Goal: Task Accomplishment & Management: Manage account settings

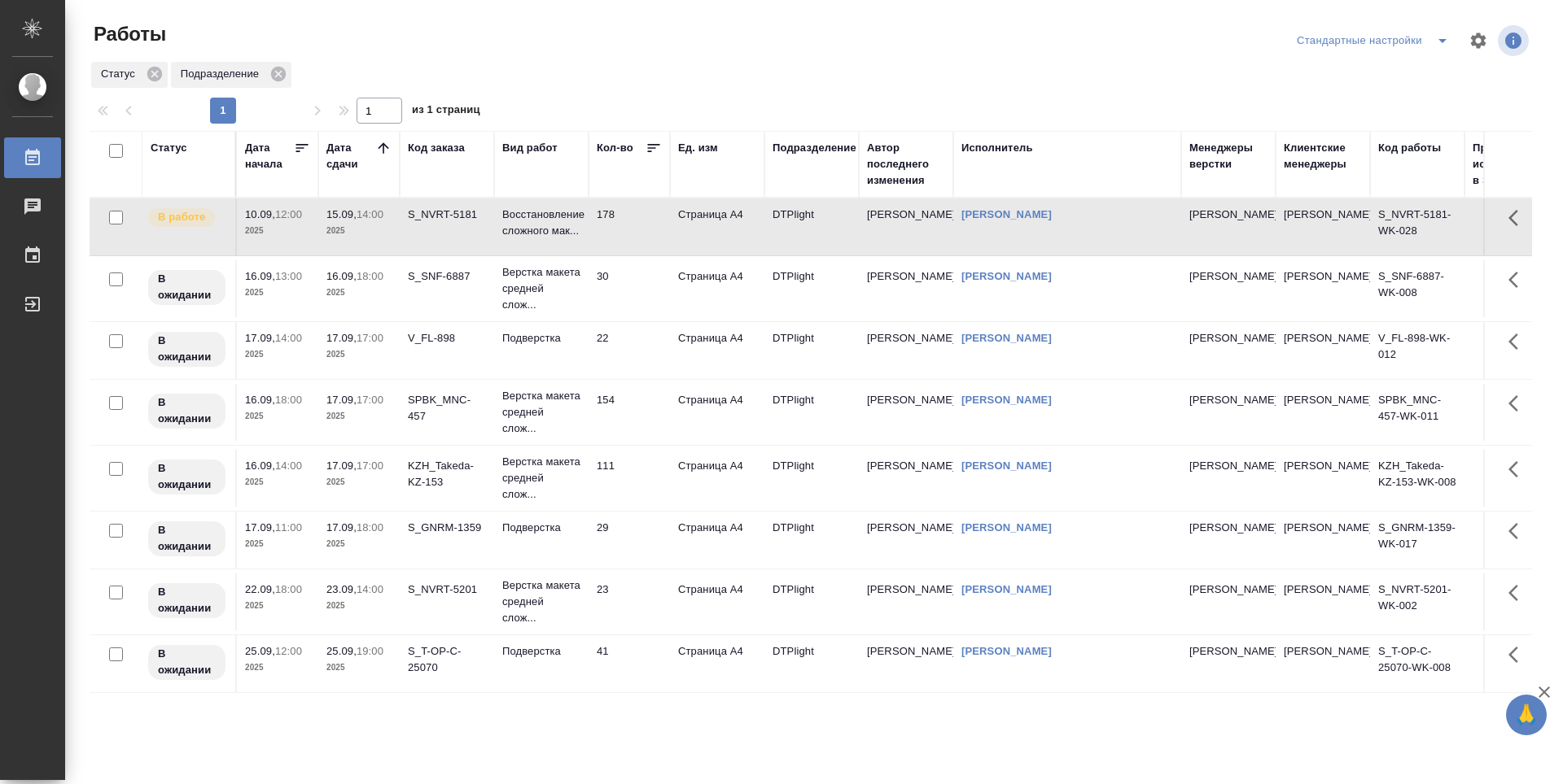
click at [380, 147] on icon at bounding box center [383, 147] width 11 height 11
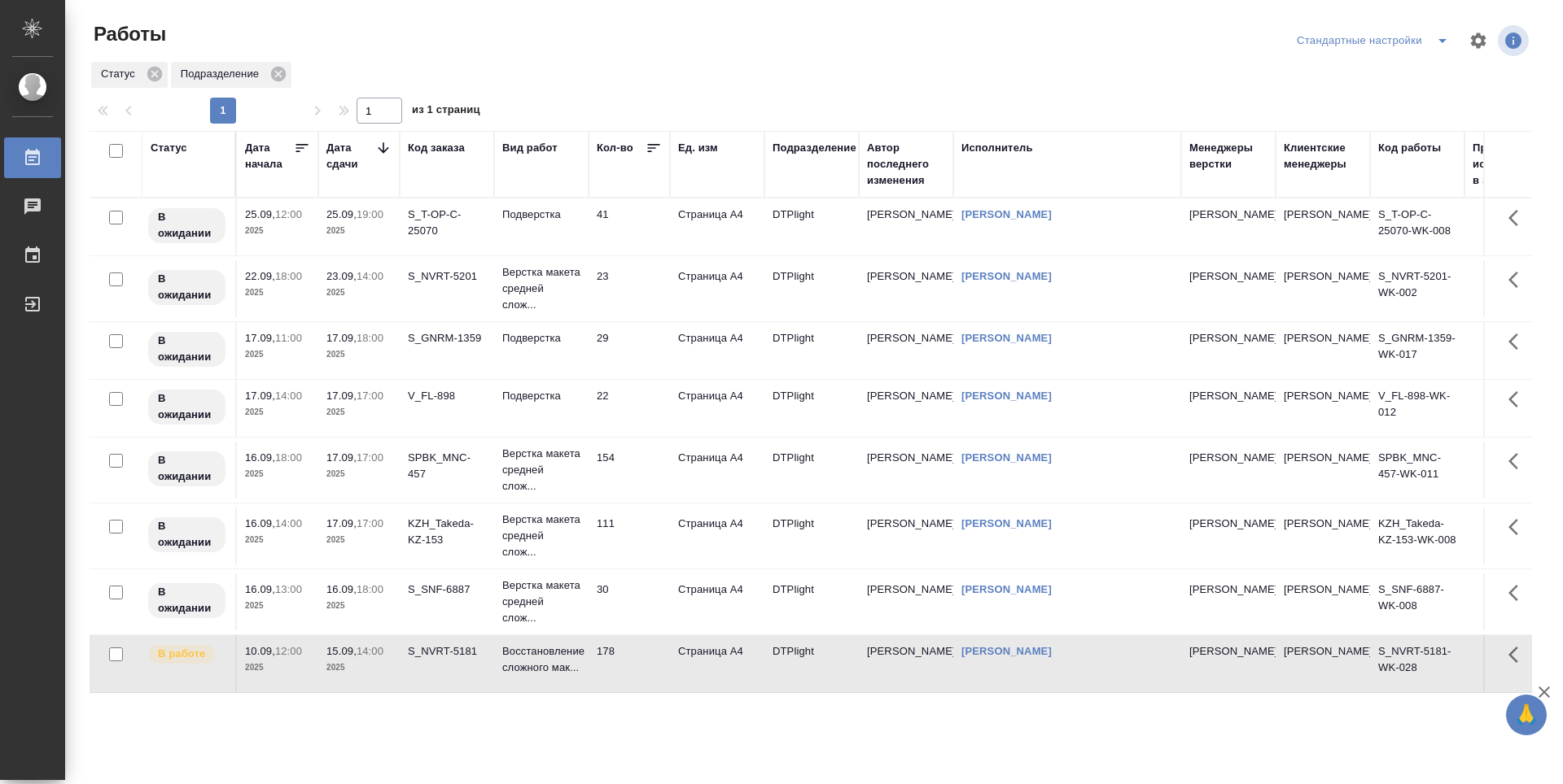
click at [380, 147] on icon at bounding box center [384, 148] width 17 height 17
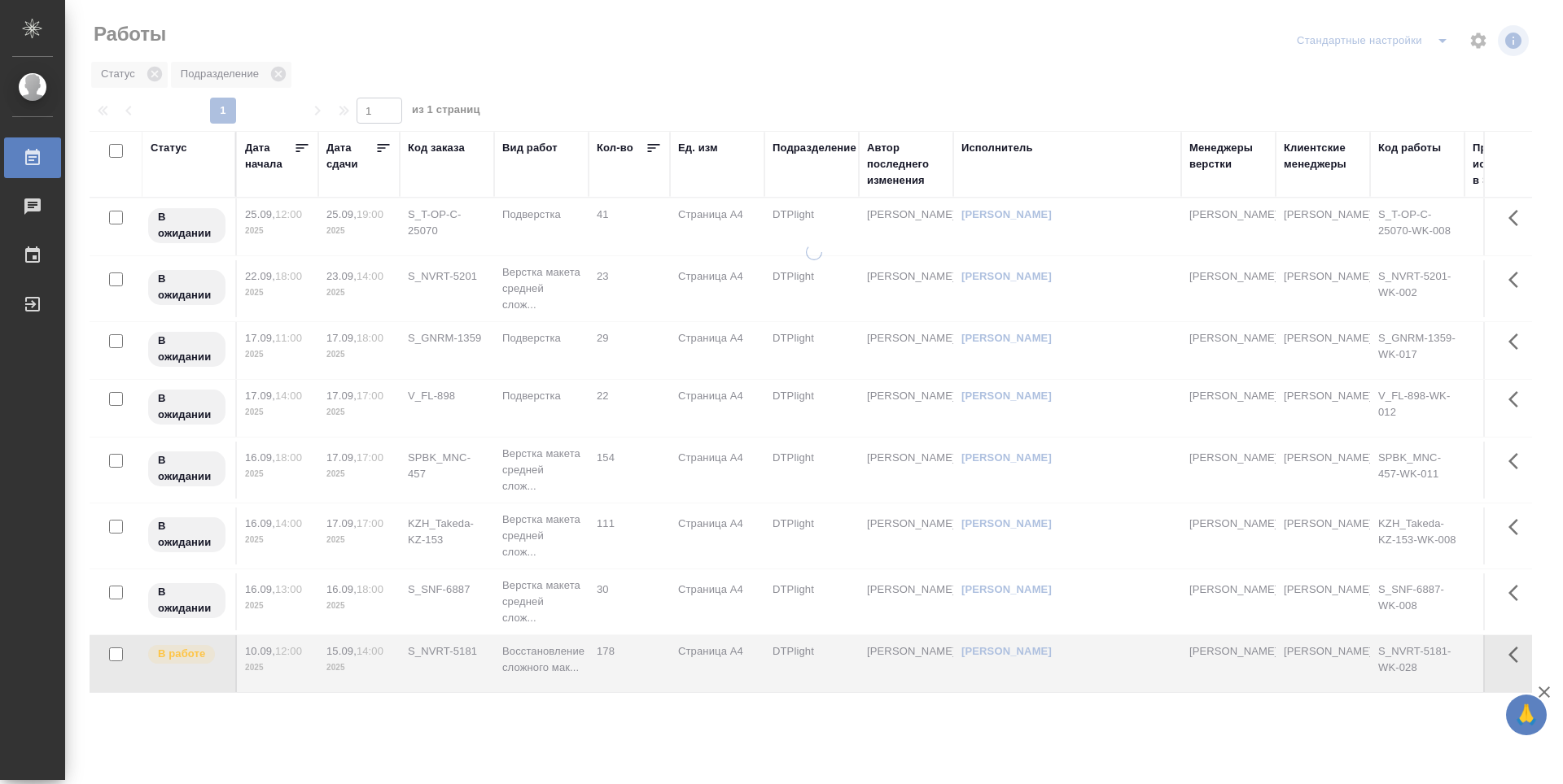
click at [380, 147] on icon at bounding box center [384, 148] width 17 height 17
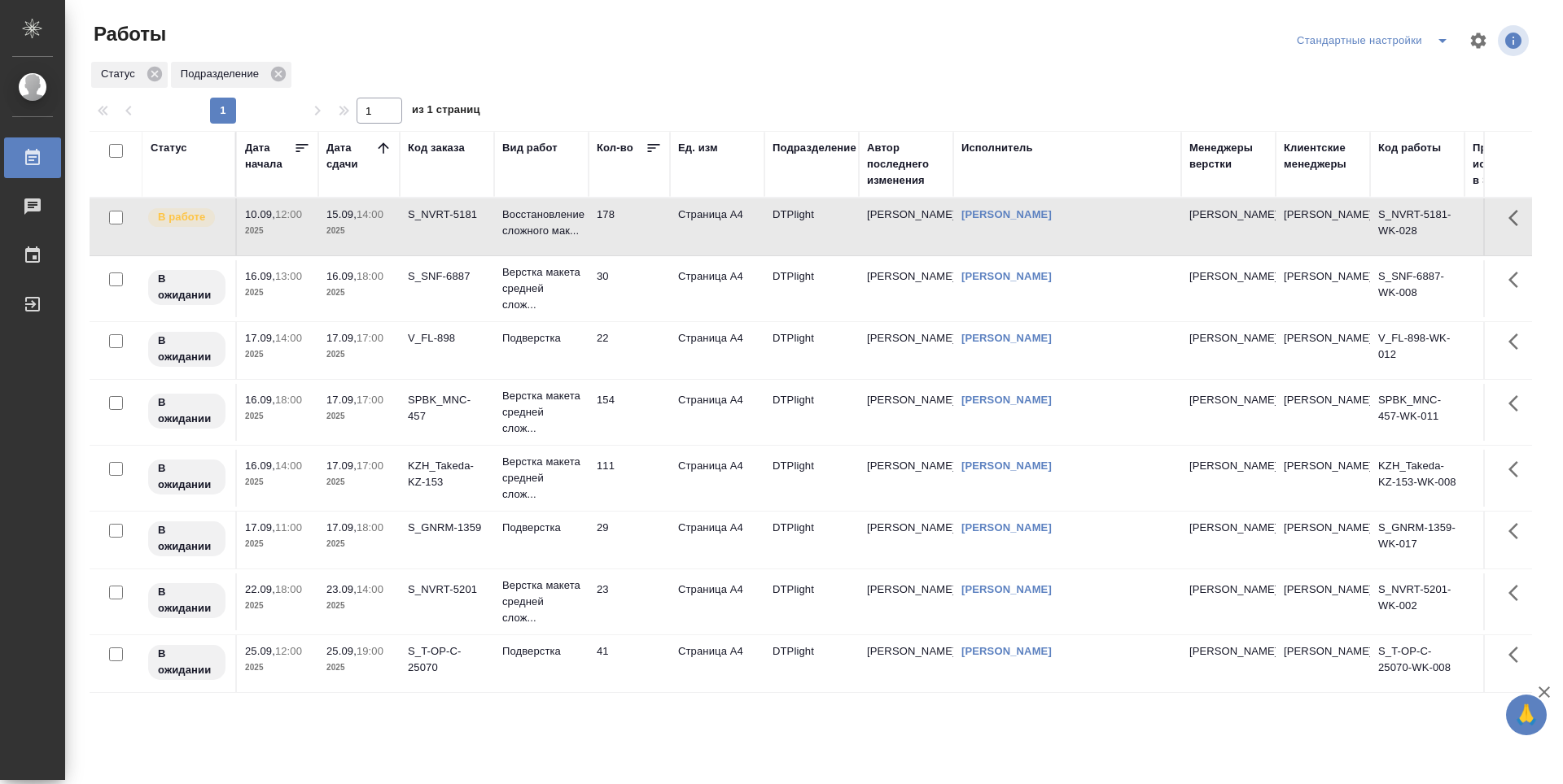
click at [627, 290] on td "30" at bounding box center [629, 288] width 81 height 57
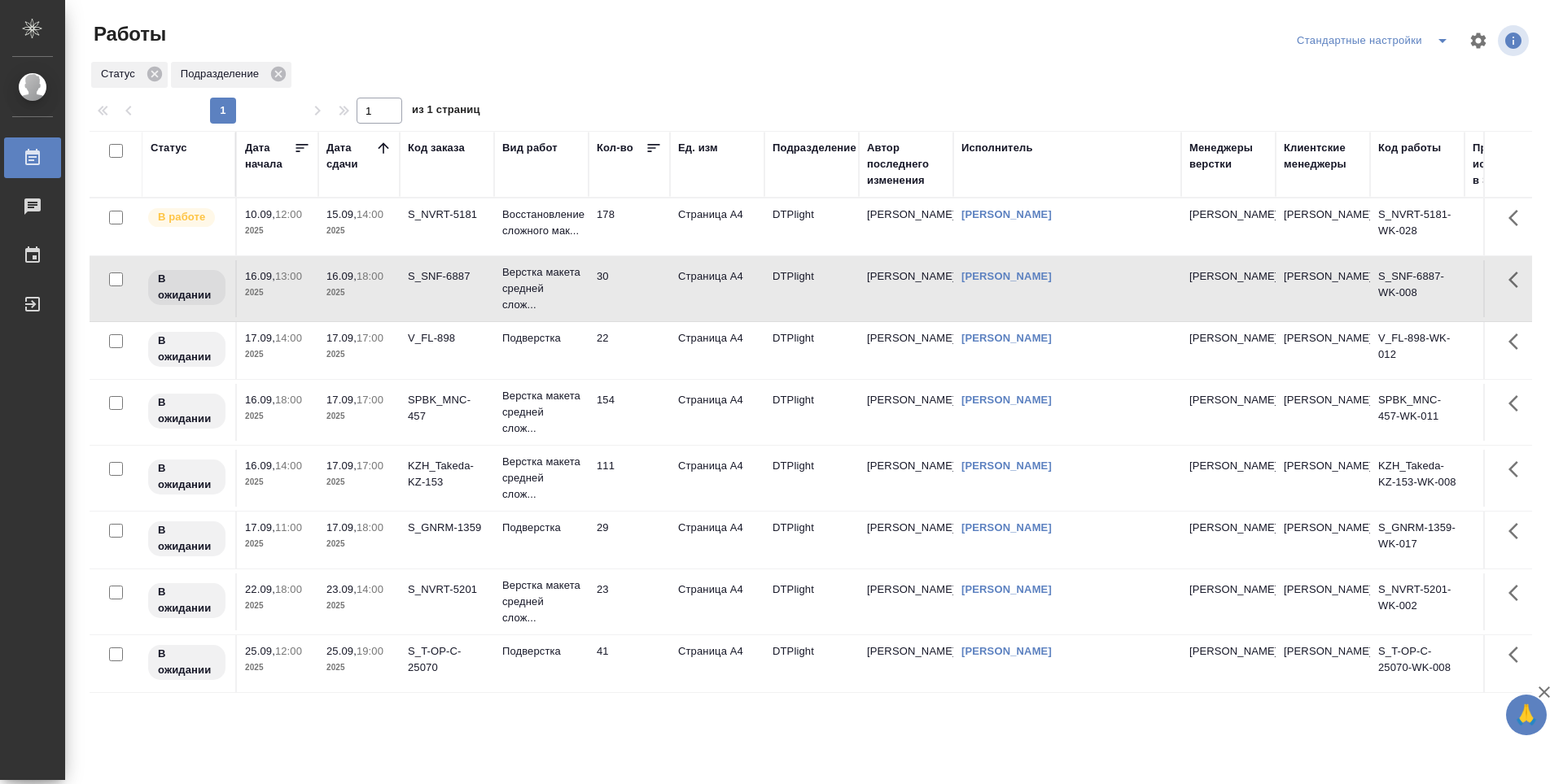
click at [642, 355] on td "22" at bounding box center [629, 350] width 81 height 57
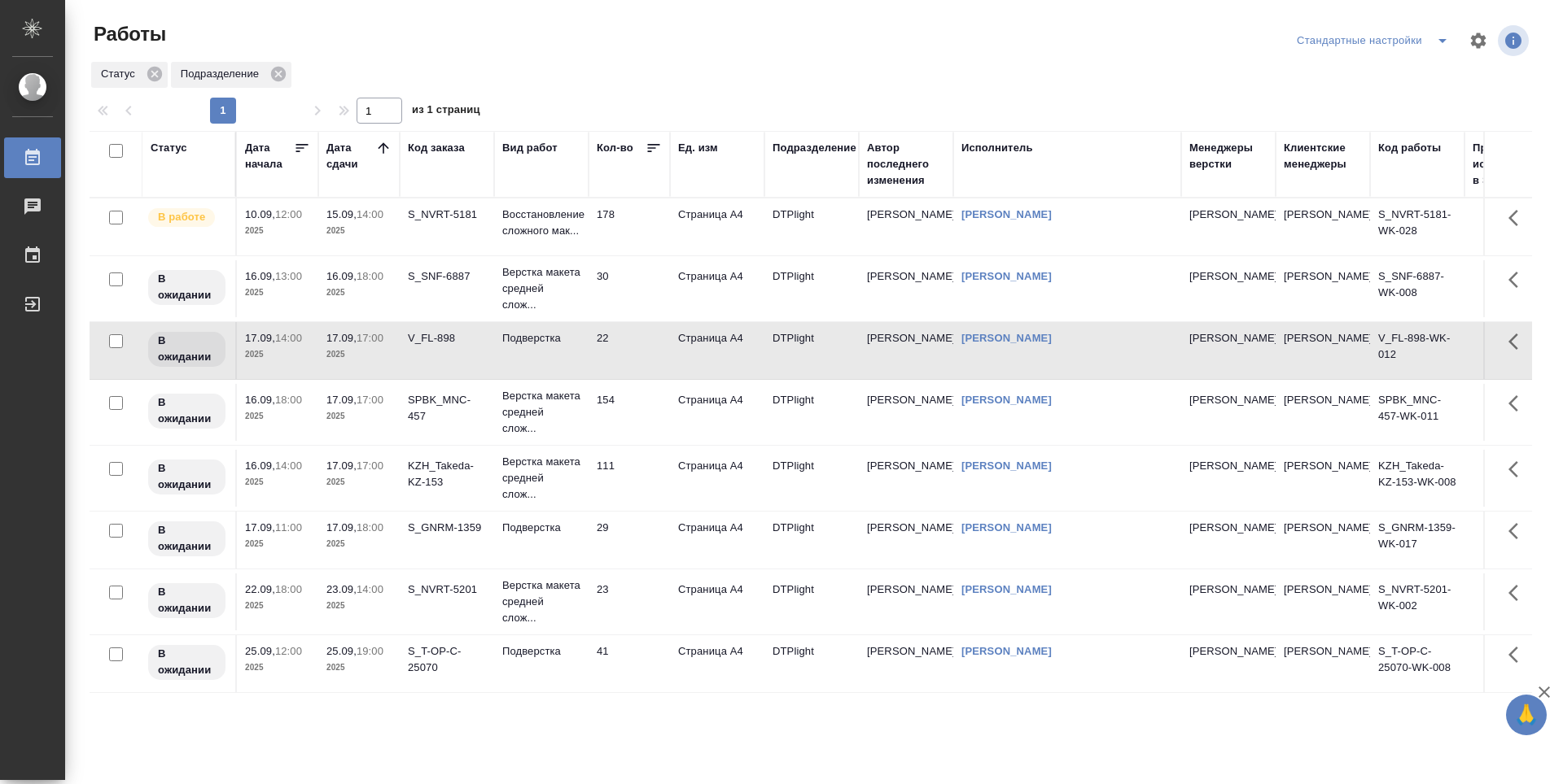
click at [627, 416] on td "154" at bounding box center [629, 412] width 81 height 57
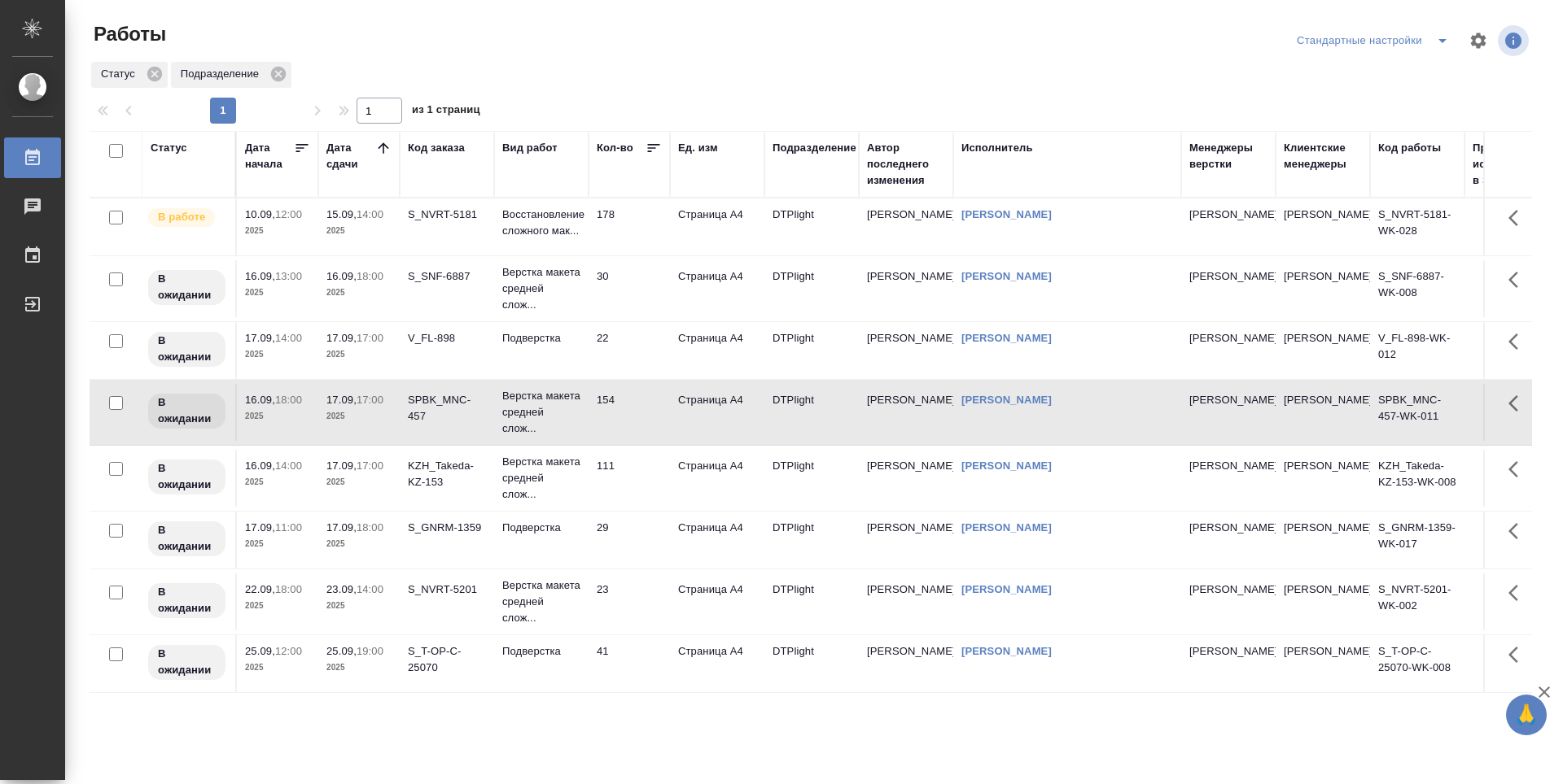
click at [629, 538] on td "29" at bounding box center [629, 540] width 81 height 57
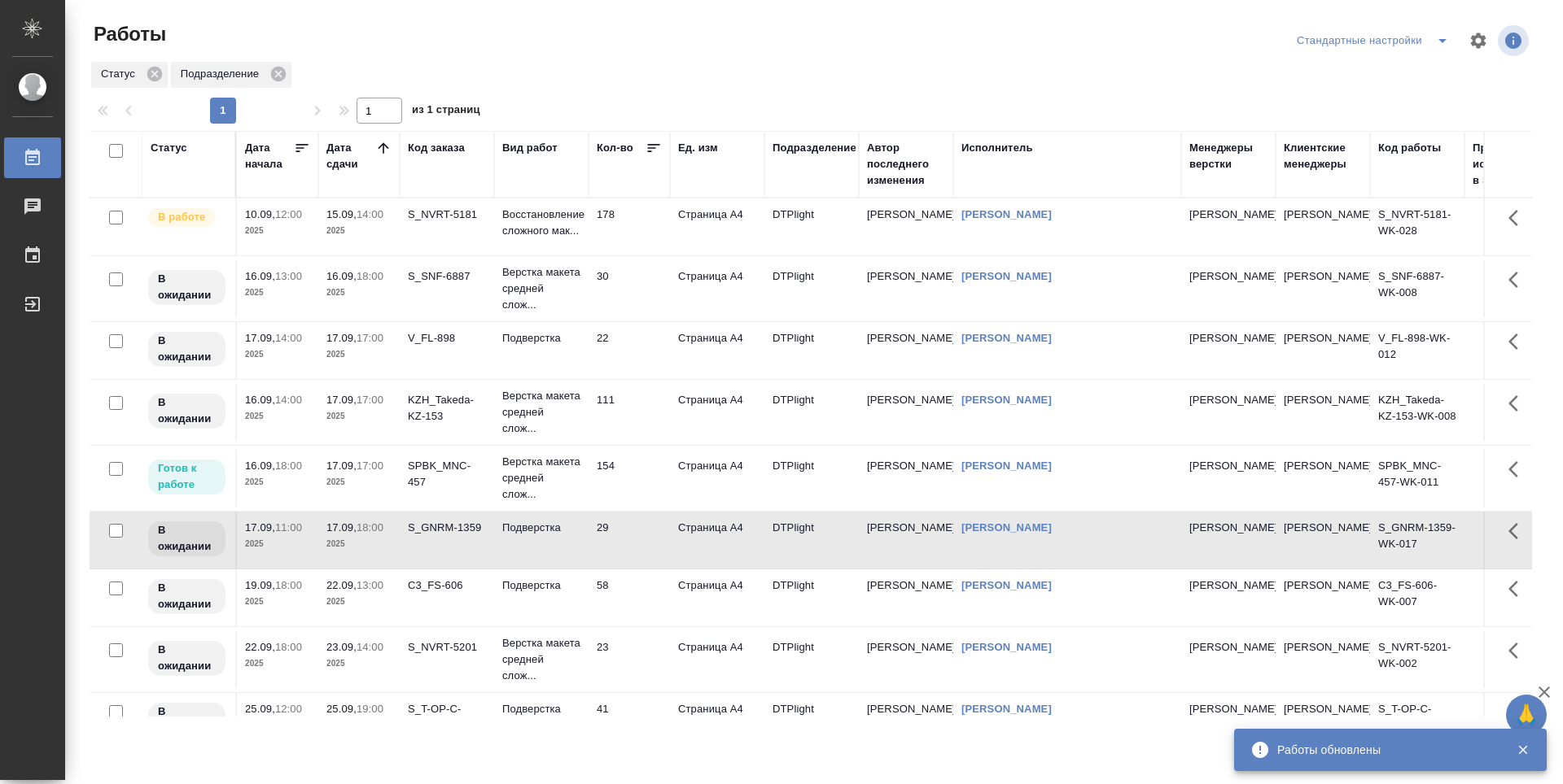
click at [638, 474] on td "154" at bounding box center [629, 478] width 81 height 57
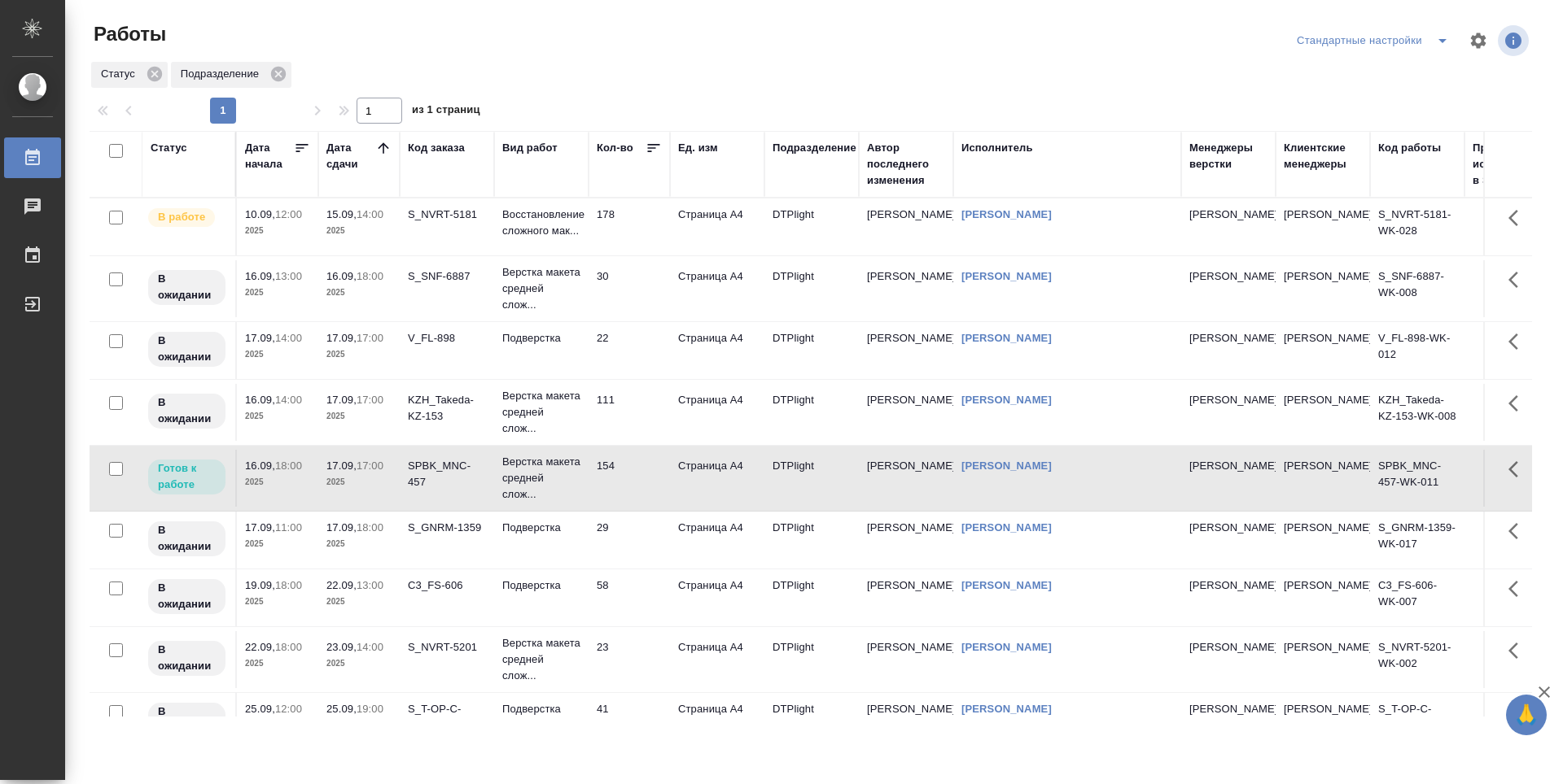
click at [634, 490] on td "154" at bounding box center [629, 478] width 81 height 57
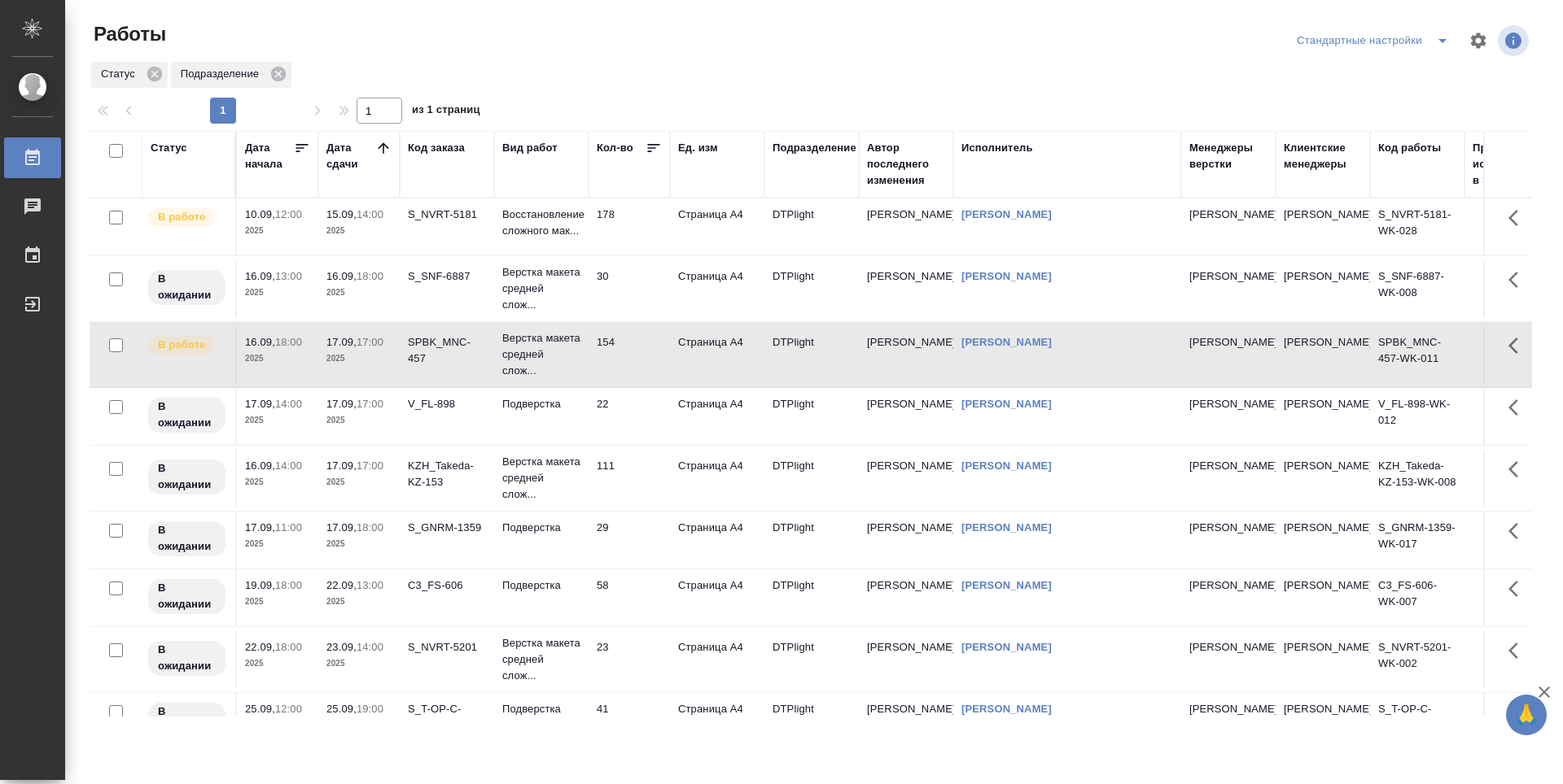
click at [633, 419] on td "22" at bounding box center [629, 416] width 81 height 57
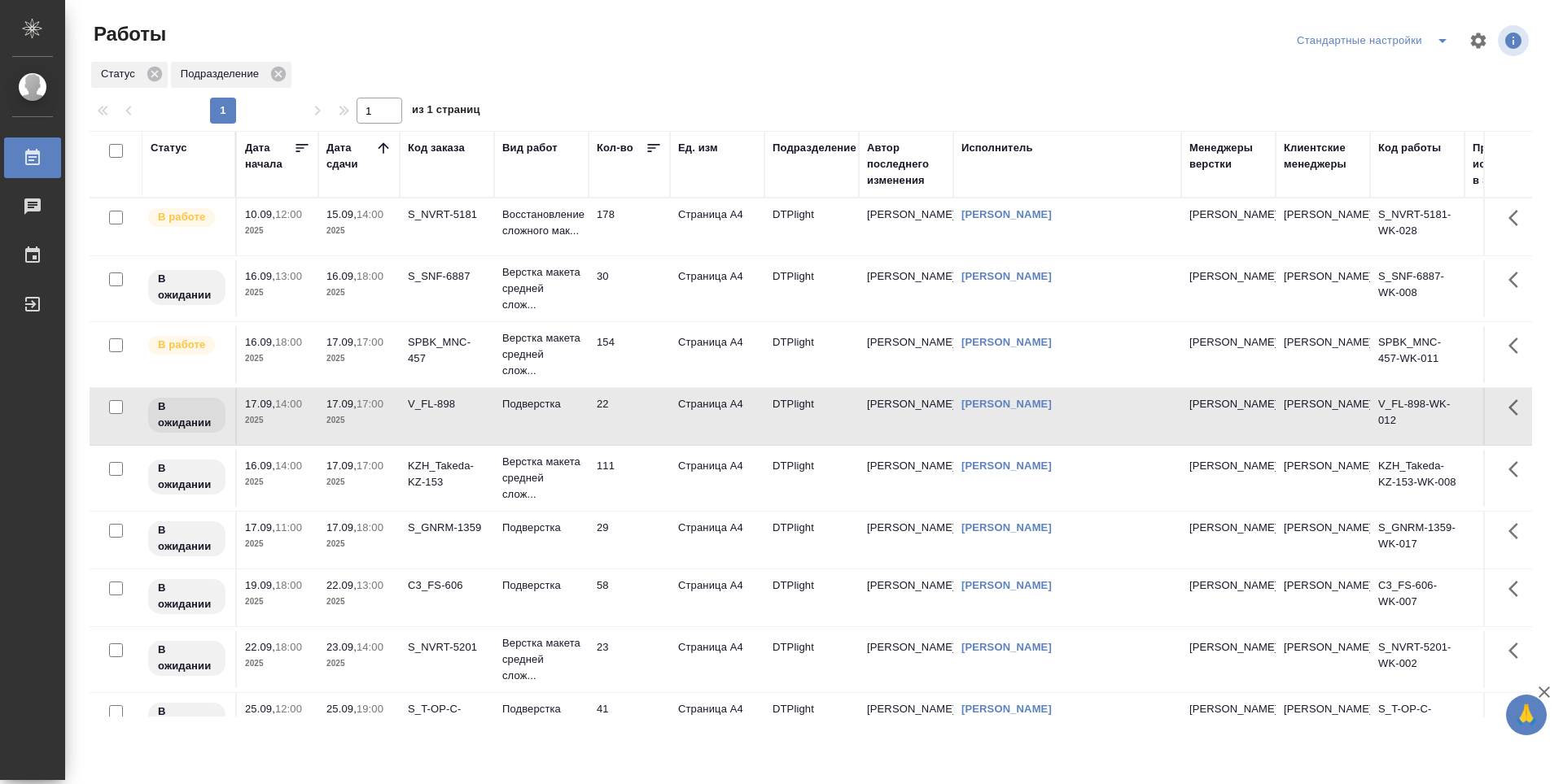
click at [384, 497] on td "17.09, 17:00 2025" at bounding box center [359, 478] width 81 height 57
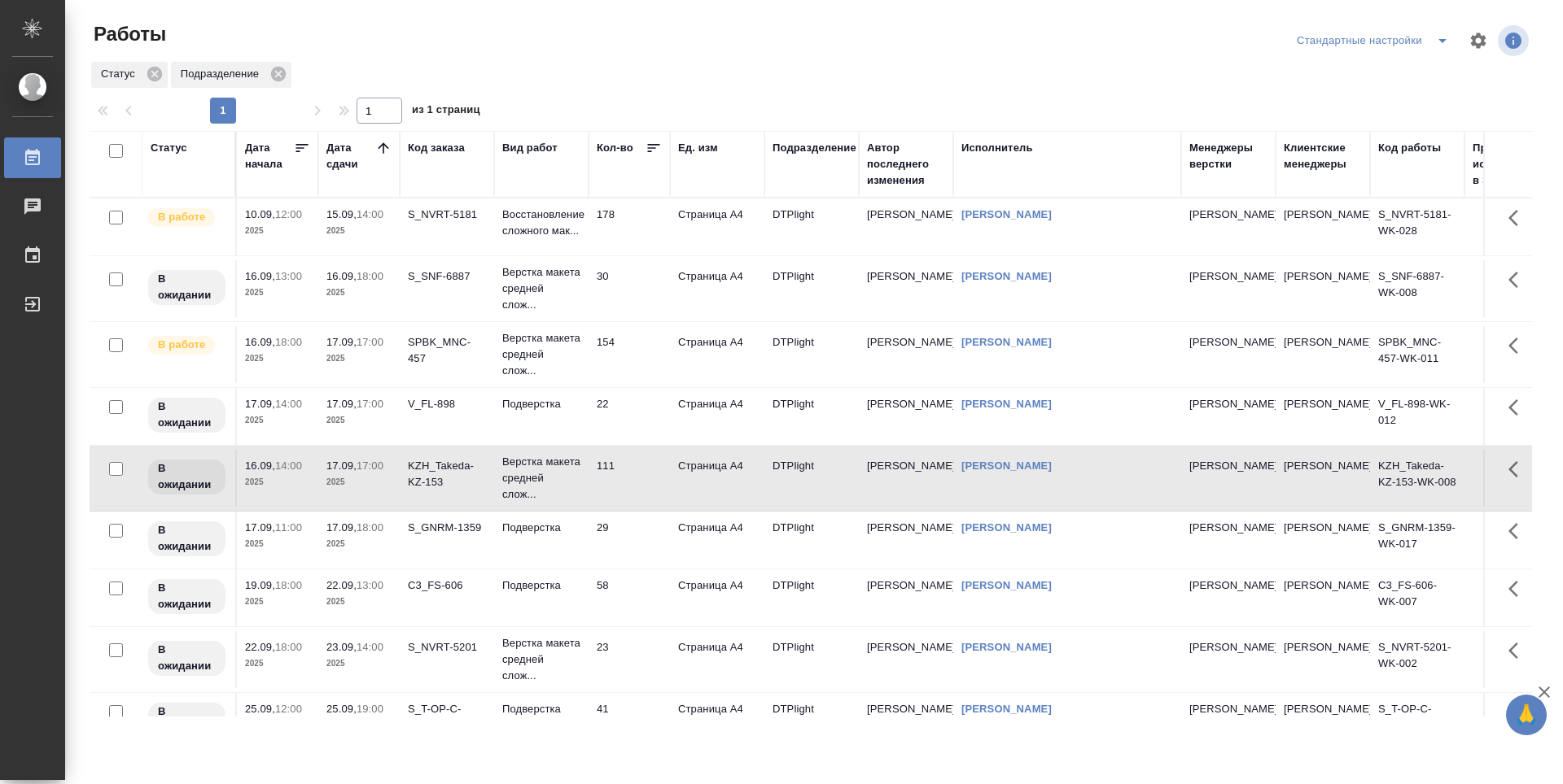
click at [643, 422] on td "22" at bounding box center [629, 416] width 81 height 57
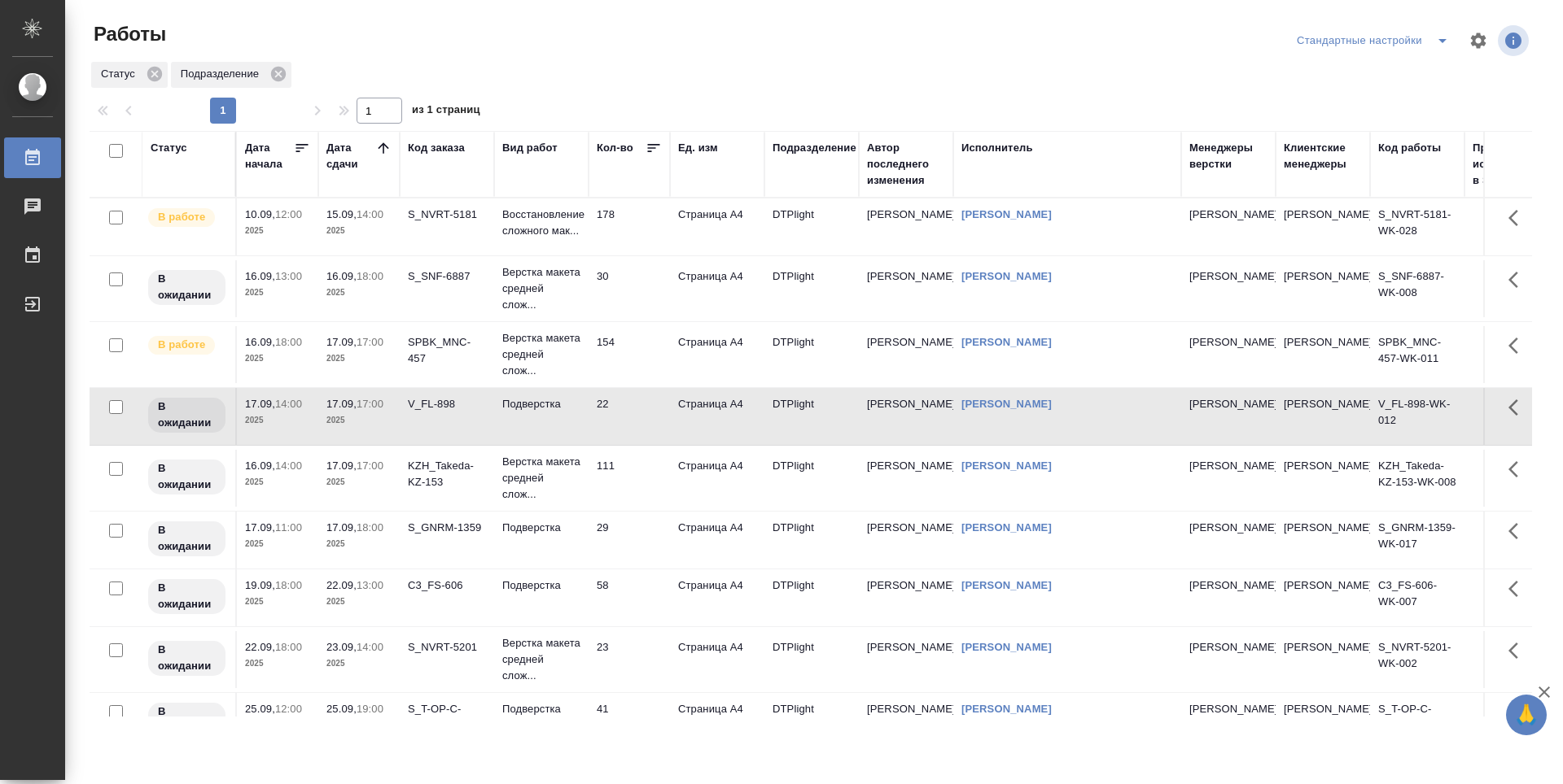
click at [639, 476] on td "111" at bounding box center [629, 478] width 81 height 57
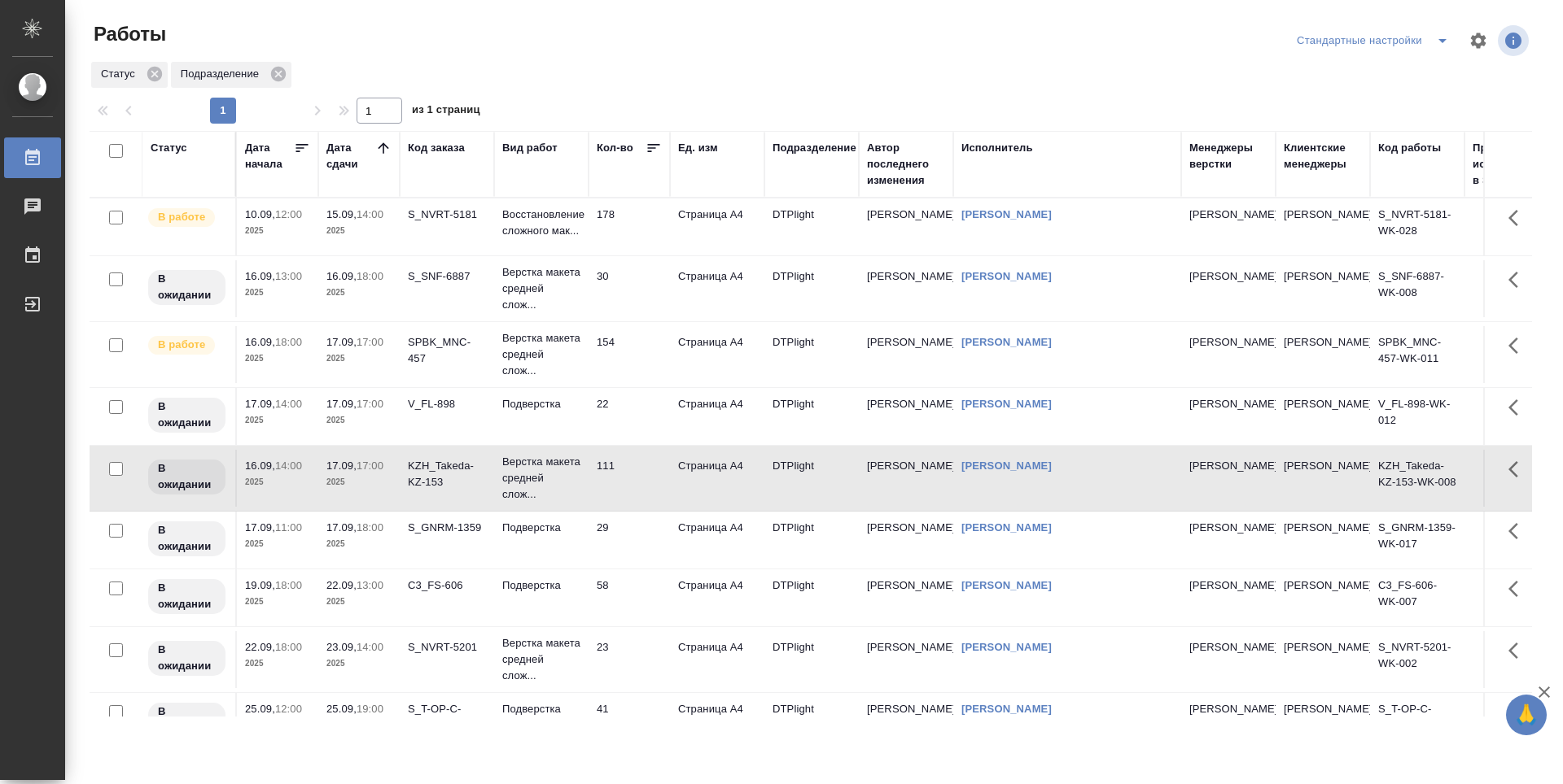
click at [630, 539] on td "29" at bounding box center [629, 540] width 81 height 57
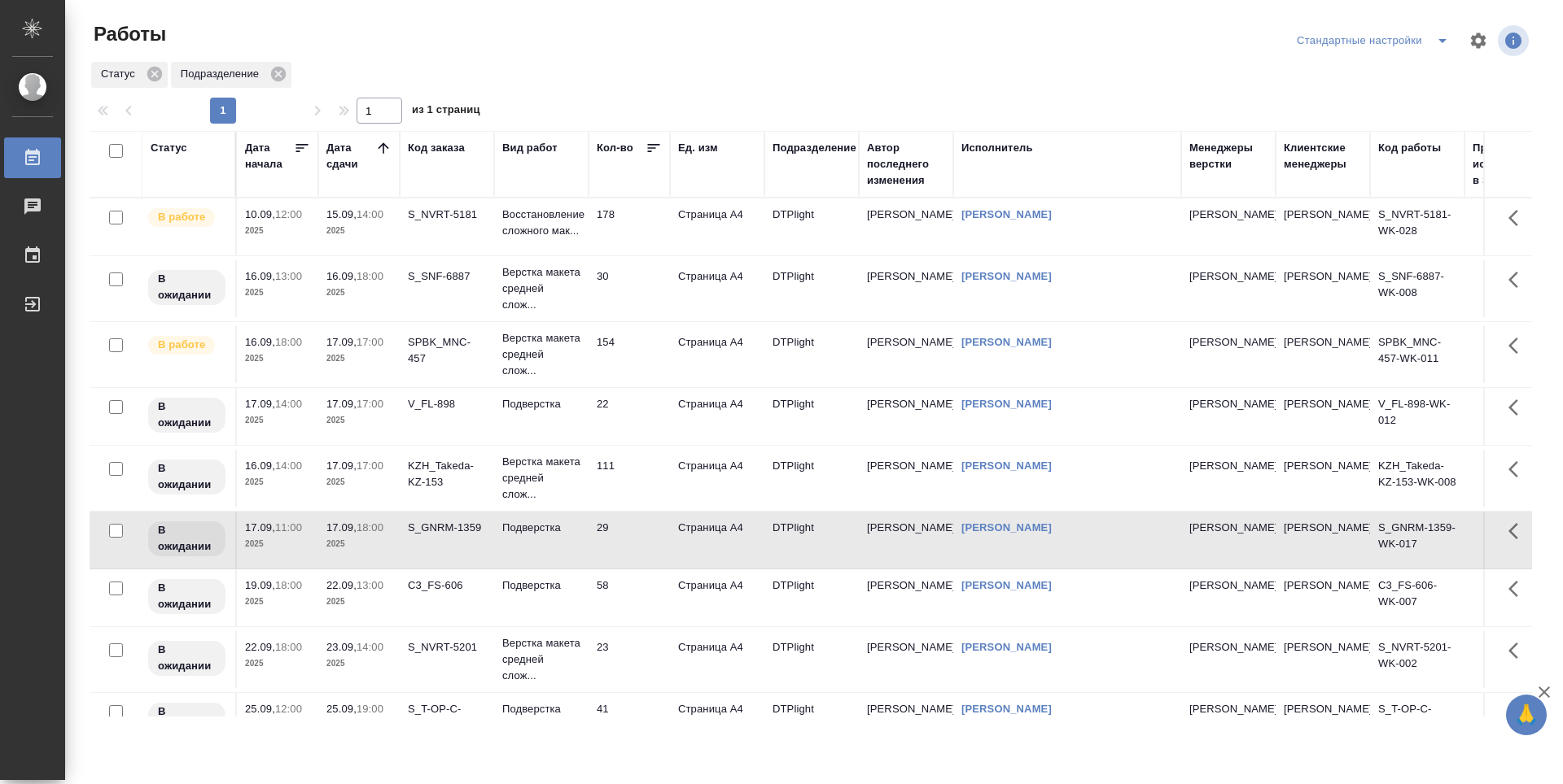
click at [636, 218] on td "178" at bounding box center [629, 226] width 81 height 57
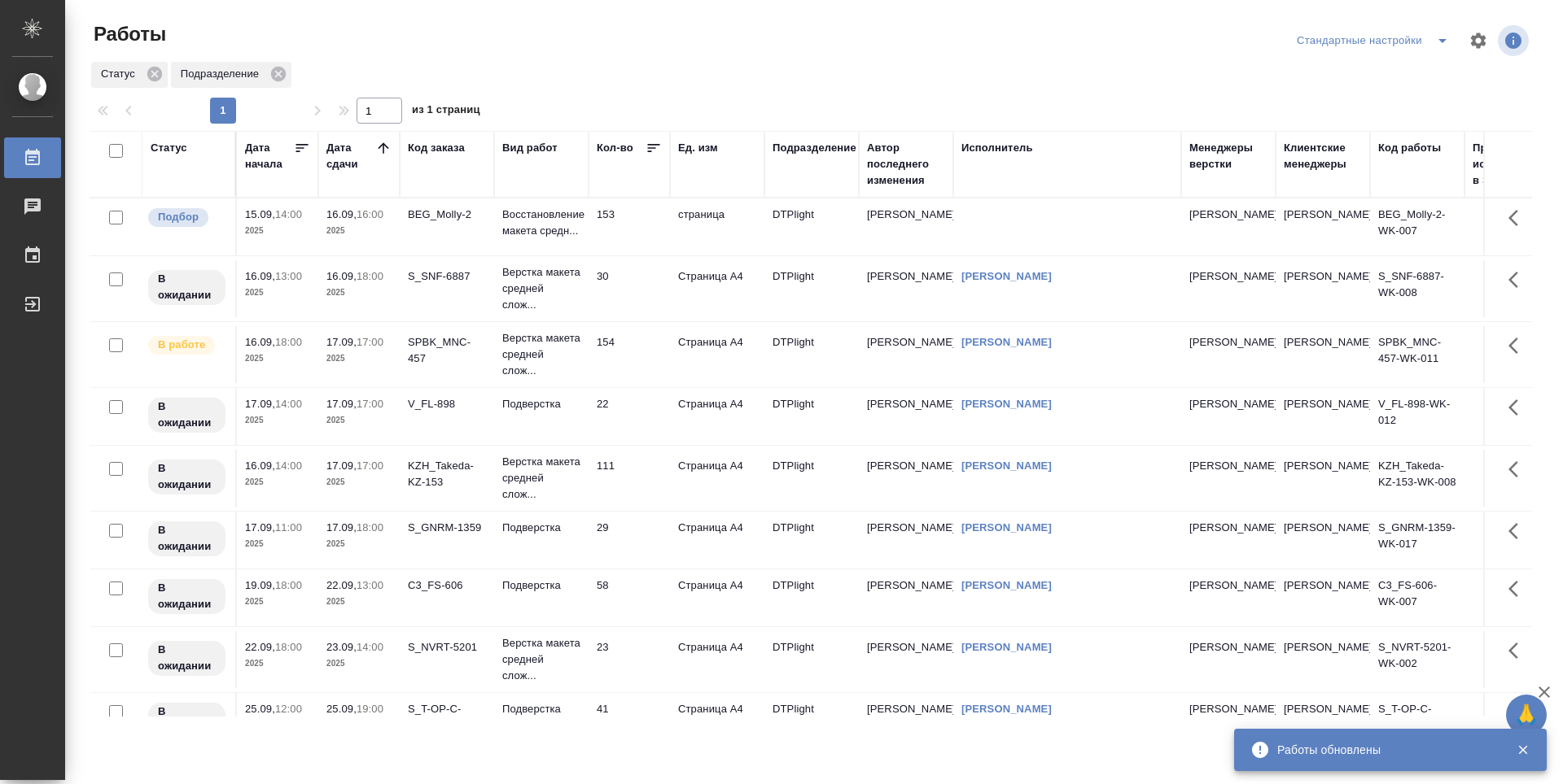
click at [635, 221] on td "153" at bounding box center [629, 226] width 81 height 57
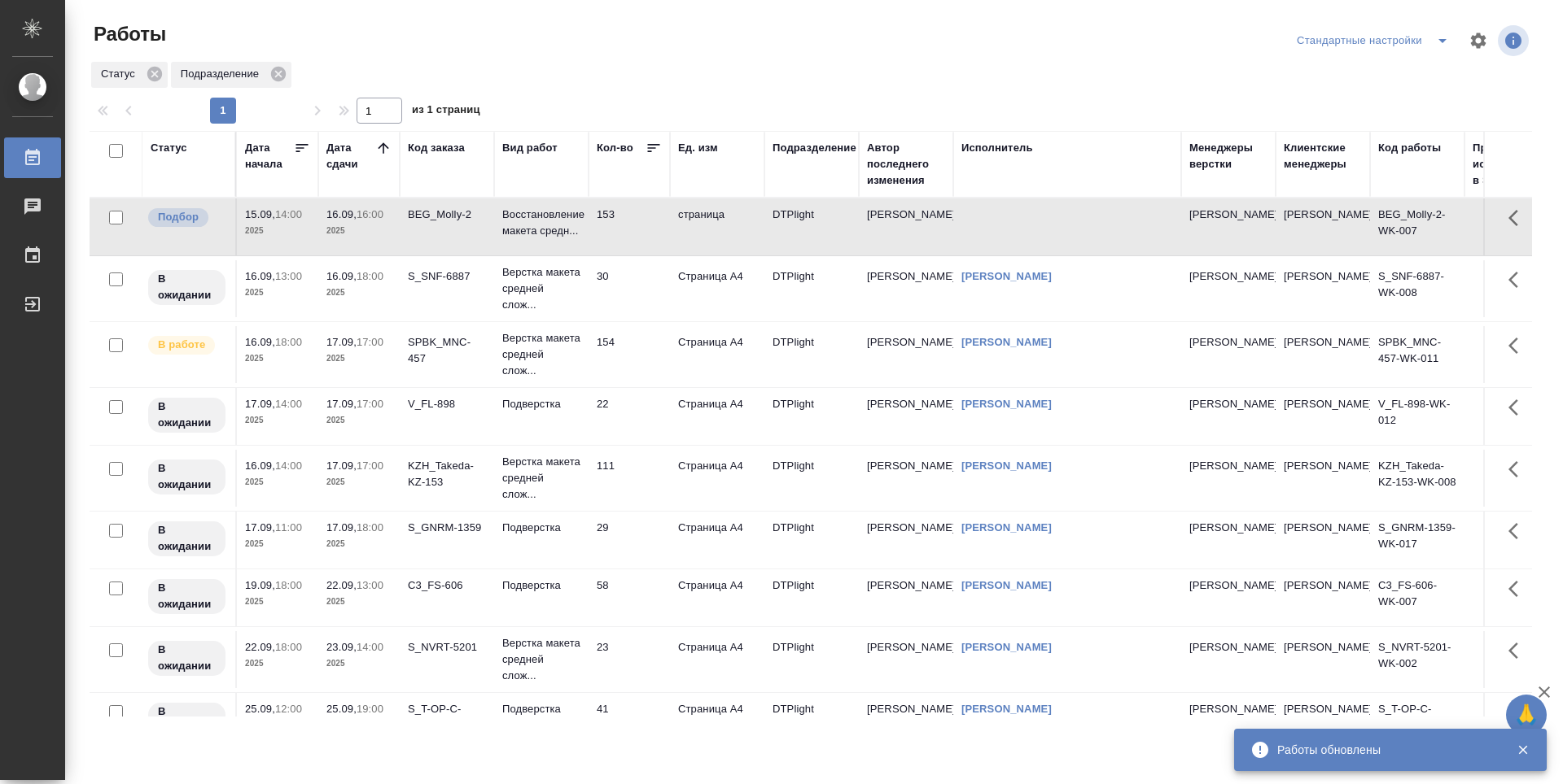
click at [635, 221] on td "153" at bounding box center [629, 226] width 81 height 57
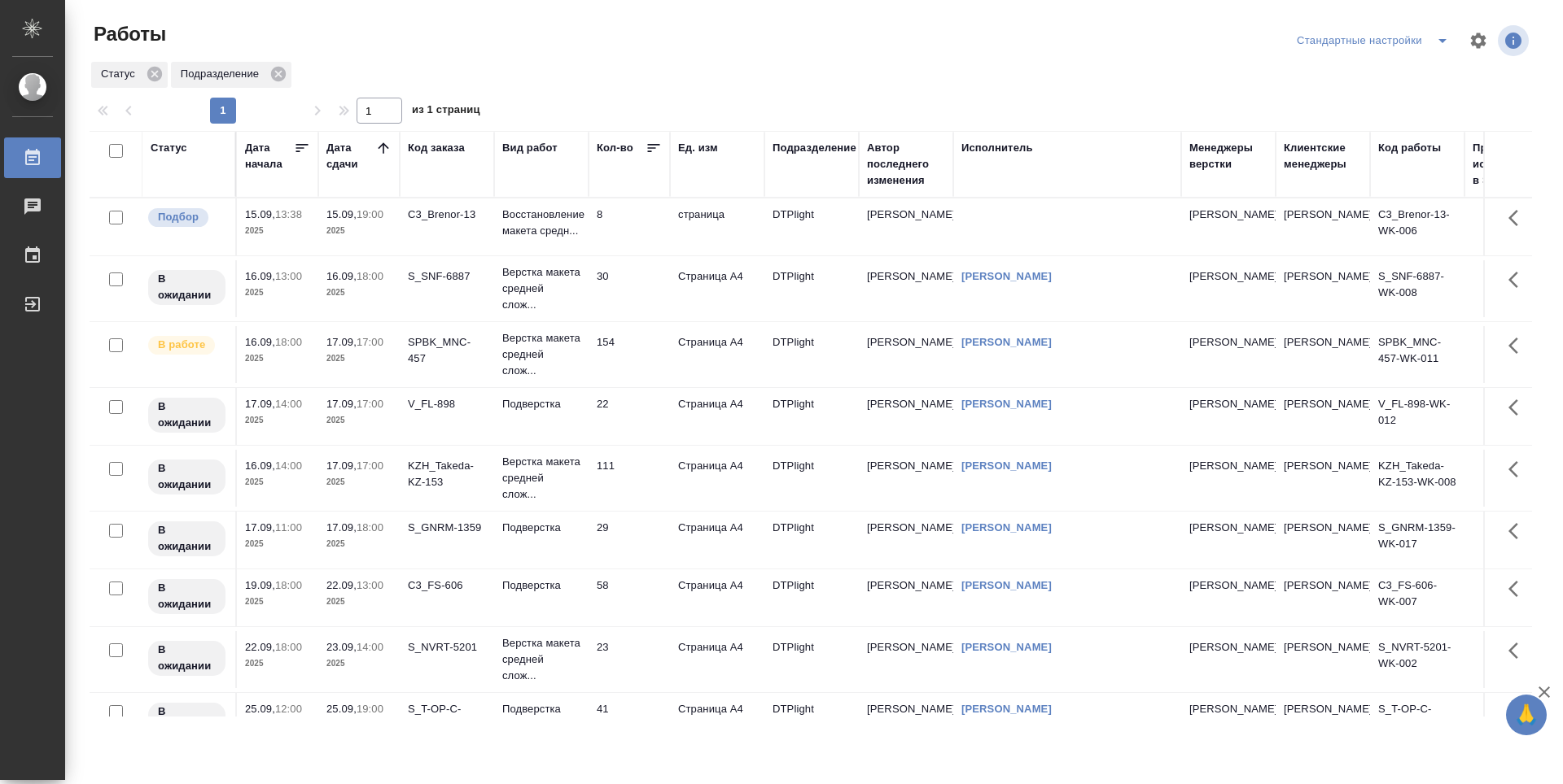
click at [467, 235] on td "C3_Brenor-13" at bounding box center [447, 226] width 94 height 57
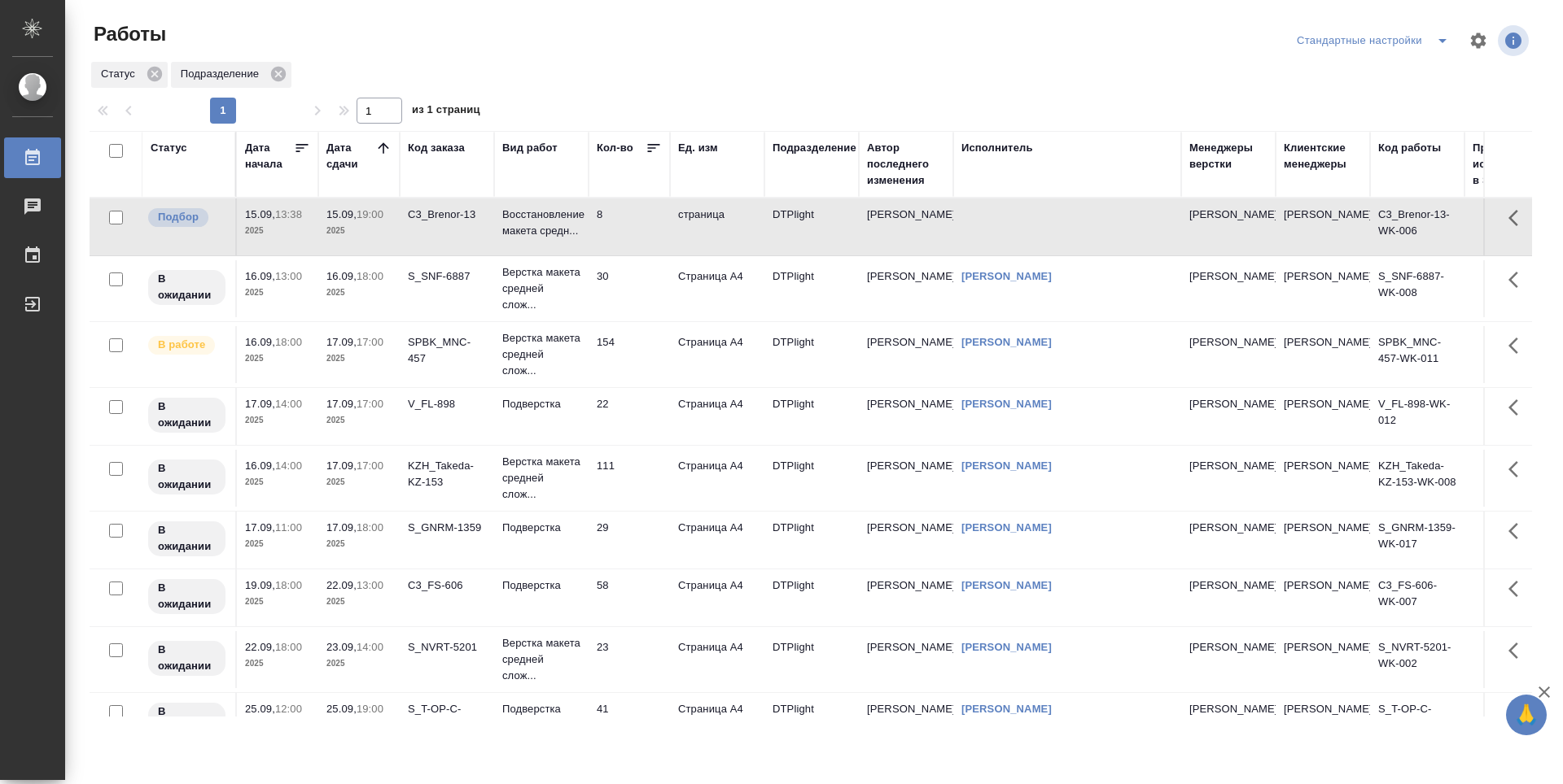
click at [467, 235] on td "C3_Brenor-13" at bounding box center [447, 226] width 94 height 57
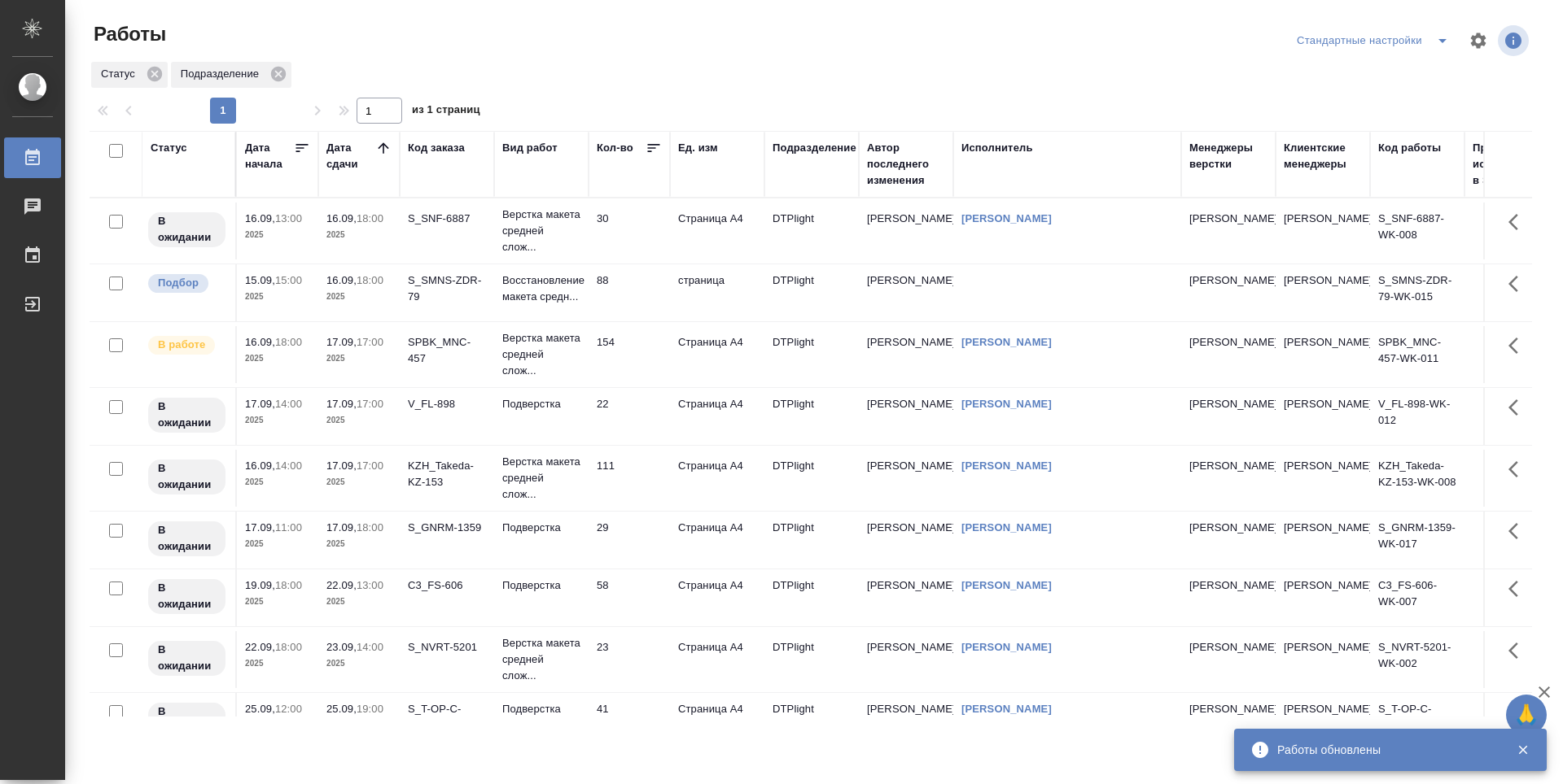
click at [641, 298] on td "88" at bounding box center [629, 292] width 81 height 57
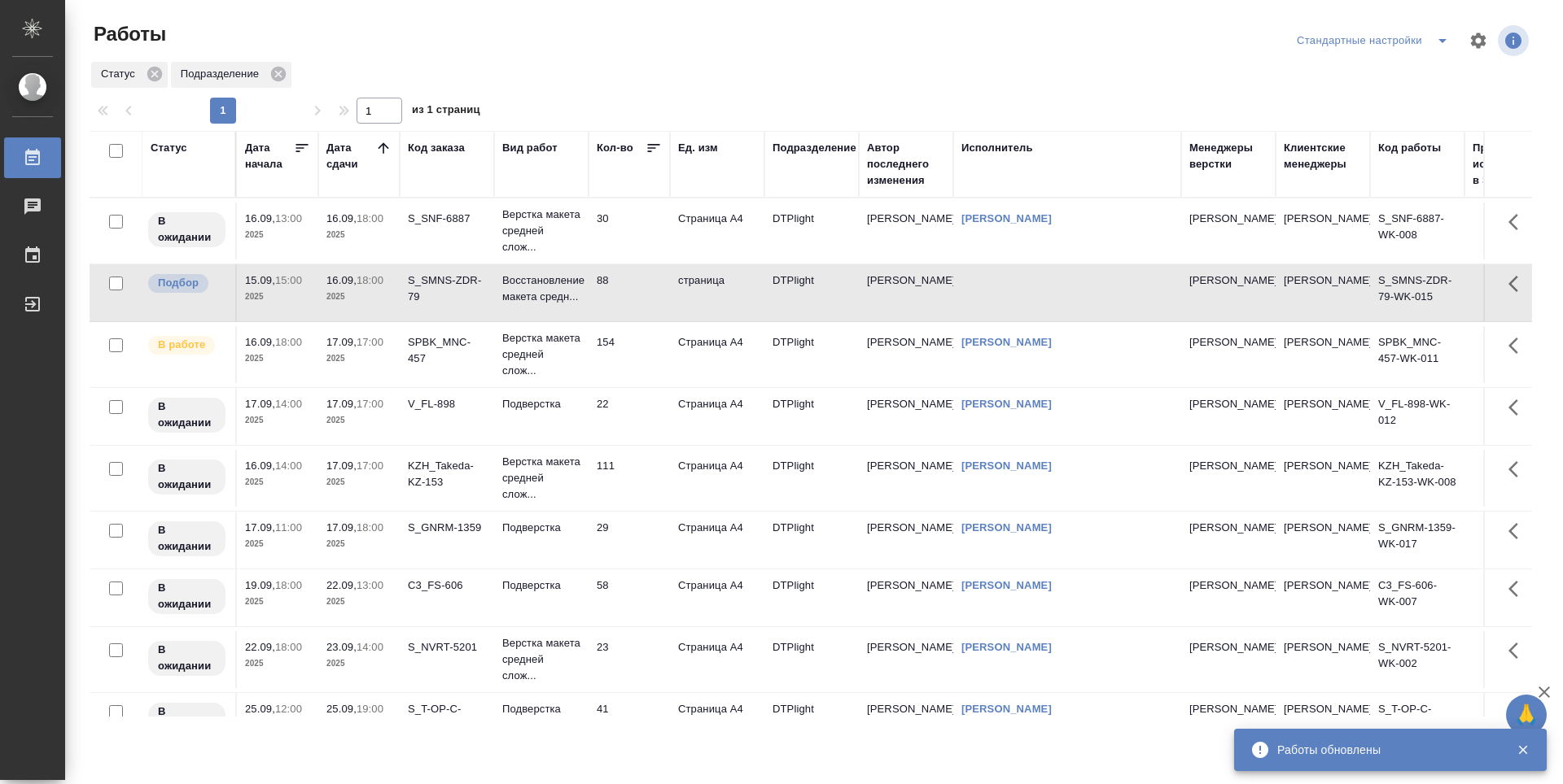
click at [641, 298] on td "88" at bounding box center [629, 292] width 81 height 57
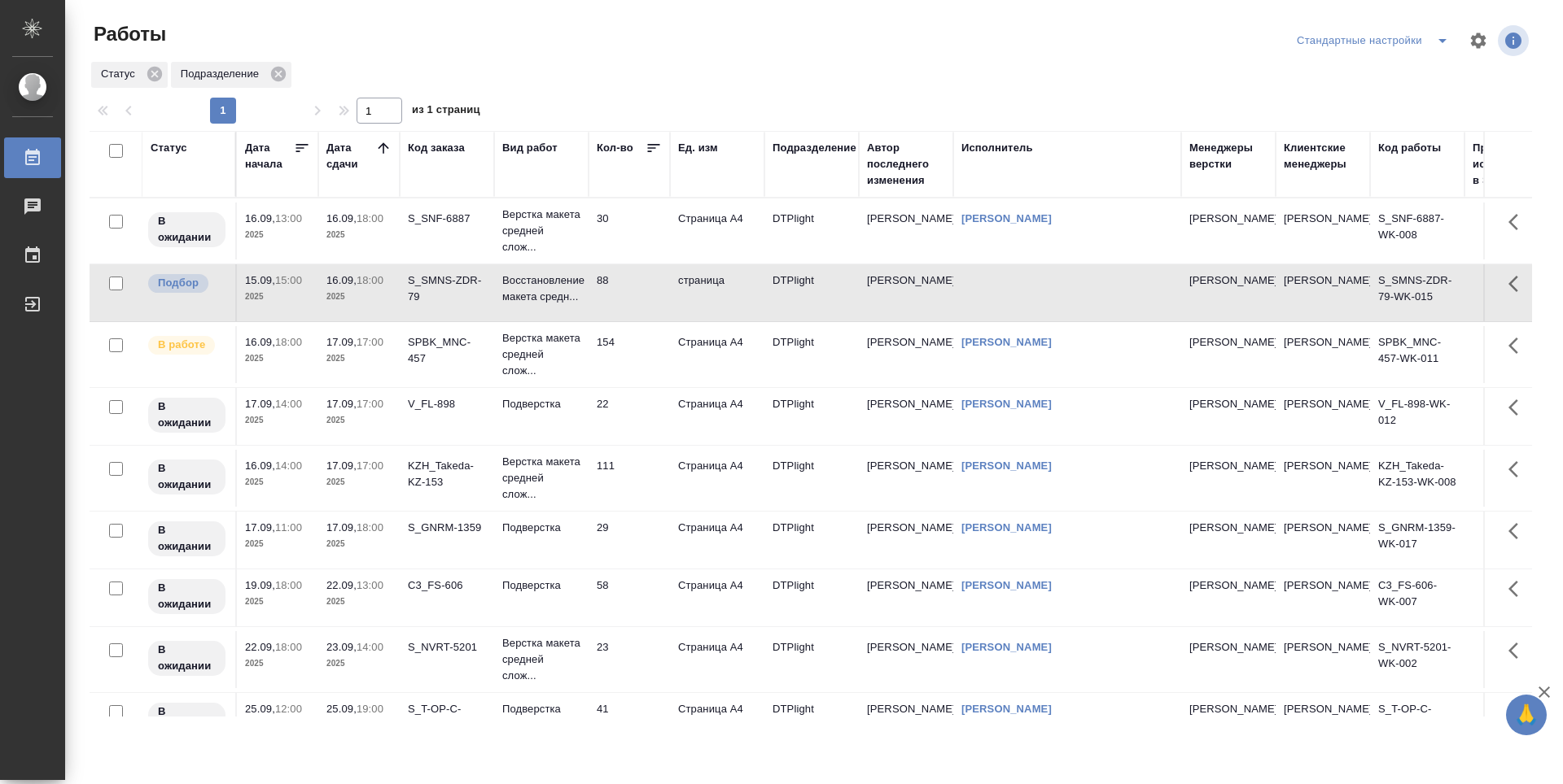
click at [638, 362] on td "154" at bounding box center [629, 354] width 81 height 57
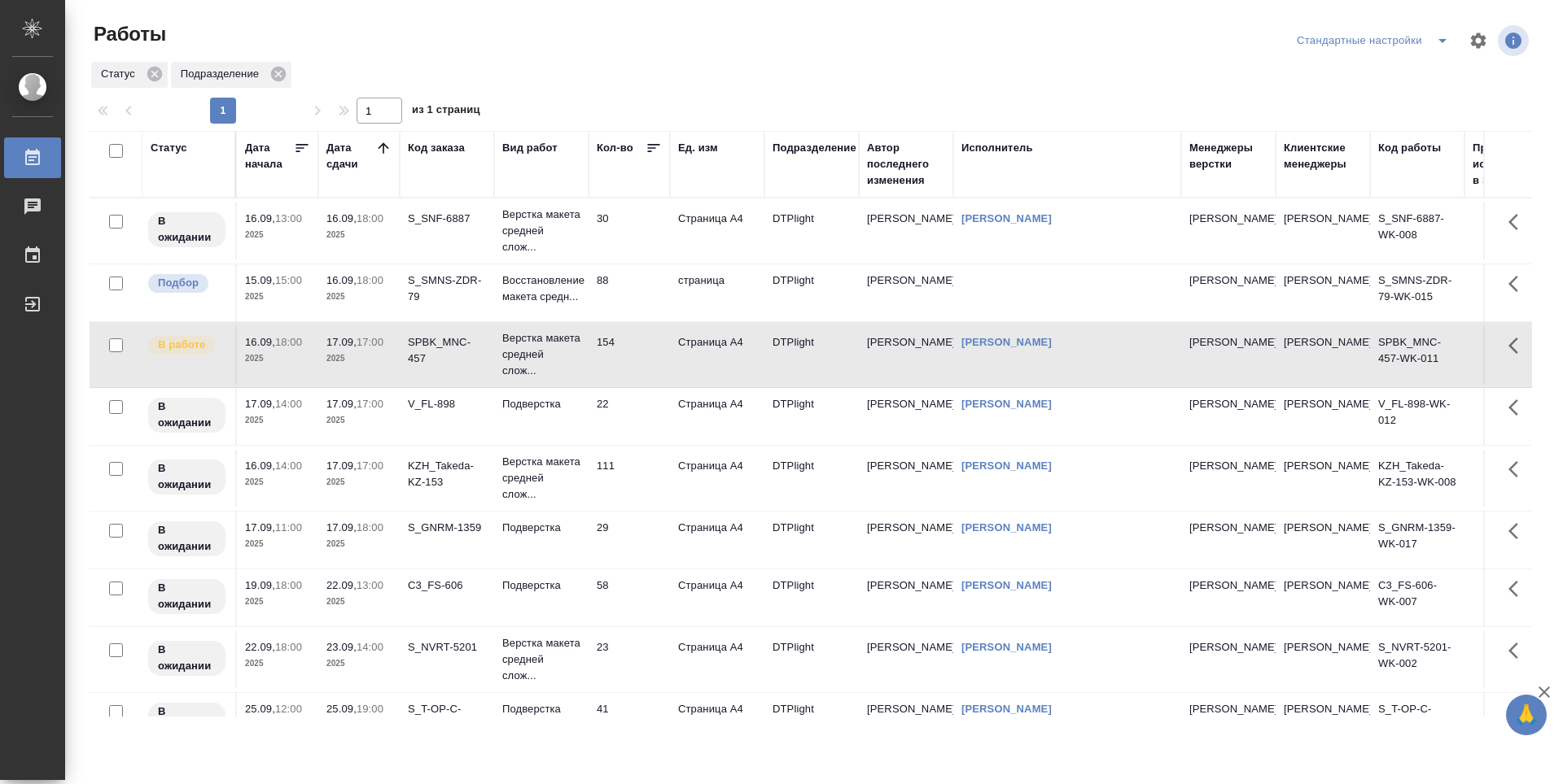
click at [644, 544] on td "29" at bounding box center [629, 540] width 81 height 57
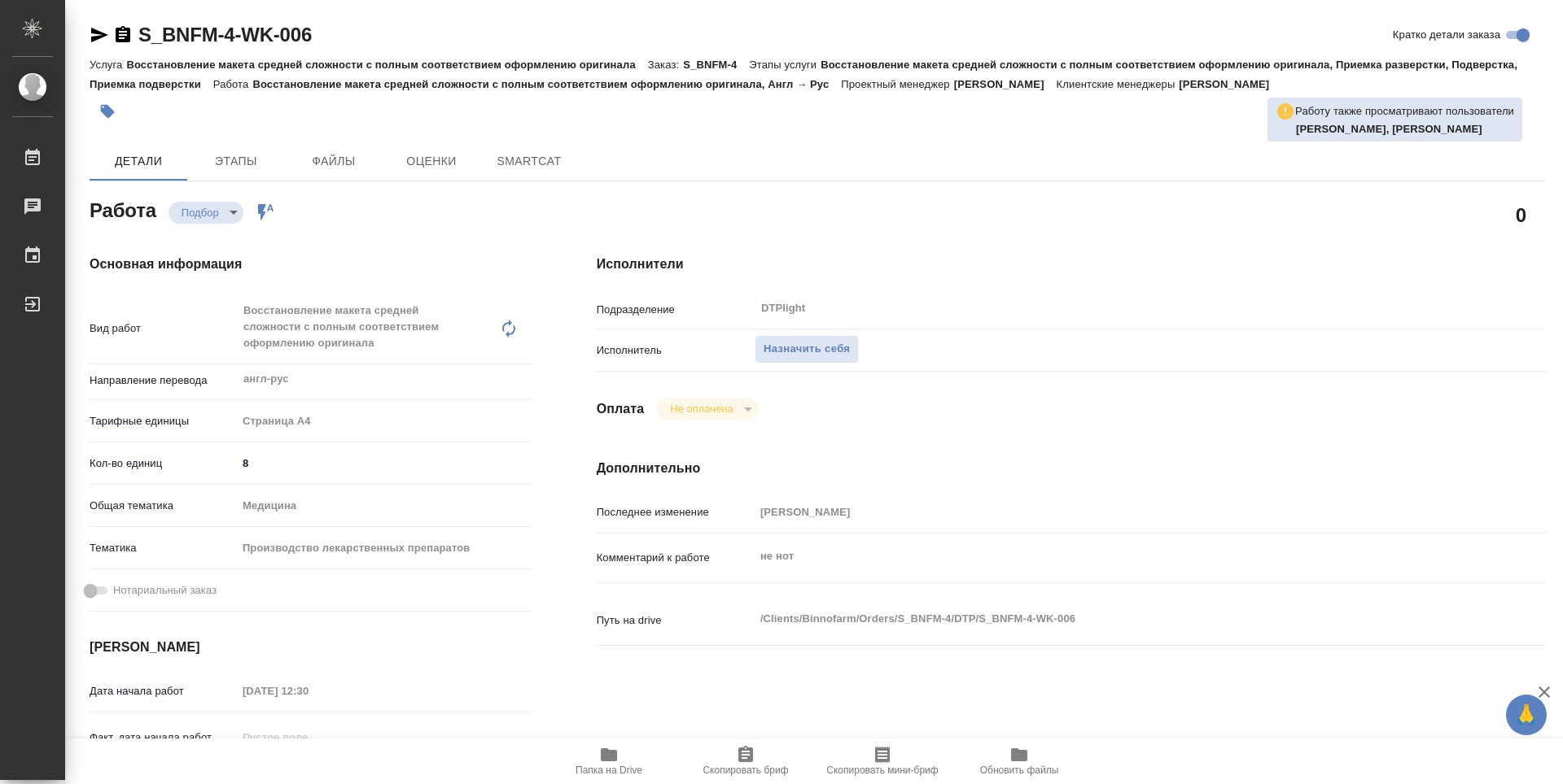
type textarea "x"
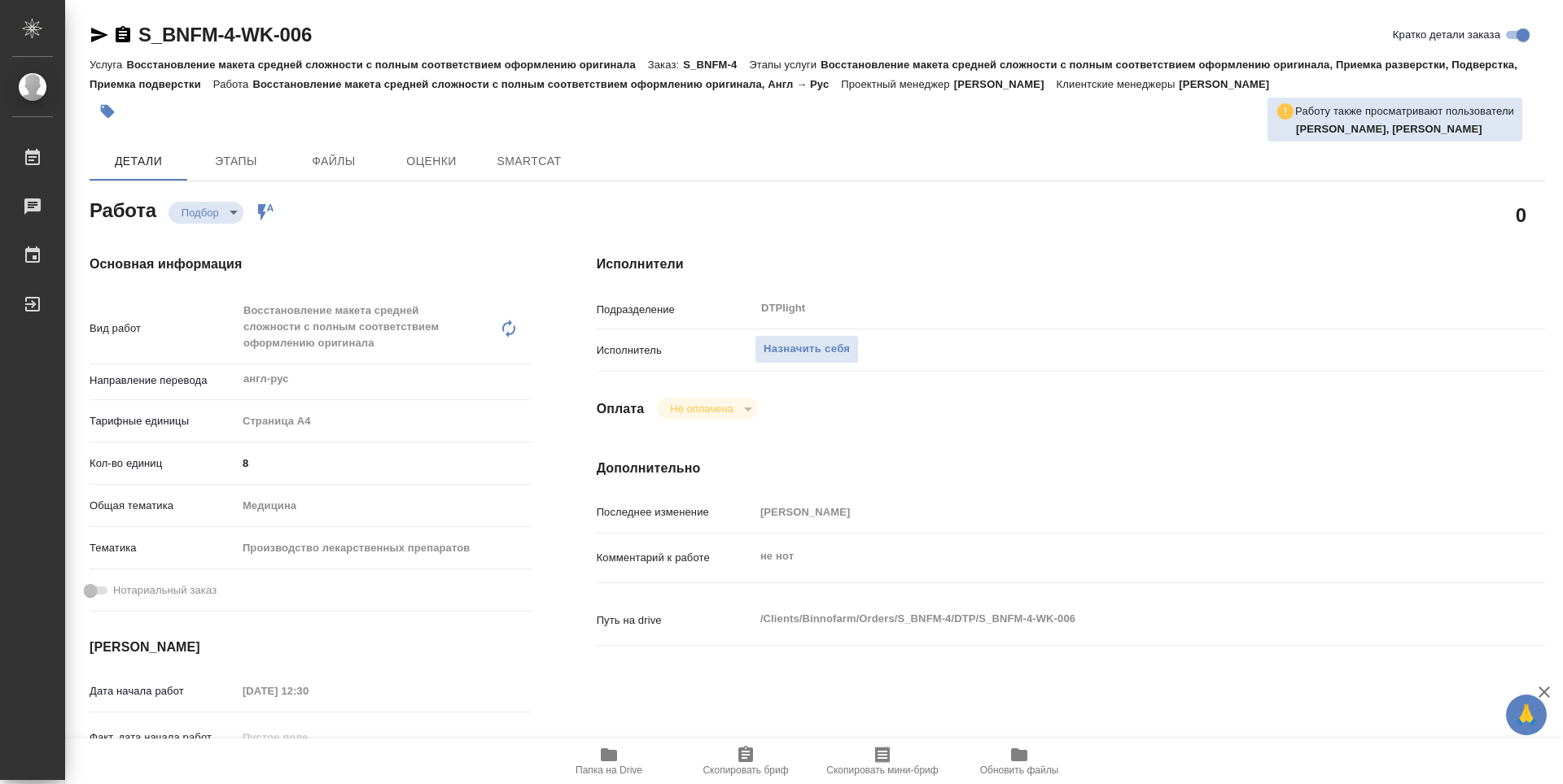
type textarea "x"
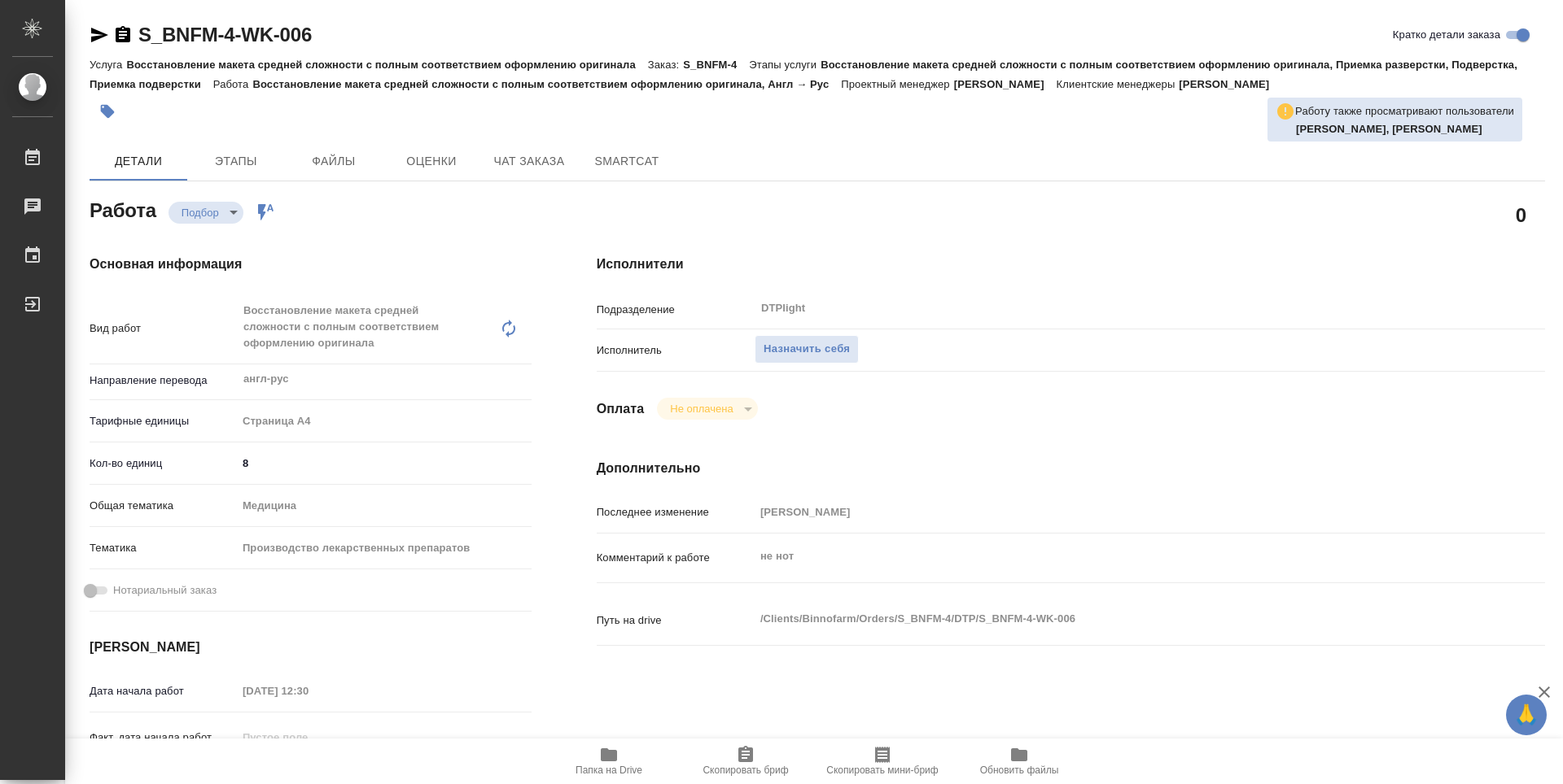
click at [618, 768] on span "Папка на Drive" at bounding box center [608, 771] width 67 height 12
type textarea "x"
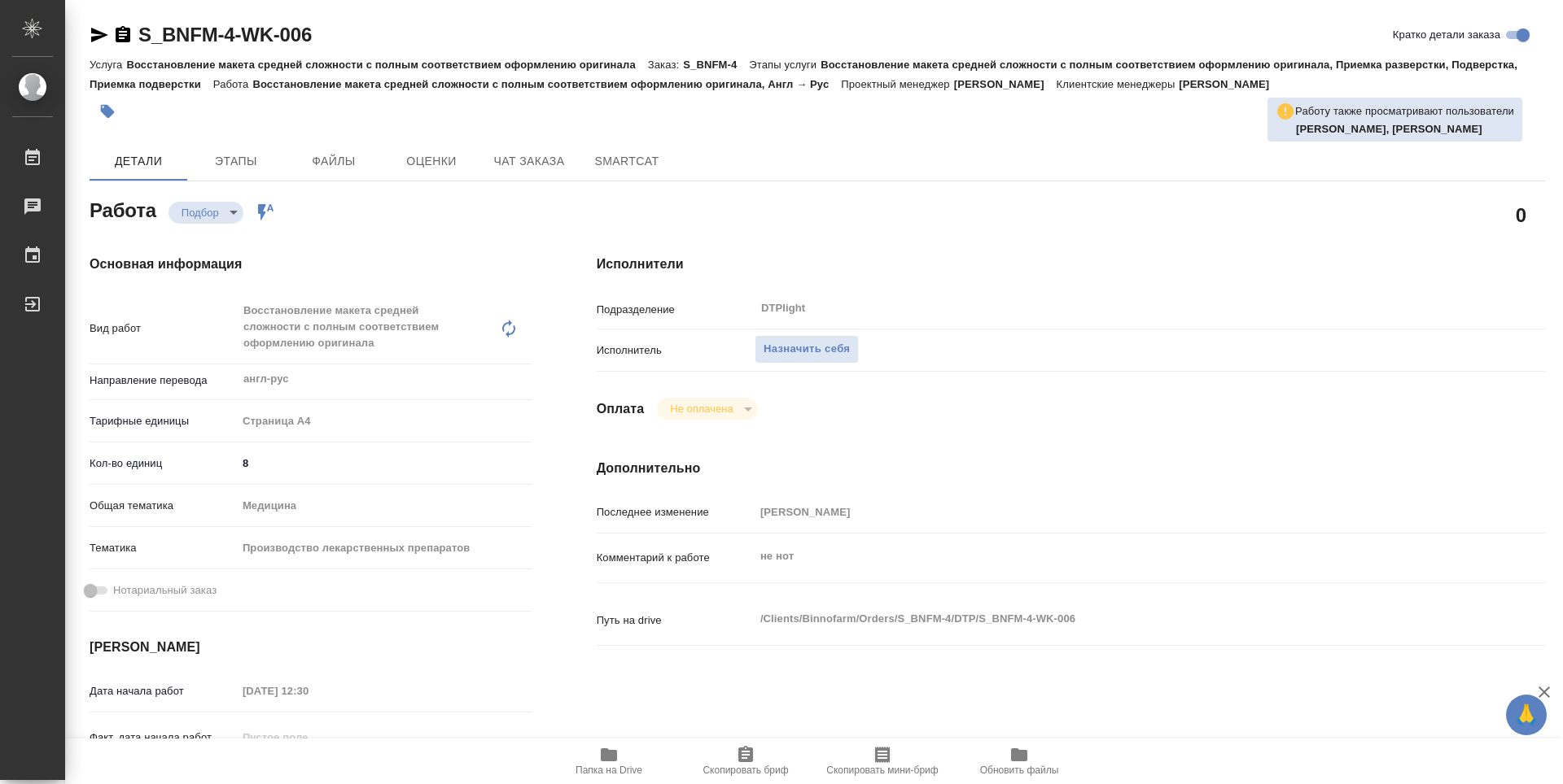
type textarea "x"
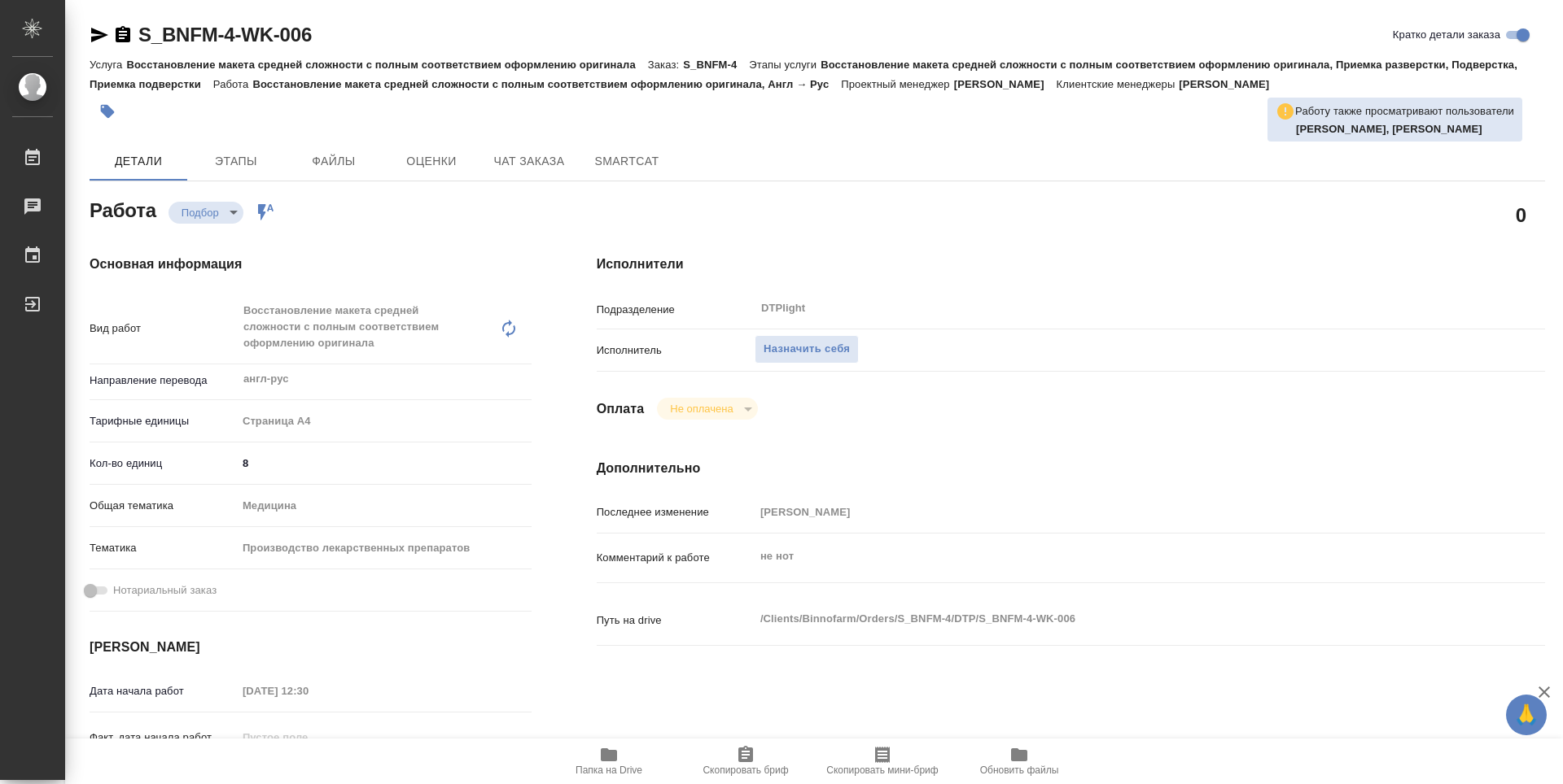
type textarea "x"
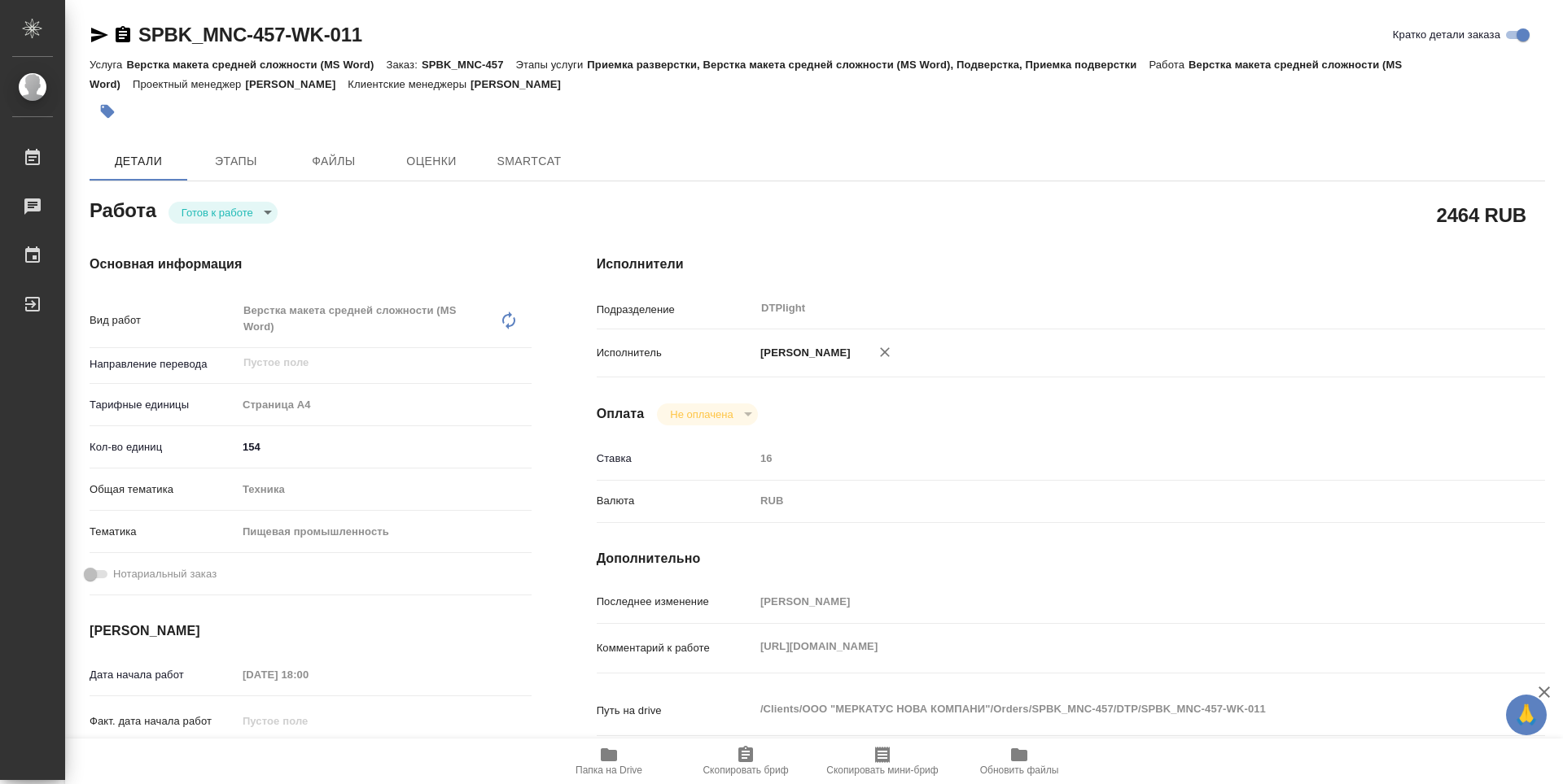
type textarea "x"
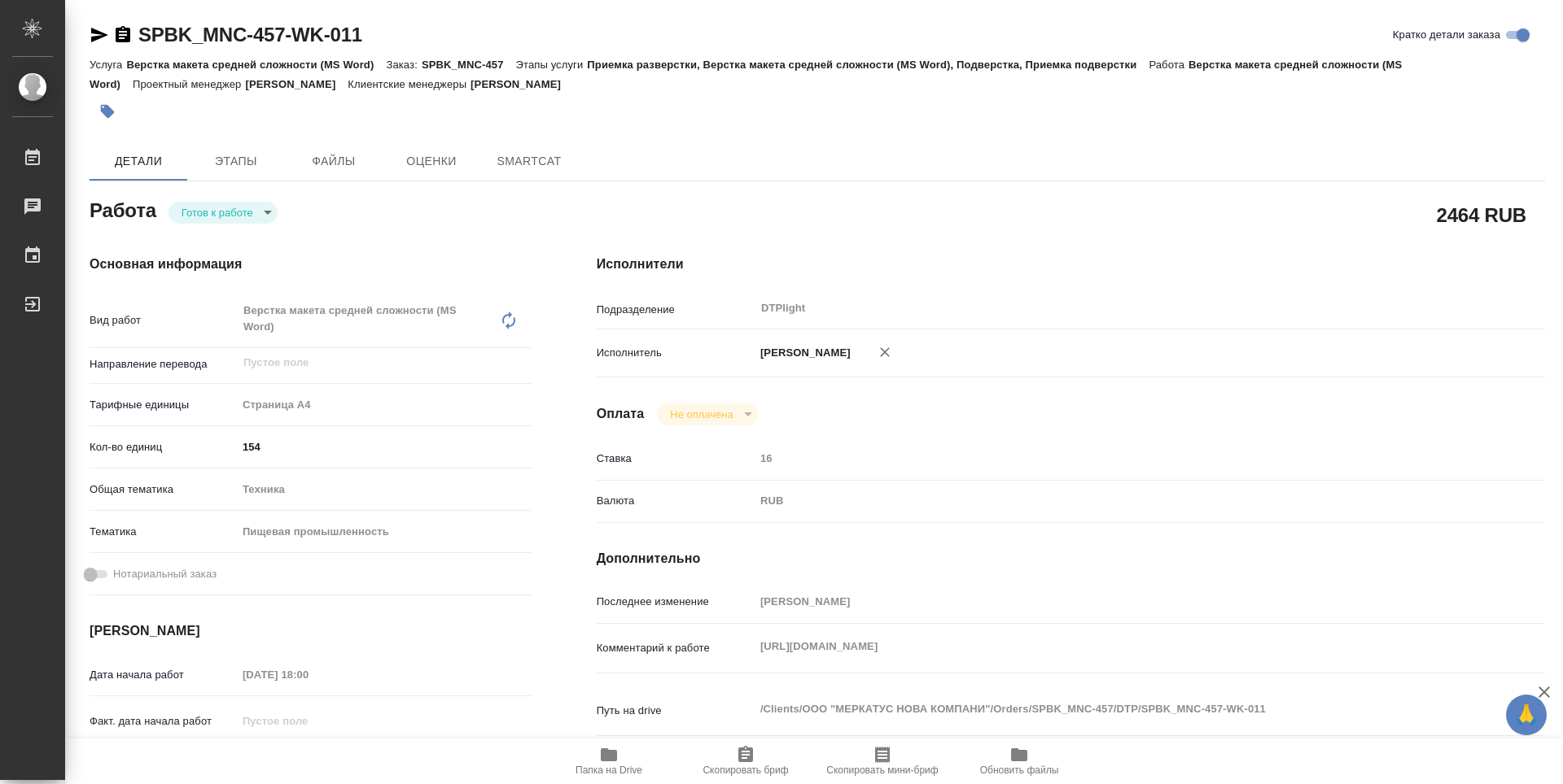
type textarea "x"
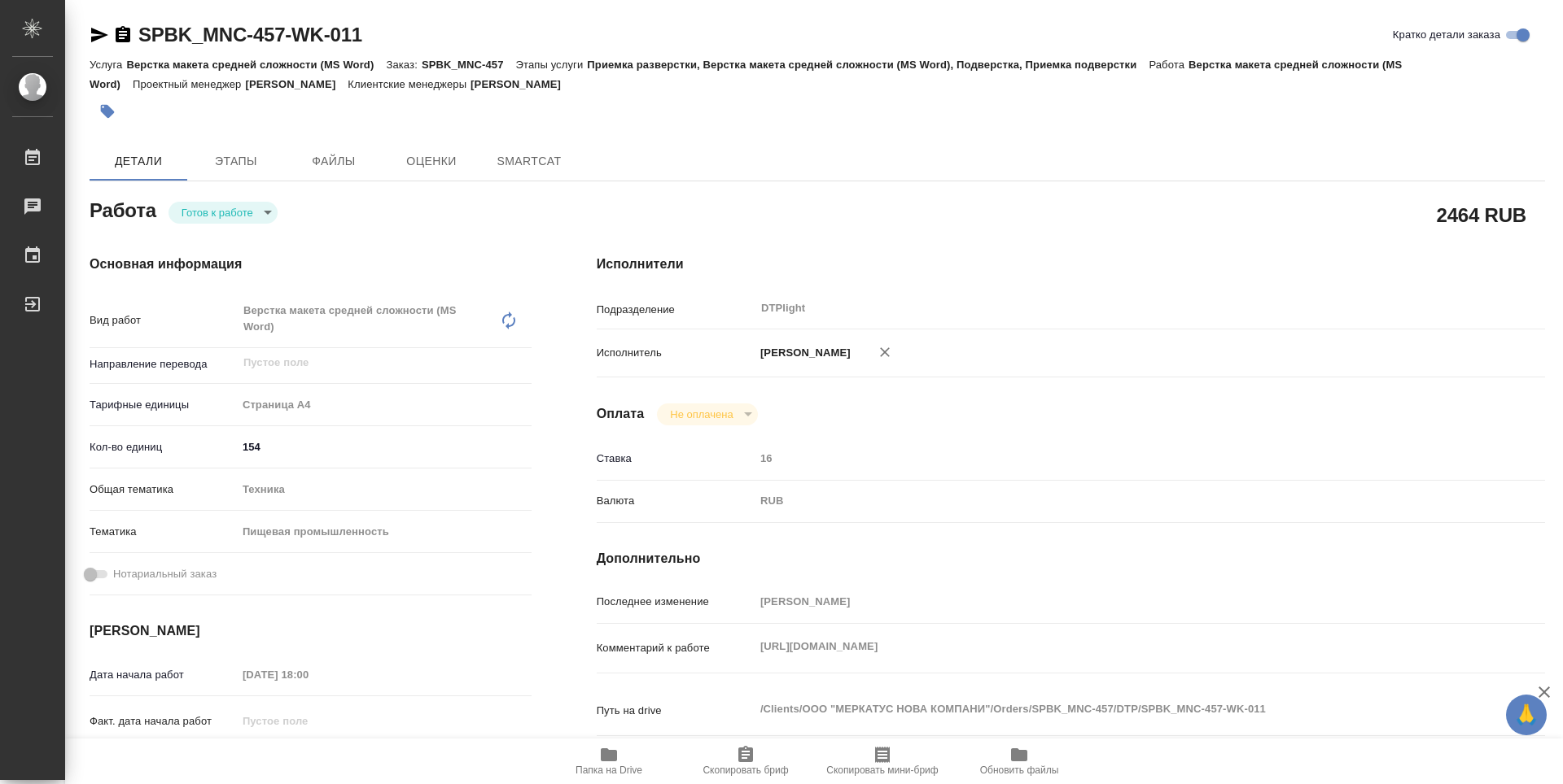
type textarea "x"
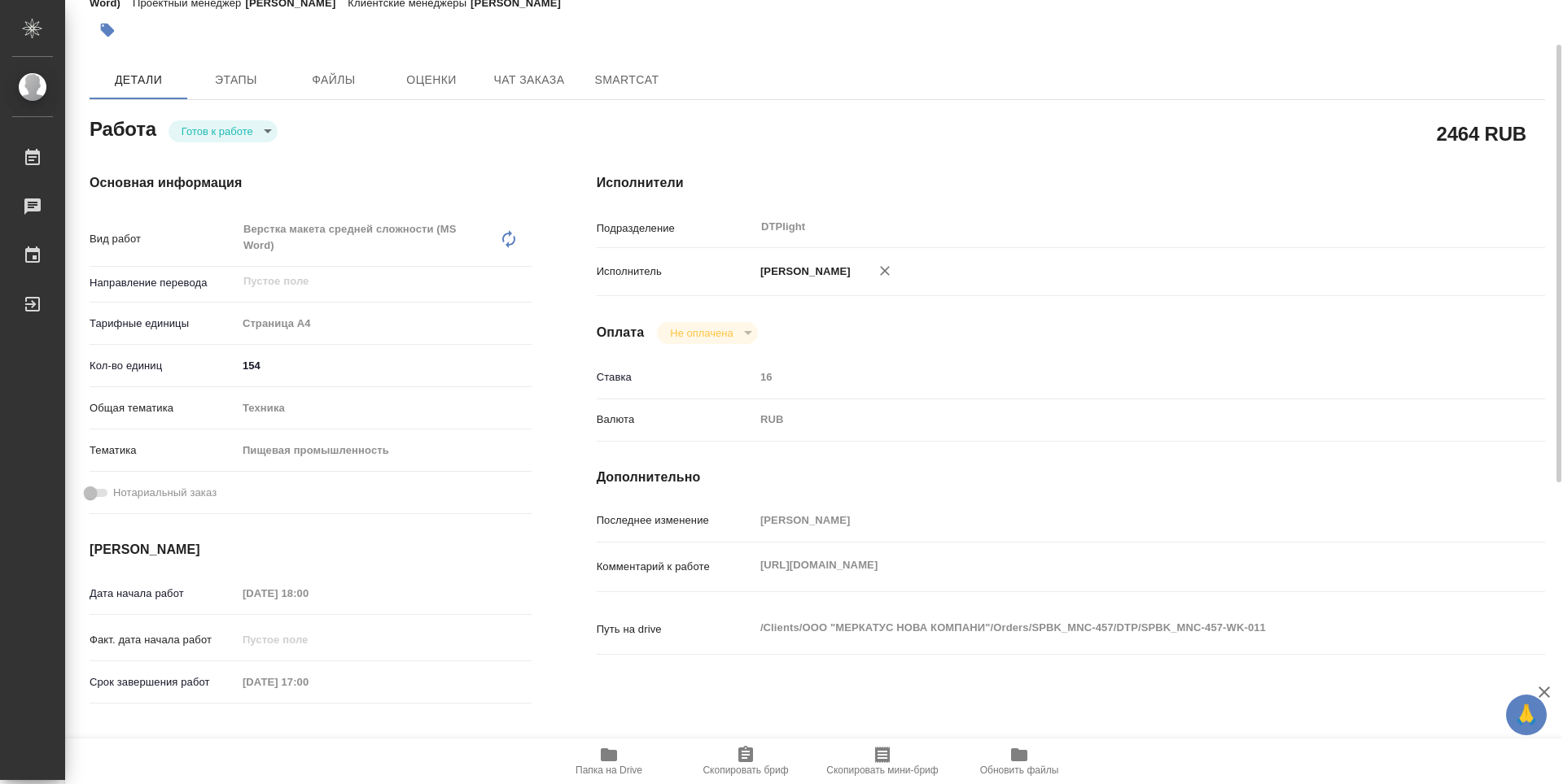
type textarea "x"
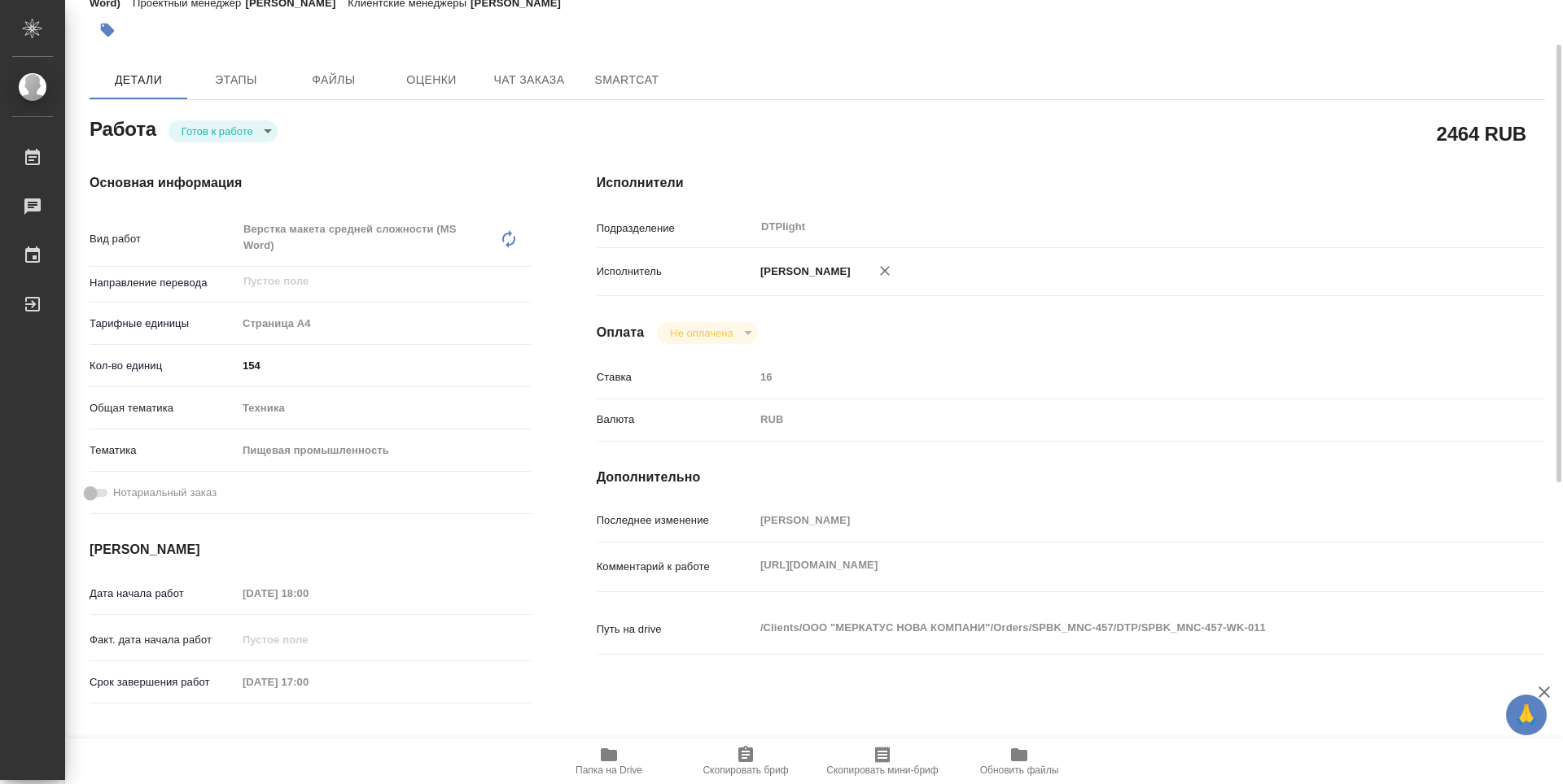
scroll to position [163, 0]
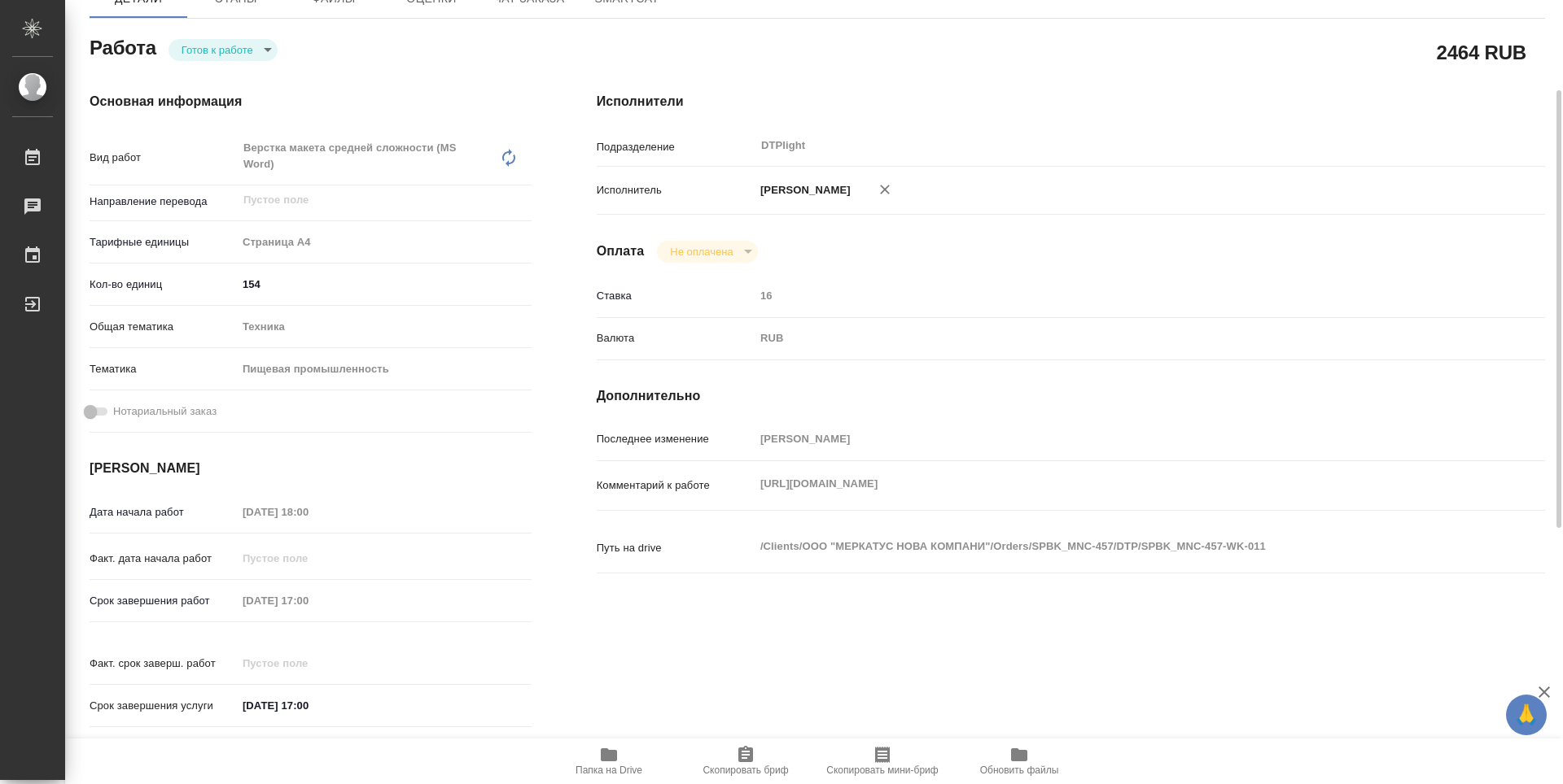
type textarea "x"
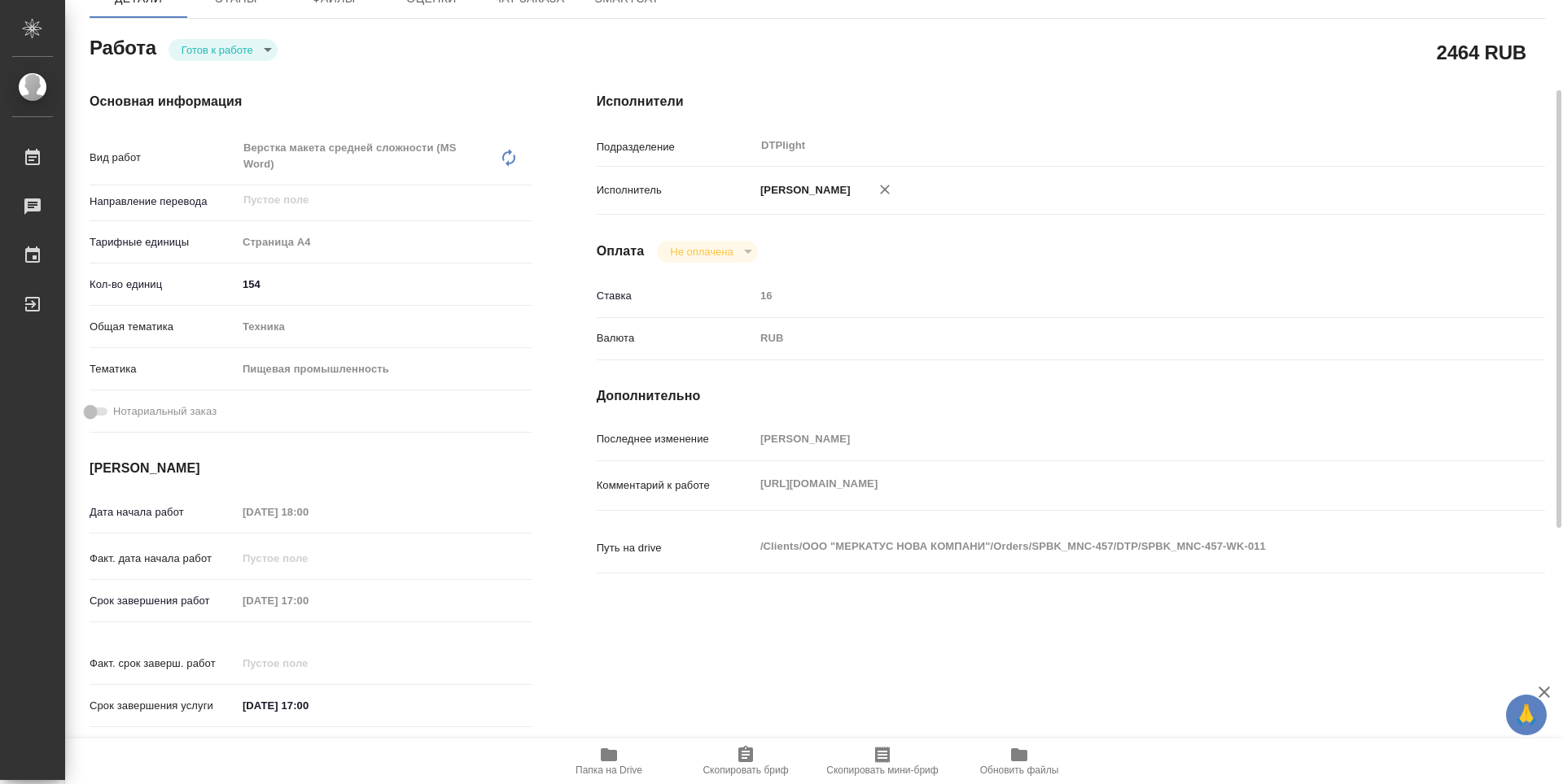
click at [755, 468] on div "https://drive.awatera.com/s/8EAYR2cEE9iB7Ky x" at bounding box center [1110, 485] width 712 height 36
click at [617, 753] on icon "button" at bounding box center [609, 755] width 17 height 13
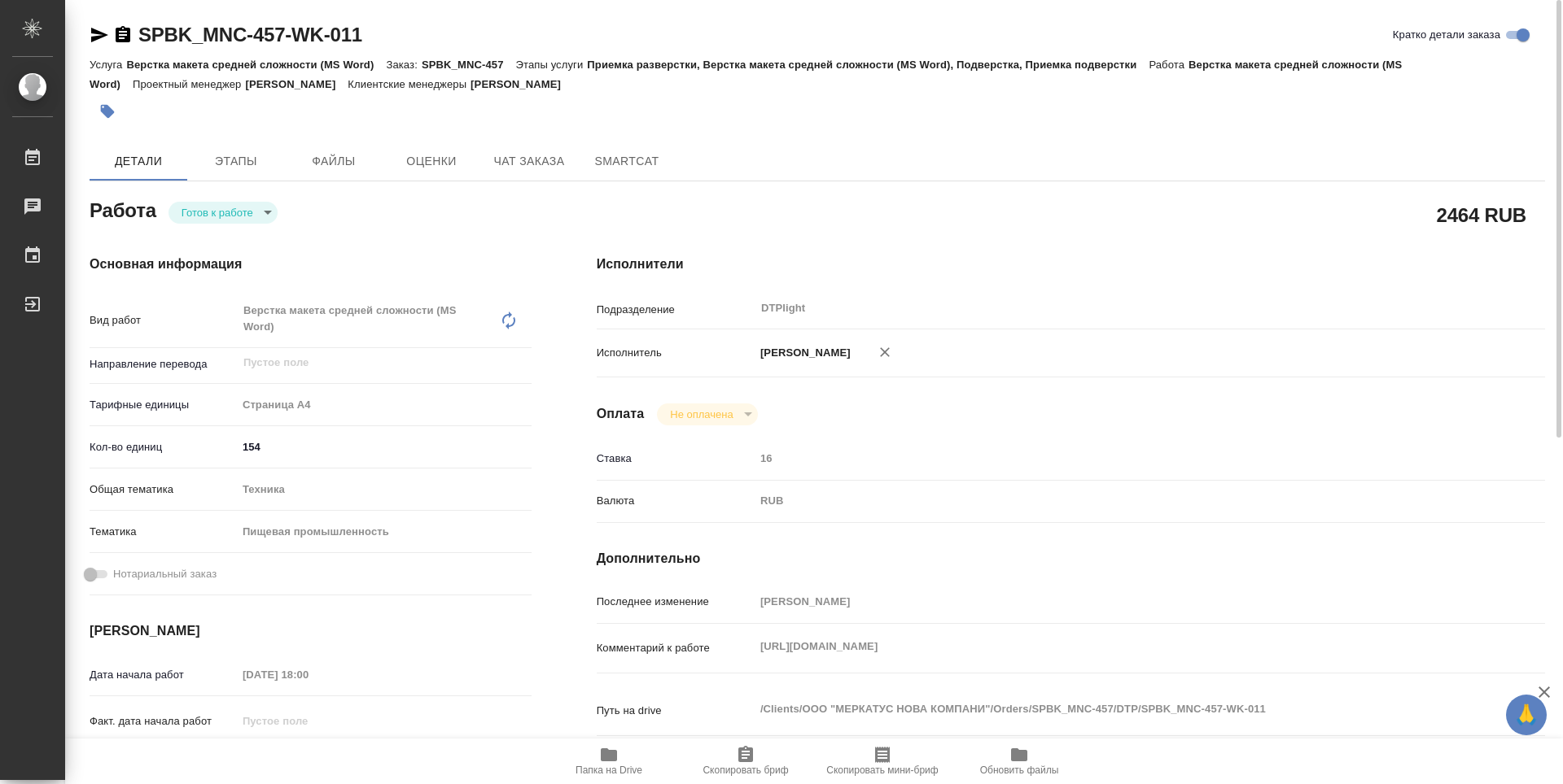
click at [273, 212] on body "🙏 .cls-1 fill:#fff; AWATERA Guselnikov Roman Работы 0 Чаты График Выйти SPBK_MN…" at bounding box center [781, 392] width 1563 height 784
drag, startPoint x: 226, startPoint y: 212, endPoint x: 213, endPoint y: 216, distance: 13.6
click at [226, 212] on button "В работе" at bounding box center [208, 212] width 54 height 18
type textarea "x"
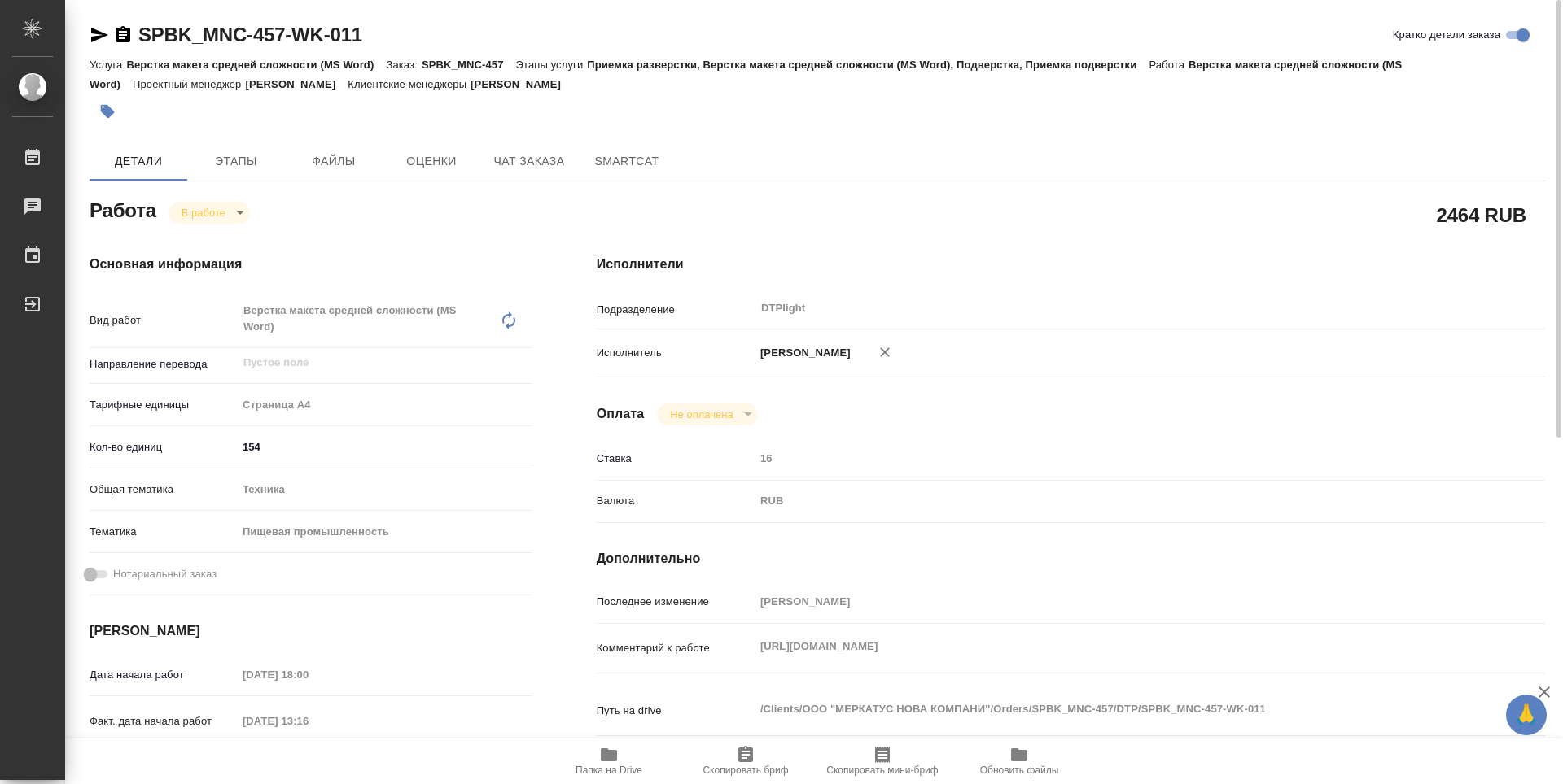
type textarea "x"
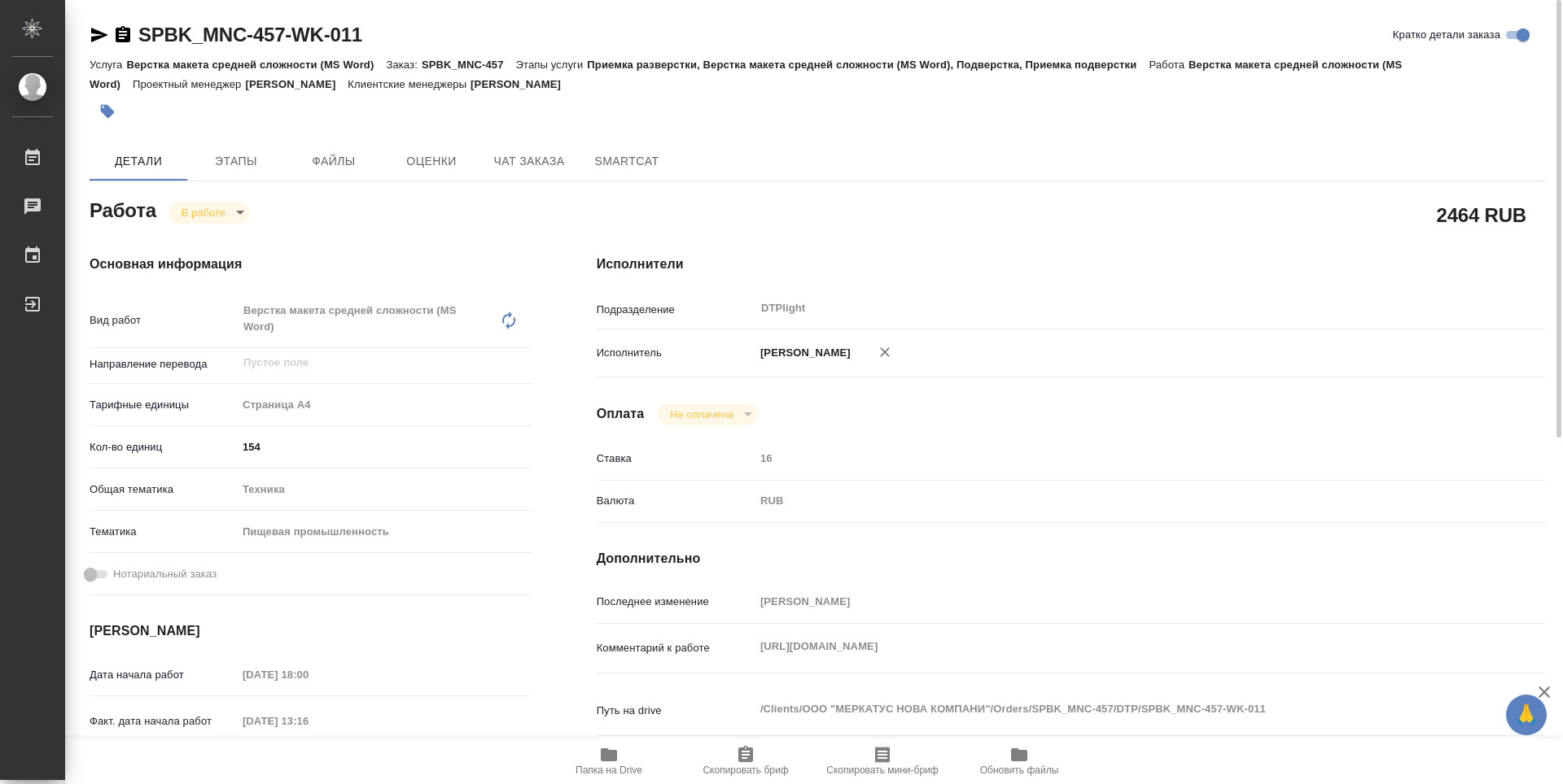
type textarea "x"
click at [123, 32] on icon "button" at bounding box center [123, 35] width 15 height 17
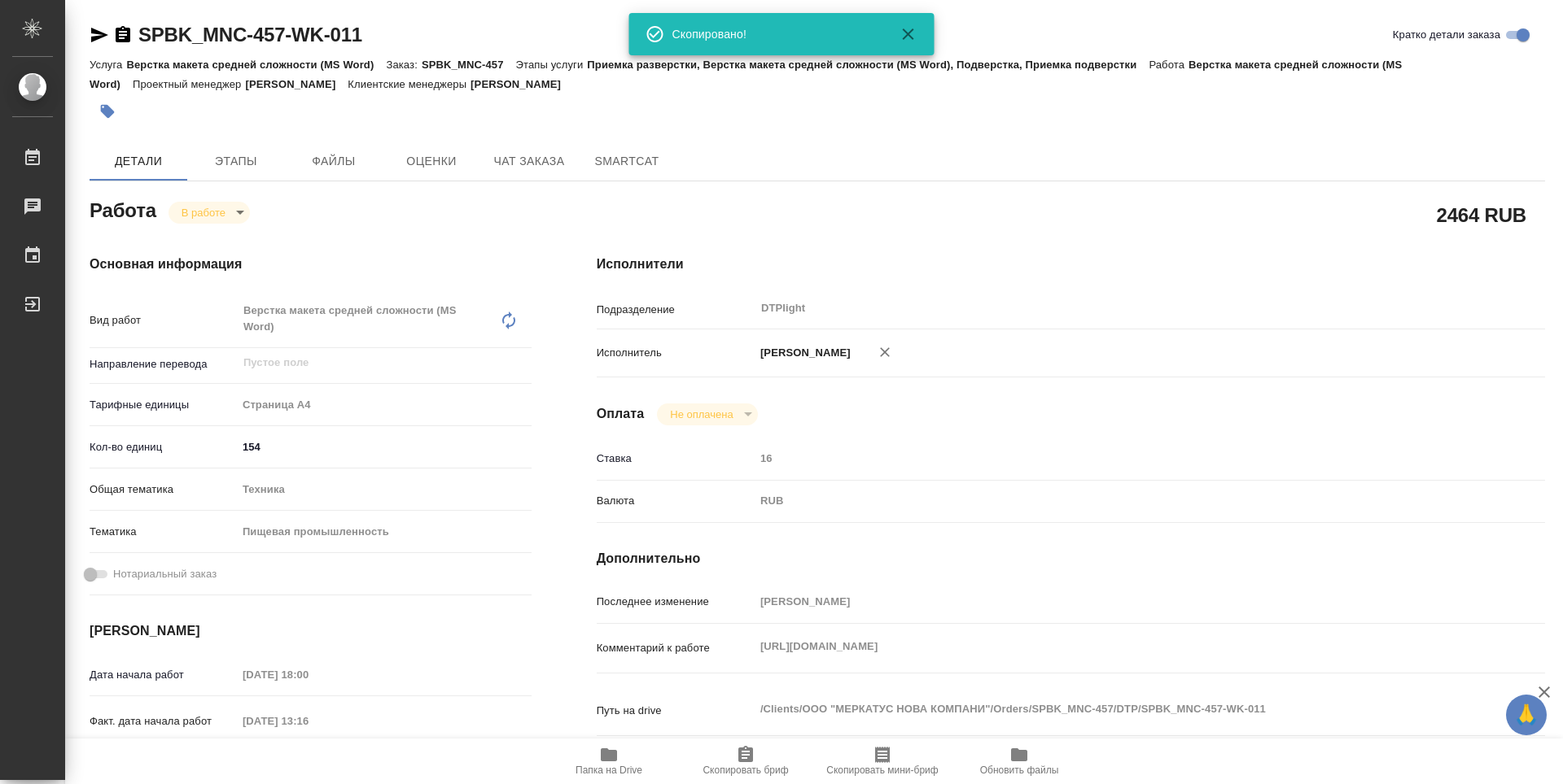
scroll to position [81, 0]
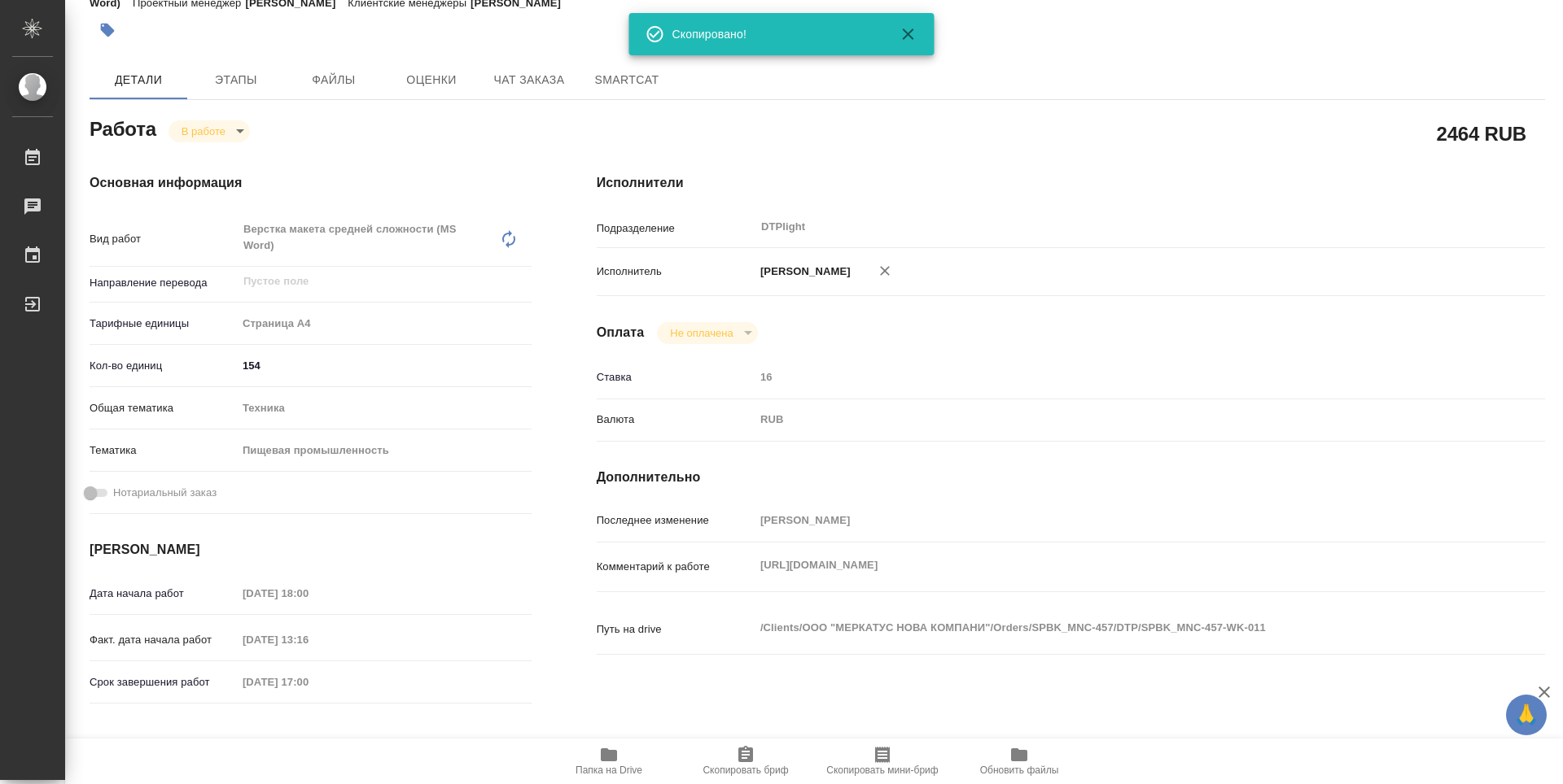
type textarea "x"
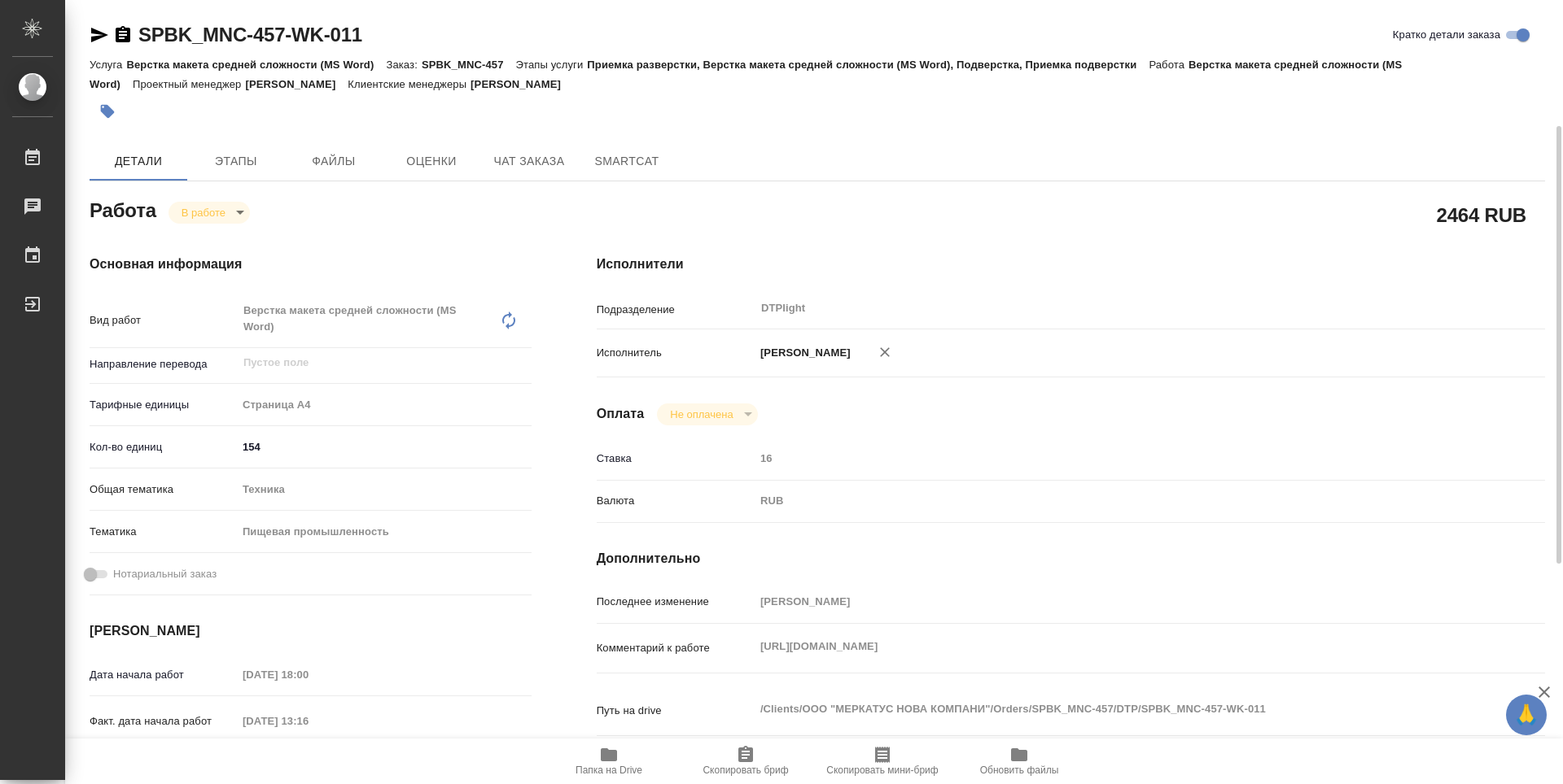
scroll to position [244, 0]
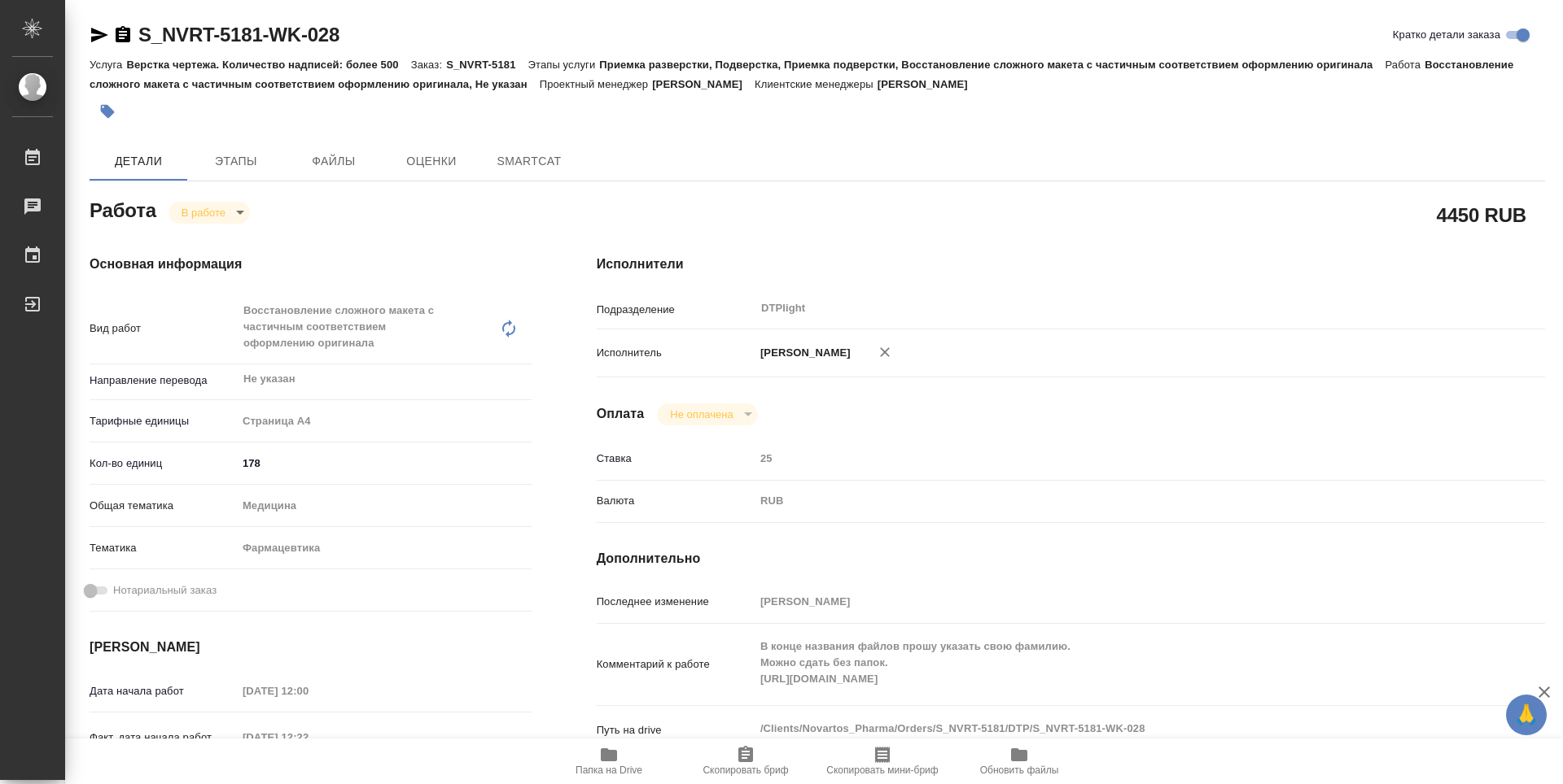
type textarea "x"
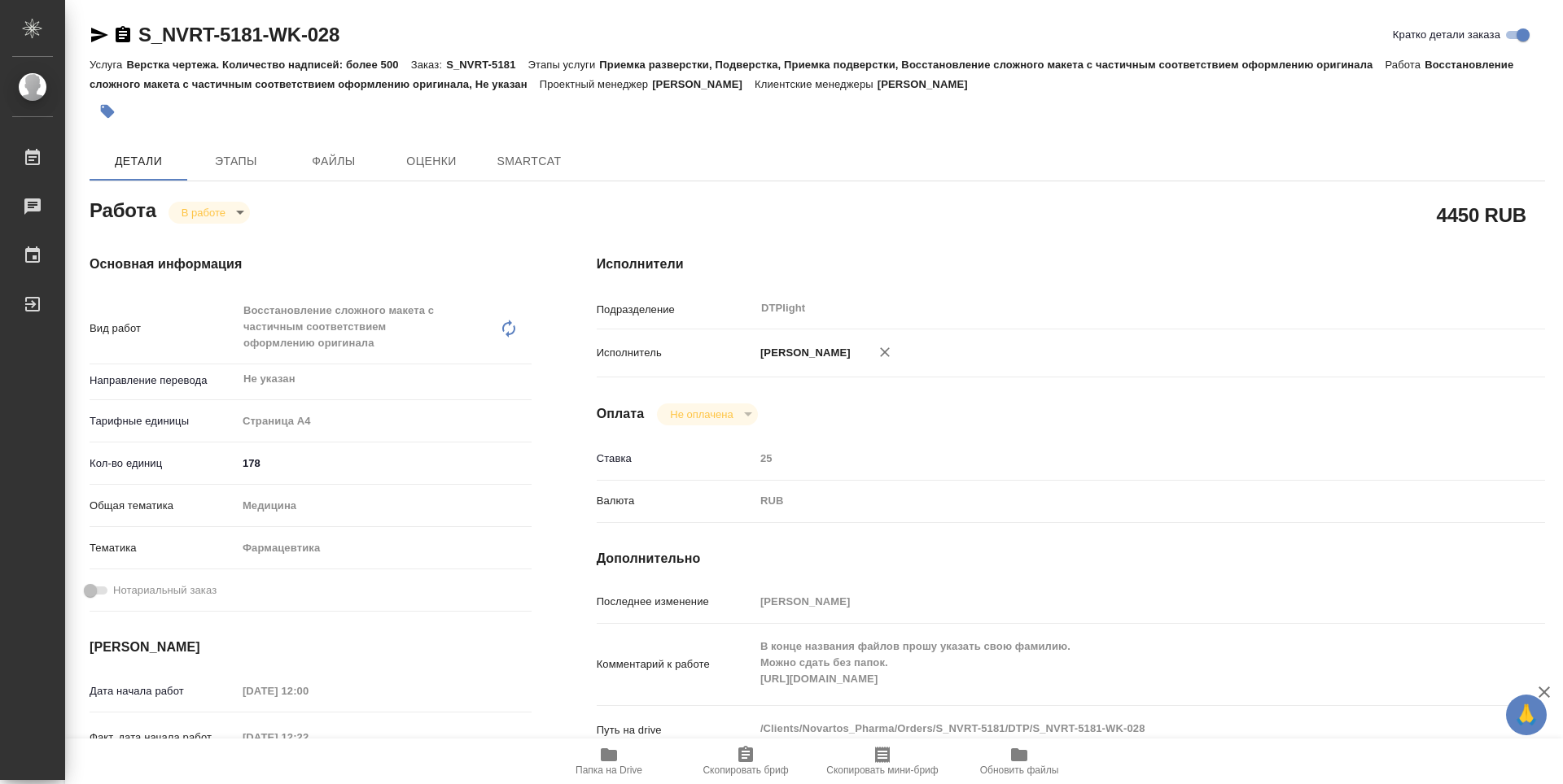
type textarea "x"
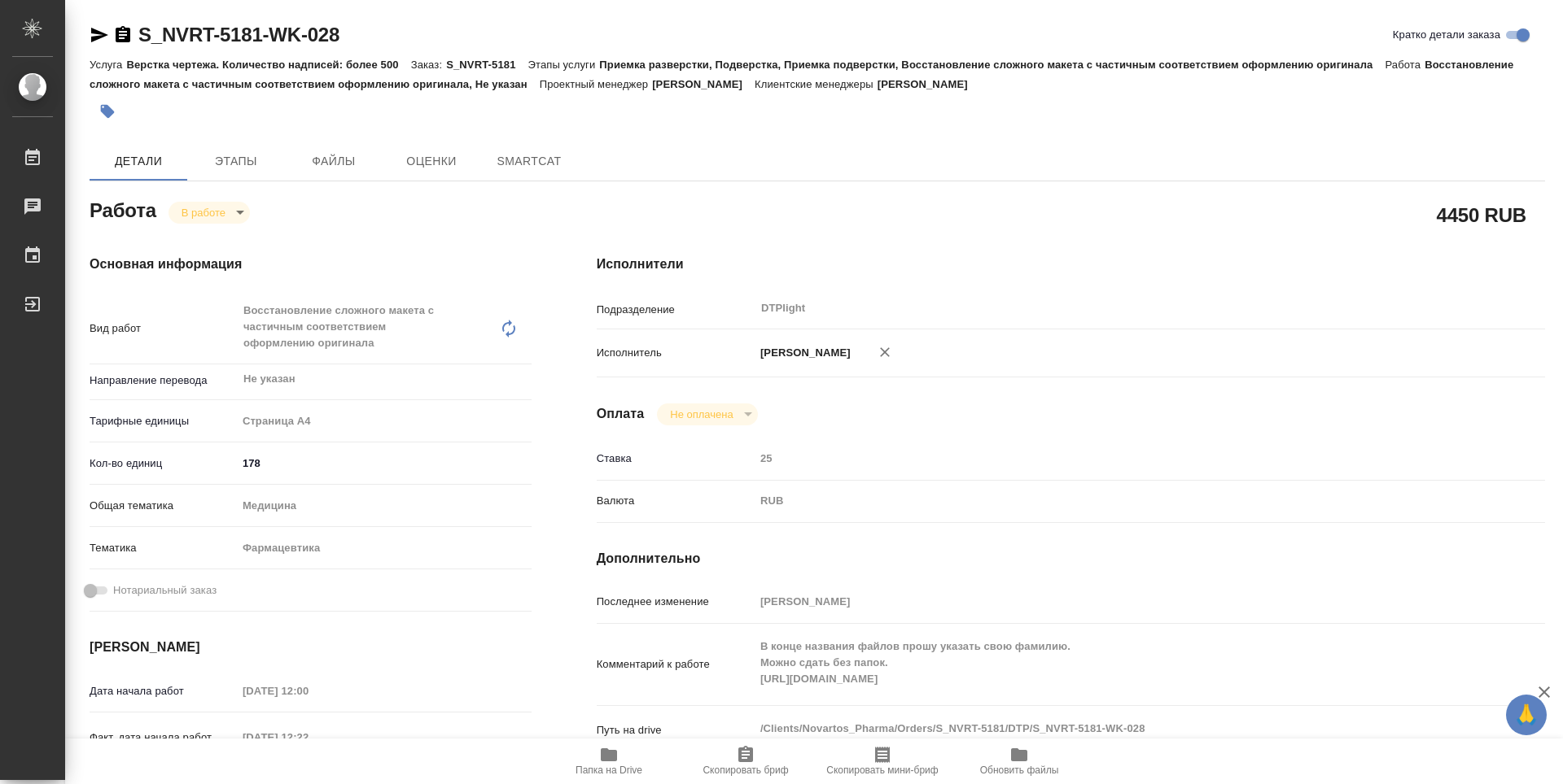
type textarea "x"
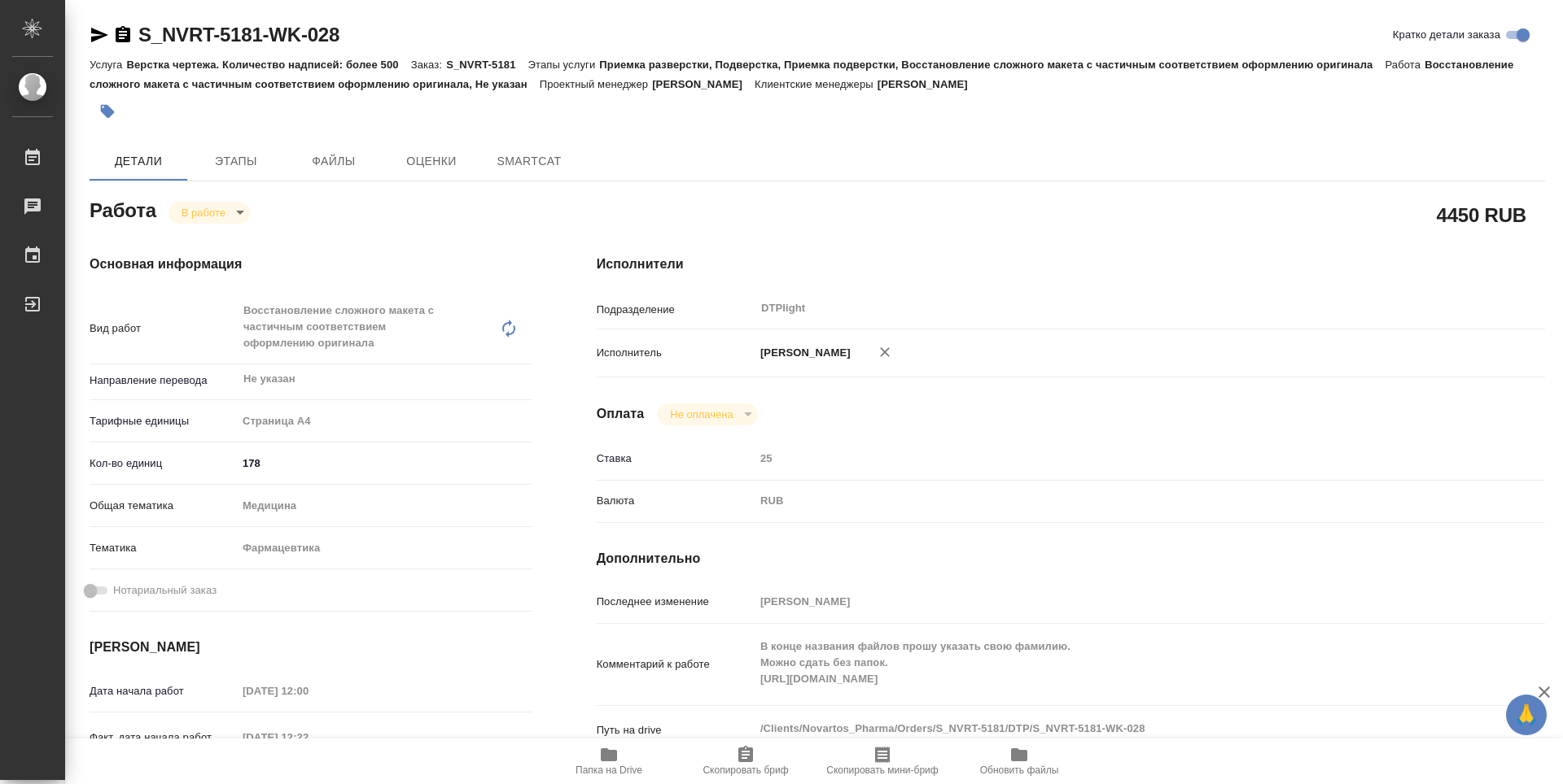
type textarea "x"
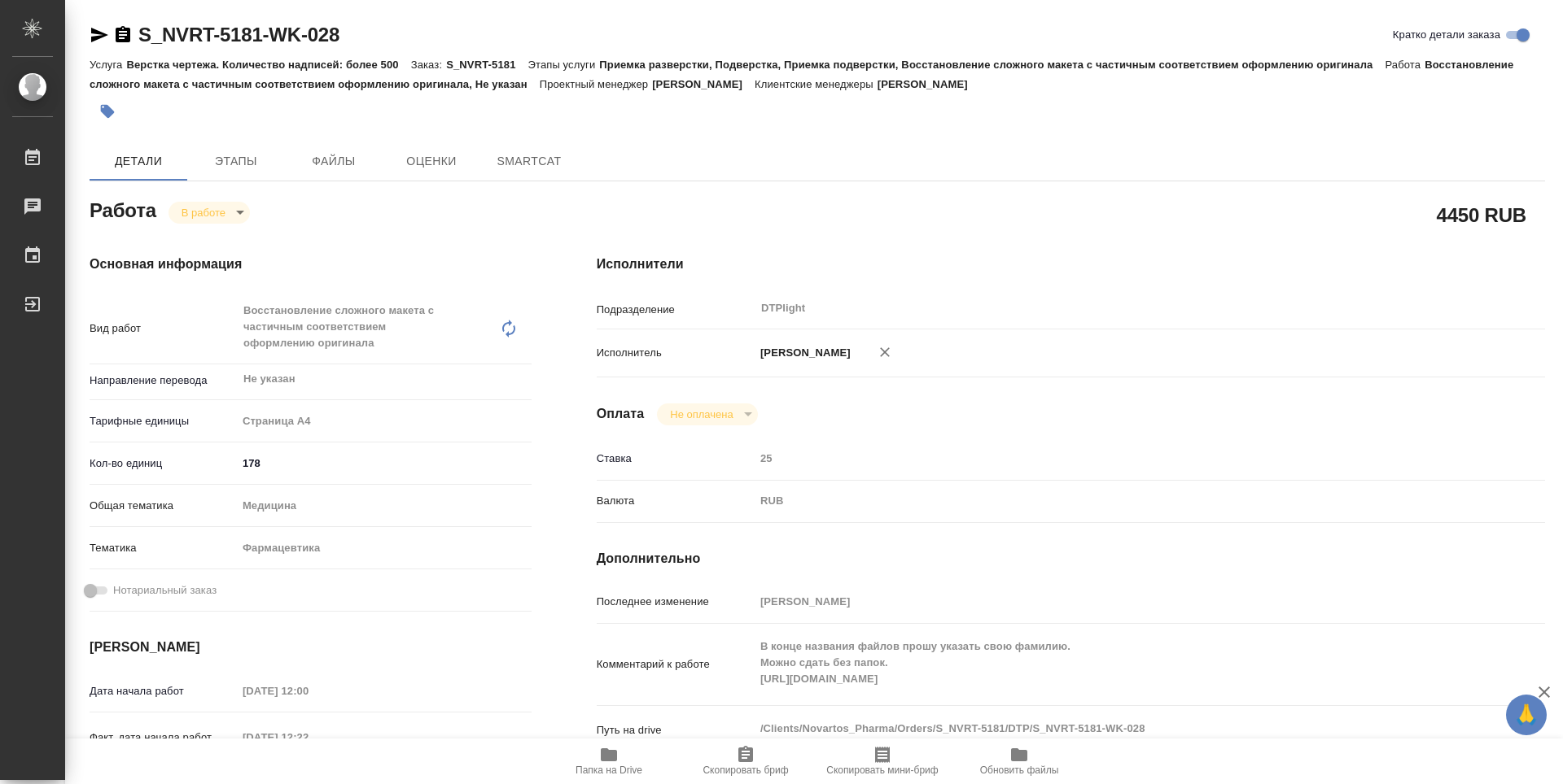
type textarea "x"
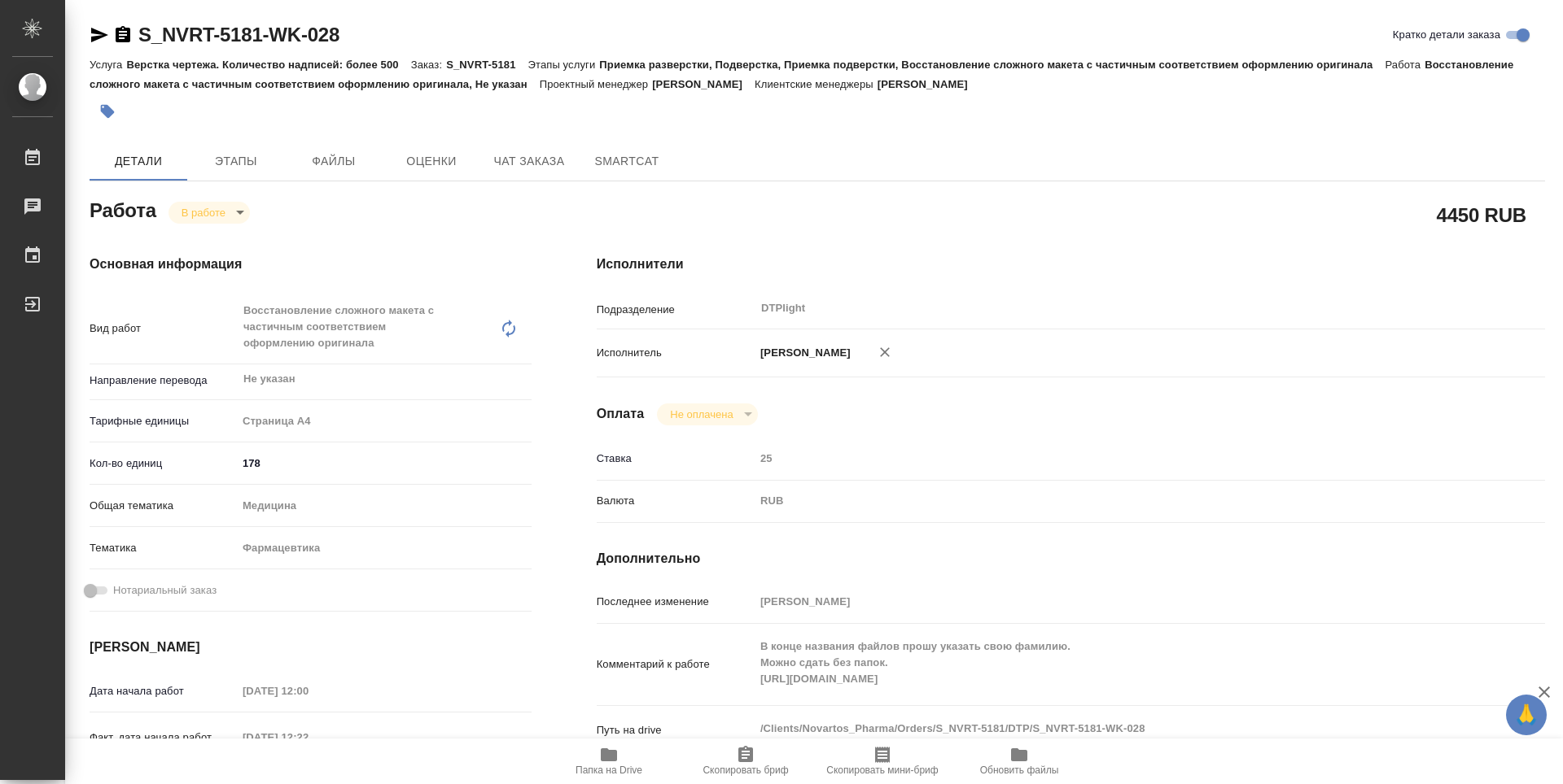
type textarea "x"
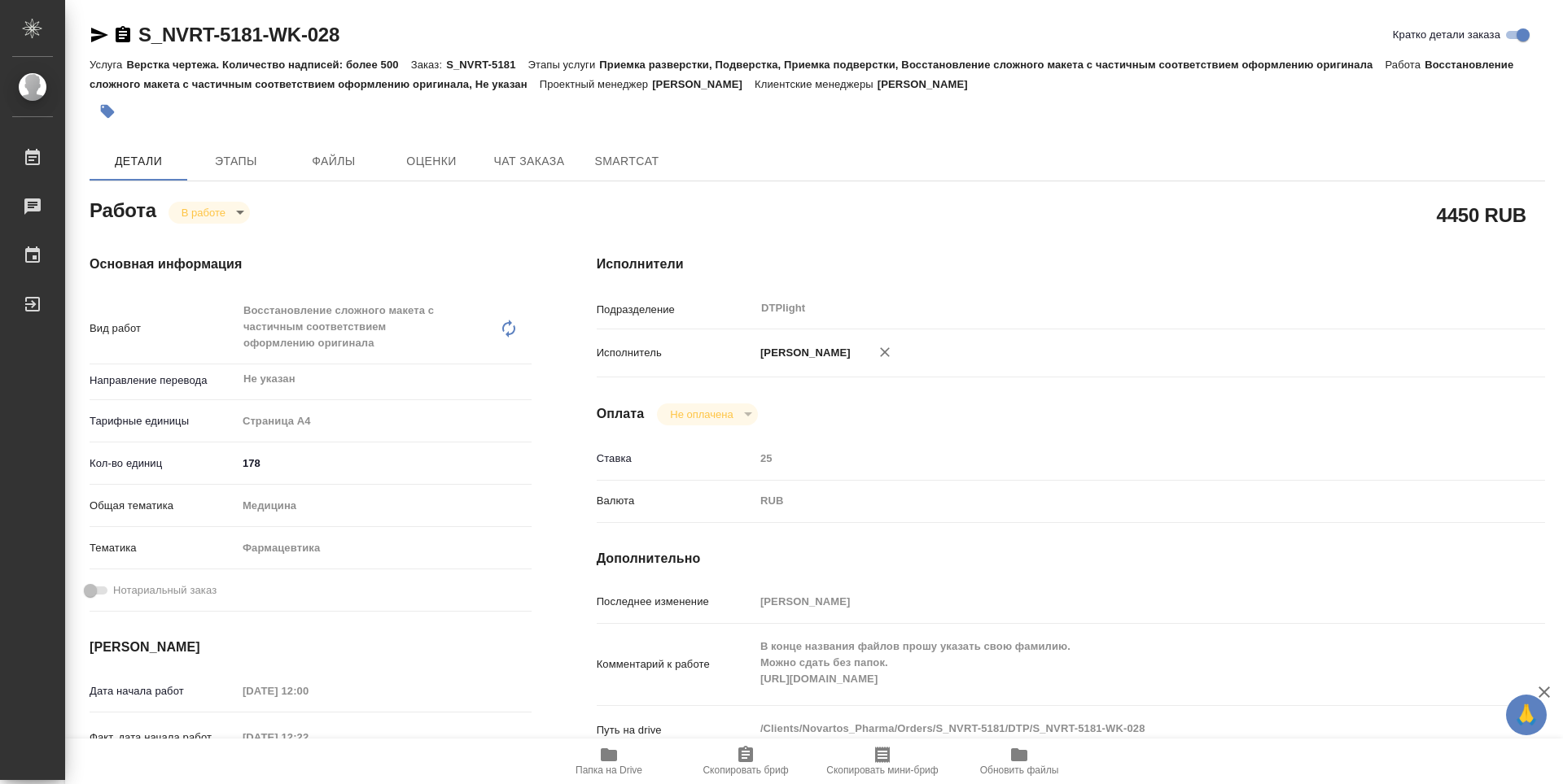
click at [608, 773] on span "Папка на Drive" at bounding box center [608, 771] width 67 height 12
type textarea "x"
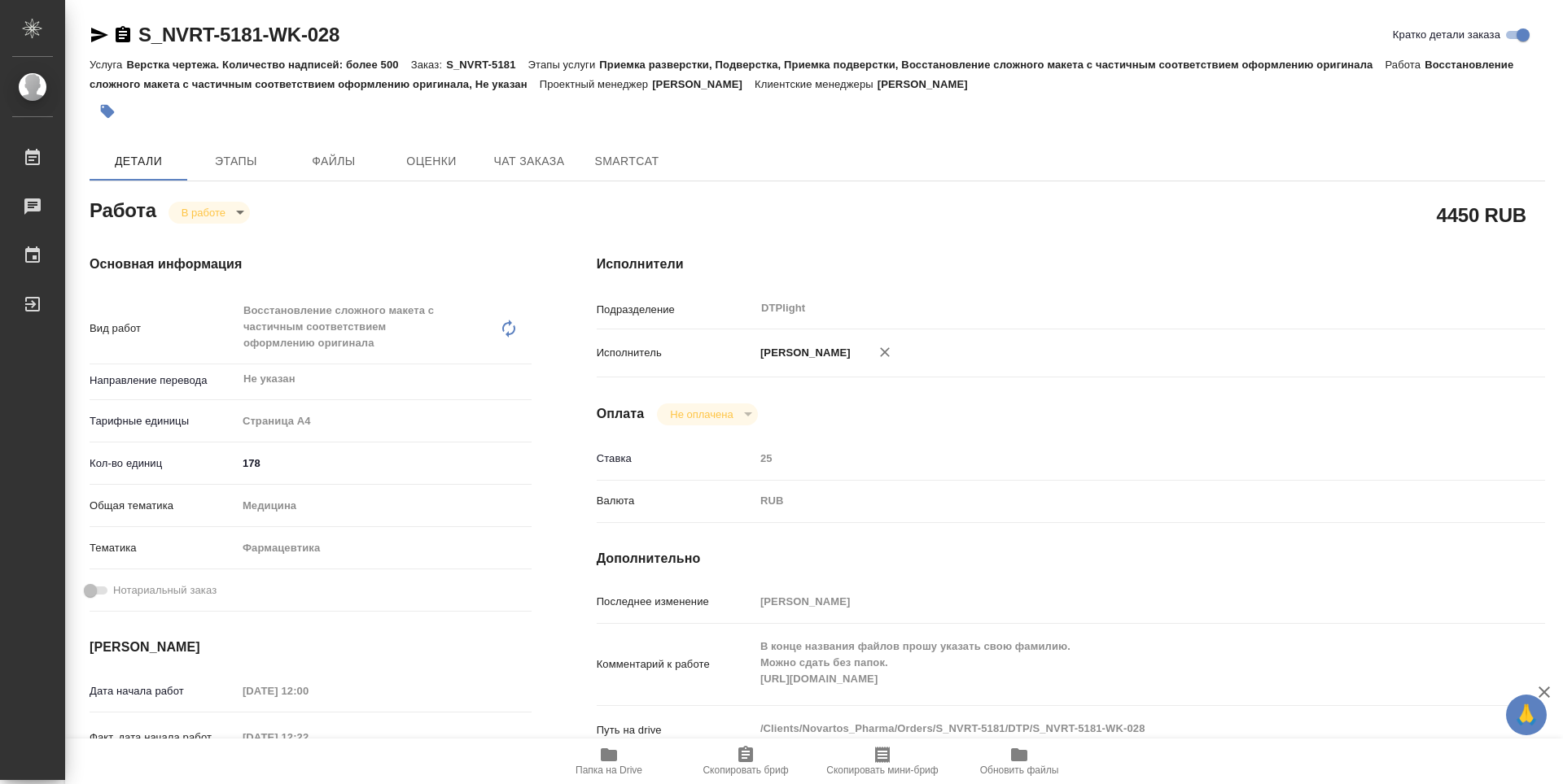
type textarea "x"
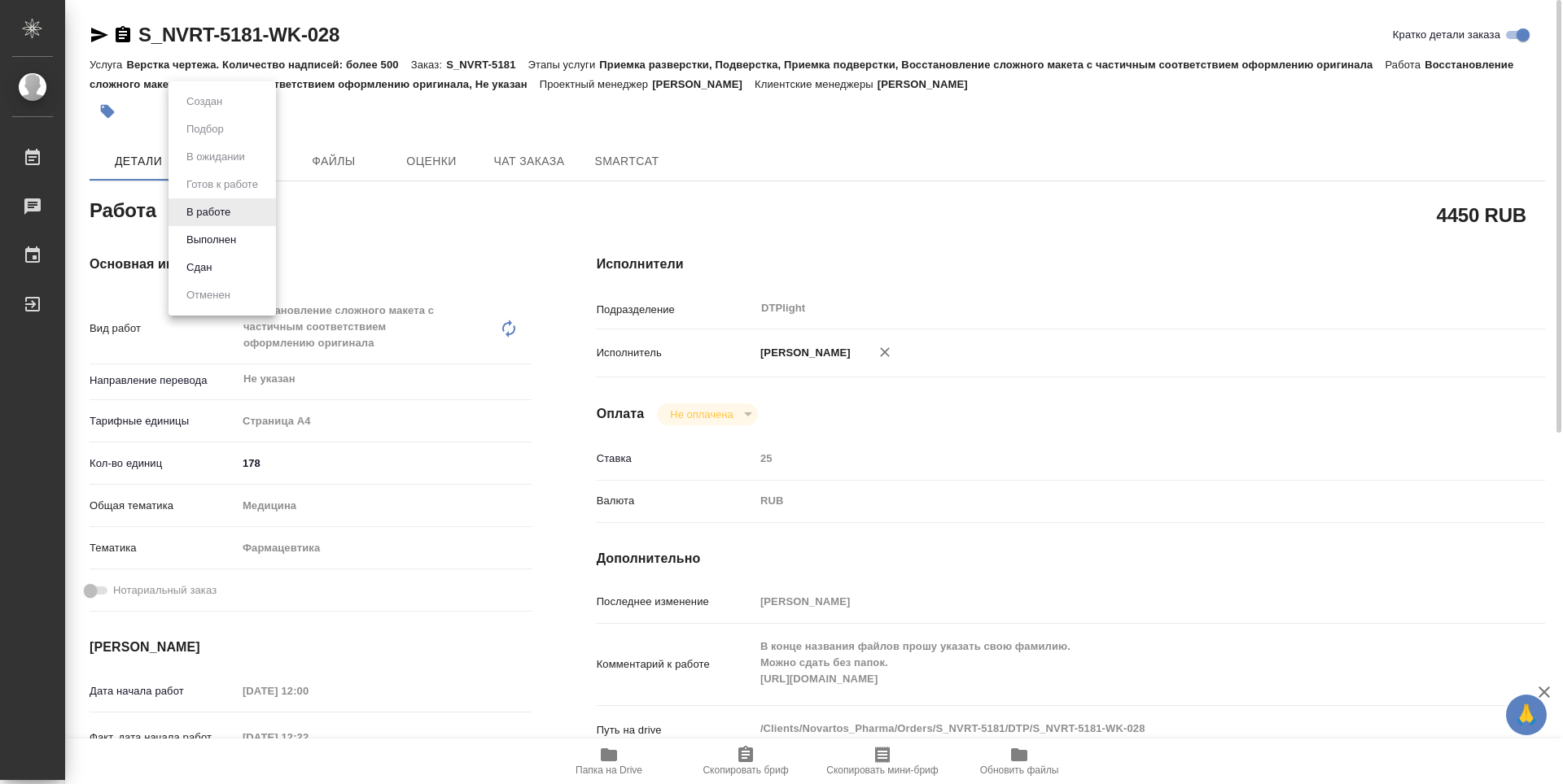
click at [238, 209] on body "🙏 .cls-1 fill:#fff; AWATERA Guselnikov Roman Работы 0 Чаты График Выйти S_NVRT-…" at bounding box center [781, 392] width 1563 height 784
click at [217, 243] on button "Выполнен" at bounding box center [212, 240] width 60 height 18
type textarea "x"
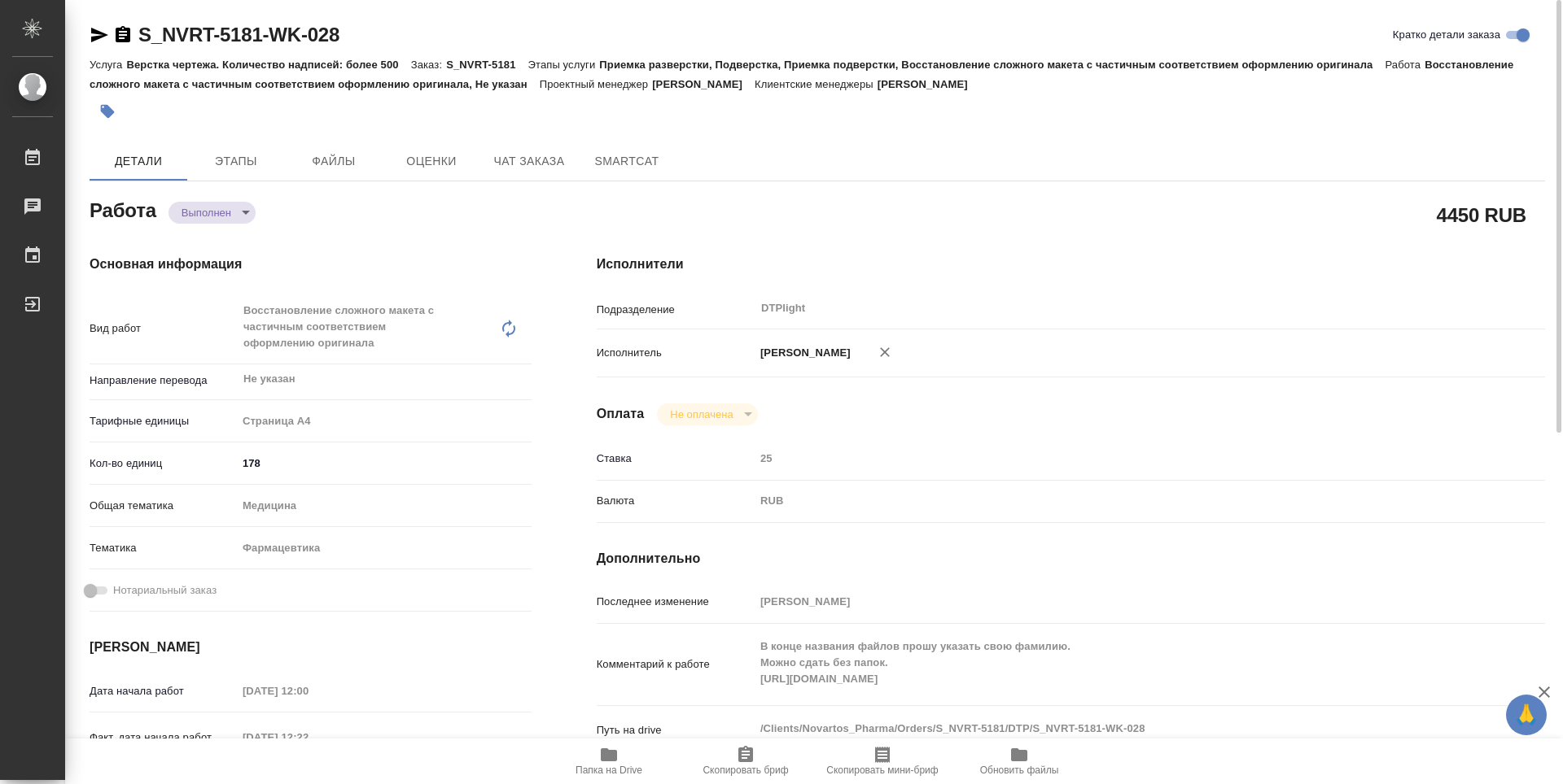
type textarea "x"
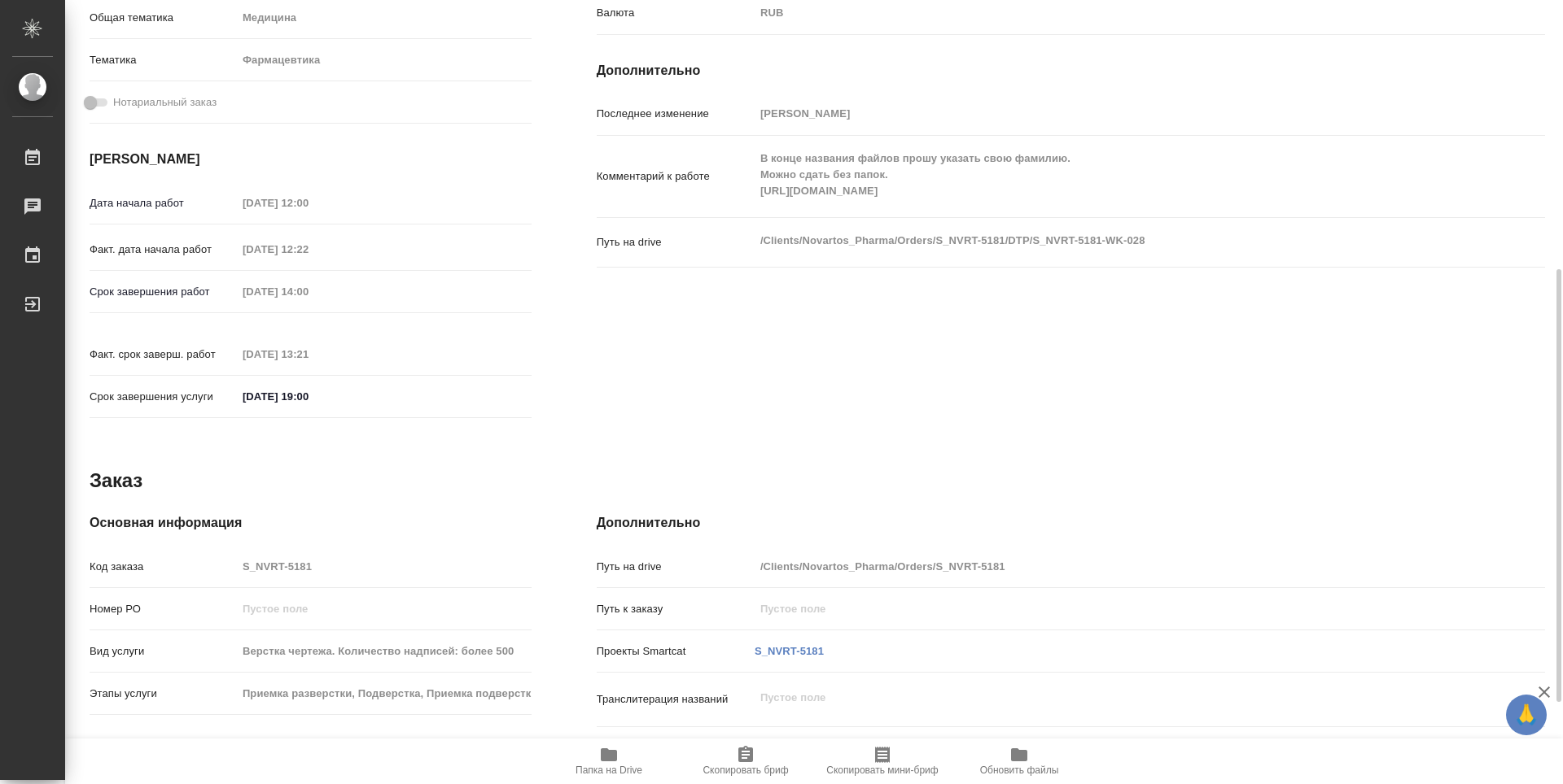
type textarea "x"
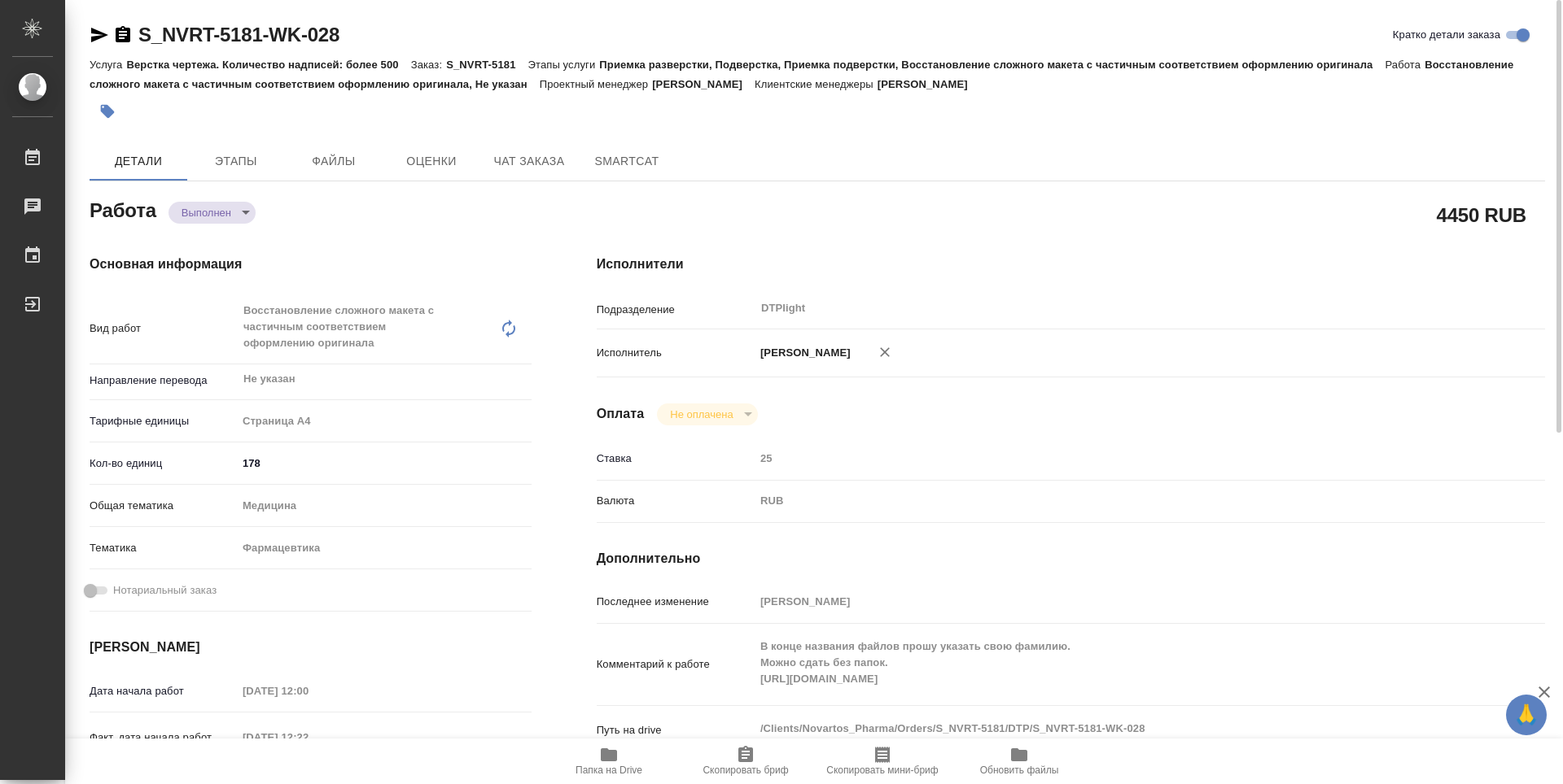
click at [125, 35] on icon "button" at bounding box center [123, 36] width 20 height 20
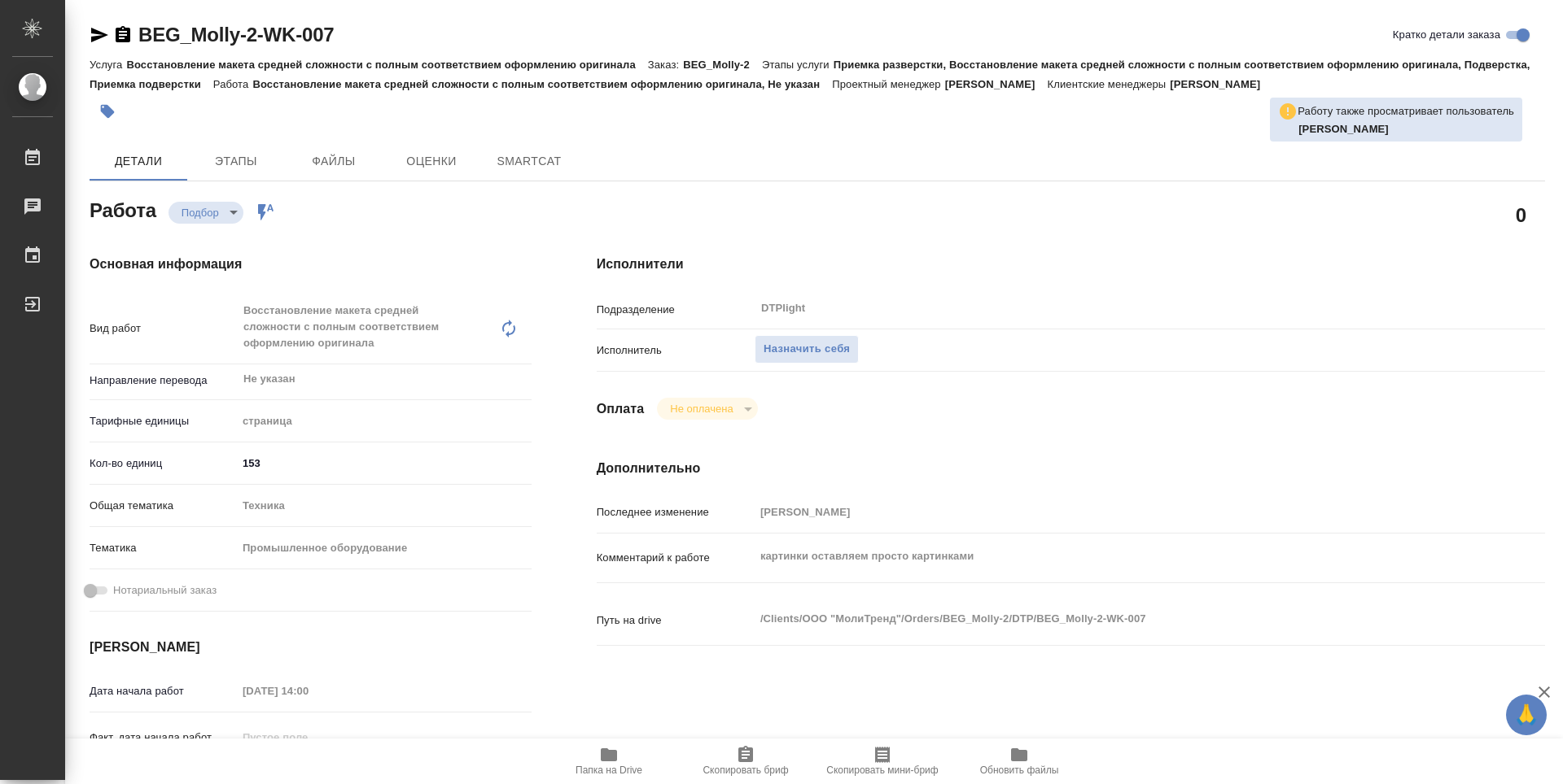
type textarea "x"
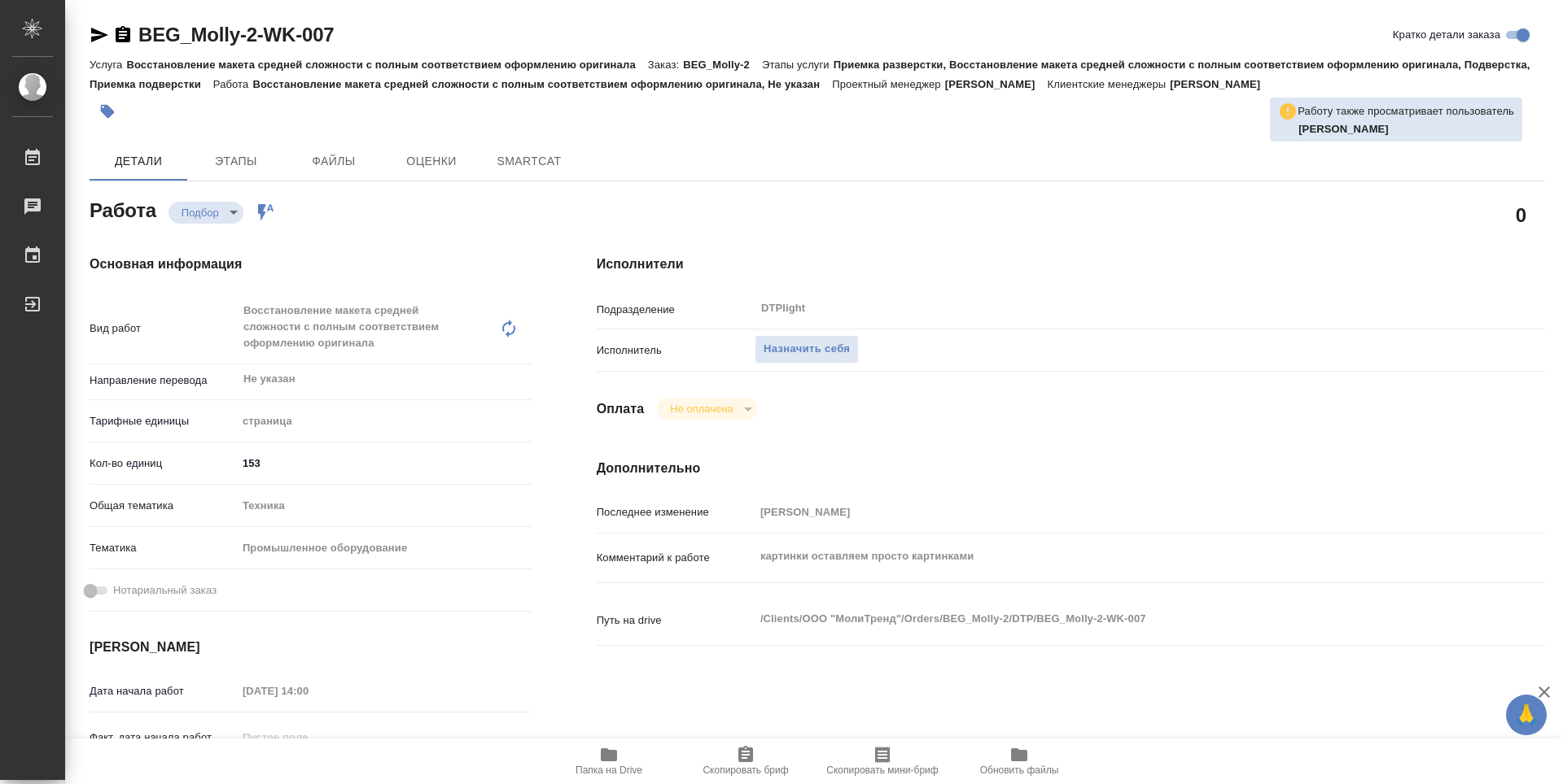
type textarea "x"
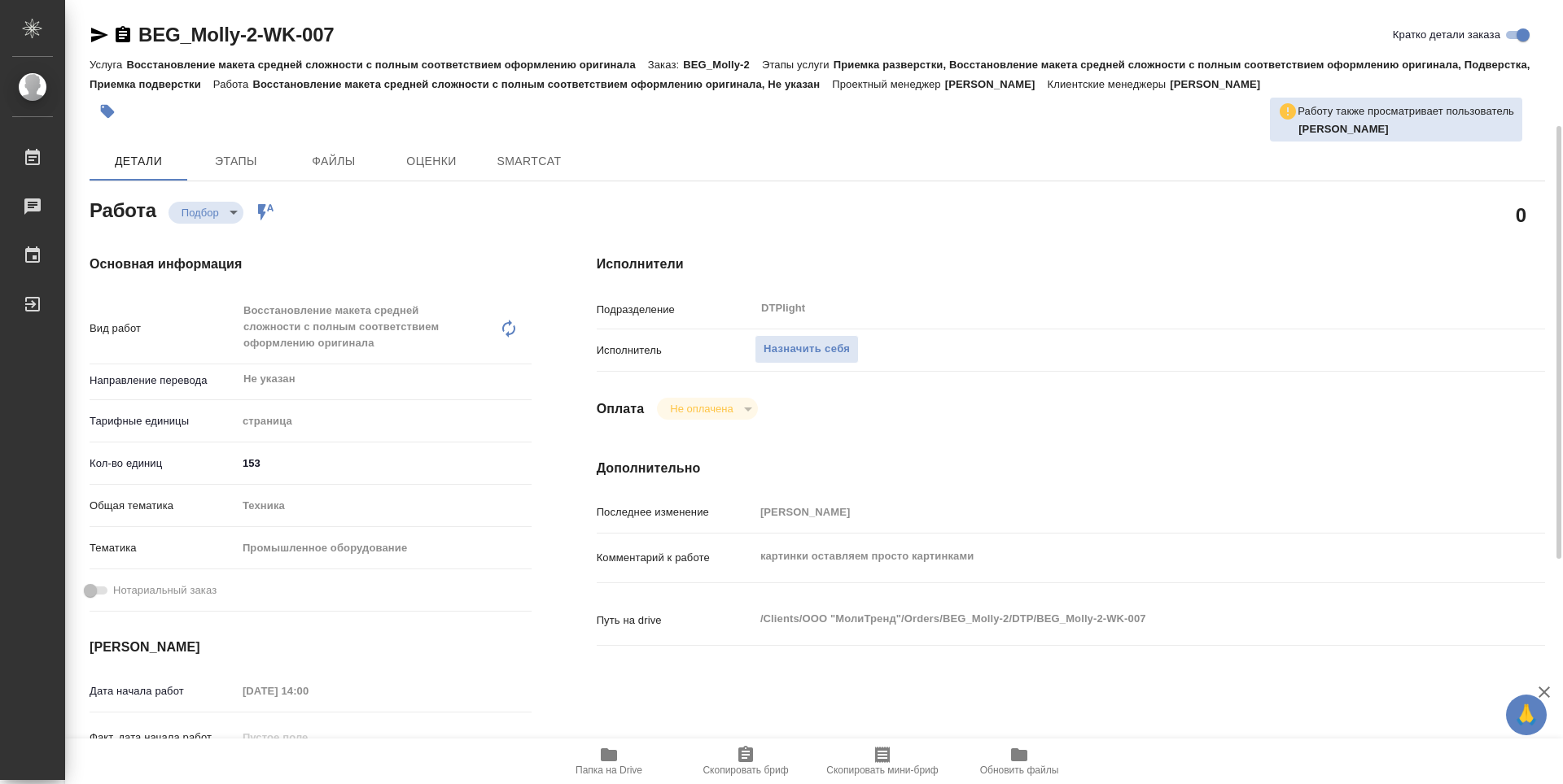
scroll to position [163, 0]
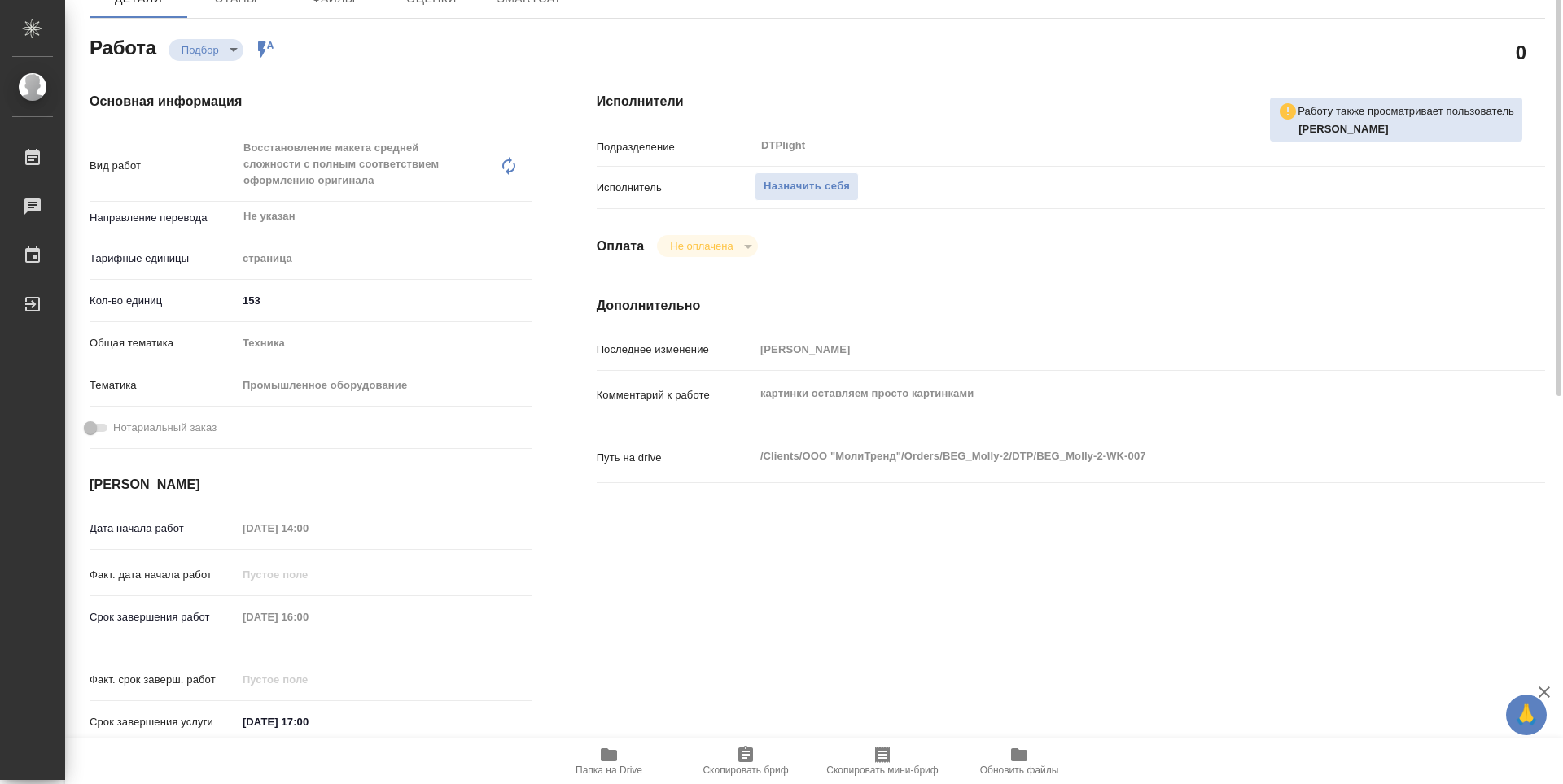
type textarea "x"
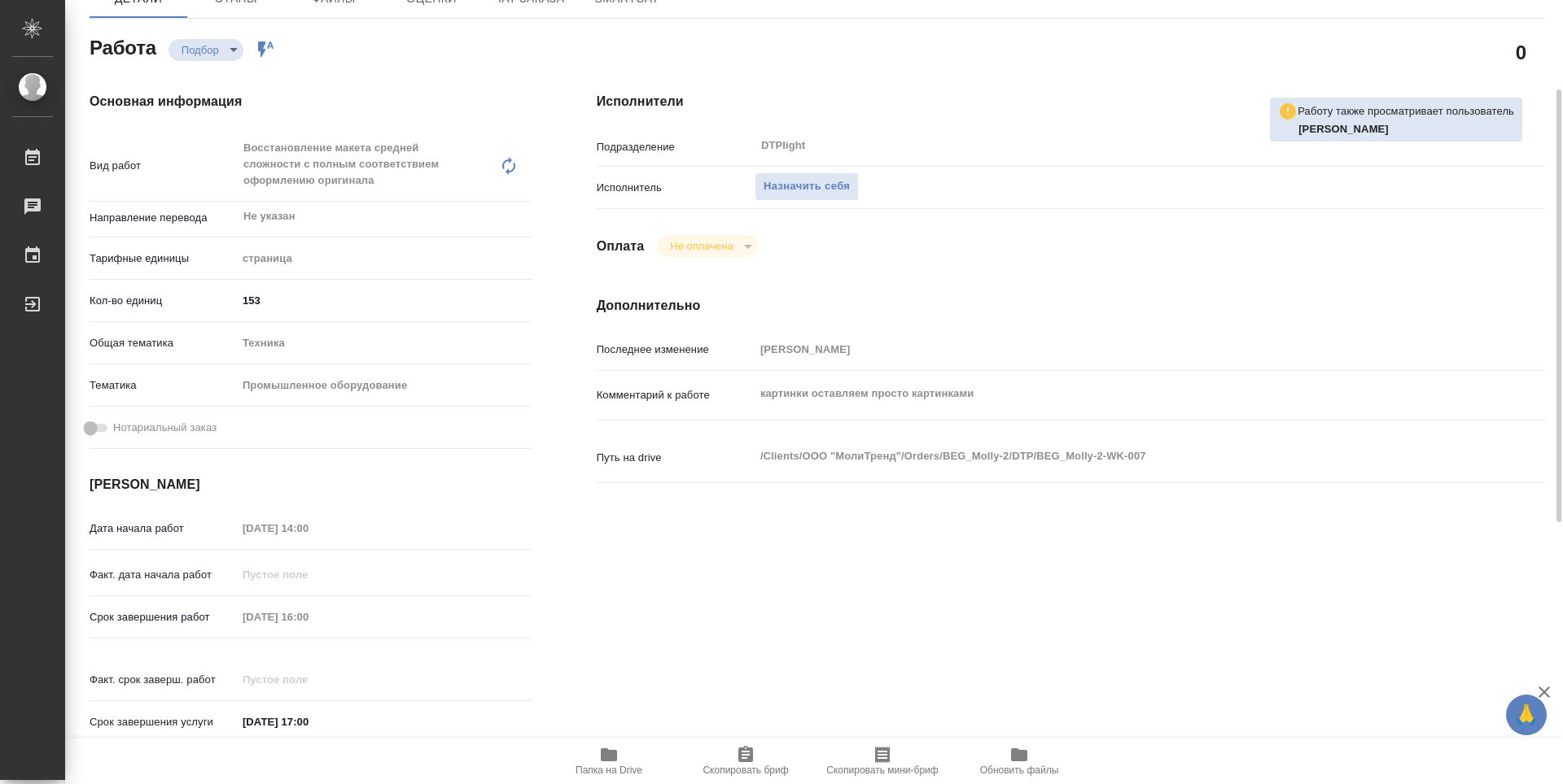
type textarea "x"
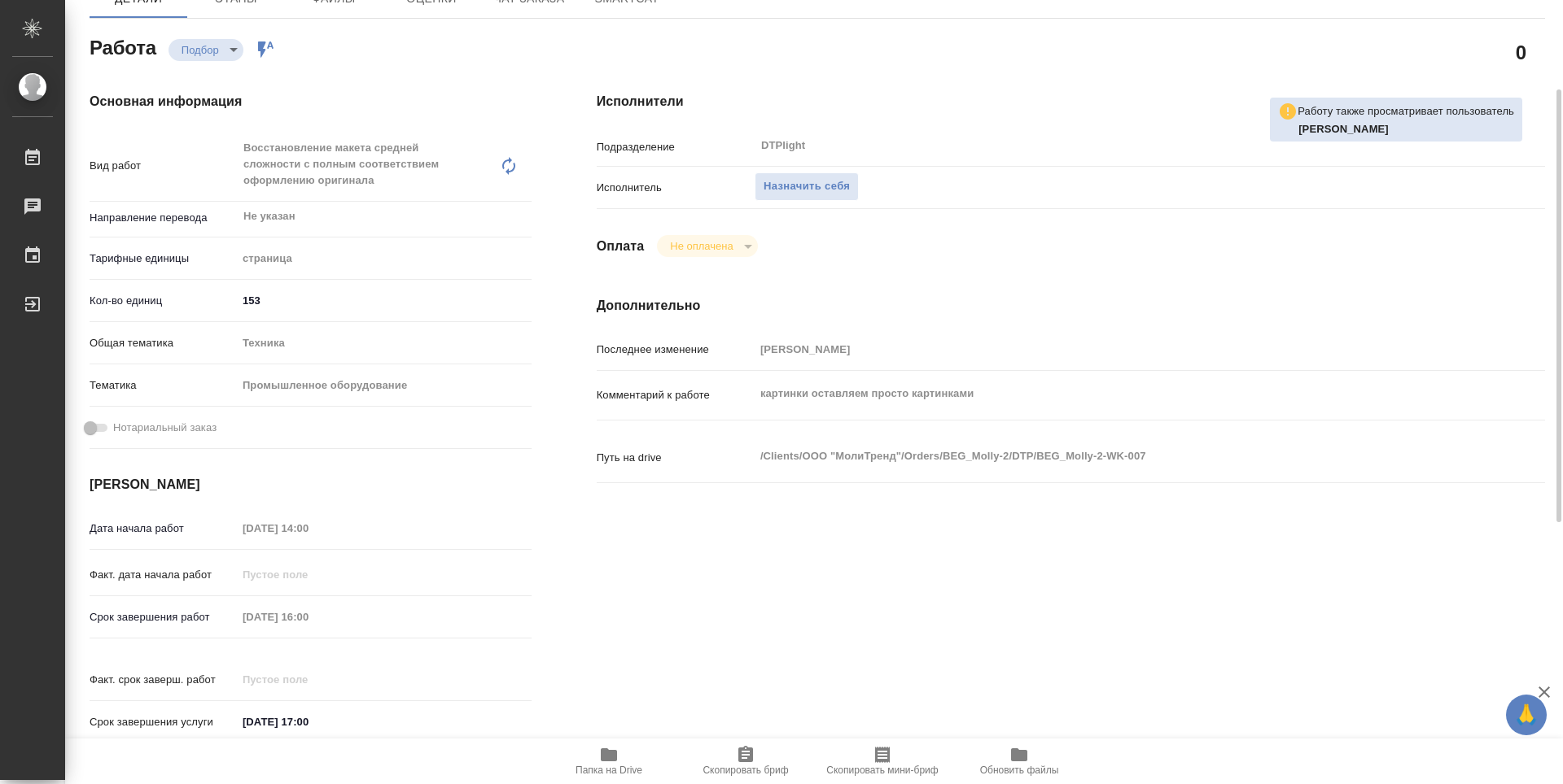
click at [612, 761] on icon "button" at bounding box center [609, 755] width 17 height 13
type textarea "x"
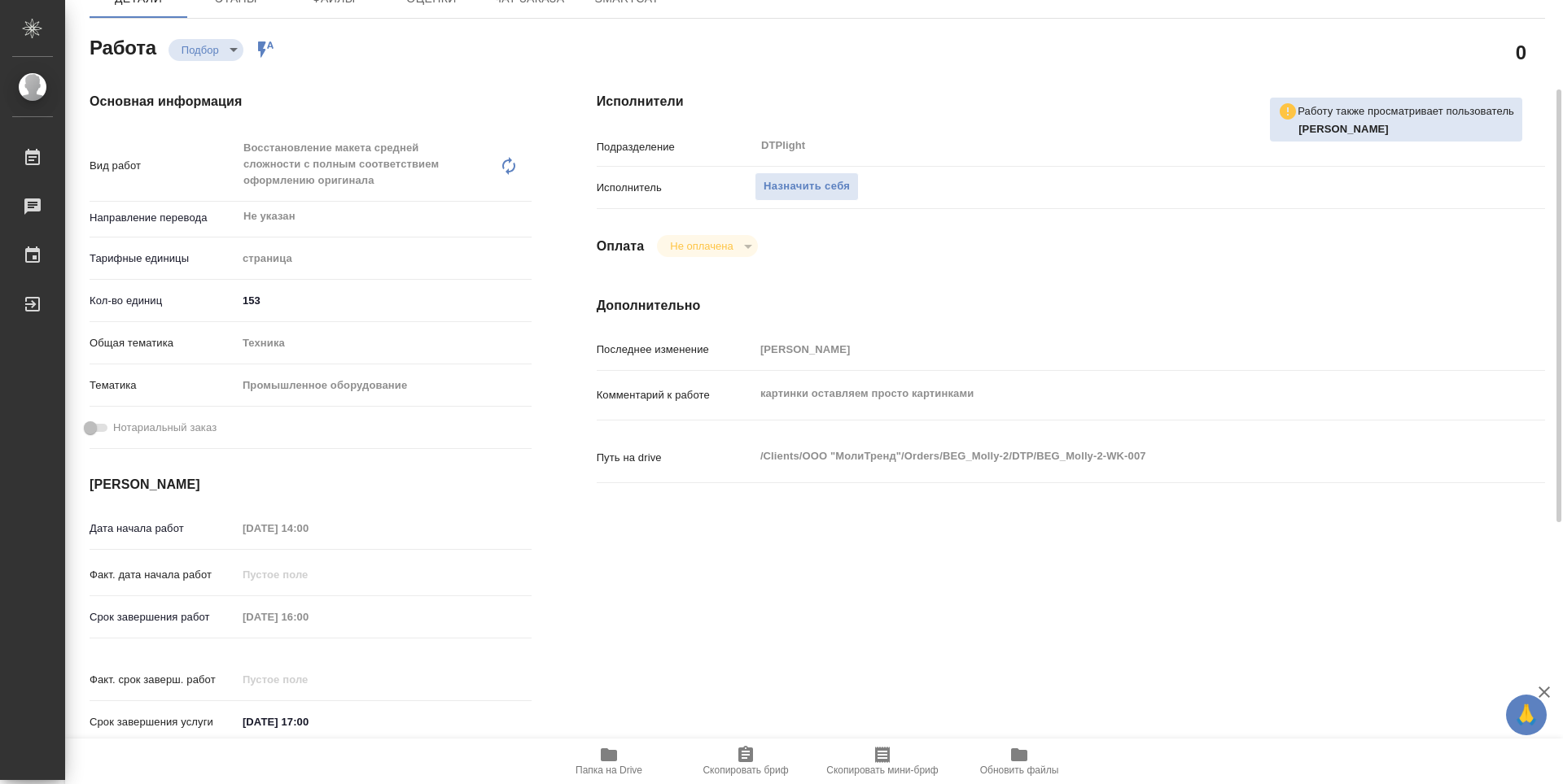
type textarea "x"
click at [821, 183] on span "Назначить себя" at bounding box center [807, 187] width 86 height 19
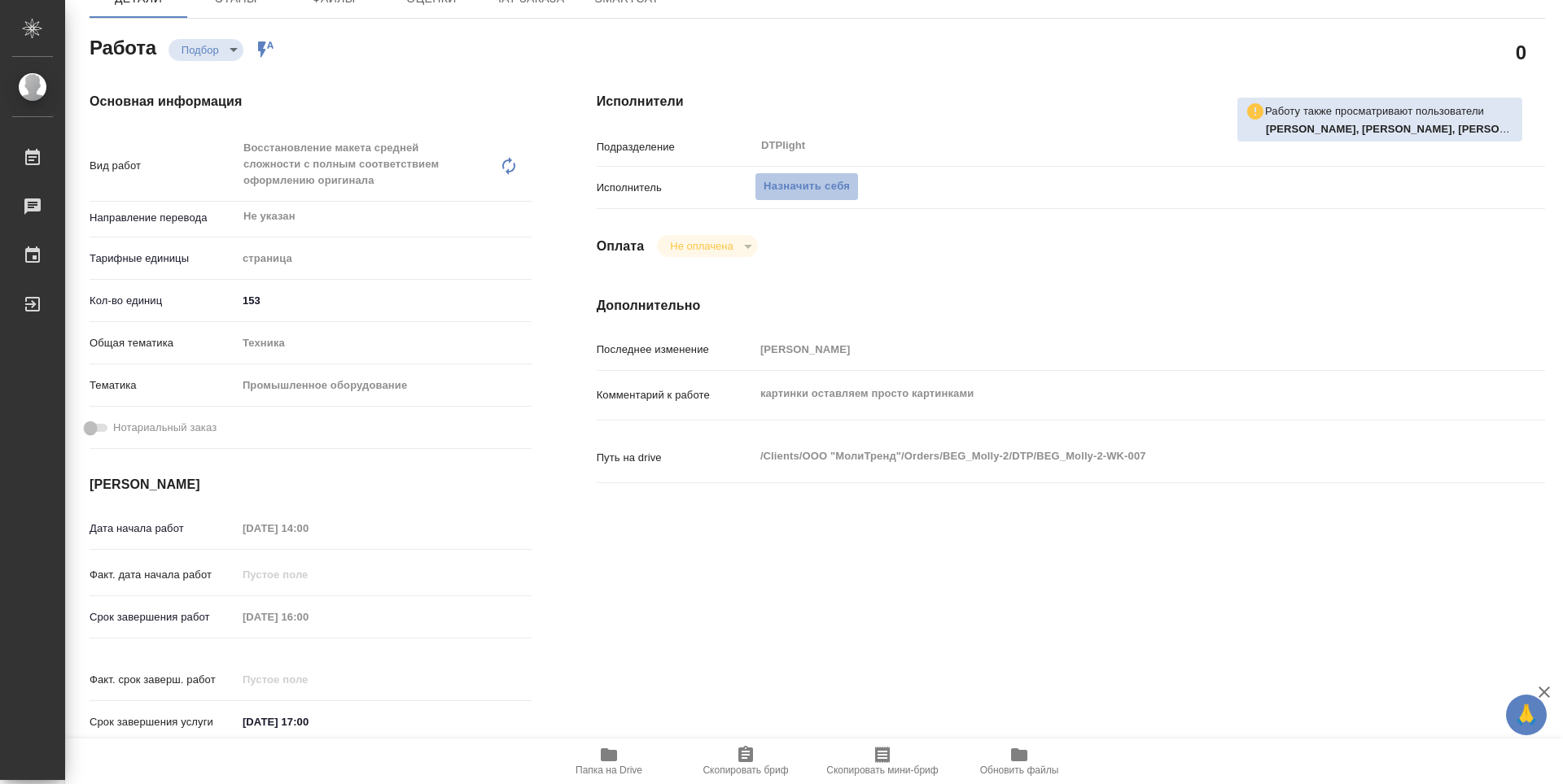
type textarea "x"
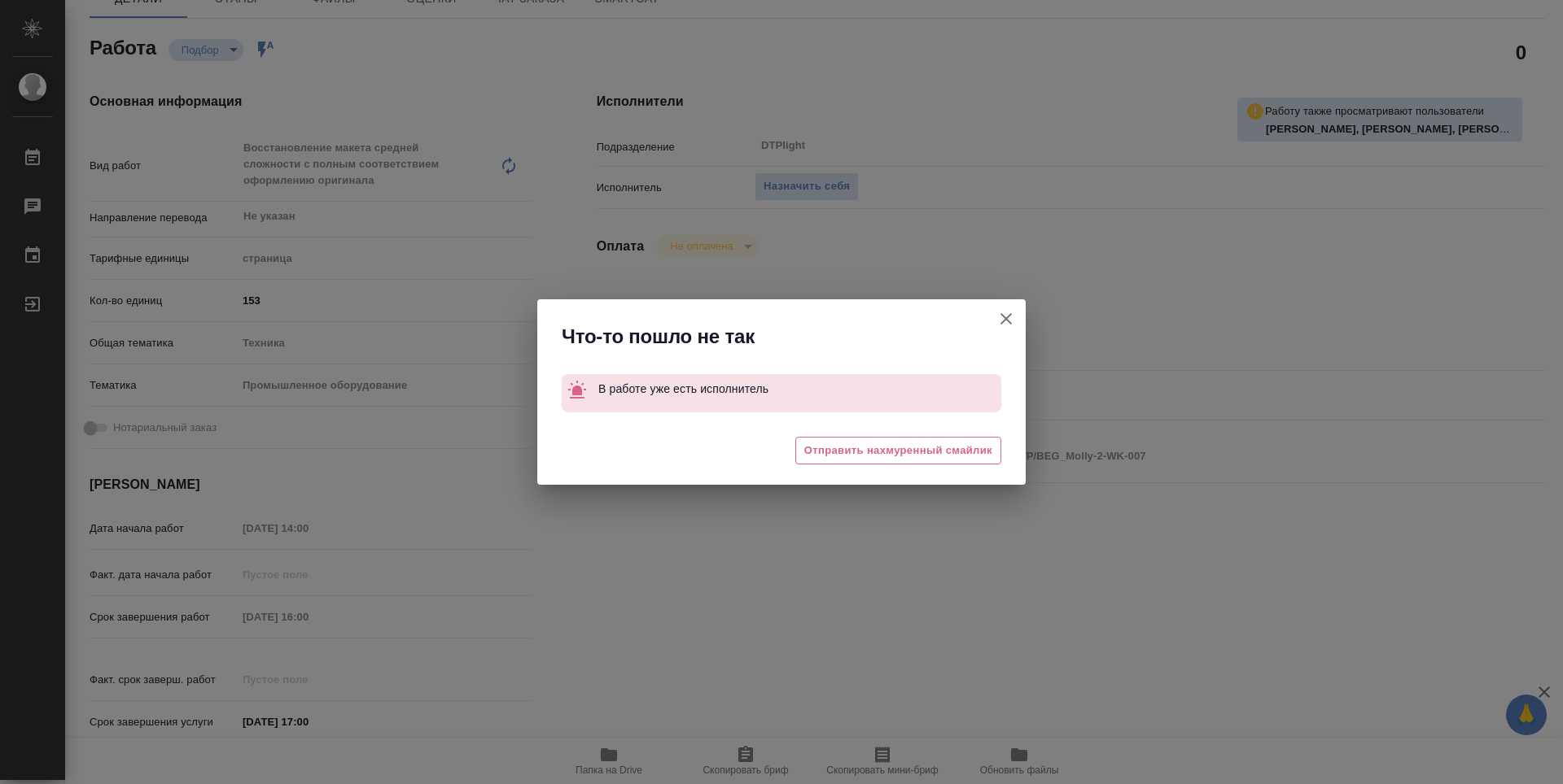
click at [1004, 316] on icon "button" at bounding box center [1006, 319] width 12 height 12
type textarea "x"
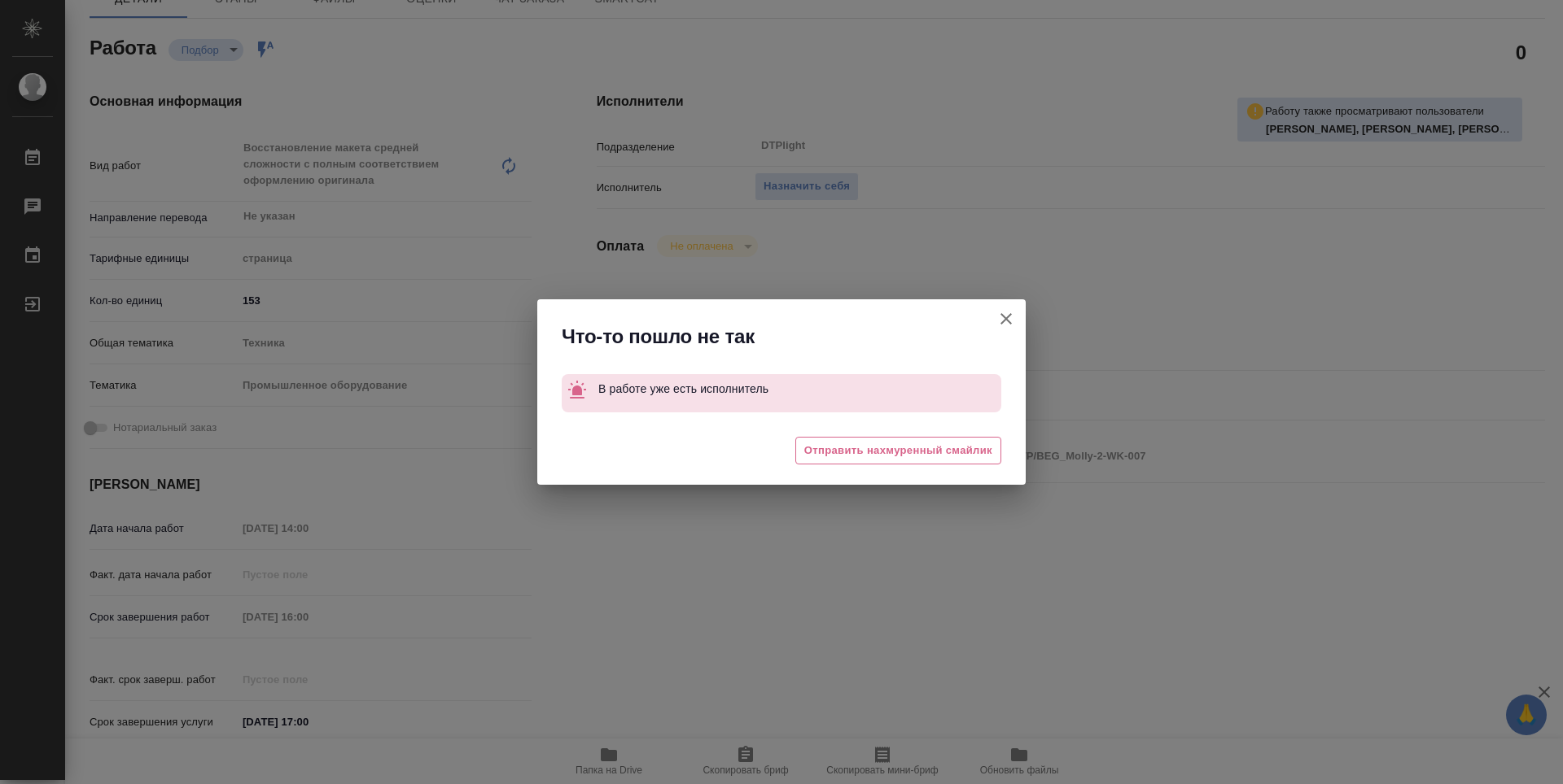
type textarea "x"
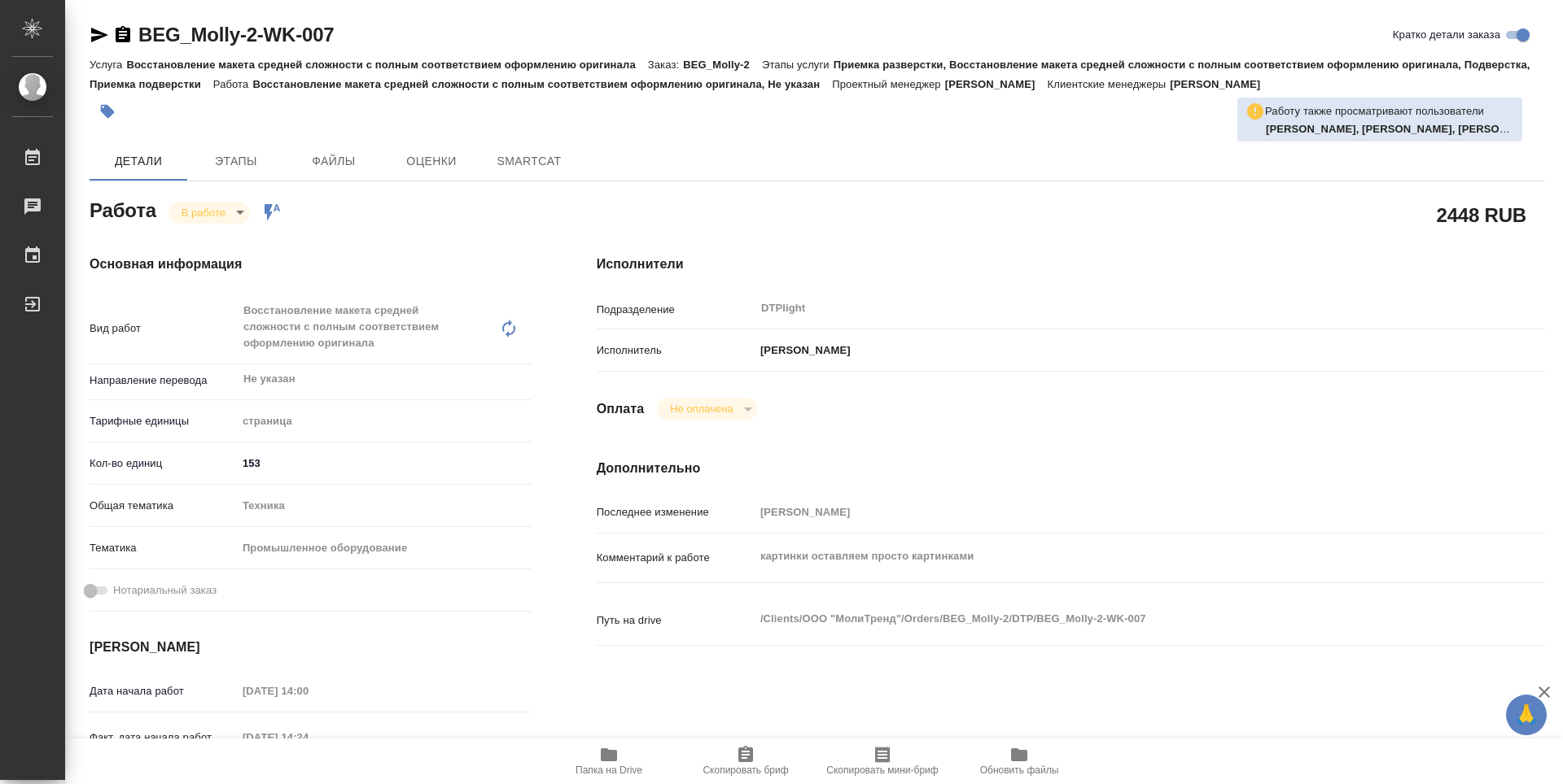
type textarea "x"
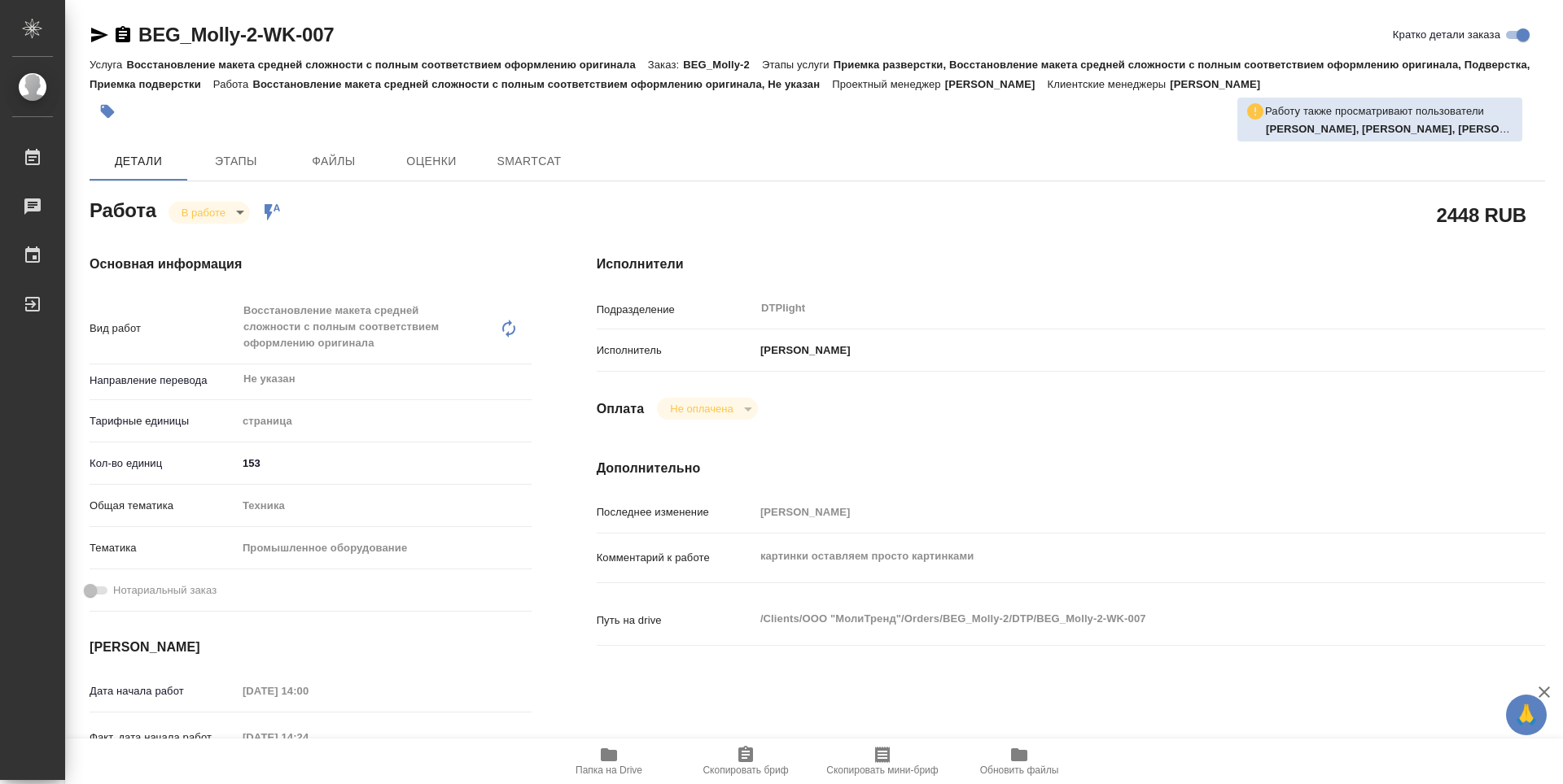
type textarea "x"
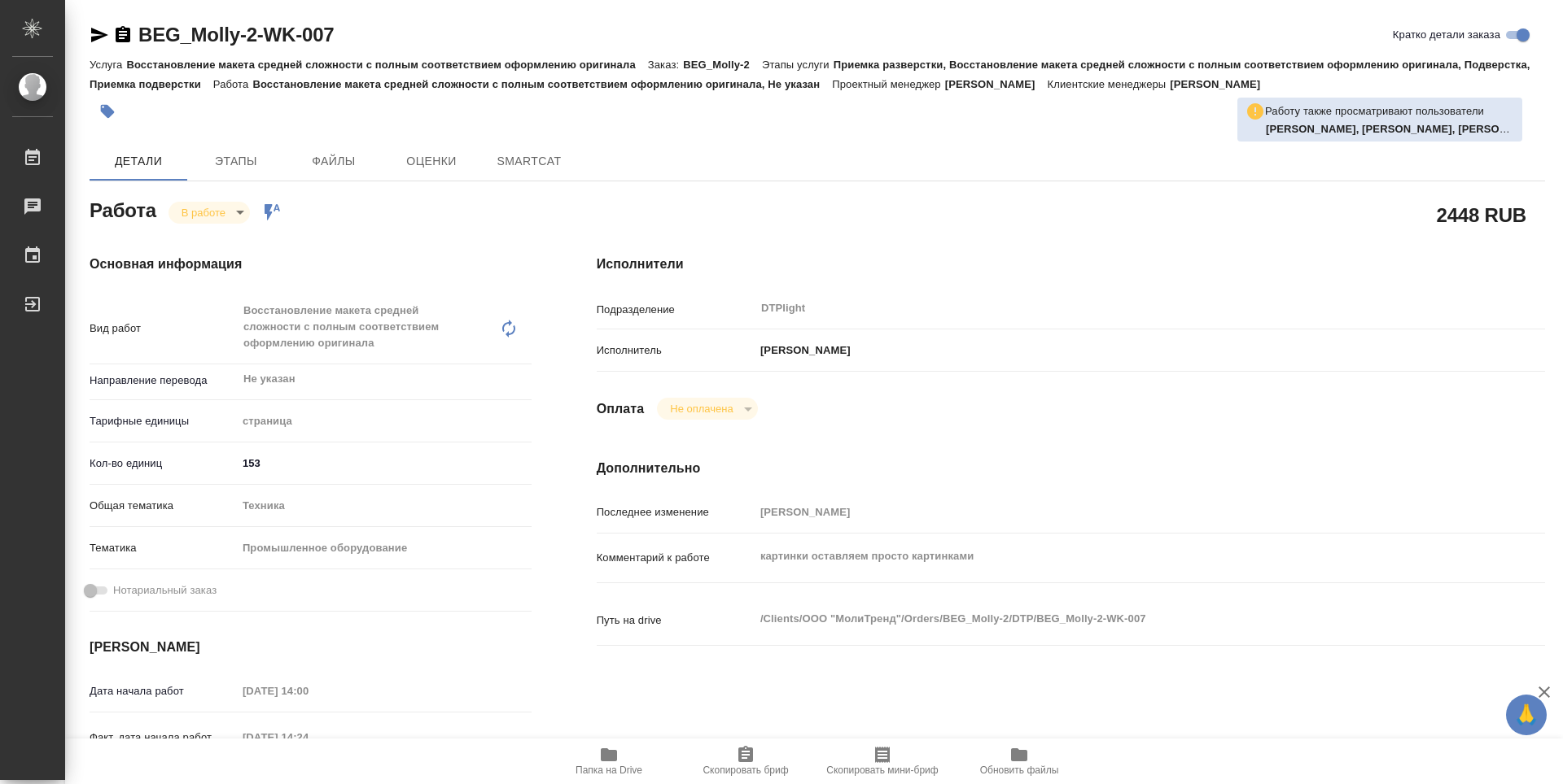
type textarea "x"
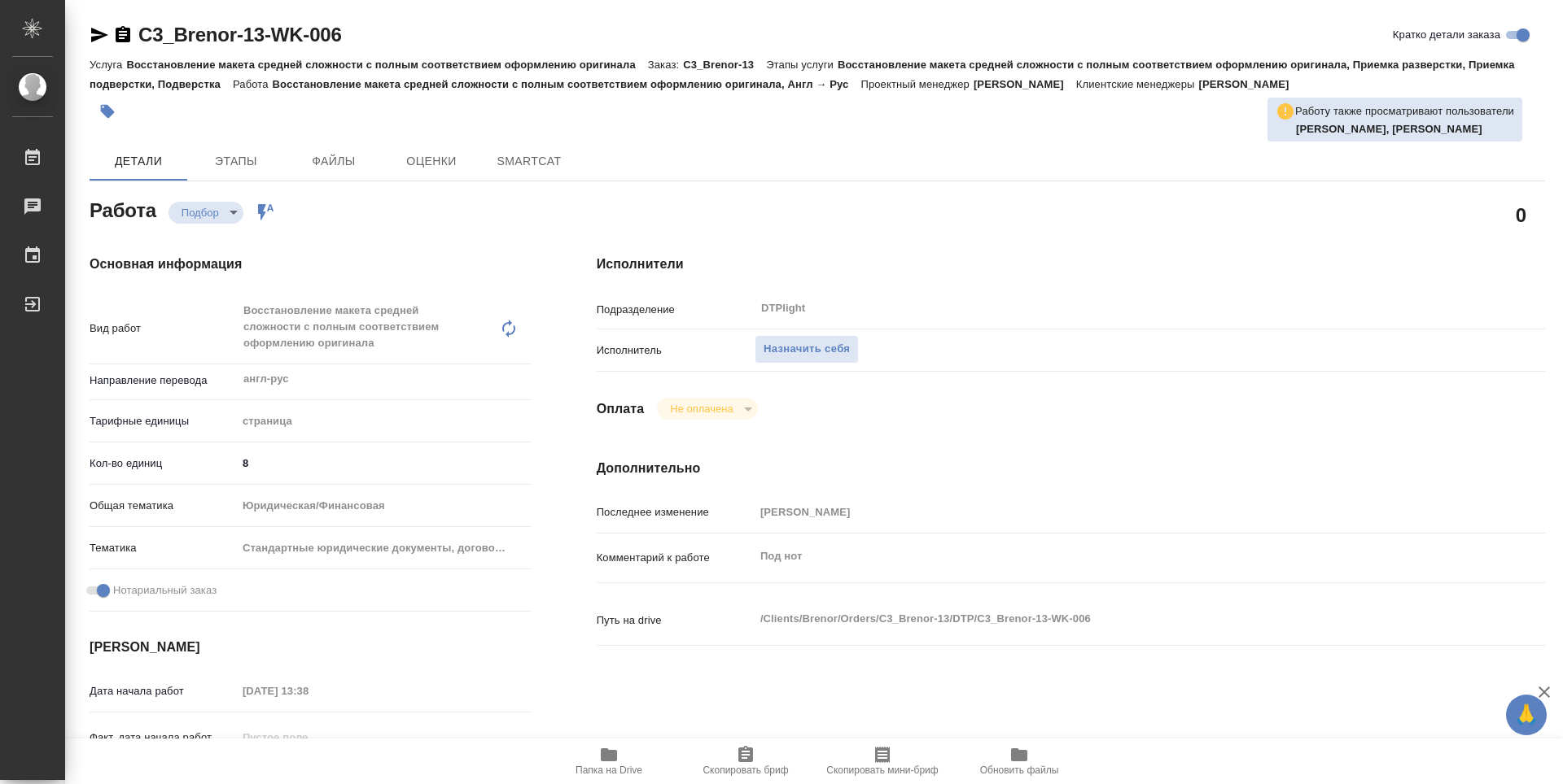
type textarea "x"
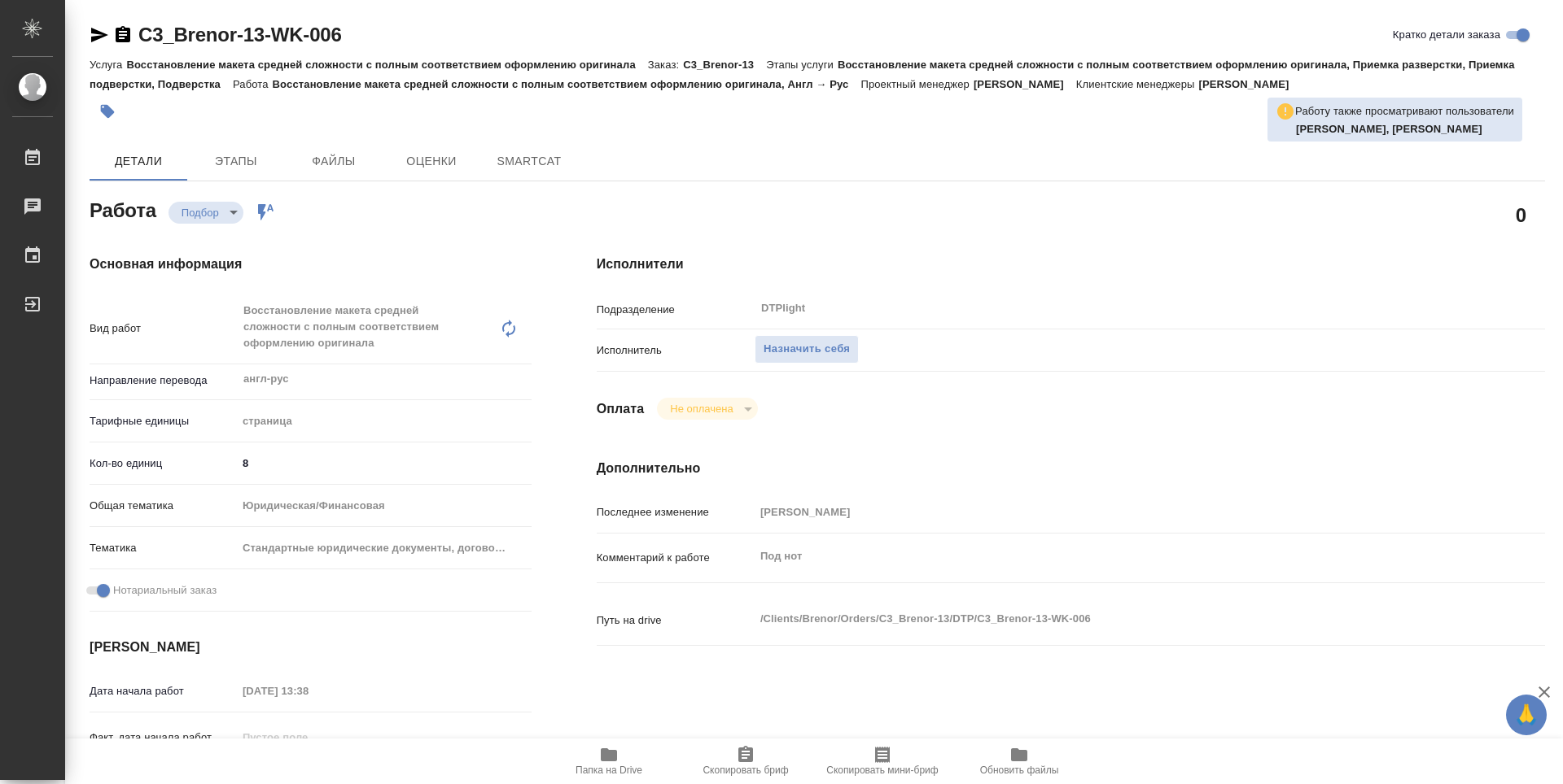
type textarea "x"
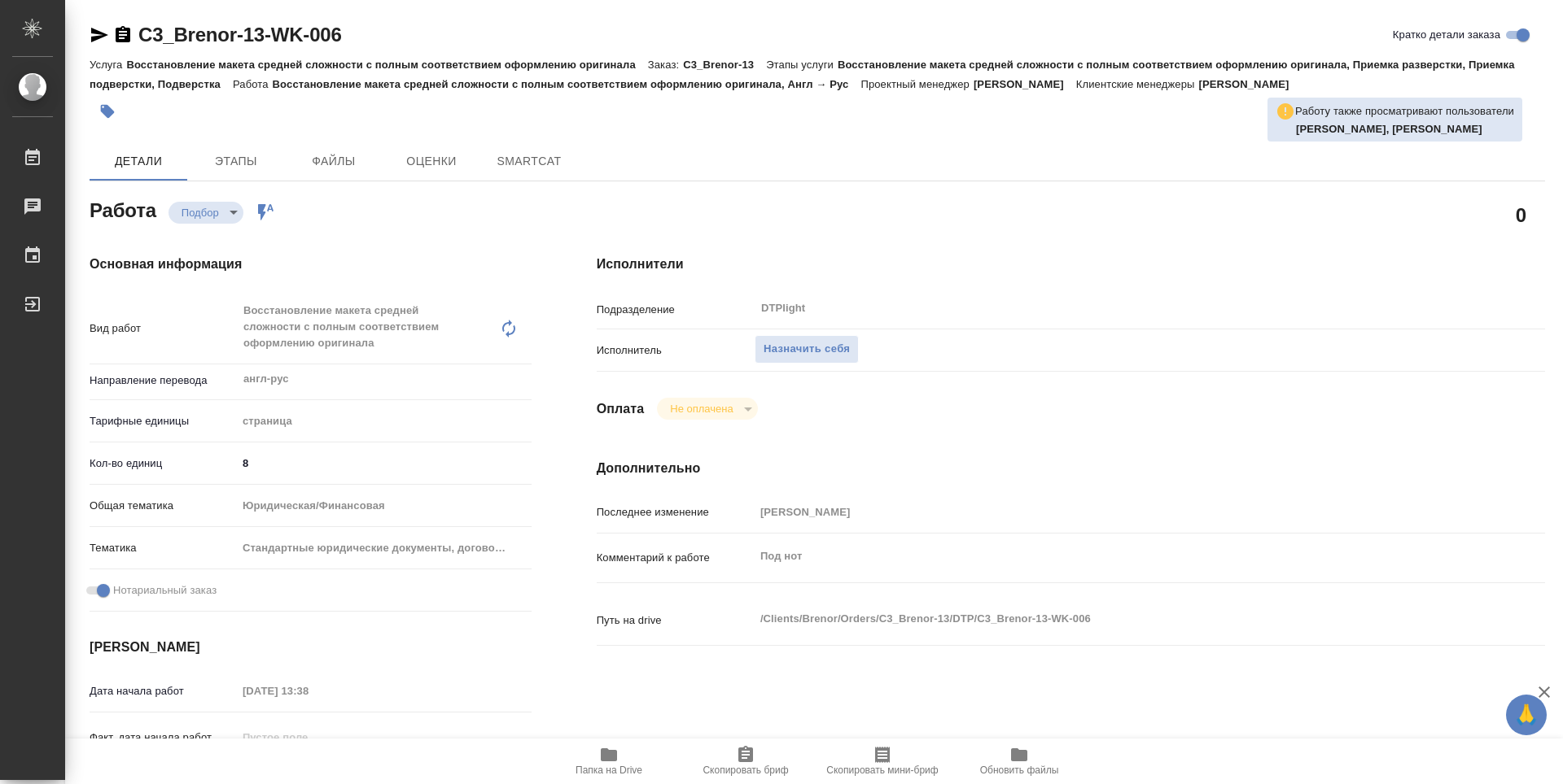
type textarea "x"
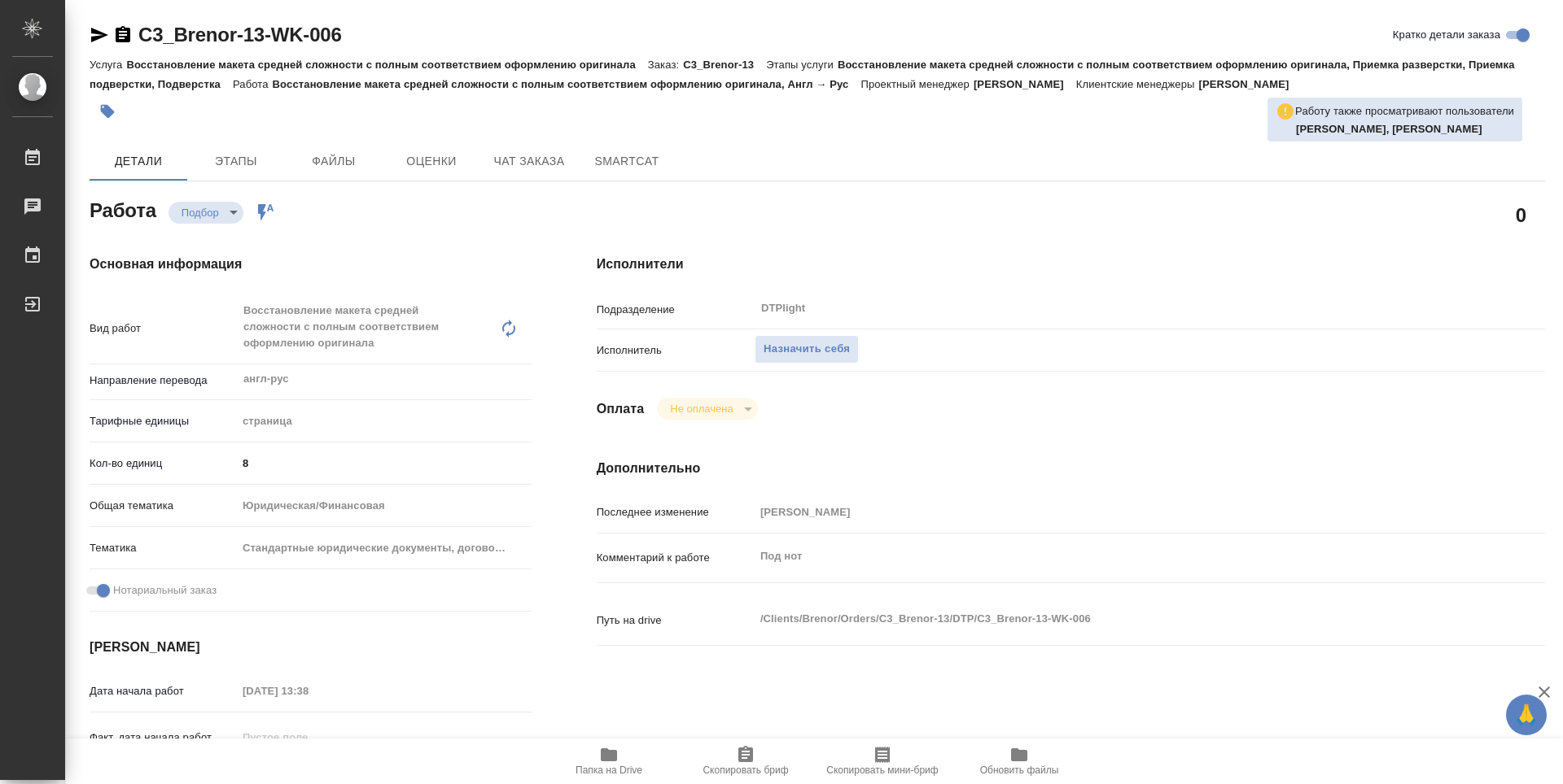
click at [618, 762] on icon "button" at bounding box center [609, 755] width 20 height 20
type textarea "x"
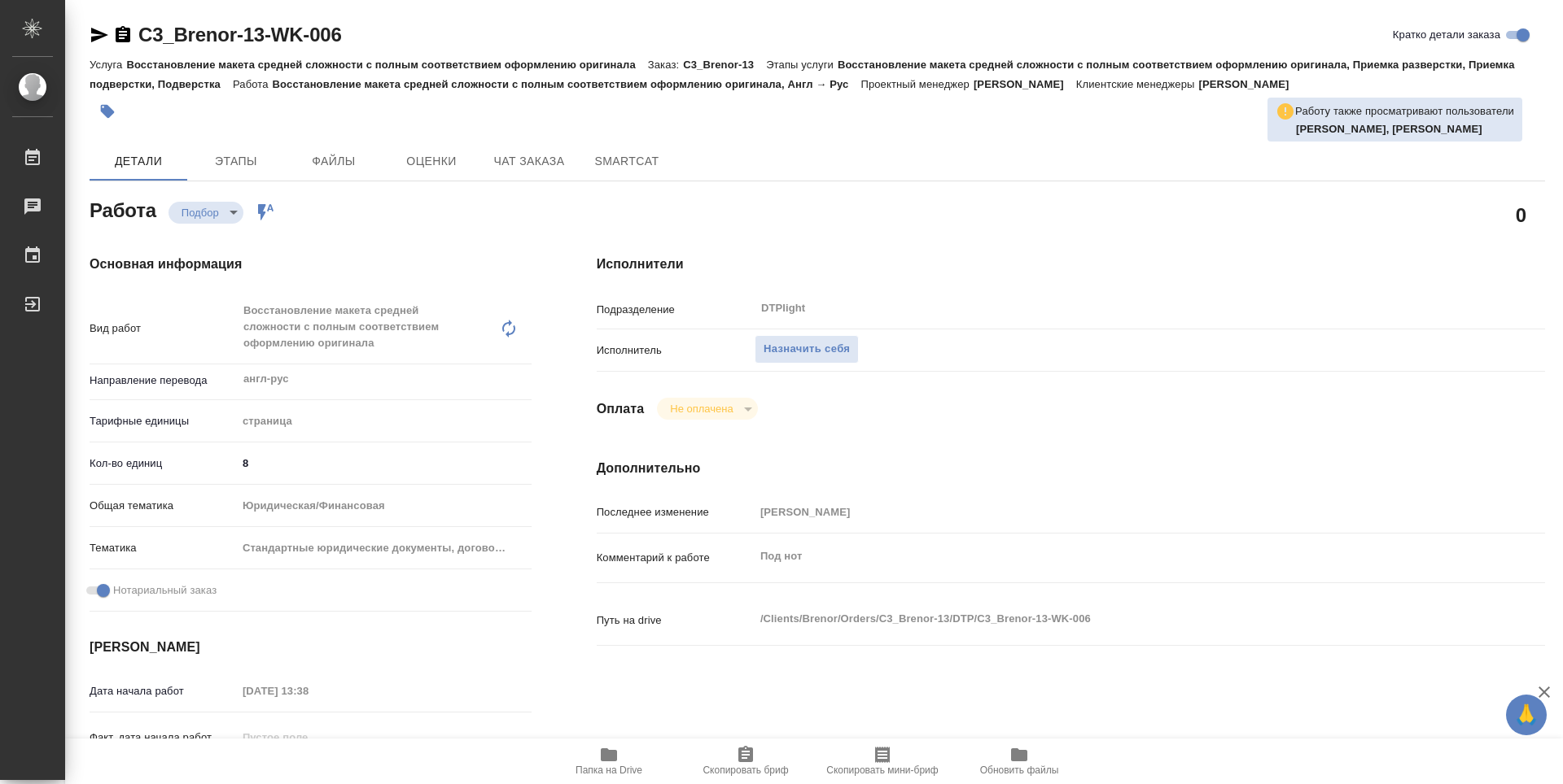
type textarea "x"
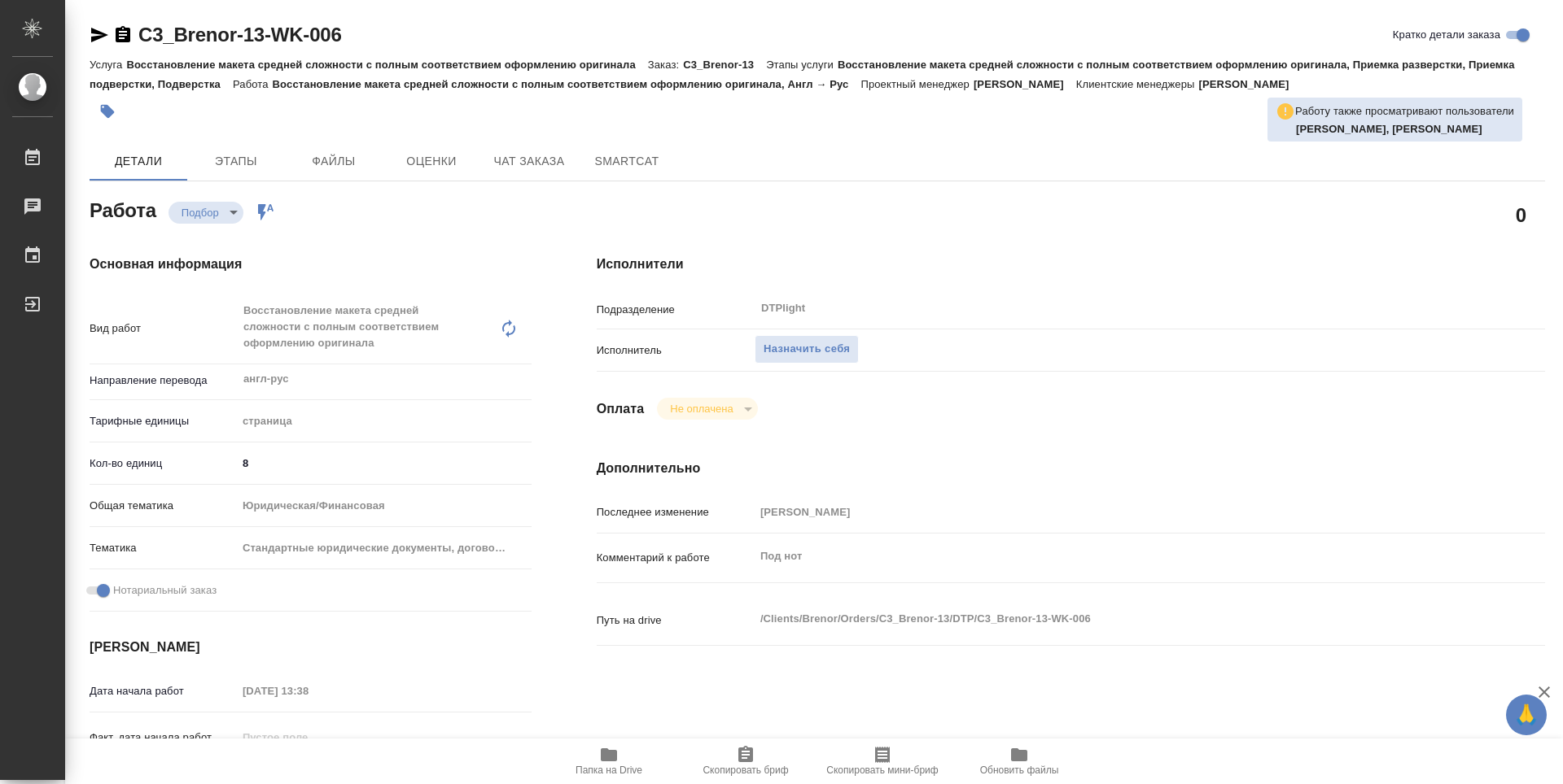
type textarea "x"
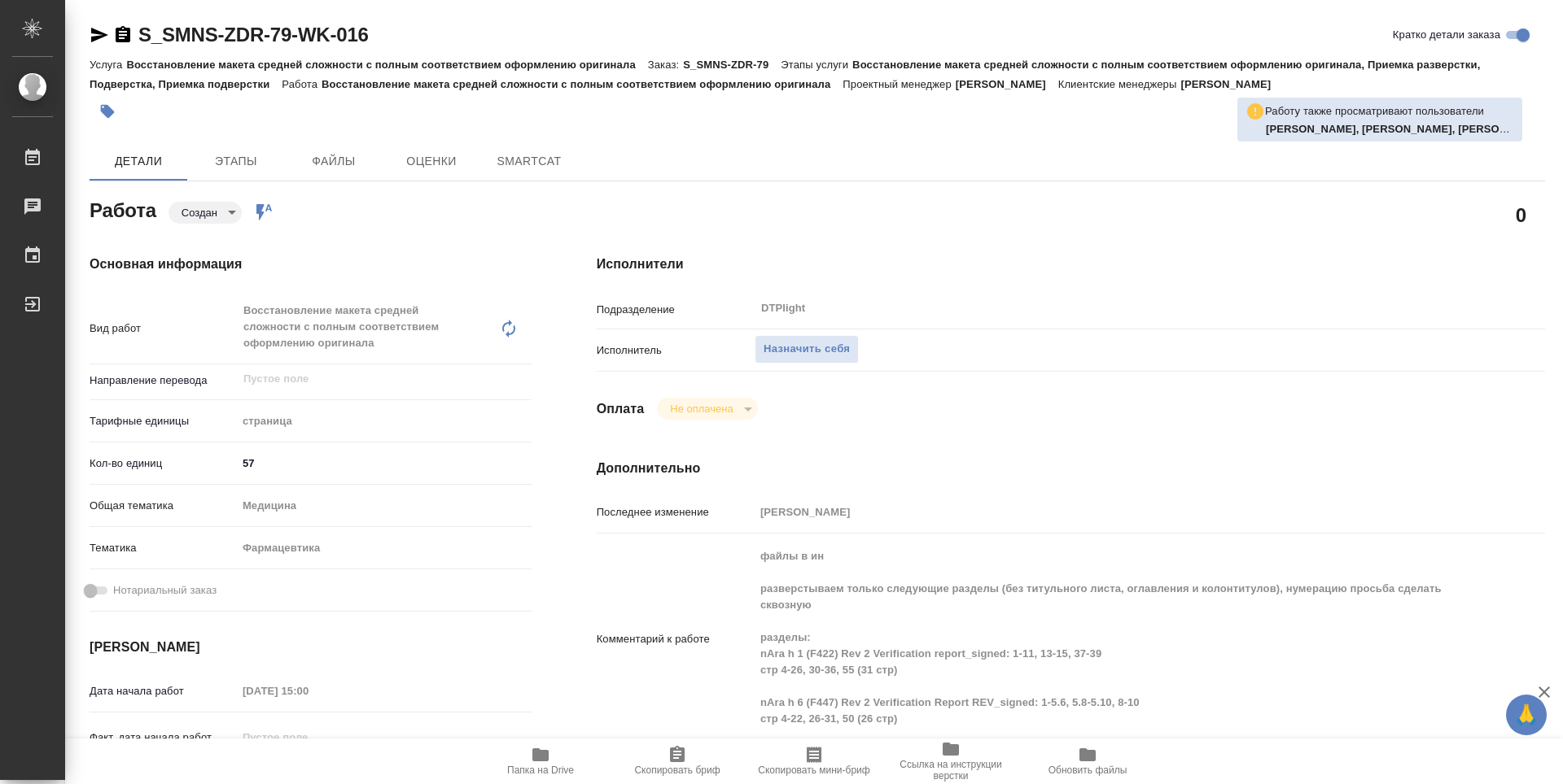
type textarea "x"
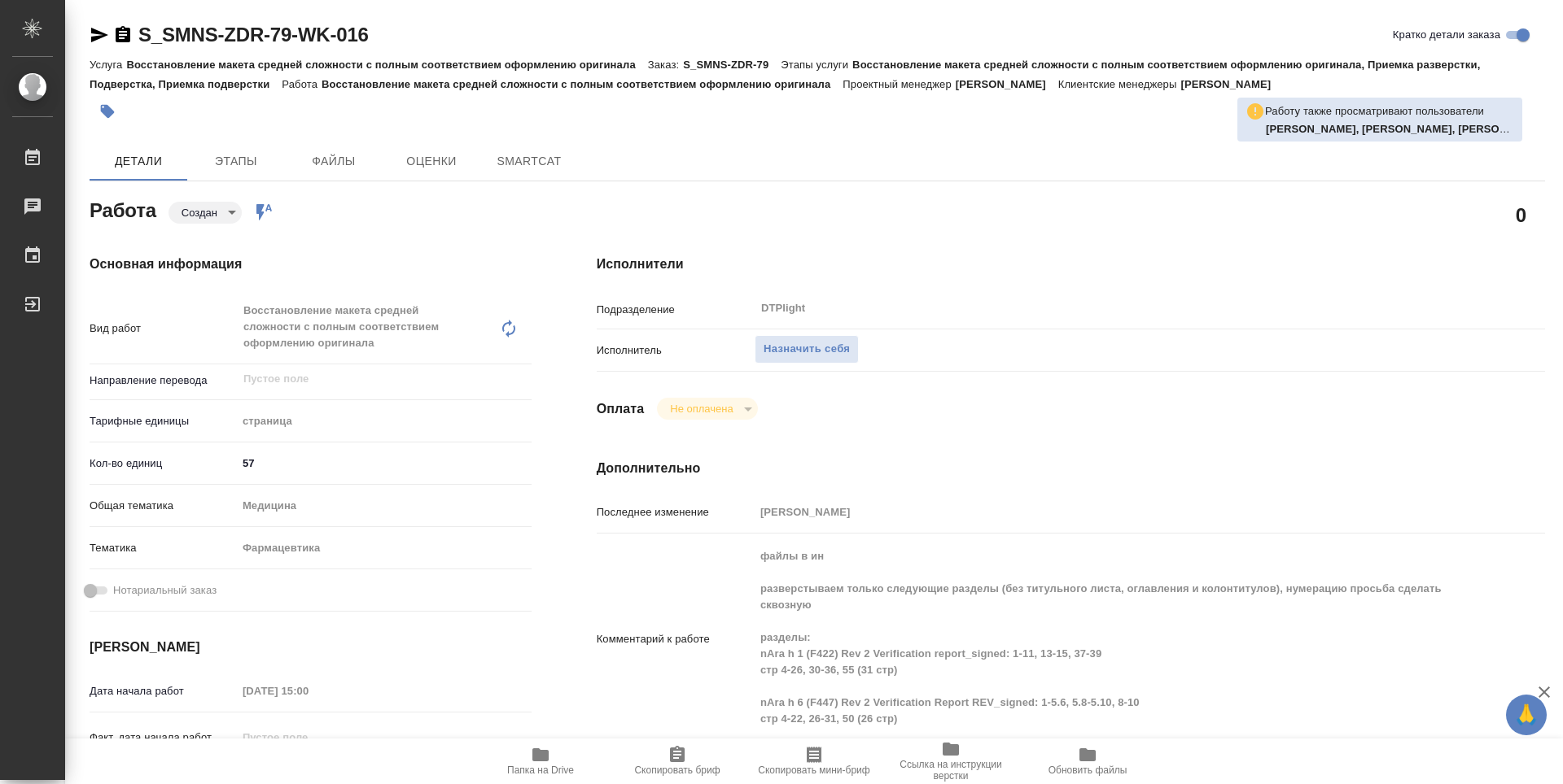
type textarea "x"
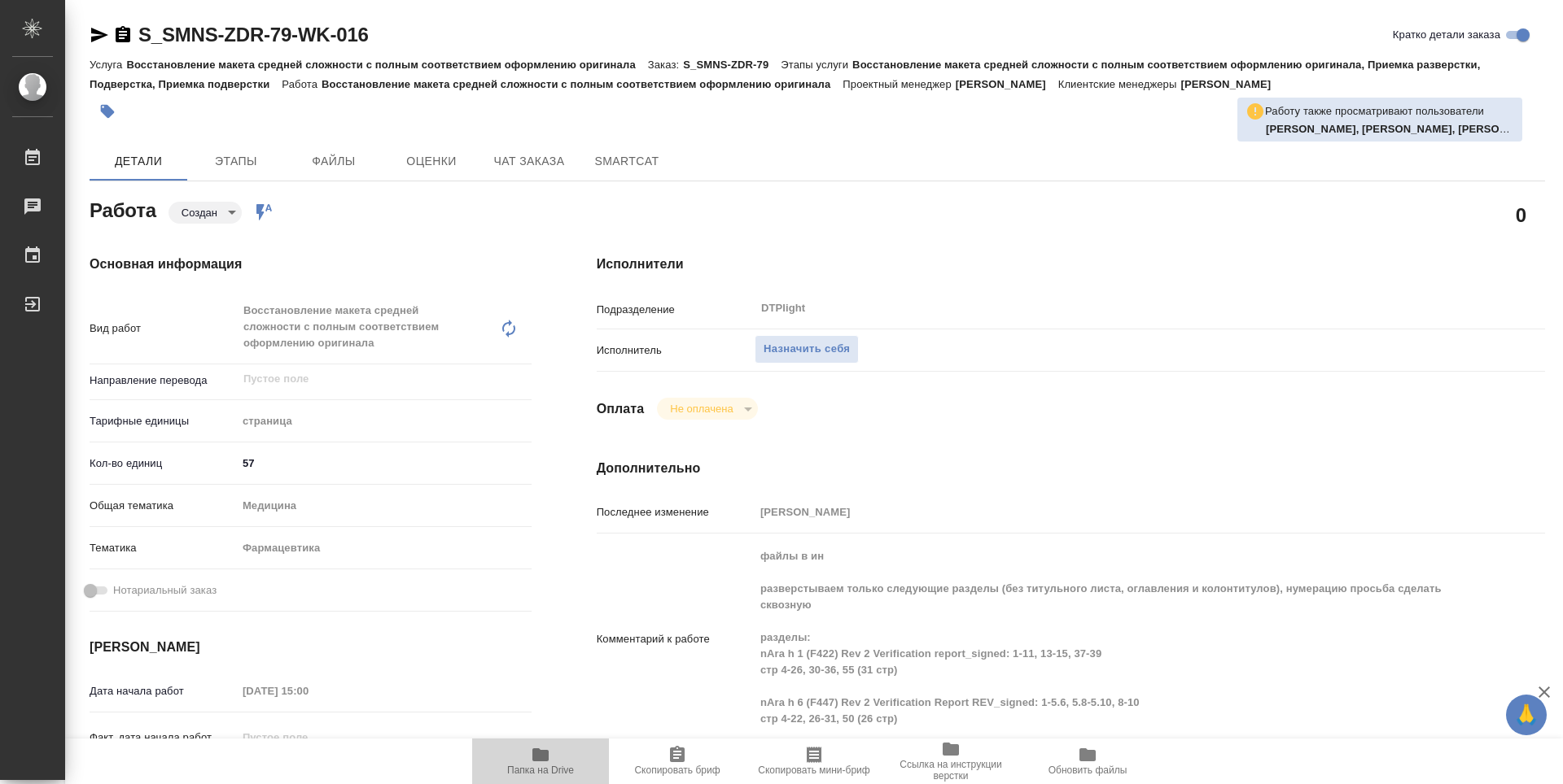
click at [569, 770] on span "Папка на Drive" at bounding box center [541, 771] width 67 height 12
type textarea "x"
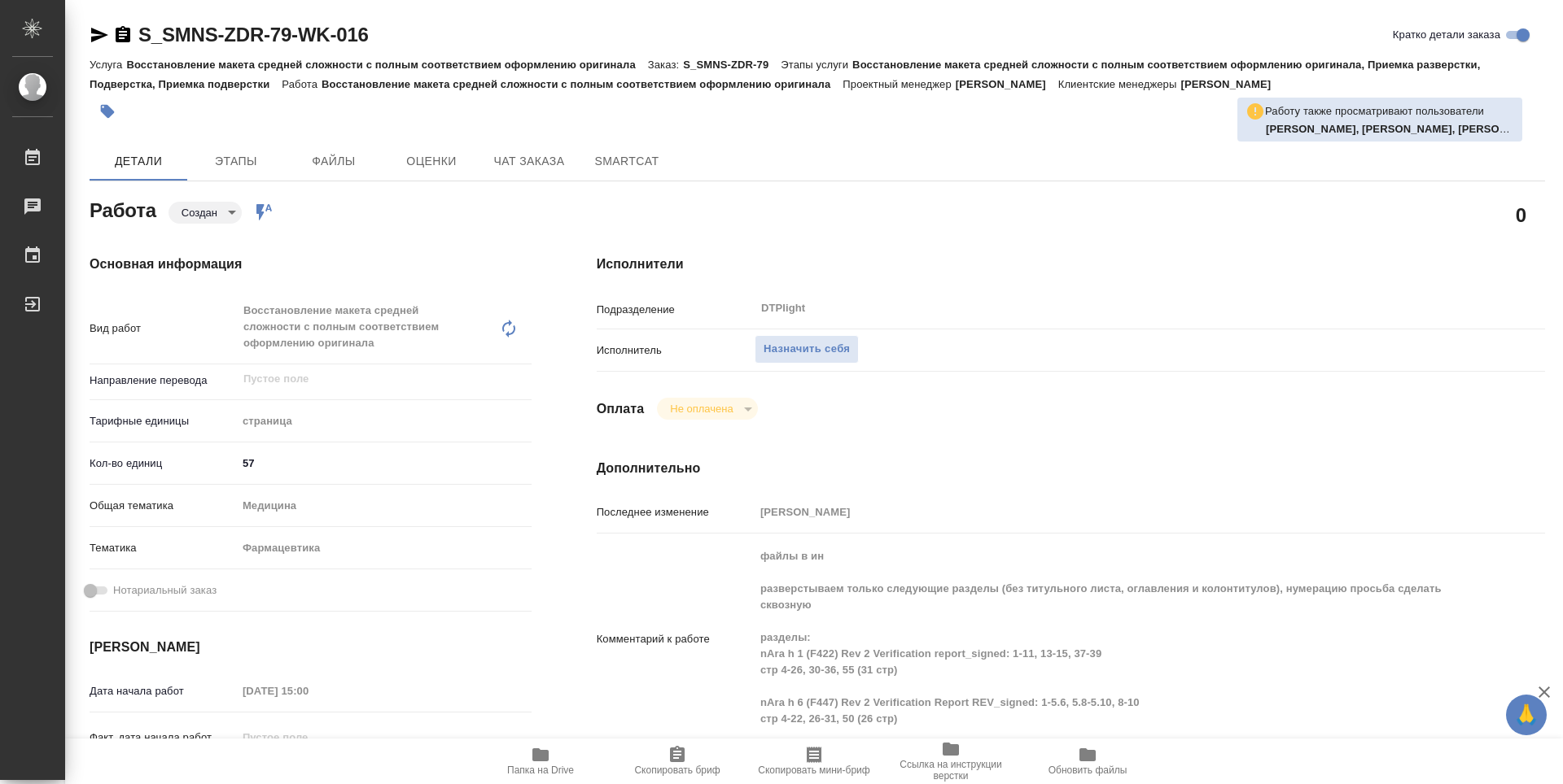
type textarea "x"
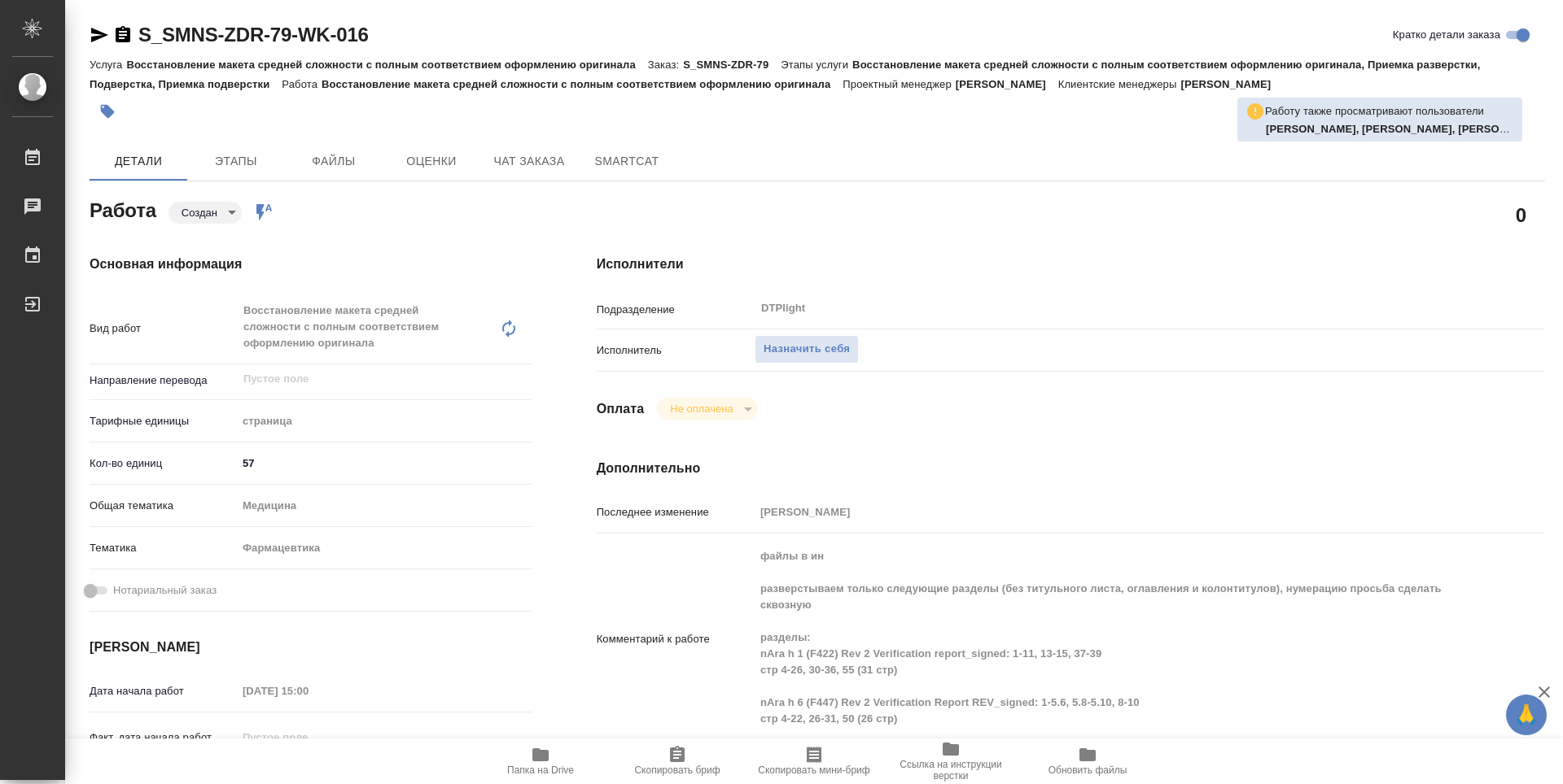
type textarea "x"
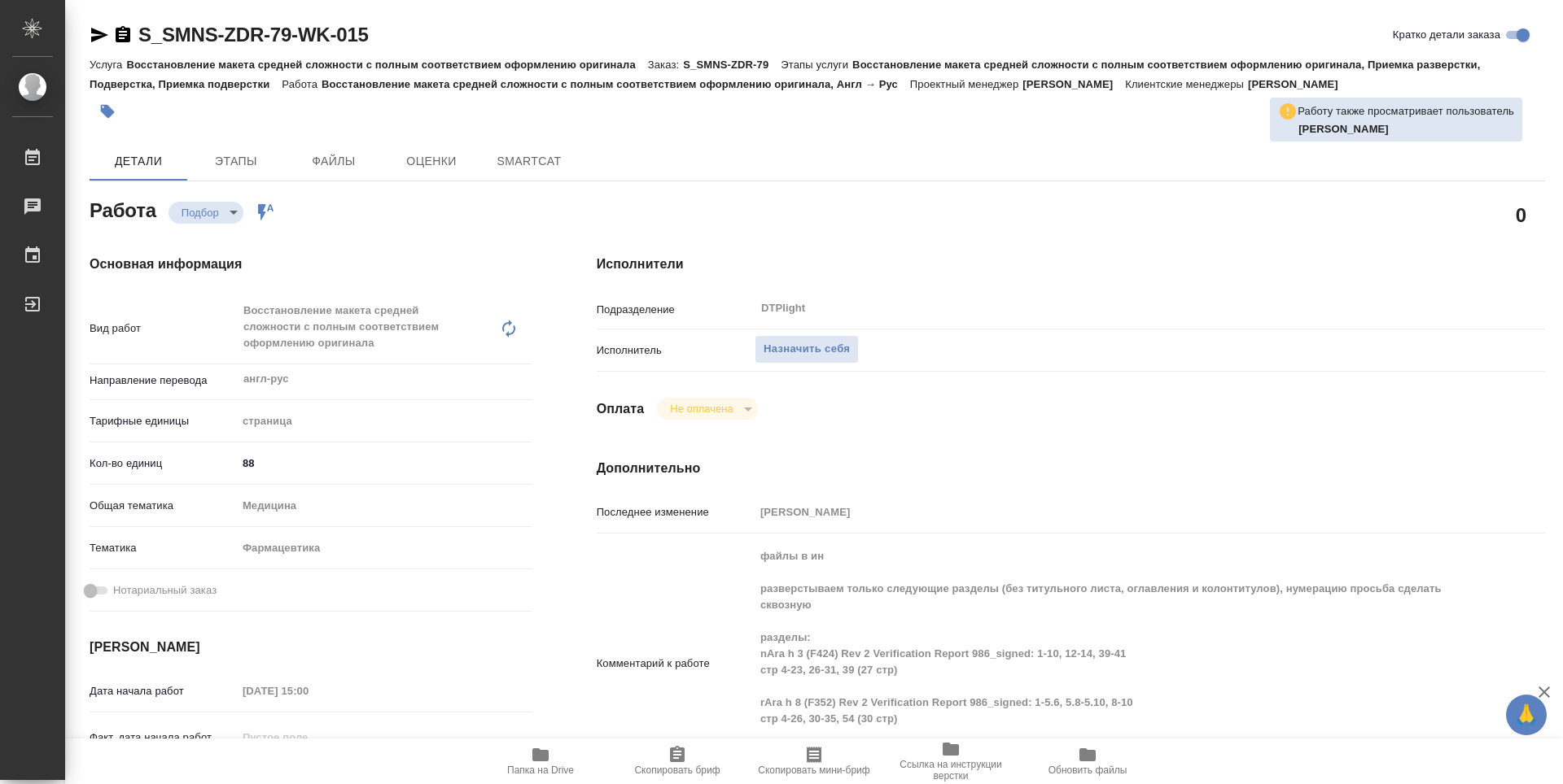
type textarea "x"
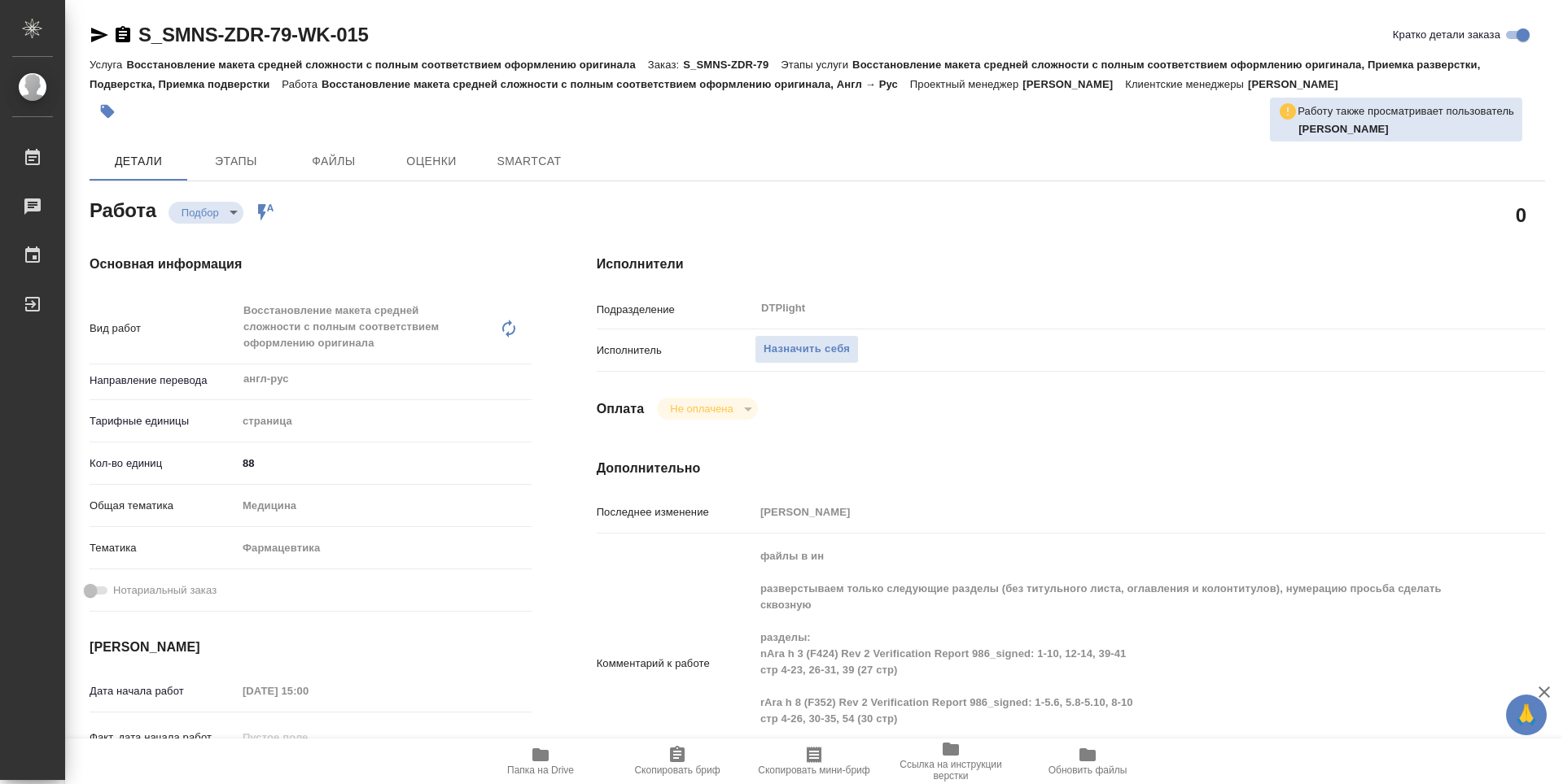
type textarea "x"
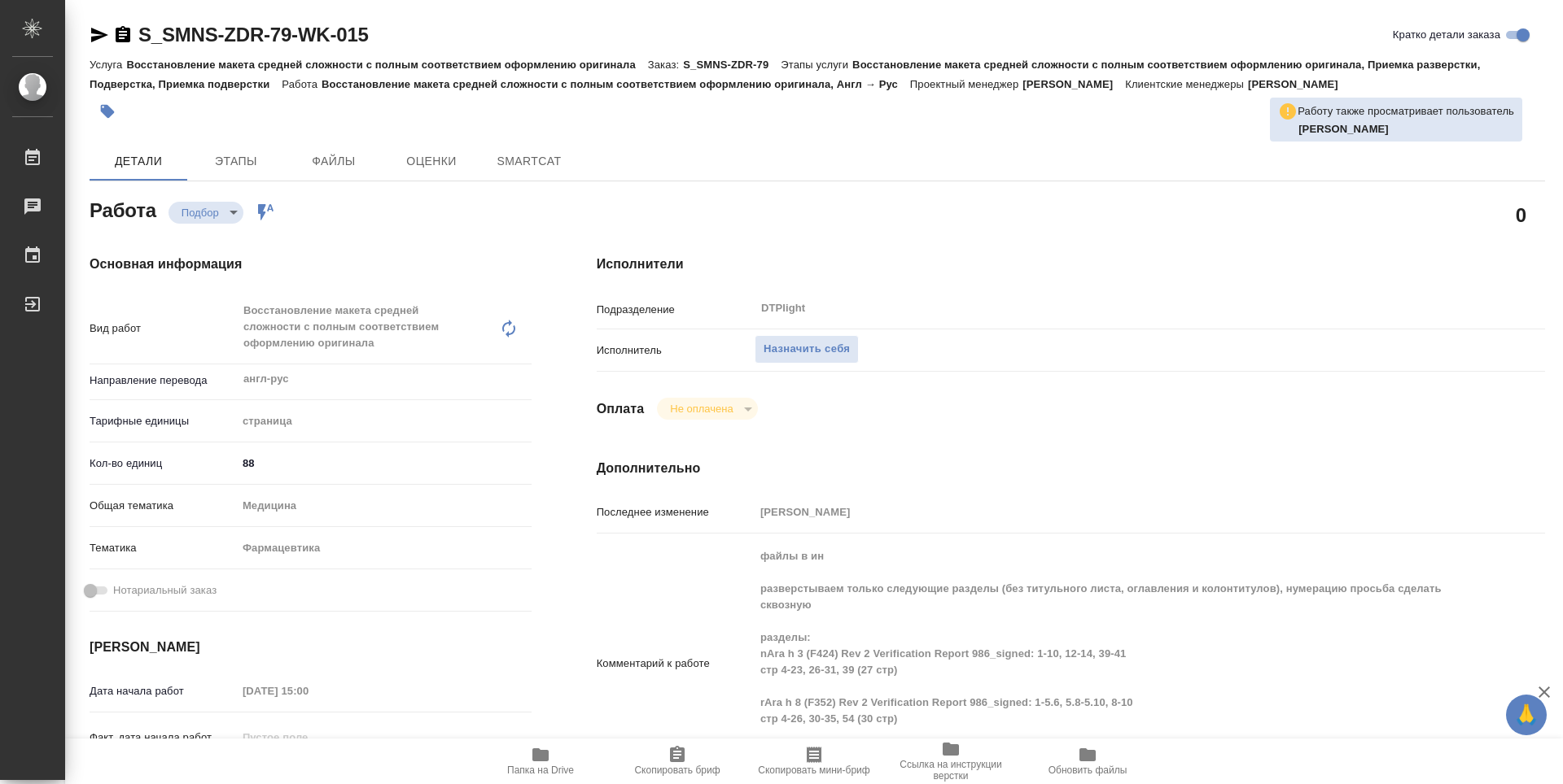
scroll to position [81, 0]
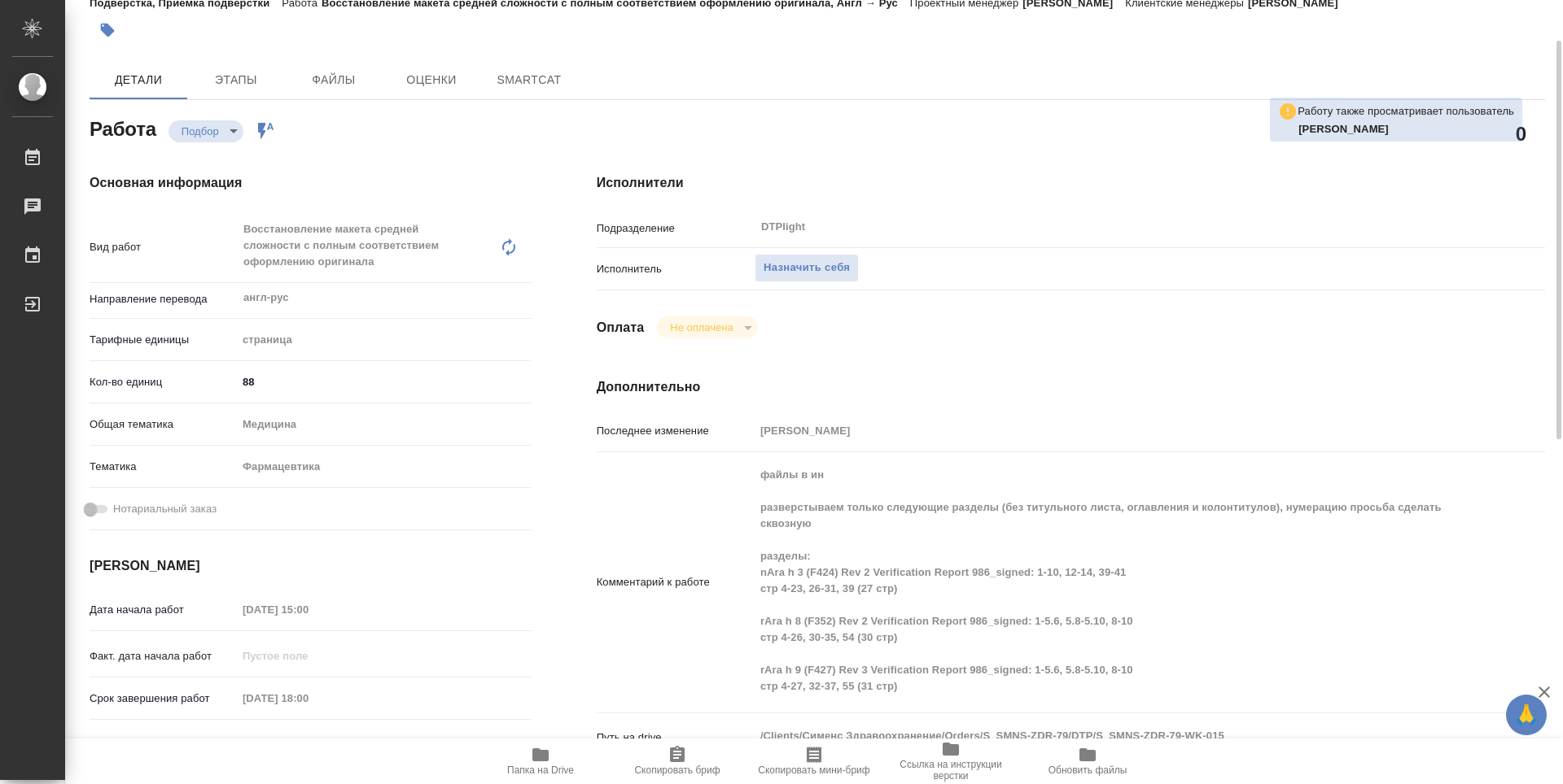
type textarea "x"
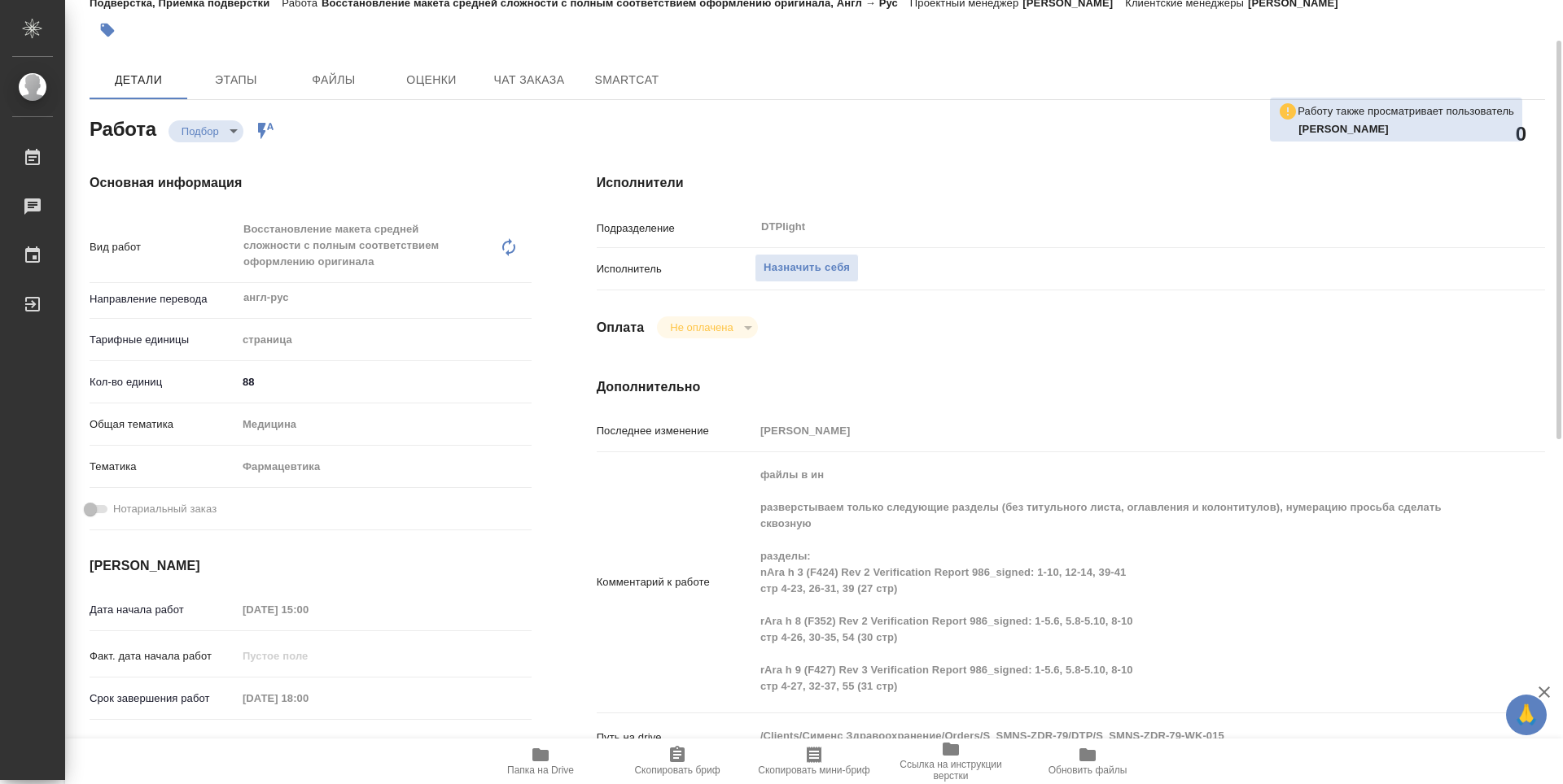
scroll to position [244, 0]
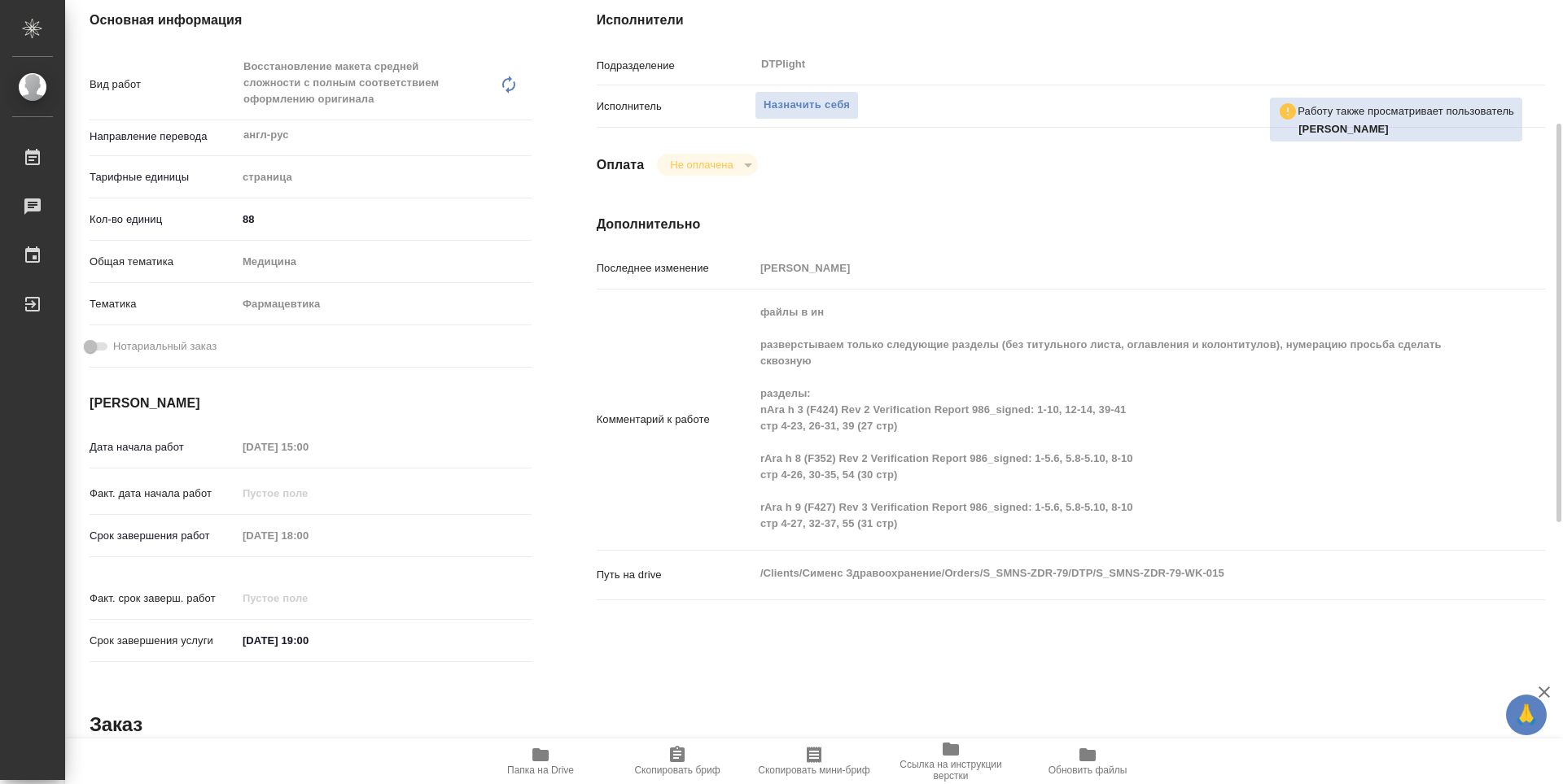
type textarea "x"
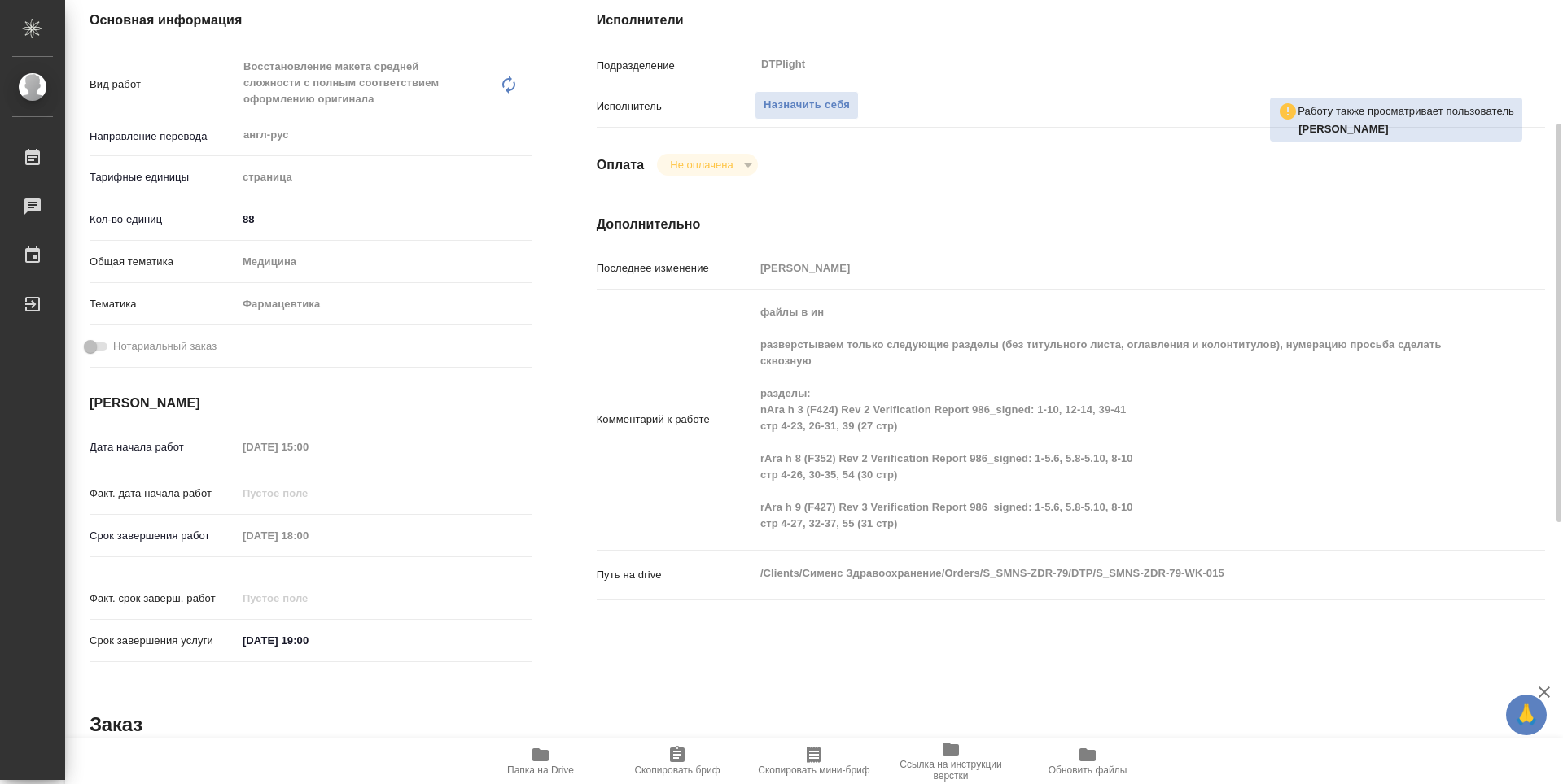
type textarea "x"
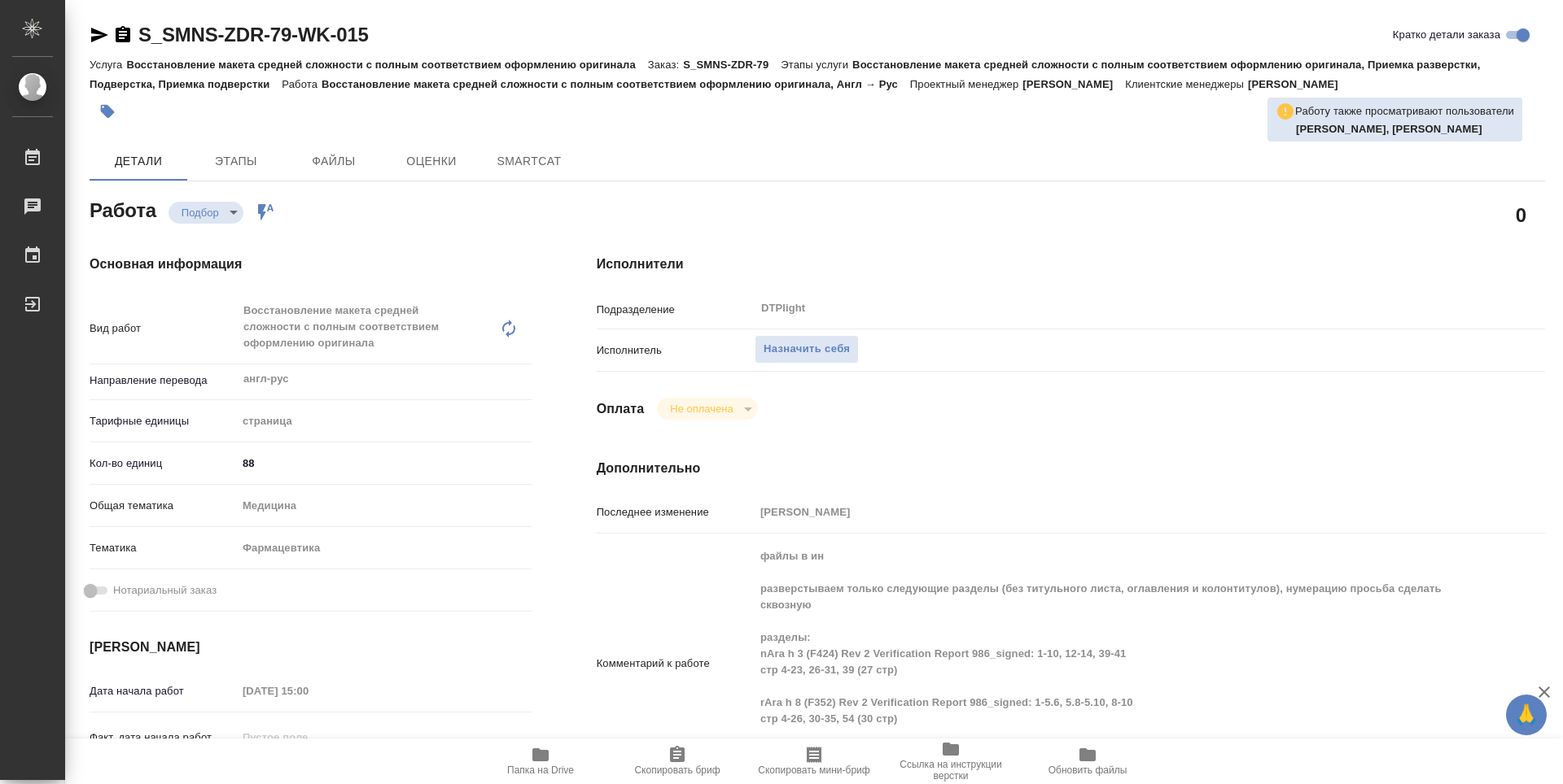
type textarea "x"
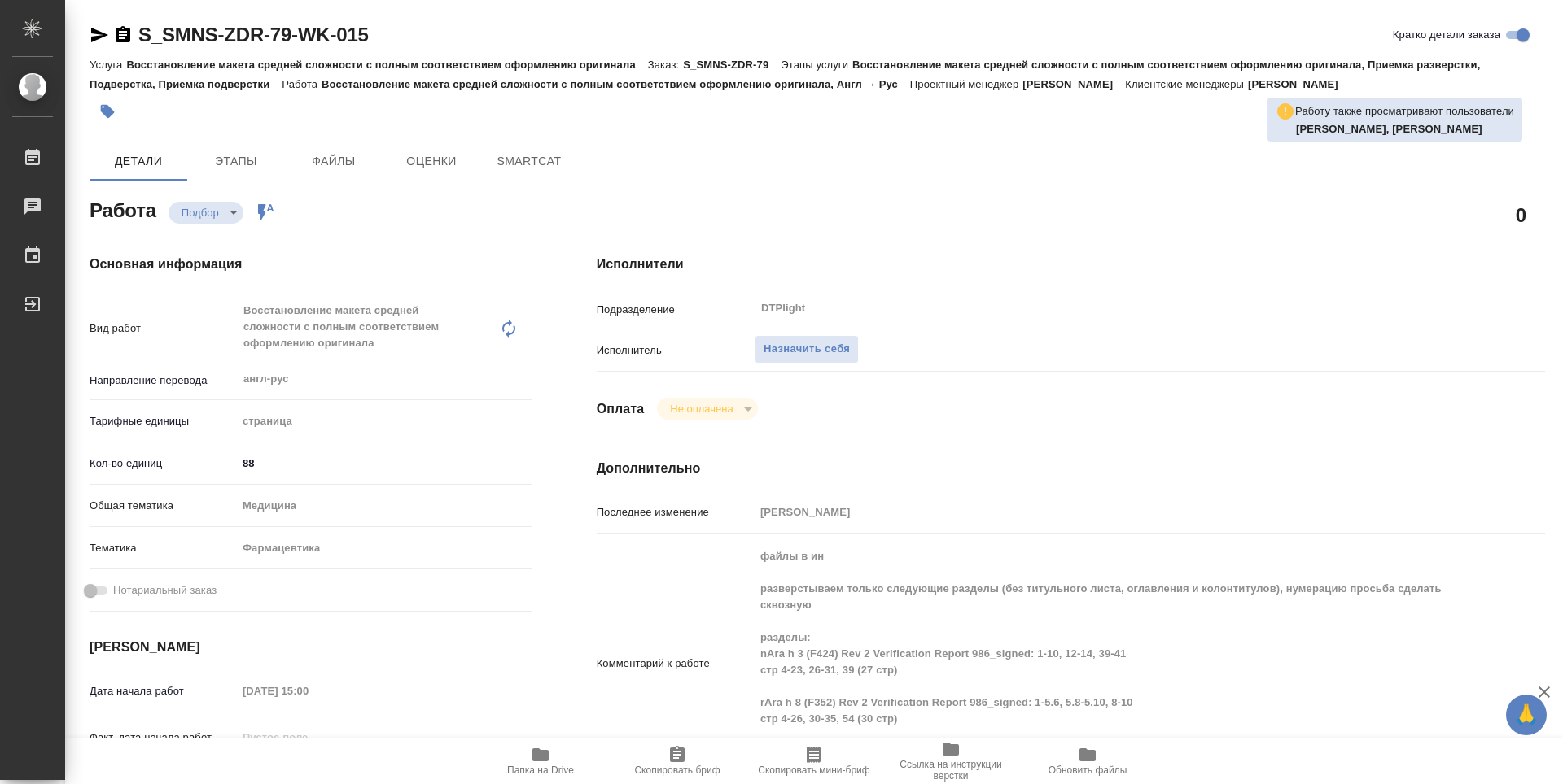
type textarea "x"
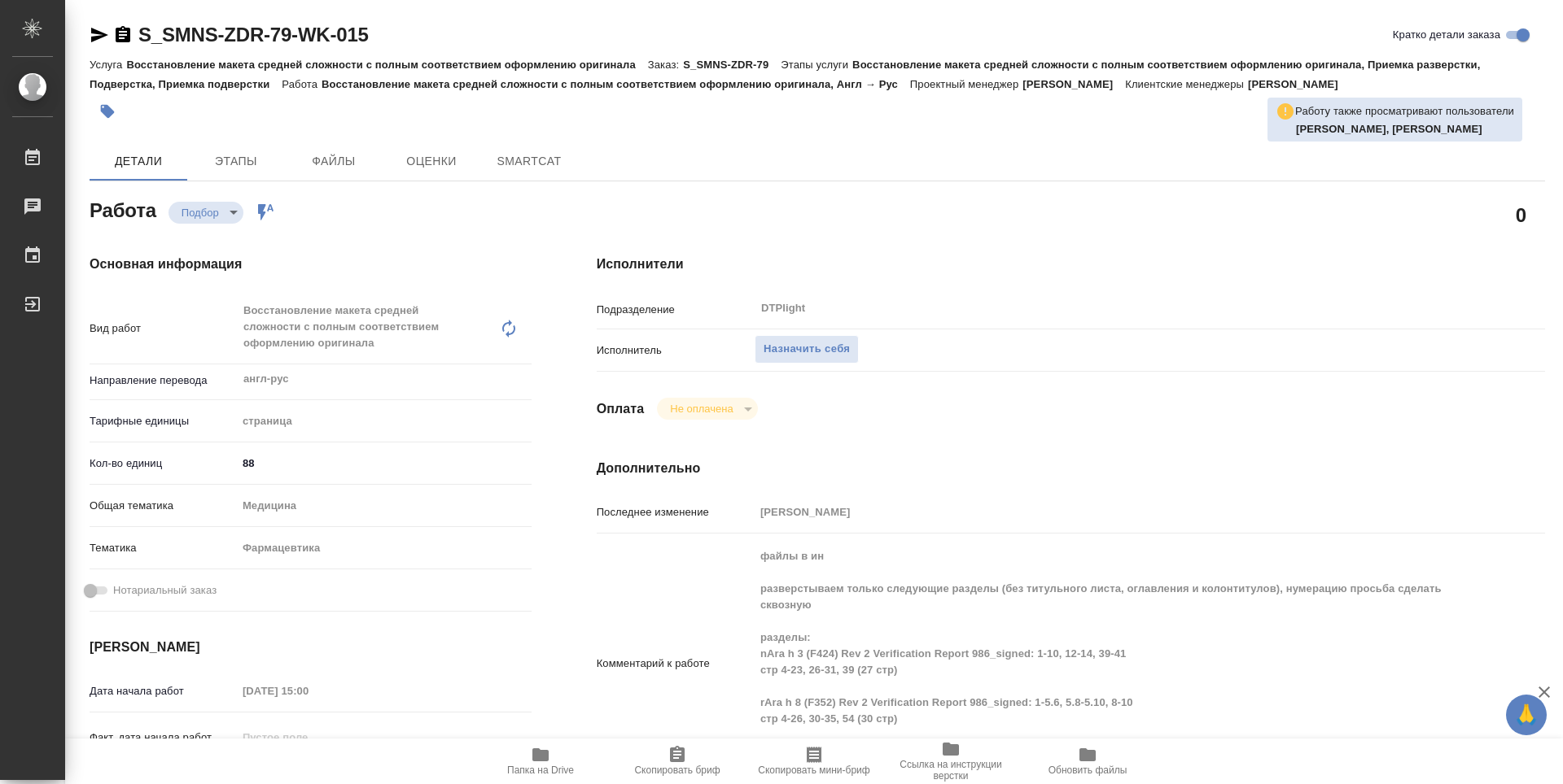
type textarea "x"
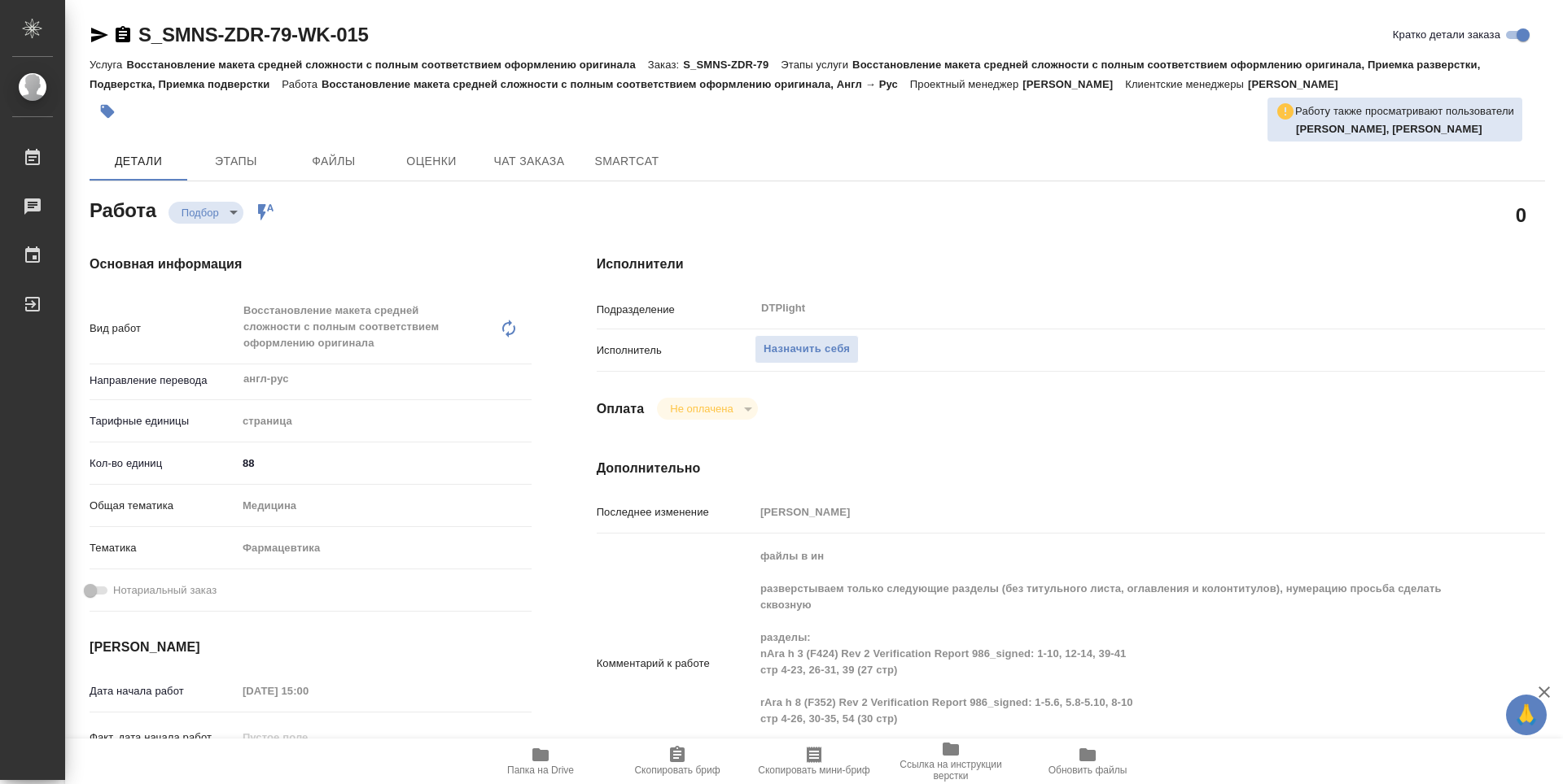
type textarea "x"
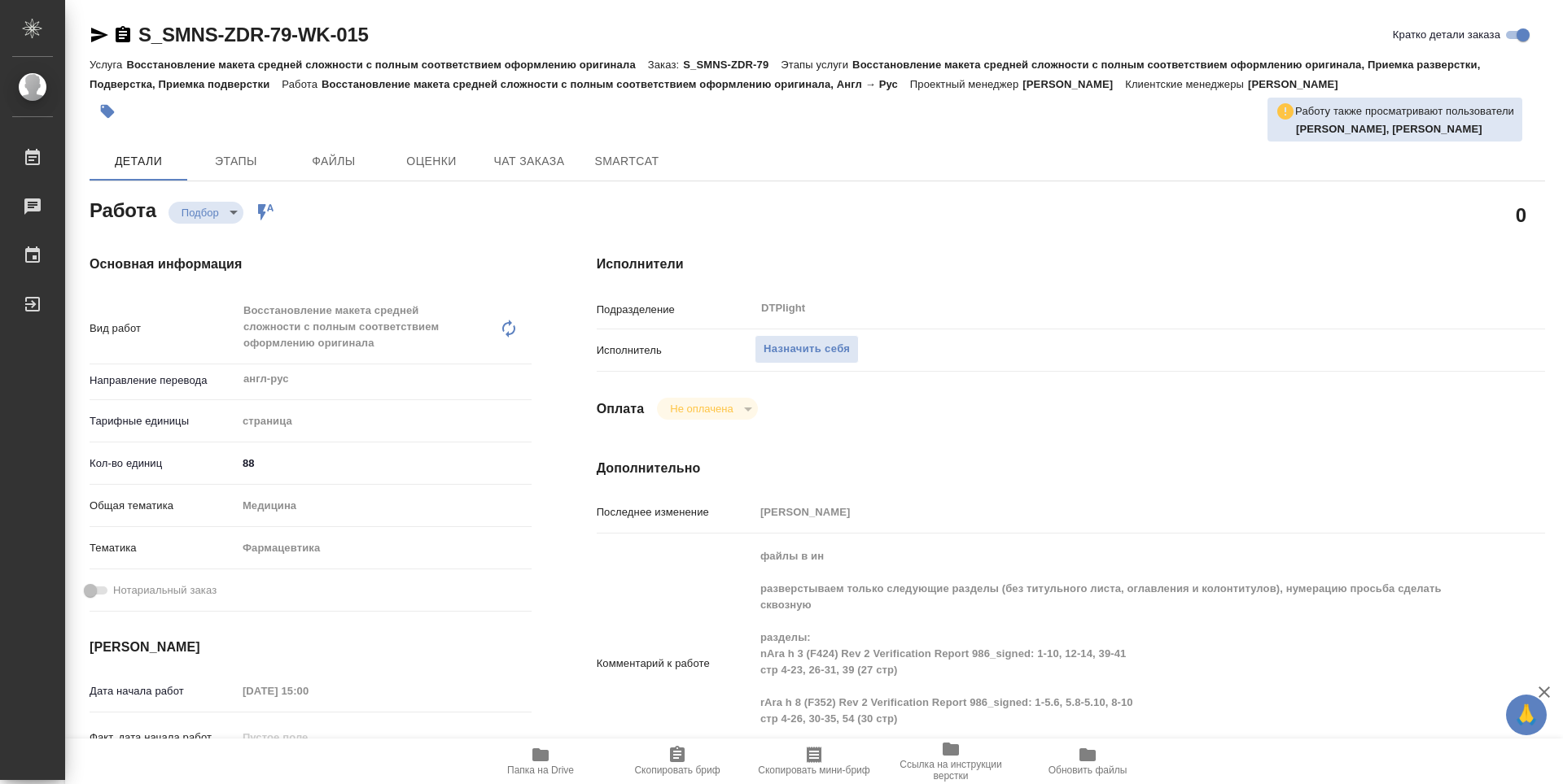
click at [555, 766] on span "Папка на Drive" at bounding box center [541, 771] width 67 height 12
type textarea "x"
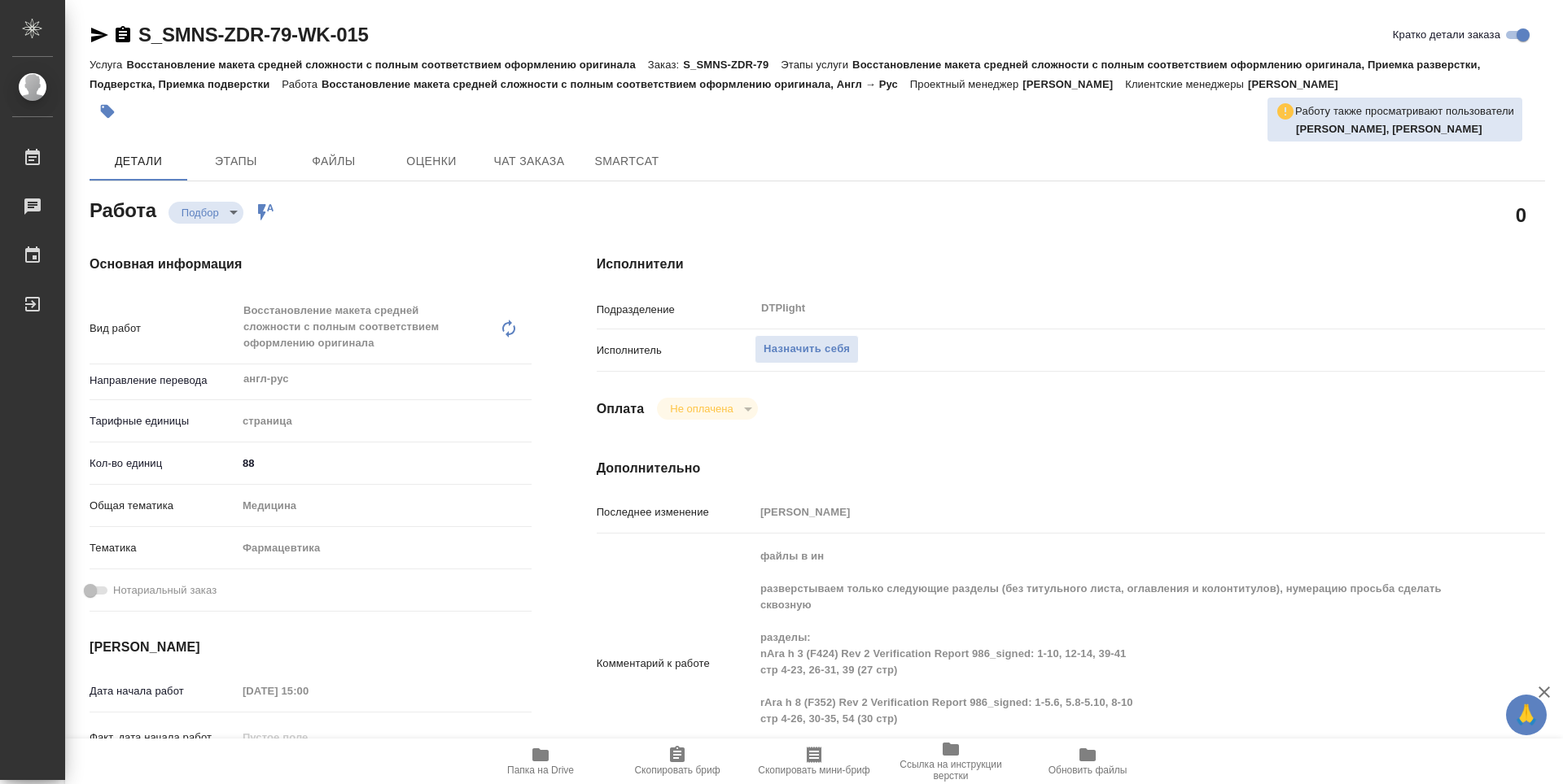
type textarea "x"
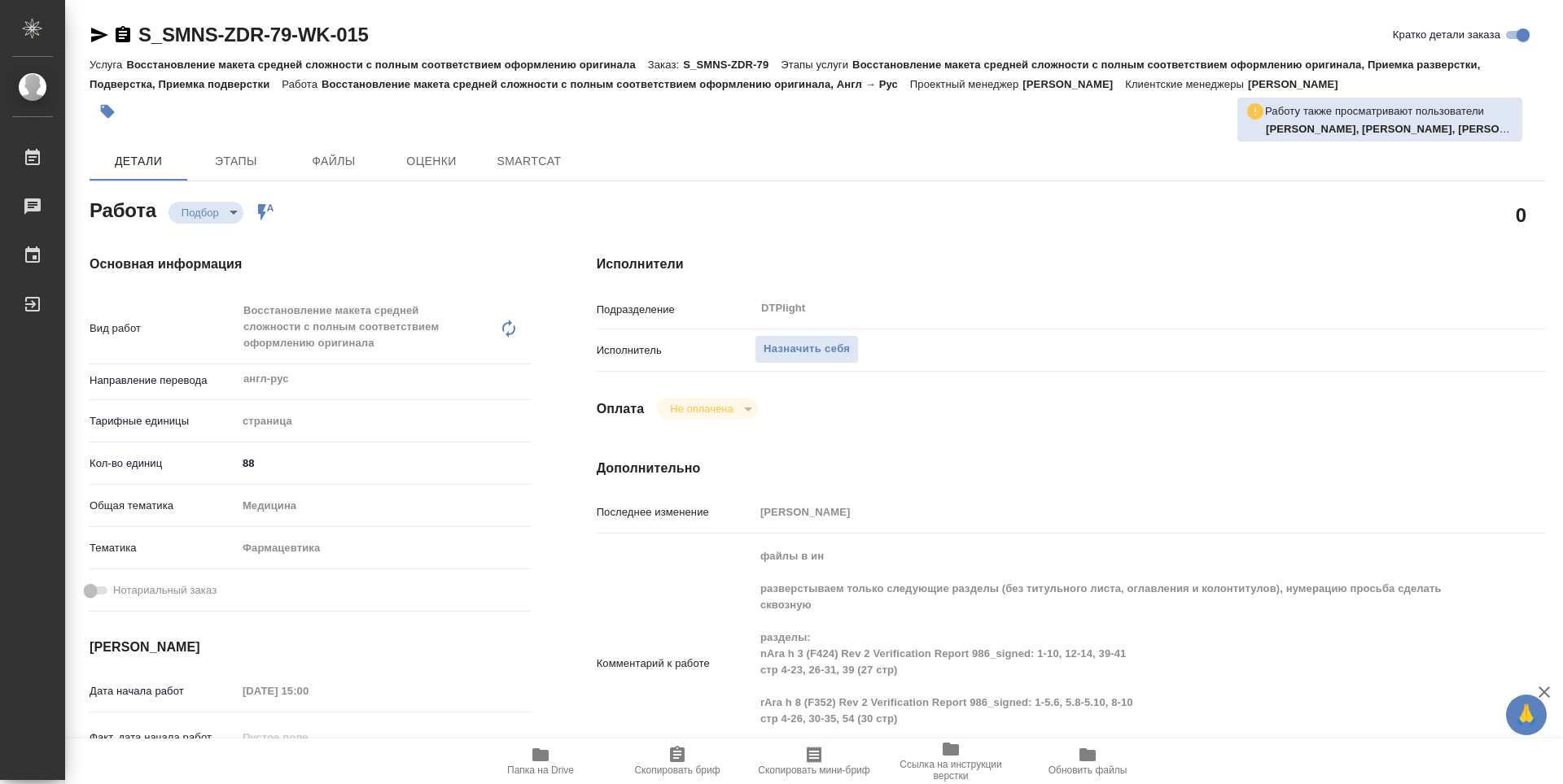
type textarea "x"
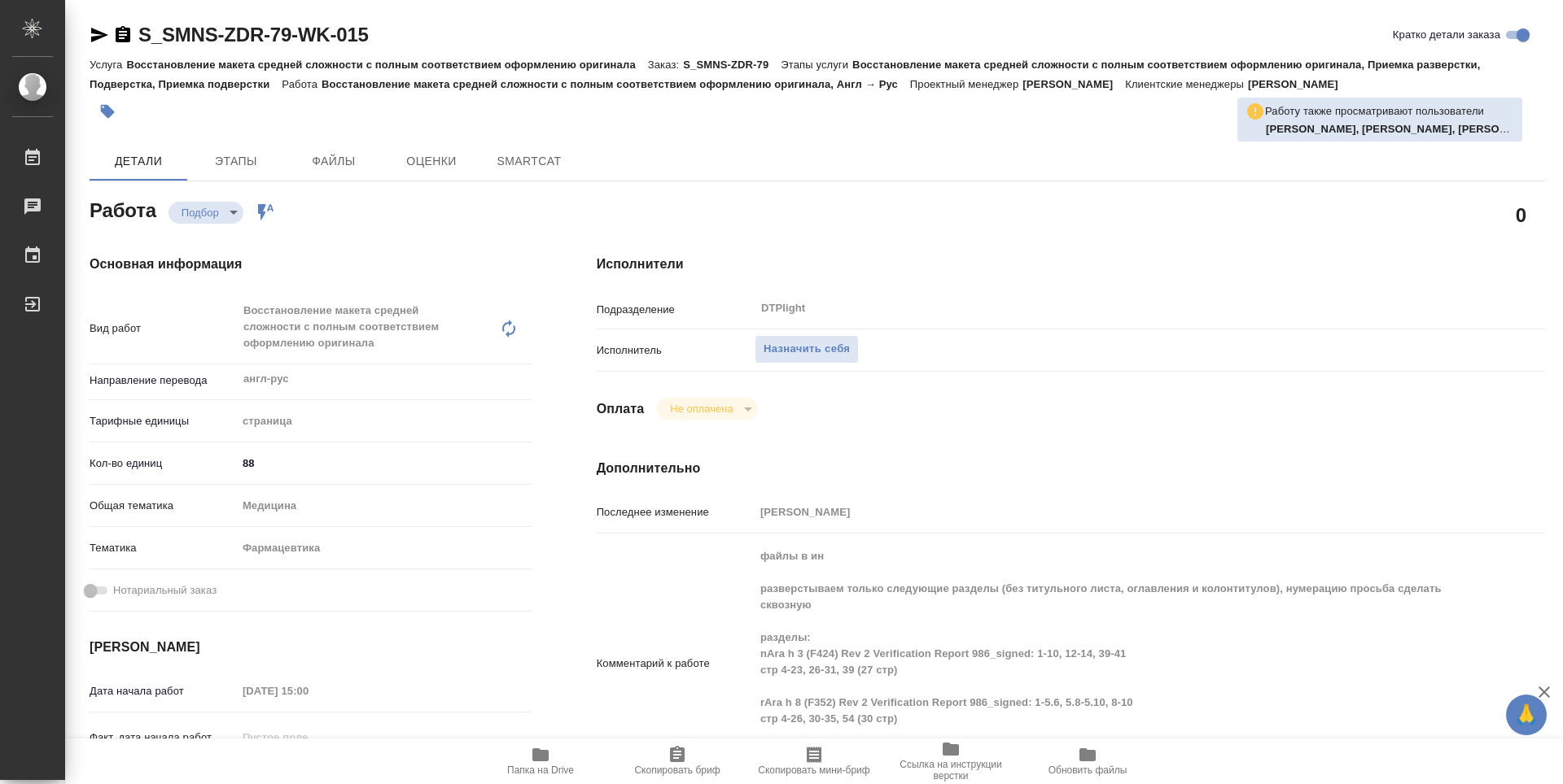
type textarea "x"
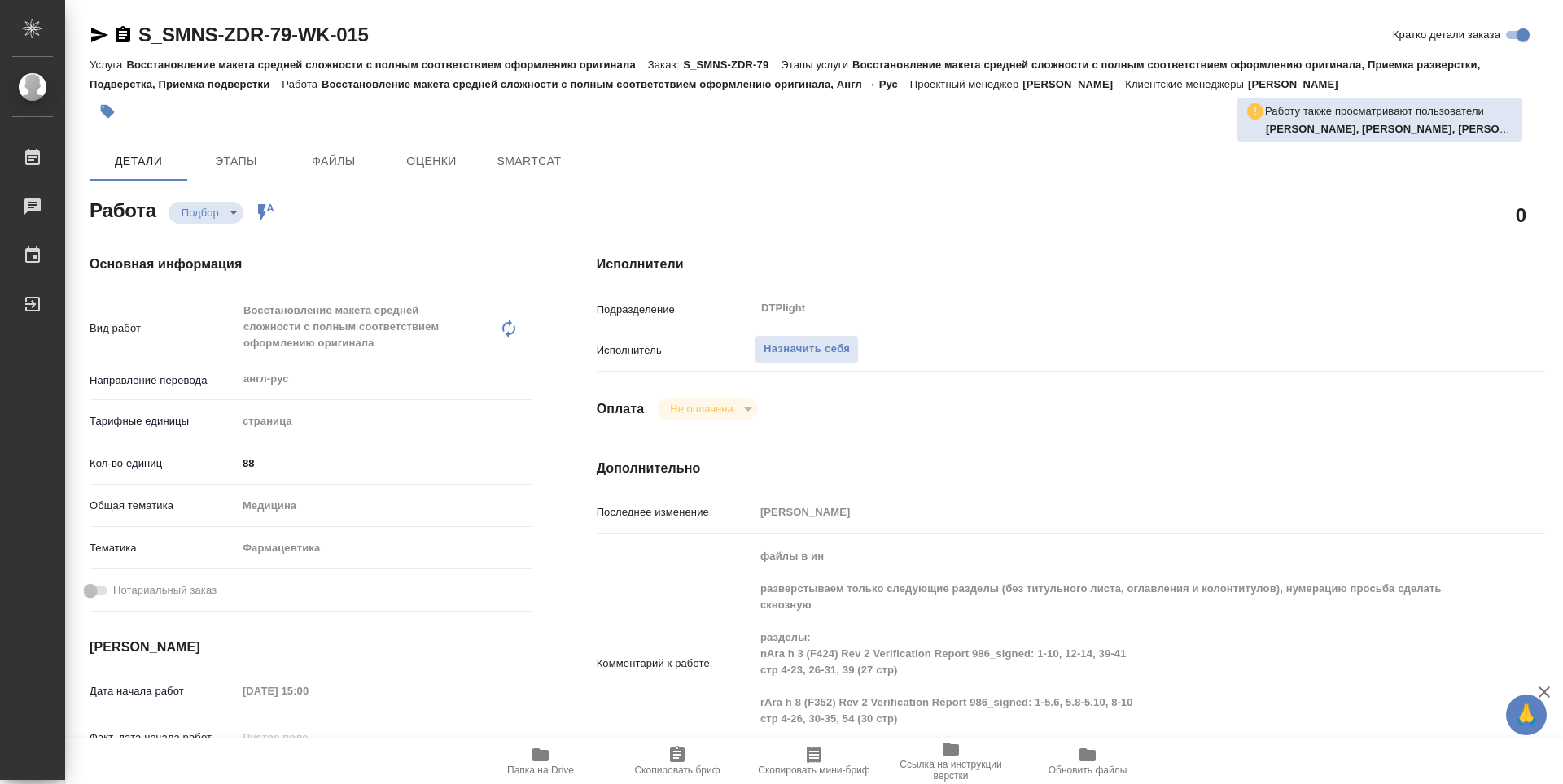
type textarea "x"
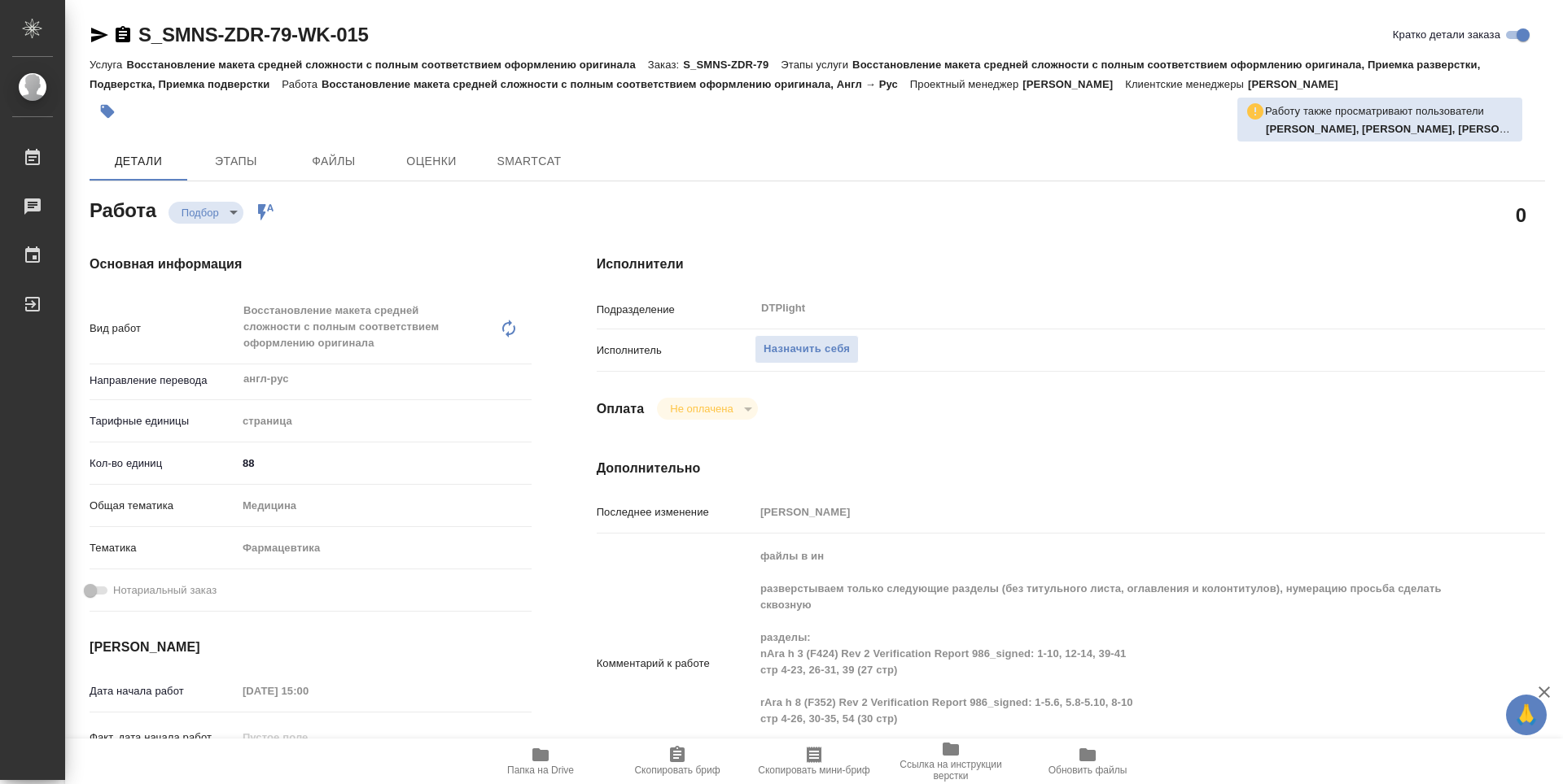
type textarea "x"
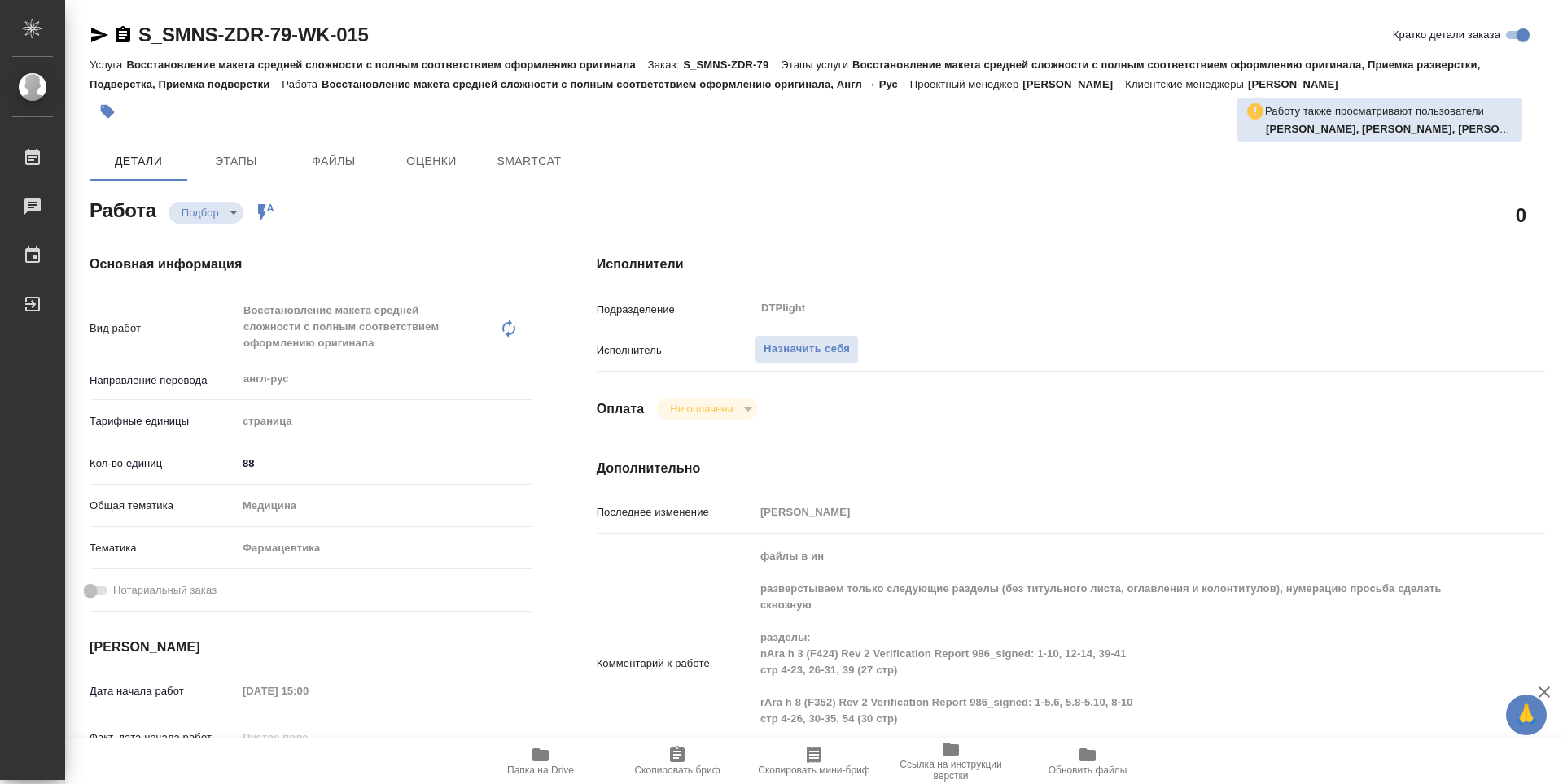
type textarea "x"
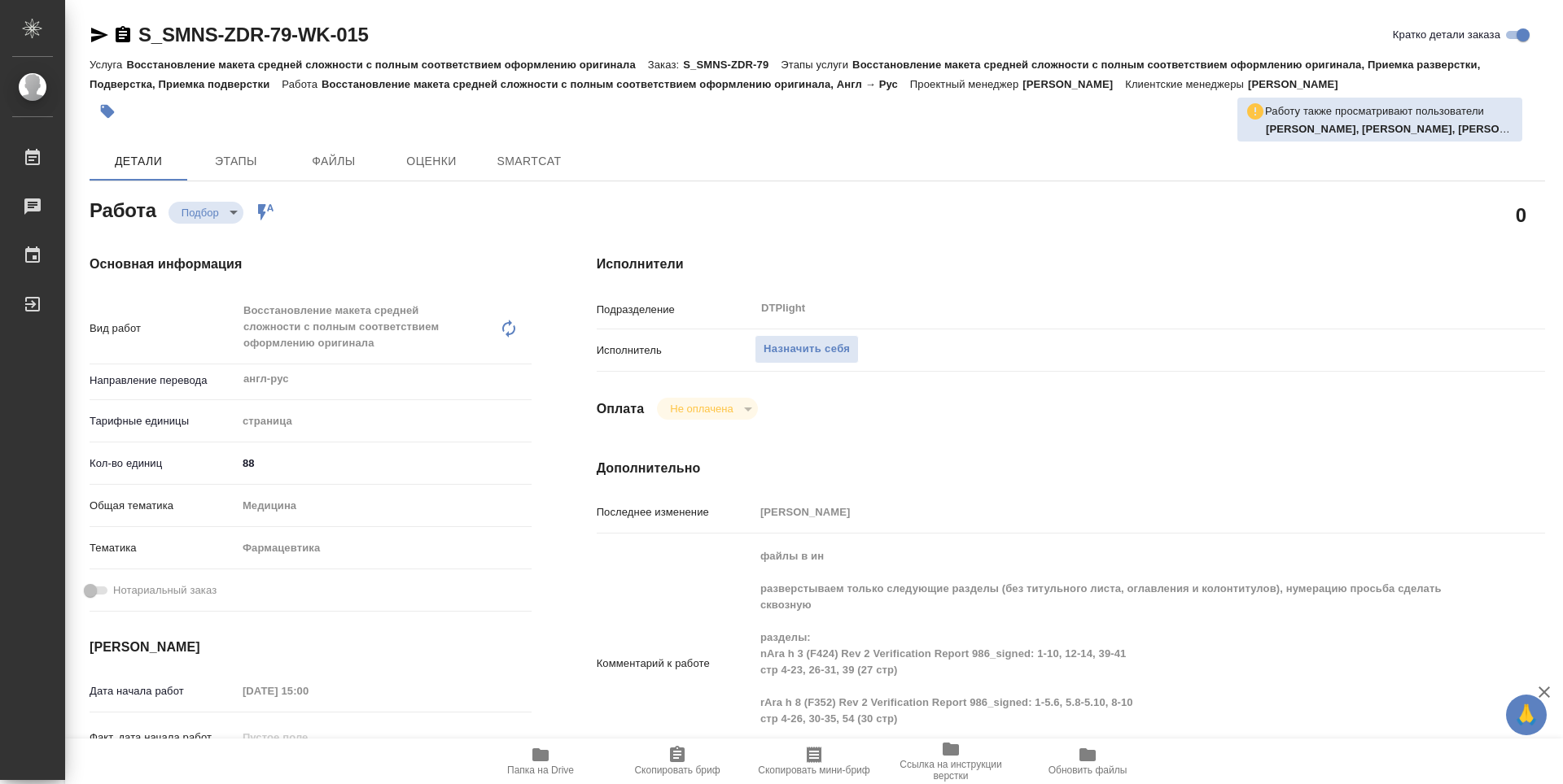
type textarea "x"
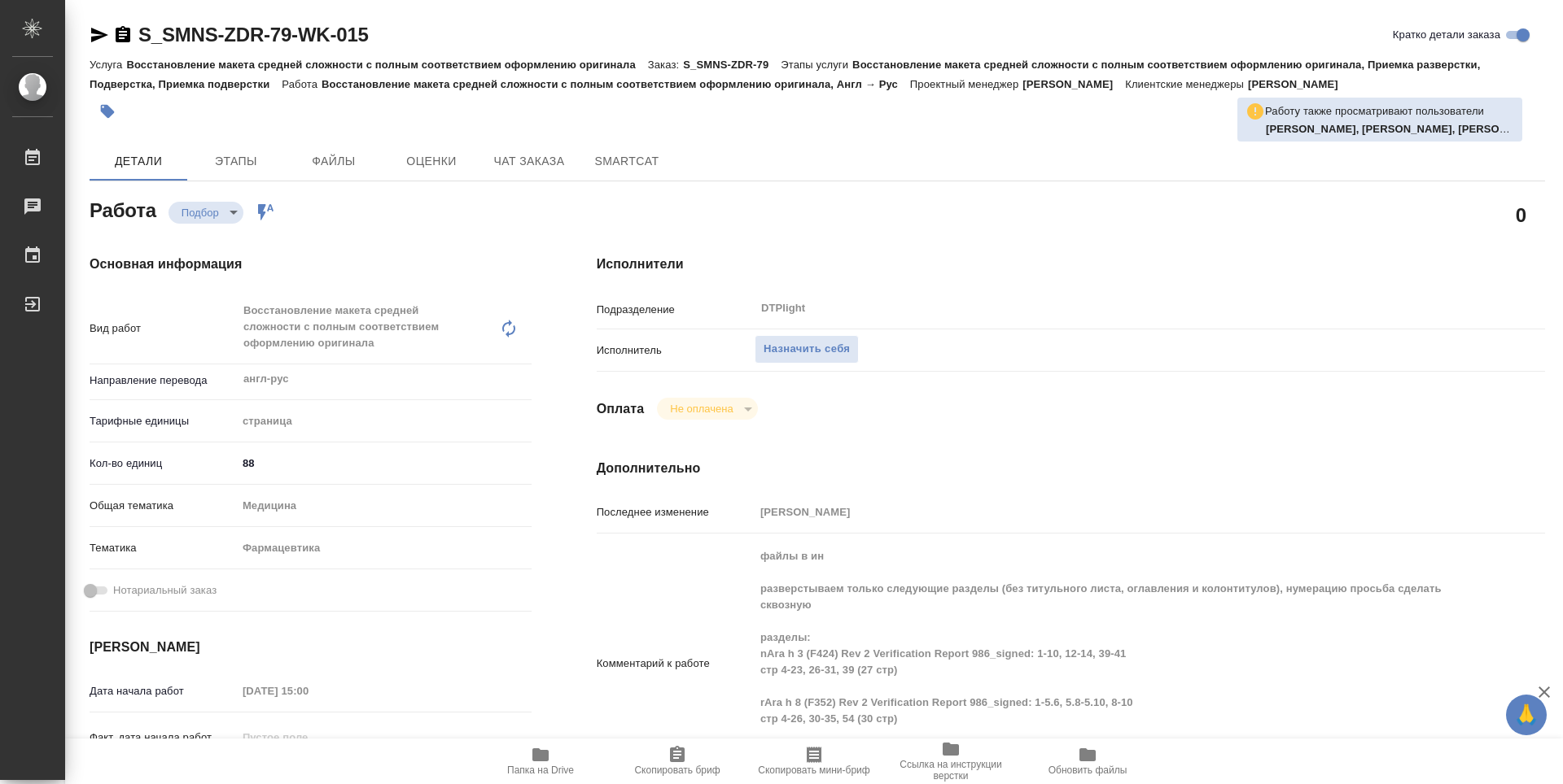
type textarea "x"
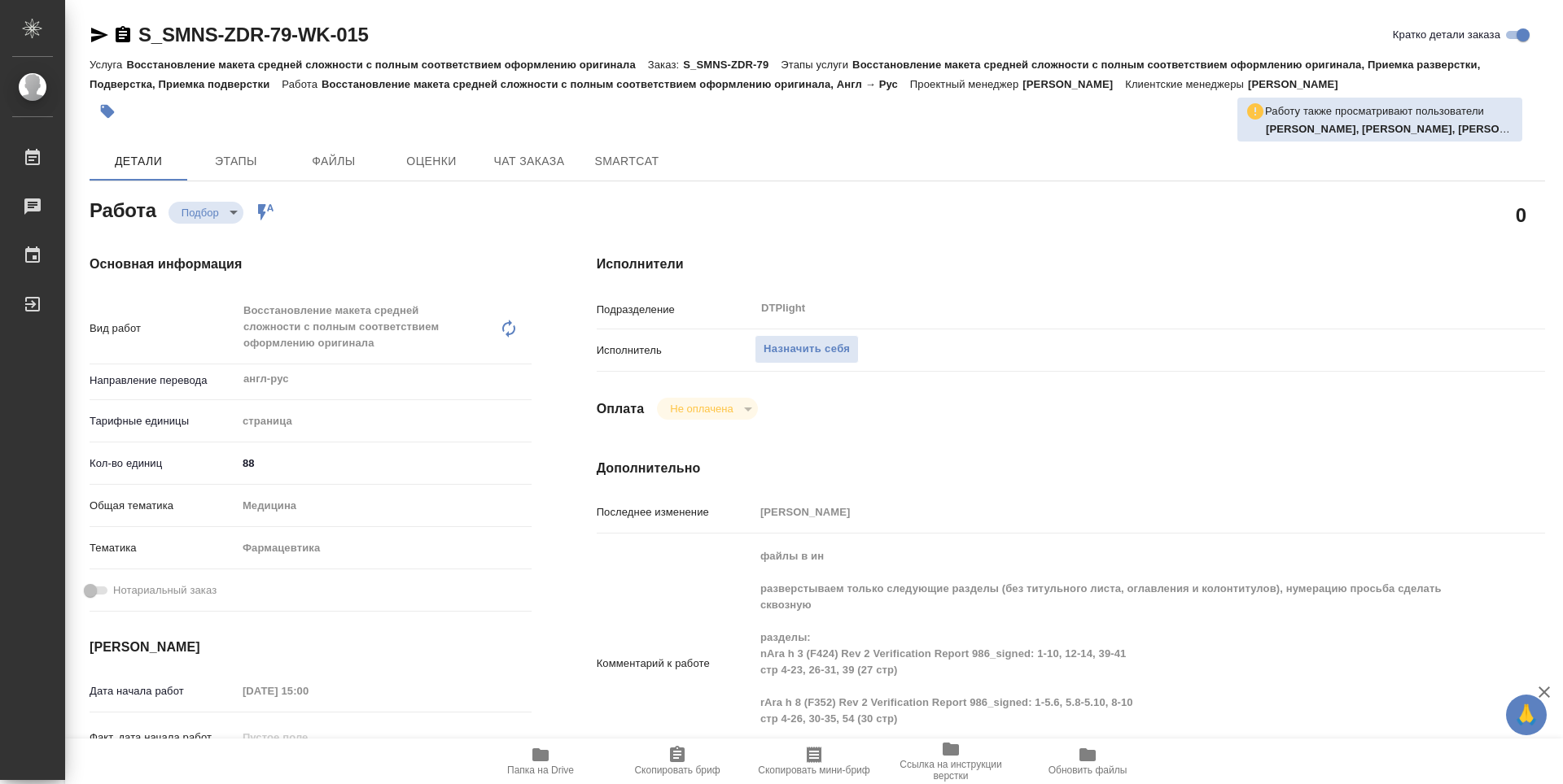
type textarea "x"
click at [537, 169] on span "Чат заказа" at bounding box center [529, 161] width 79 height 21
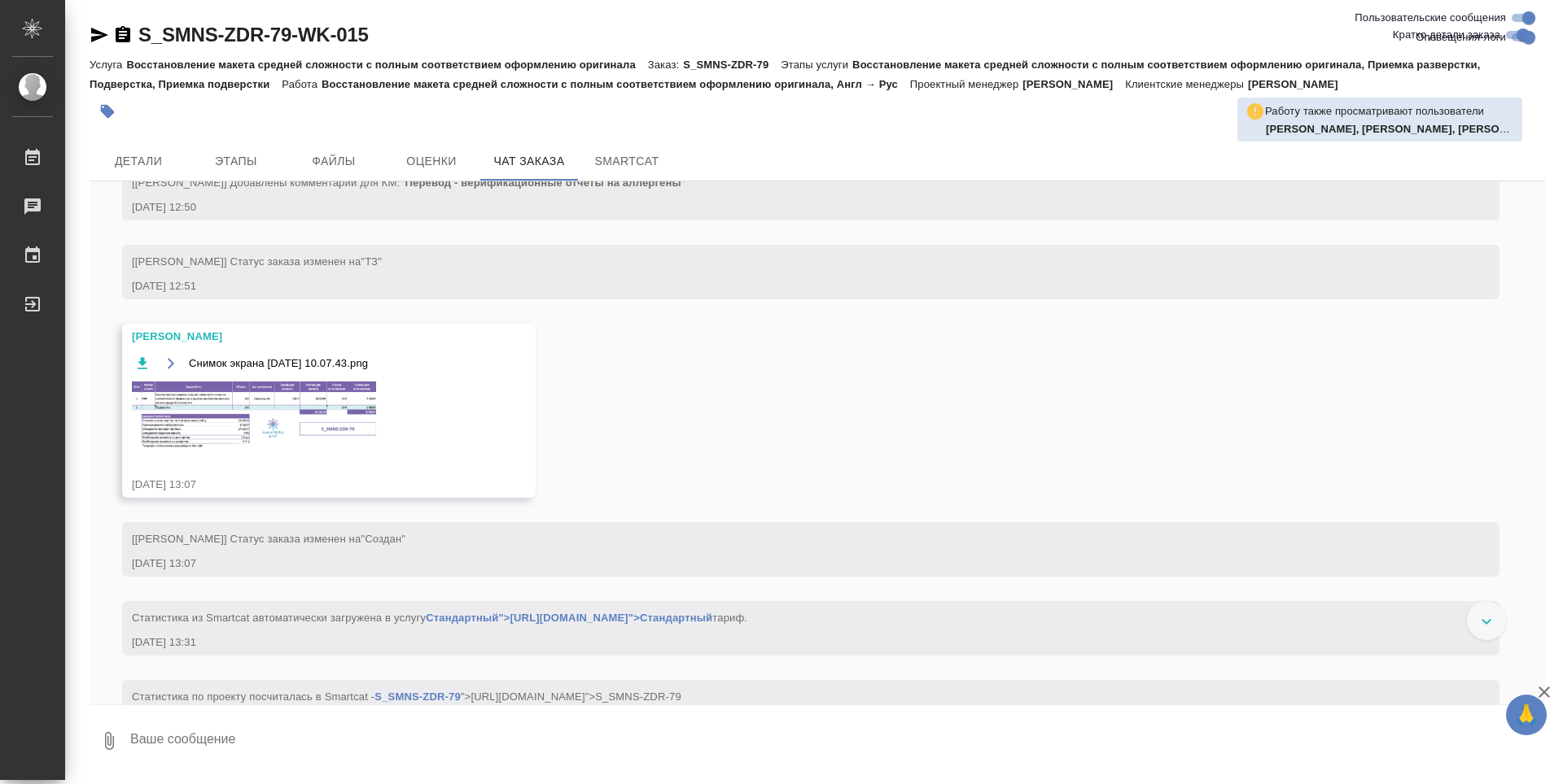
scroll to position [784, 0]
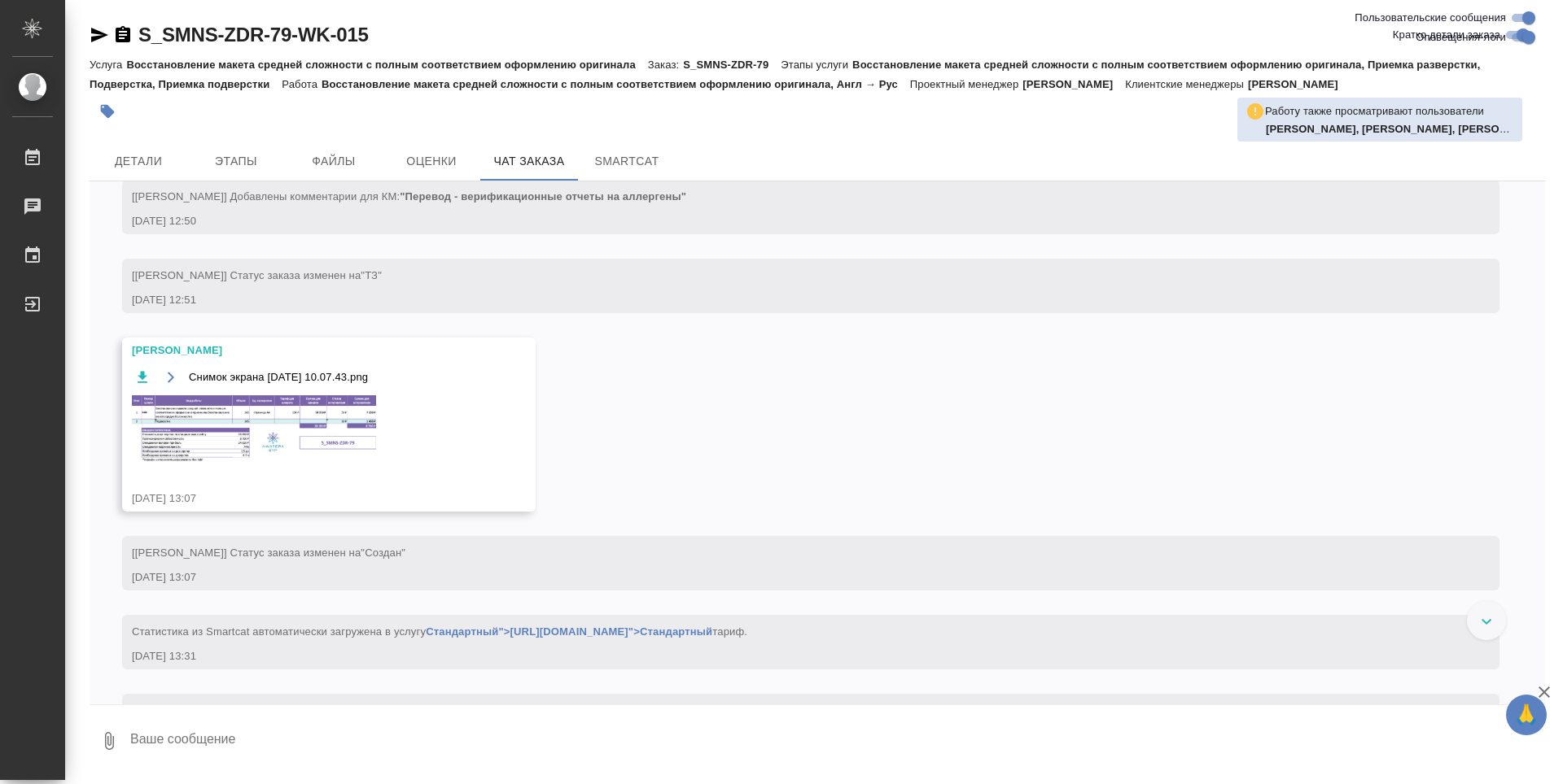
click at [314, 459] on img at bounding box center [254, 429] width 244 height 67
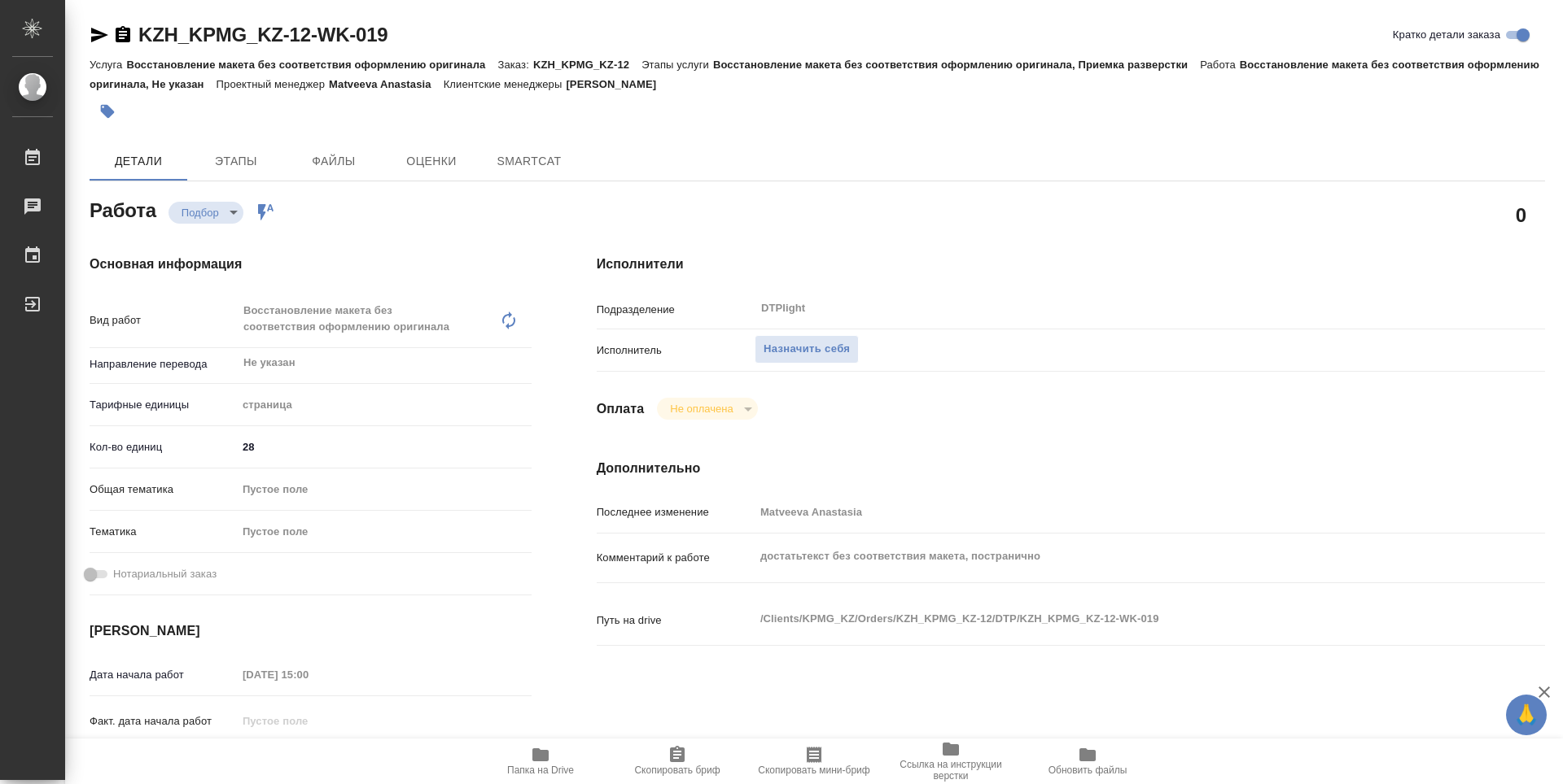
type textarea "x"
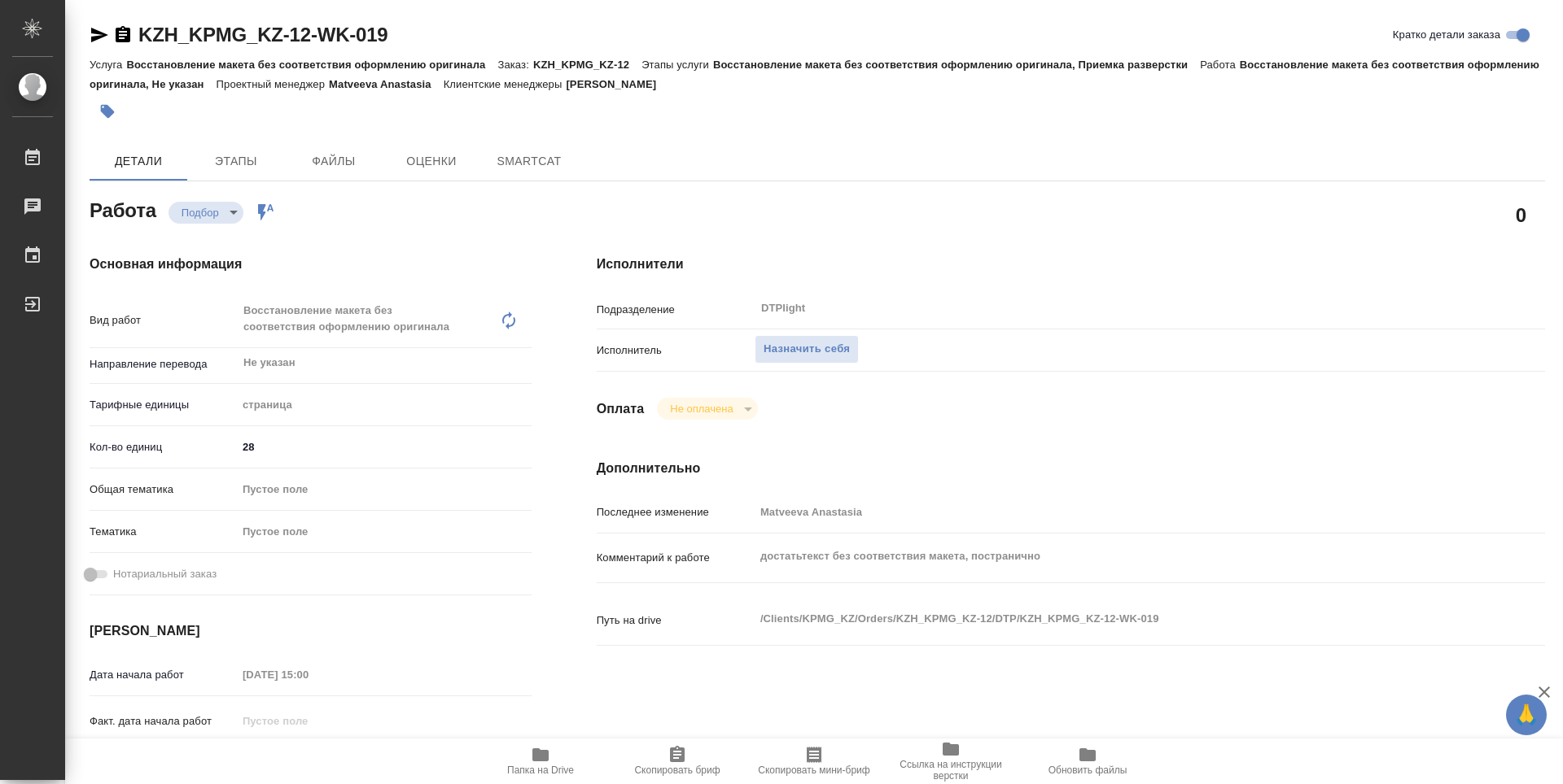
type textarea "x"
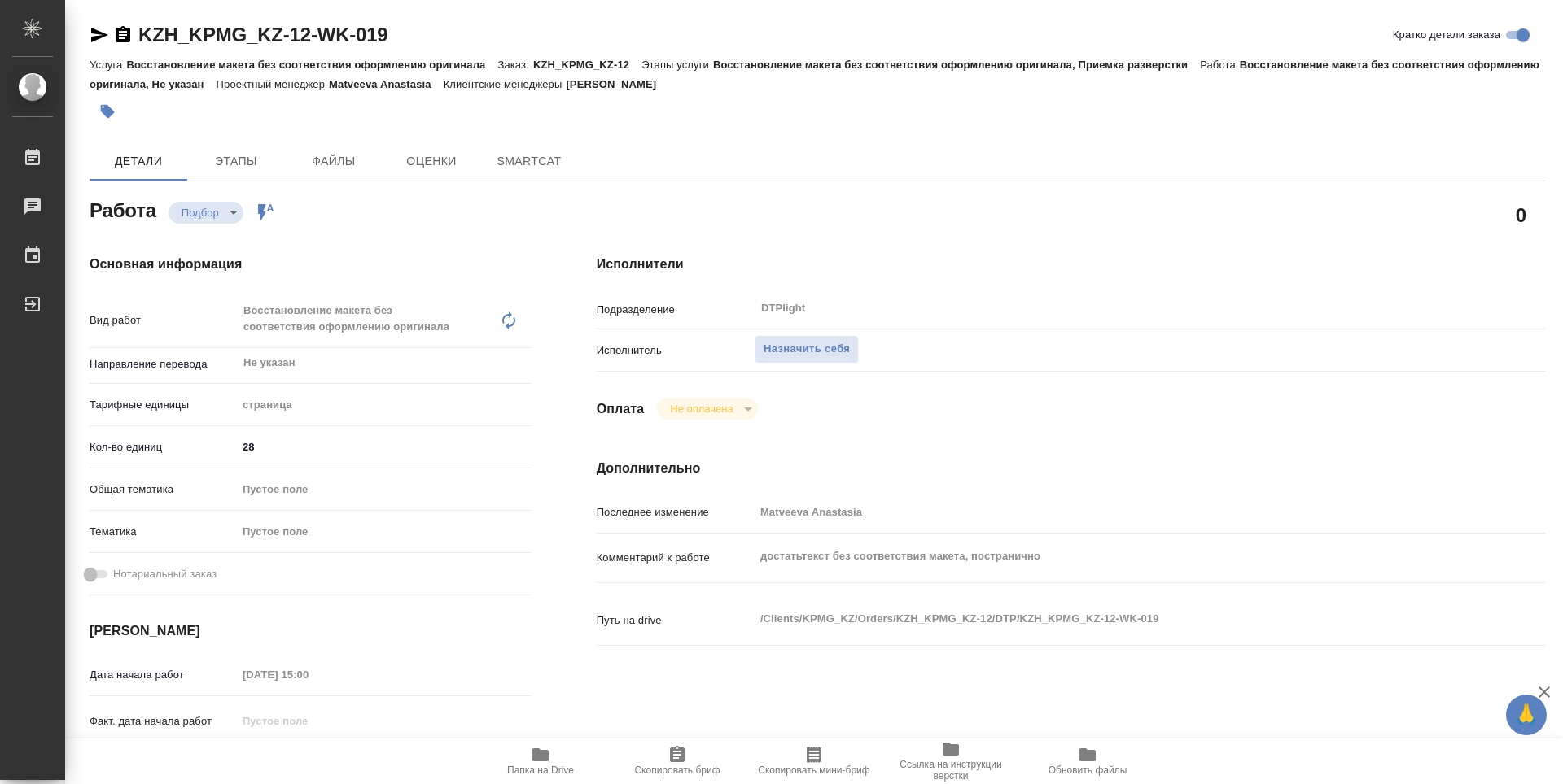
type textarea "x"
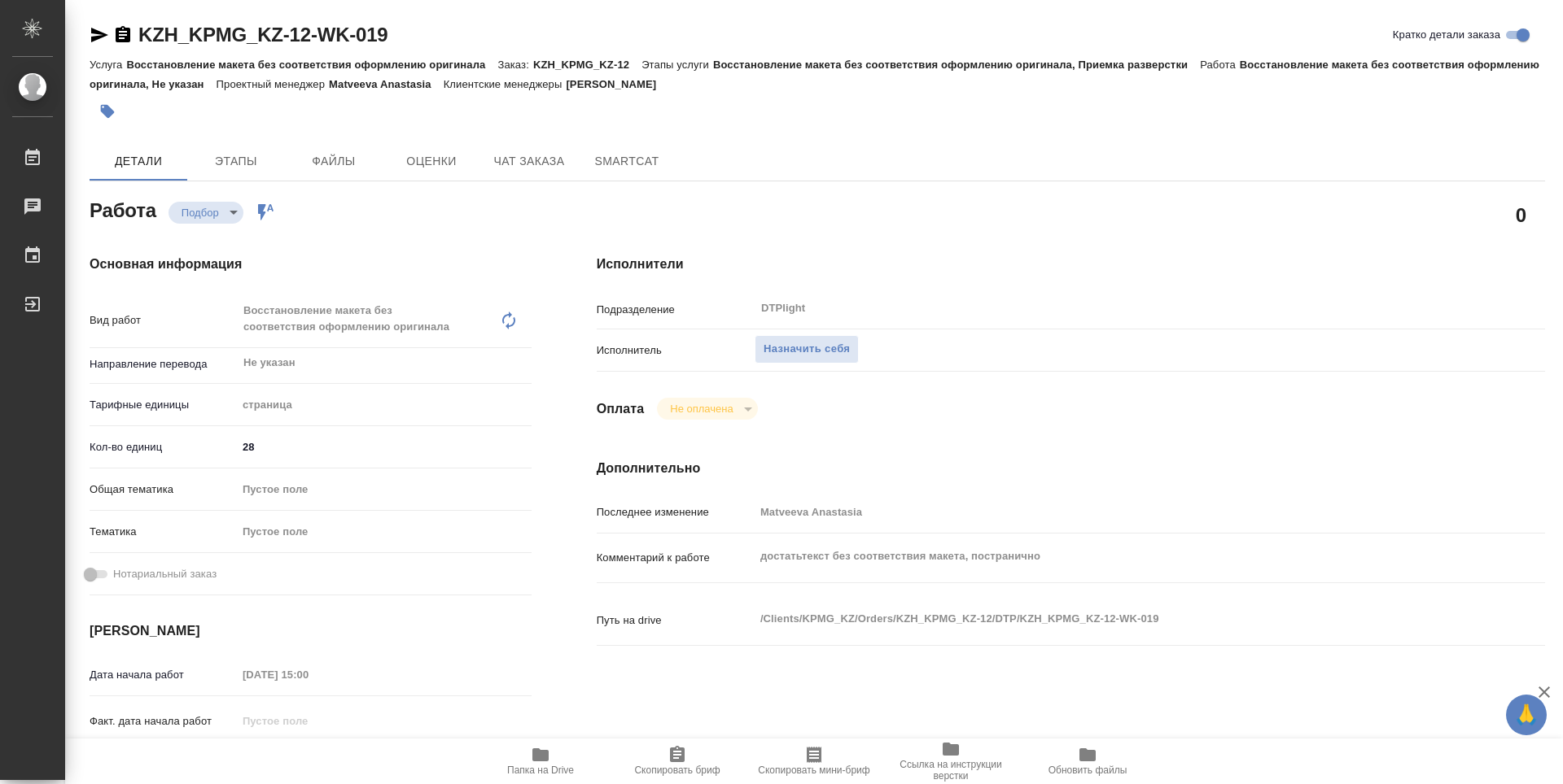
type textarea "x"
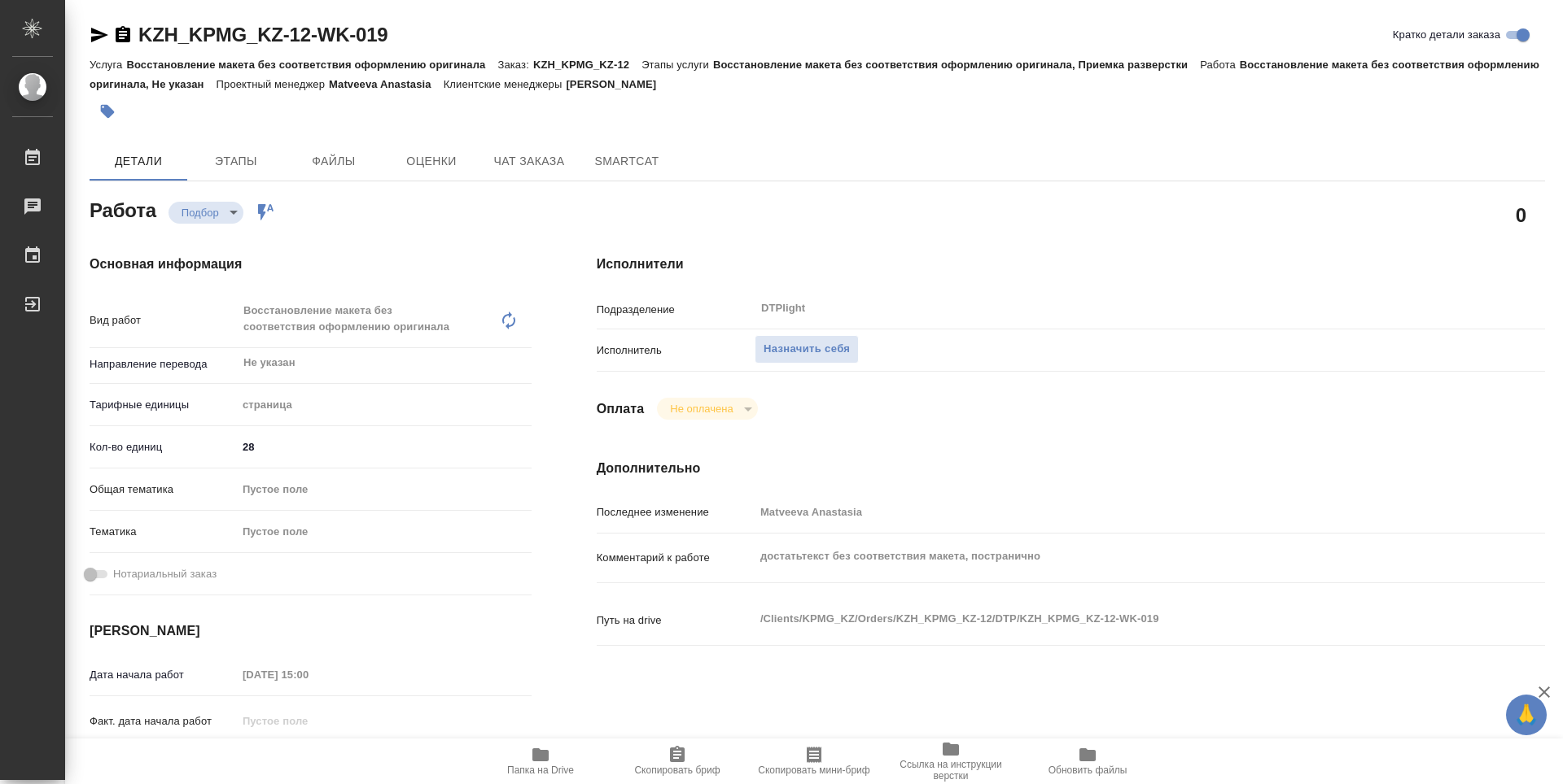
click at [537, 767] on span "Папка на Drive" at bounding box center [541, 771] width 67 height 12
type textarea "x"
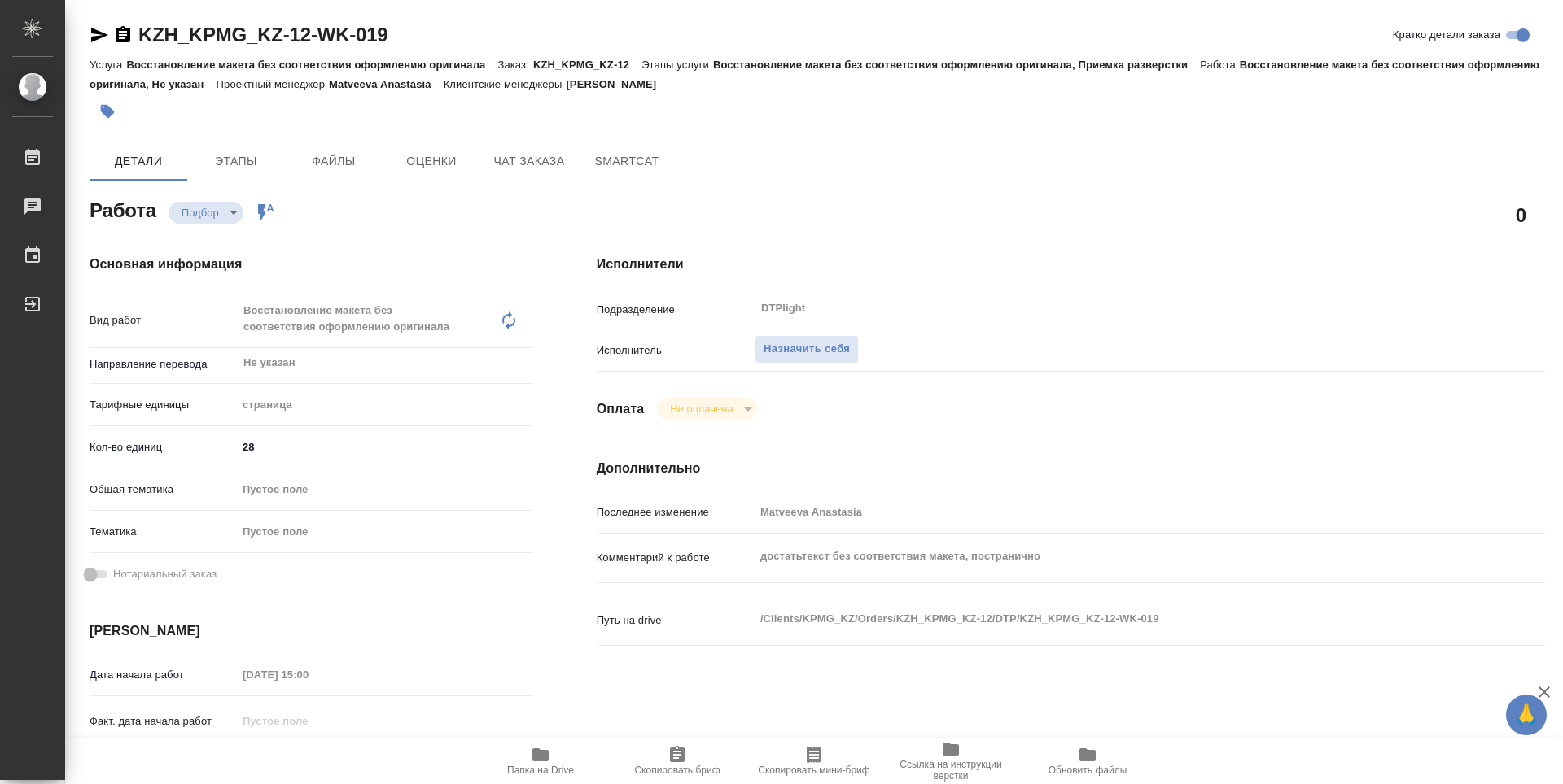
type textarea "x"
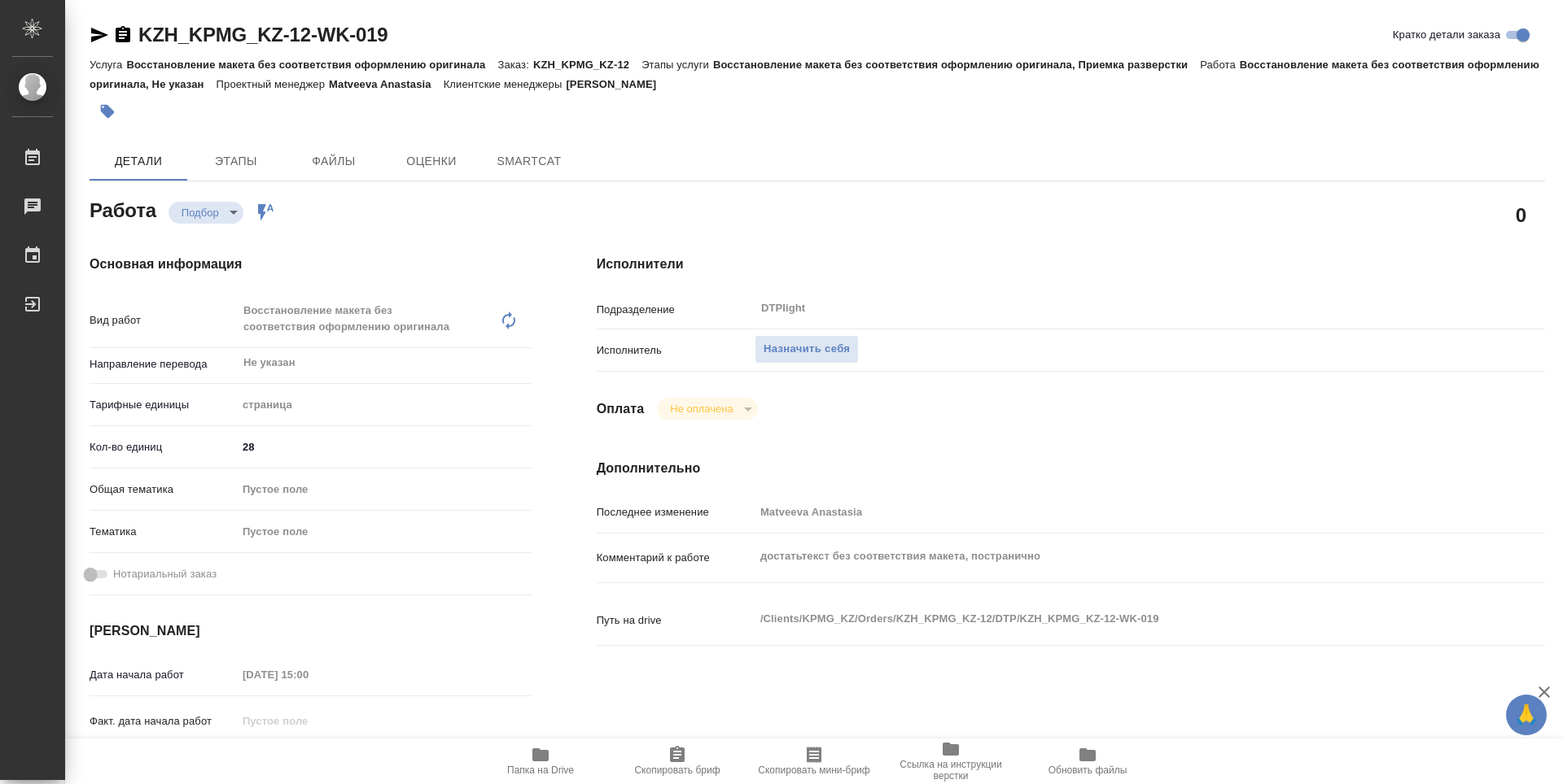
type textarea "x"
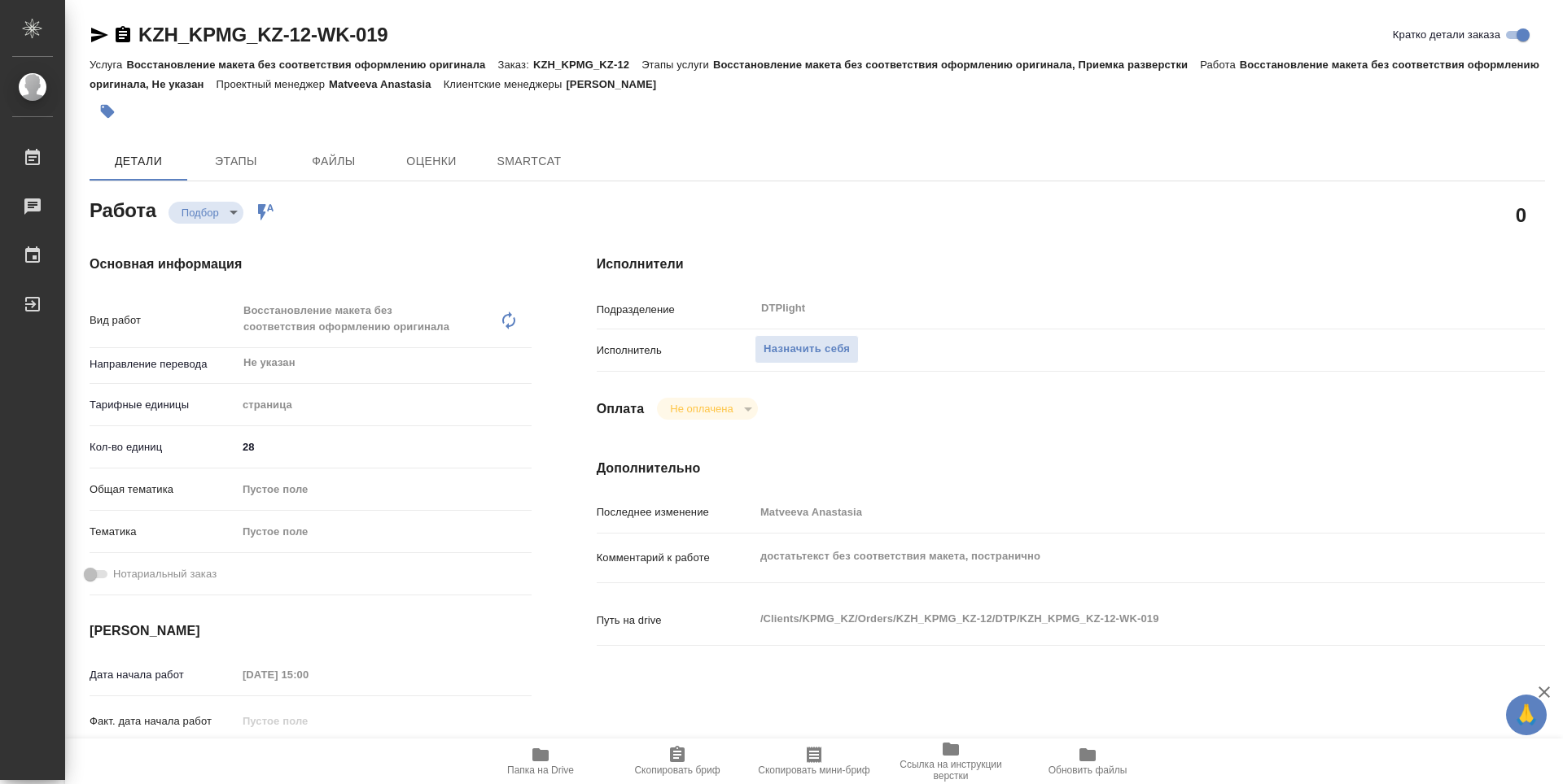
type textarea "x"
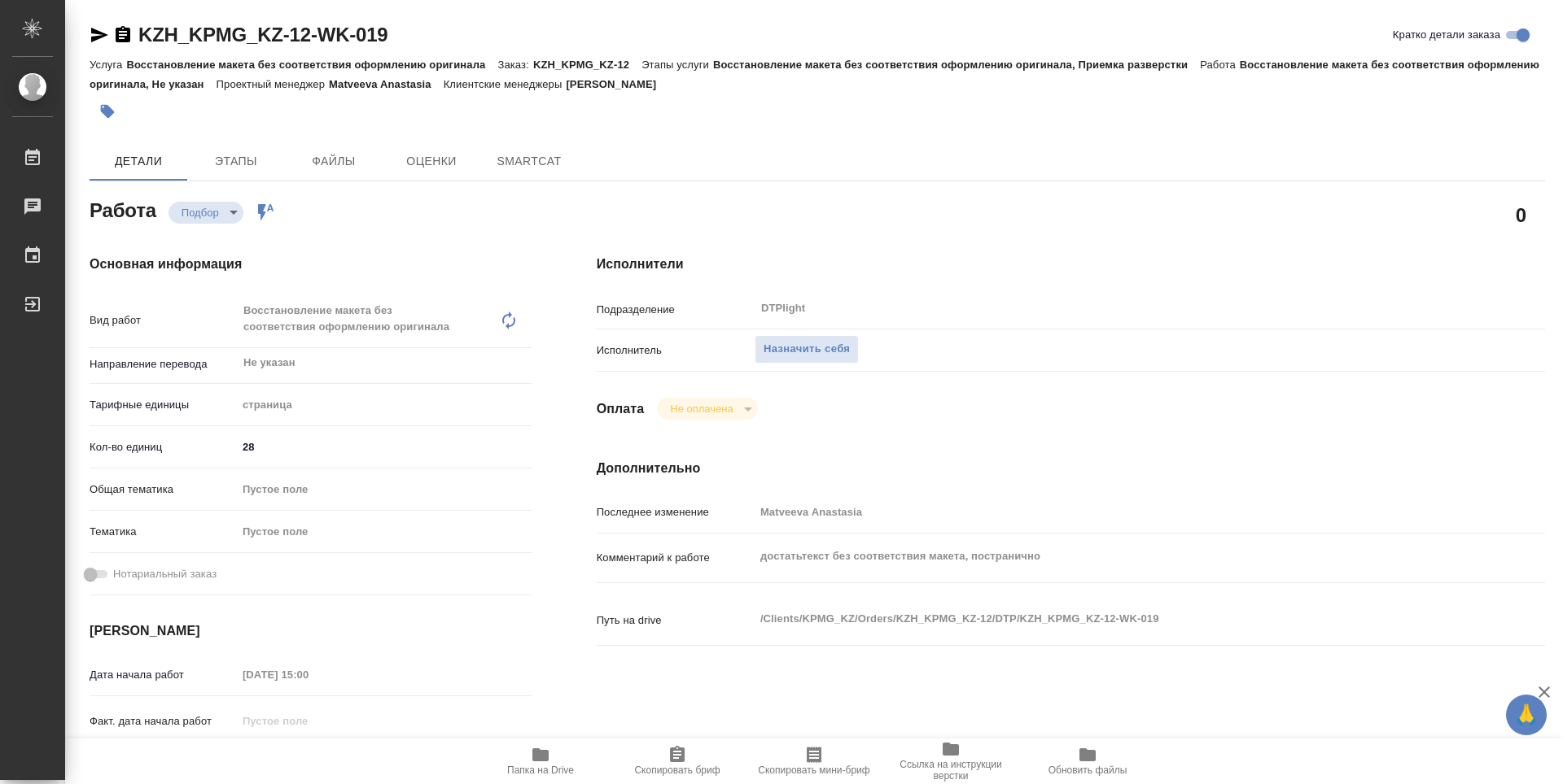
type textarea "x"
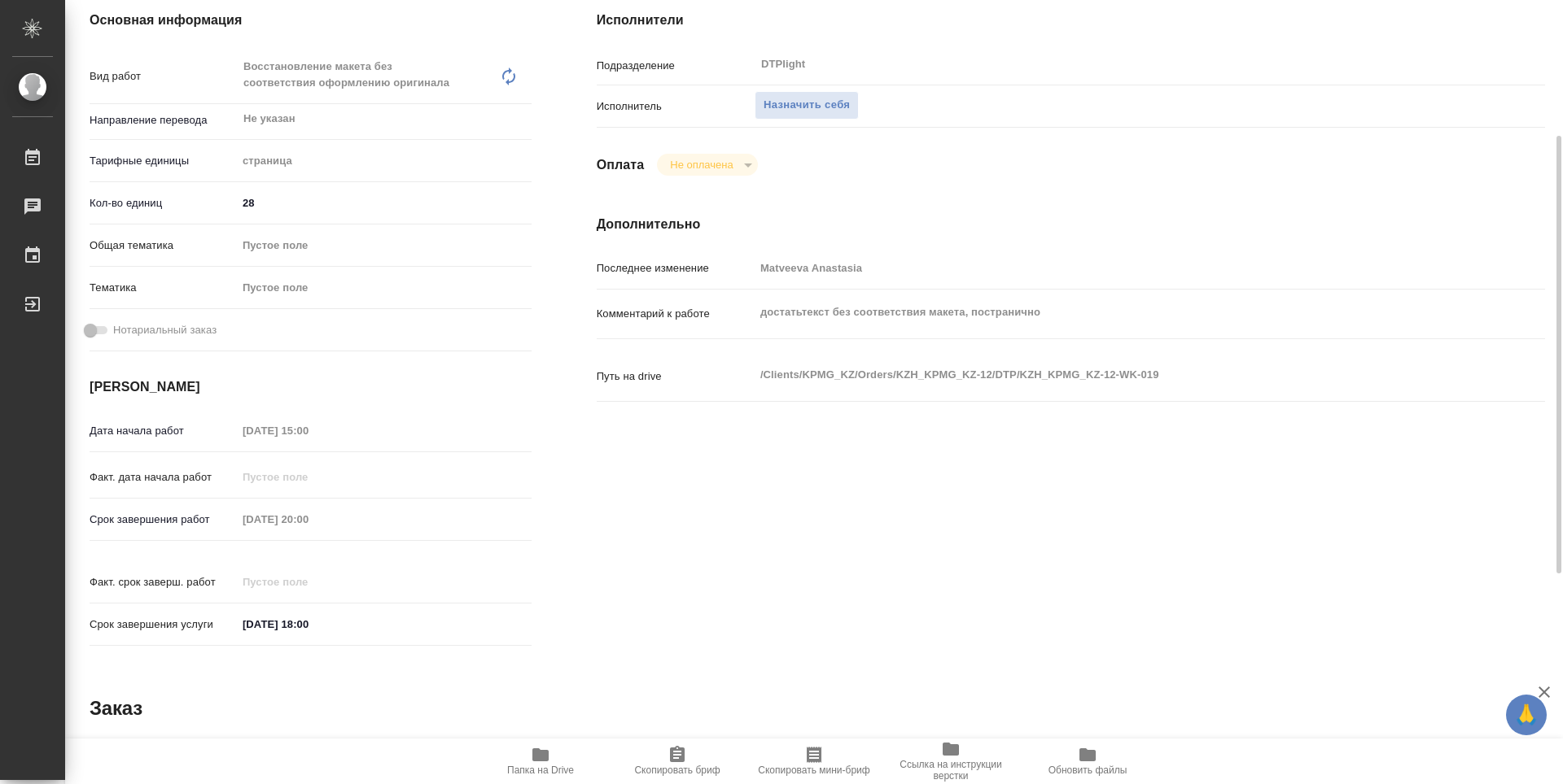
type textarea "x"
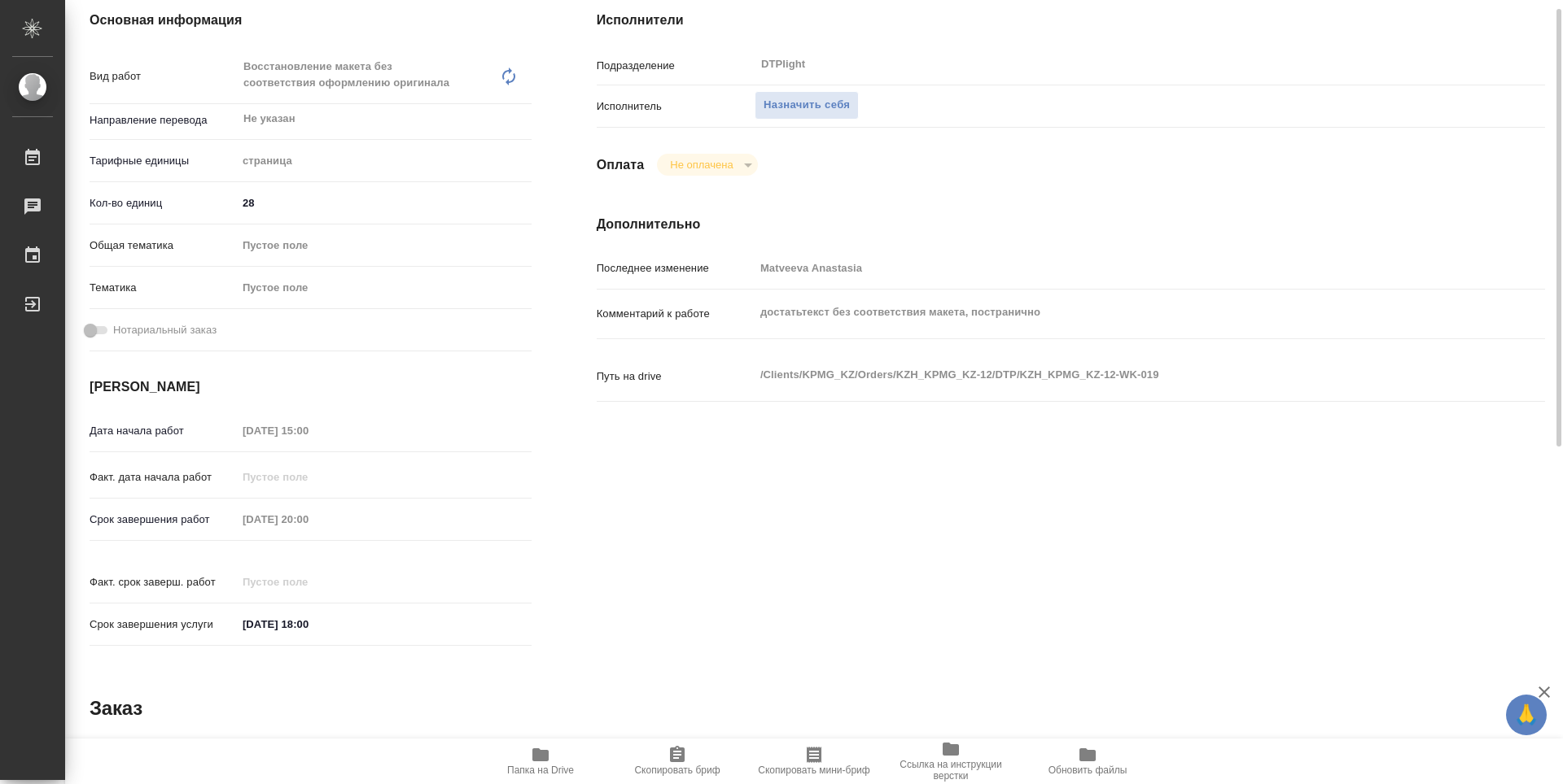
scroll to position [163, 0]
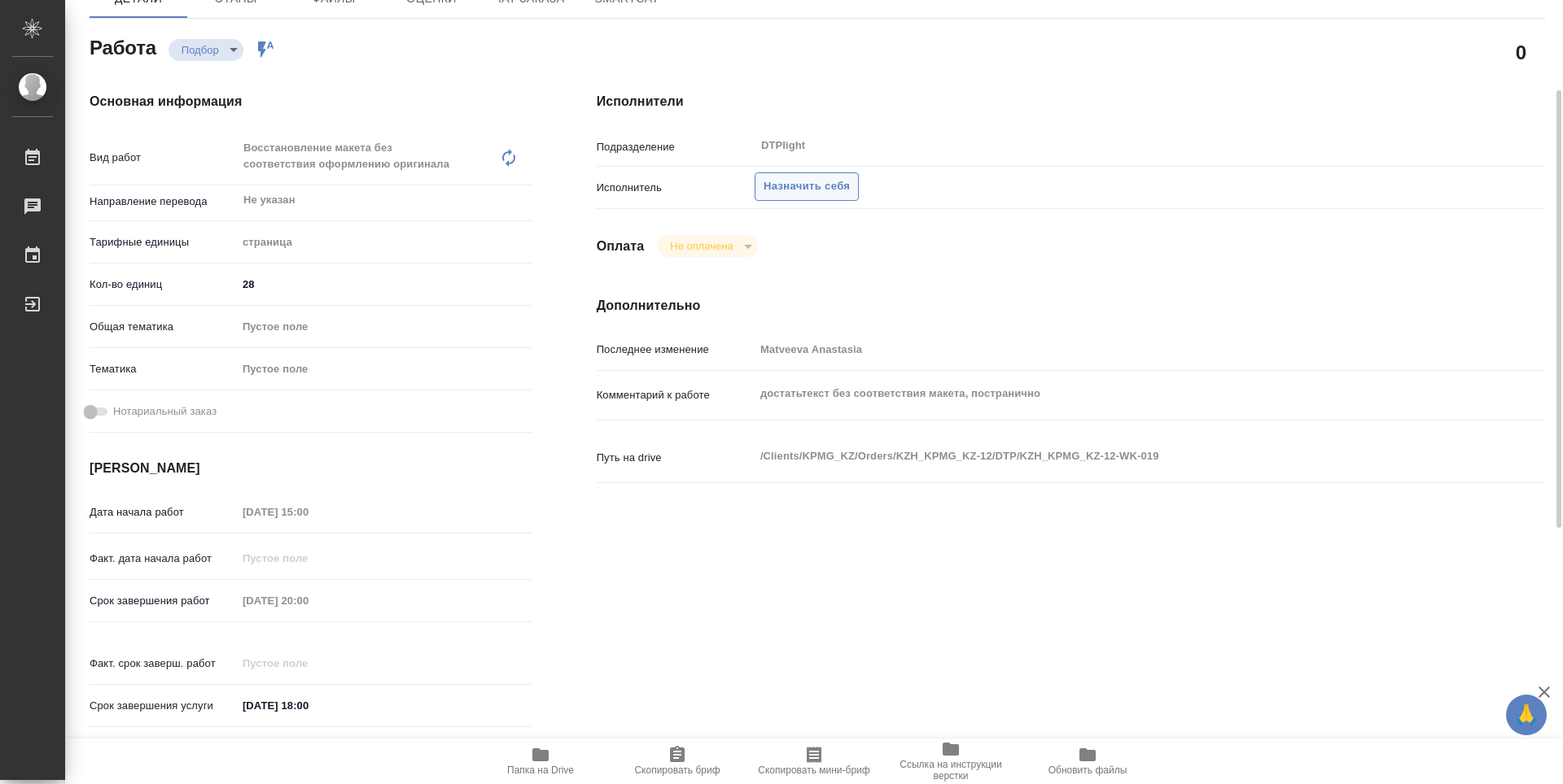
type textarea "x"
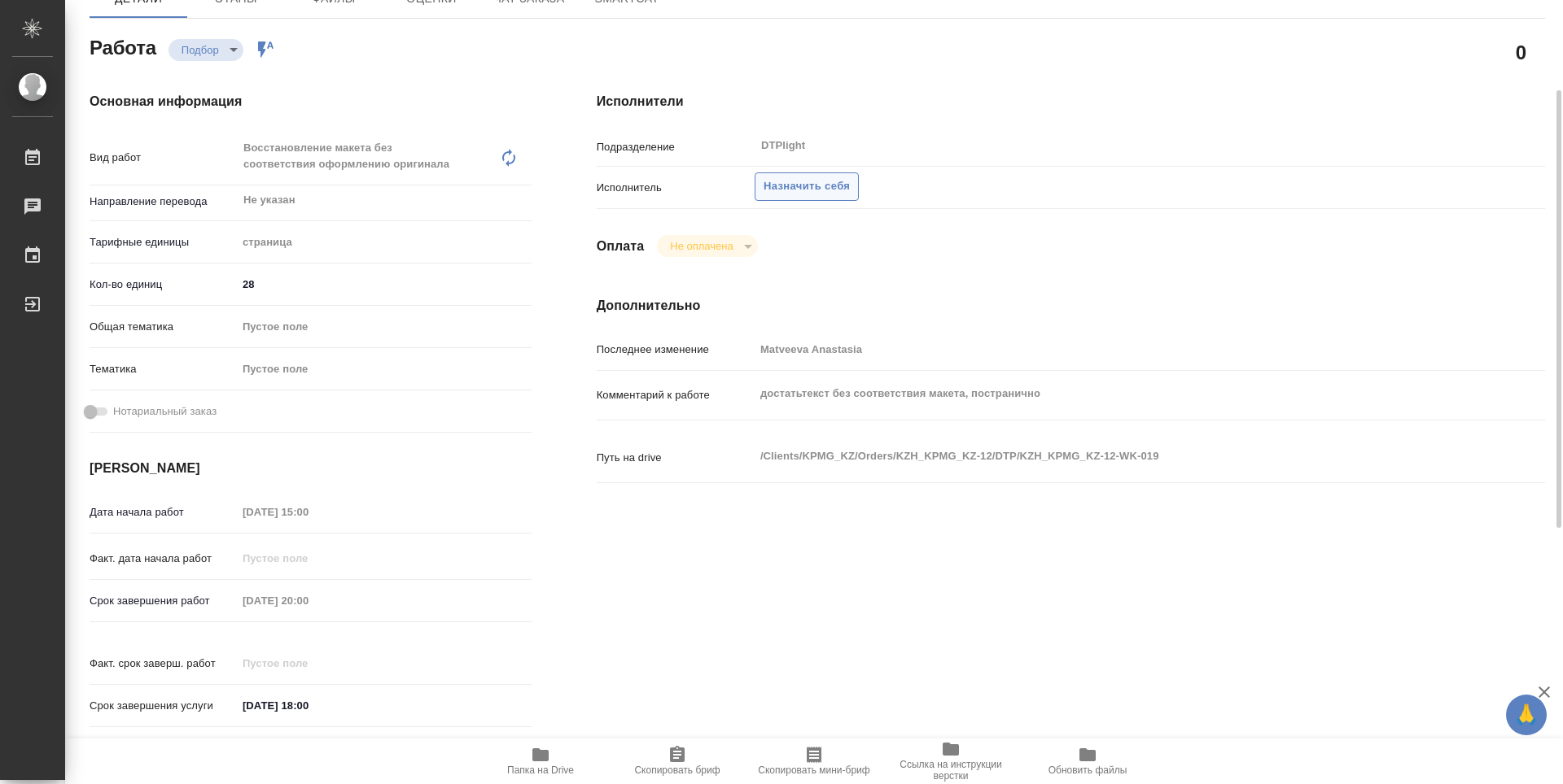
click at [770, 192] on span "Назначить себя" at bounding box center [807, 187] width 86 height 19
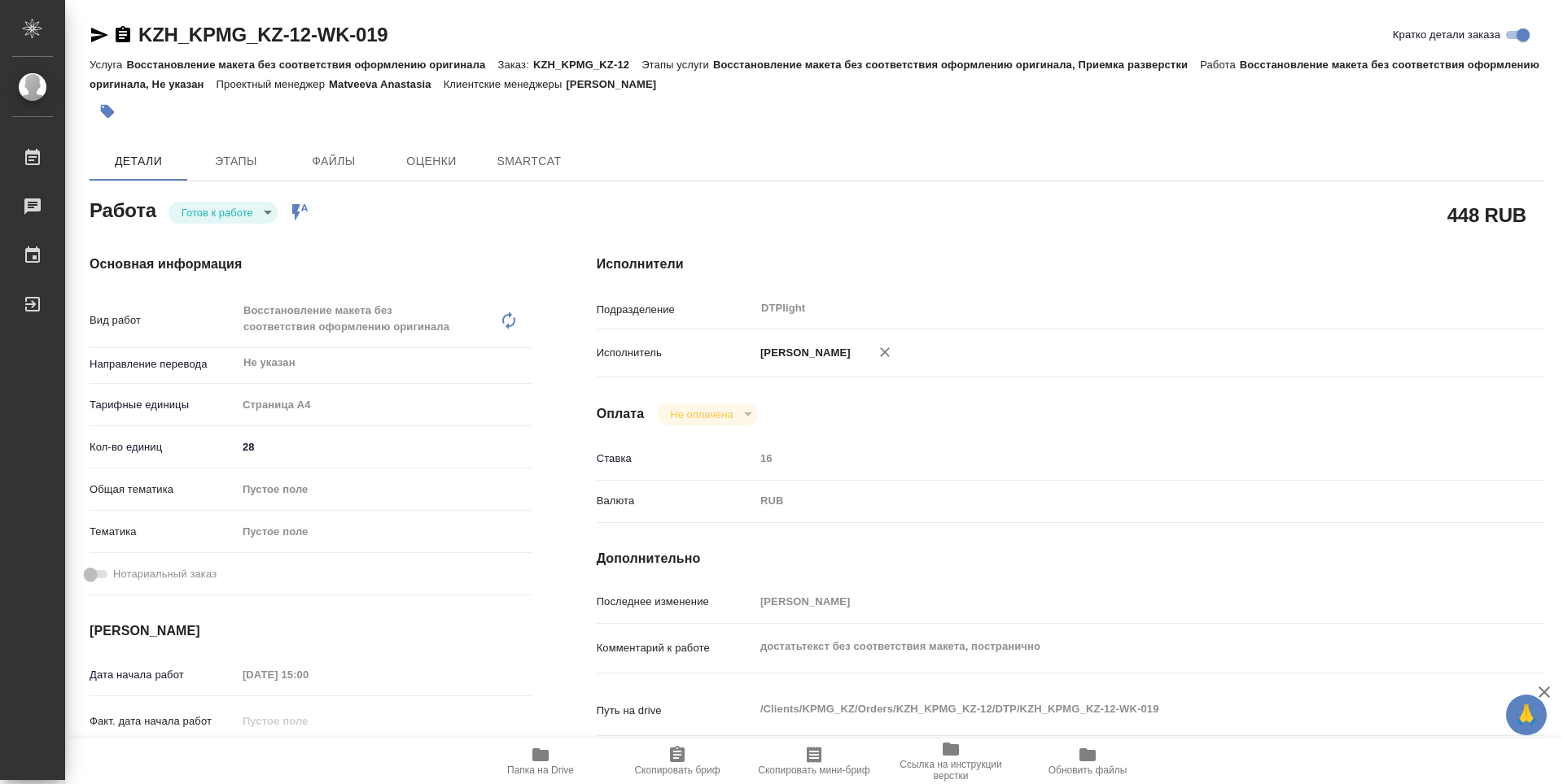
type textarea "x"
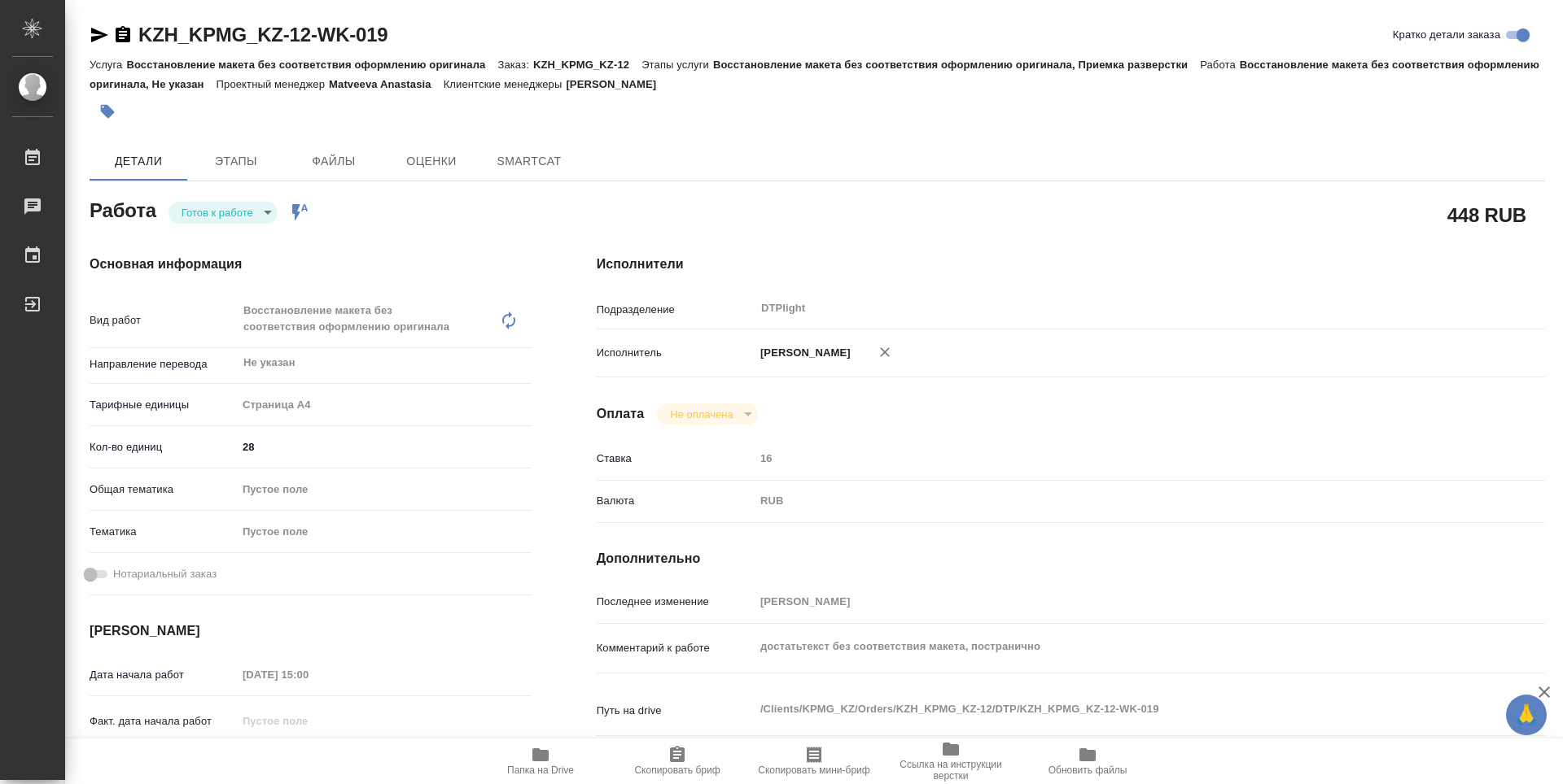
type textarea "x"
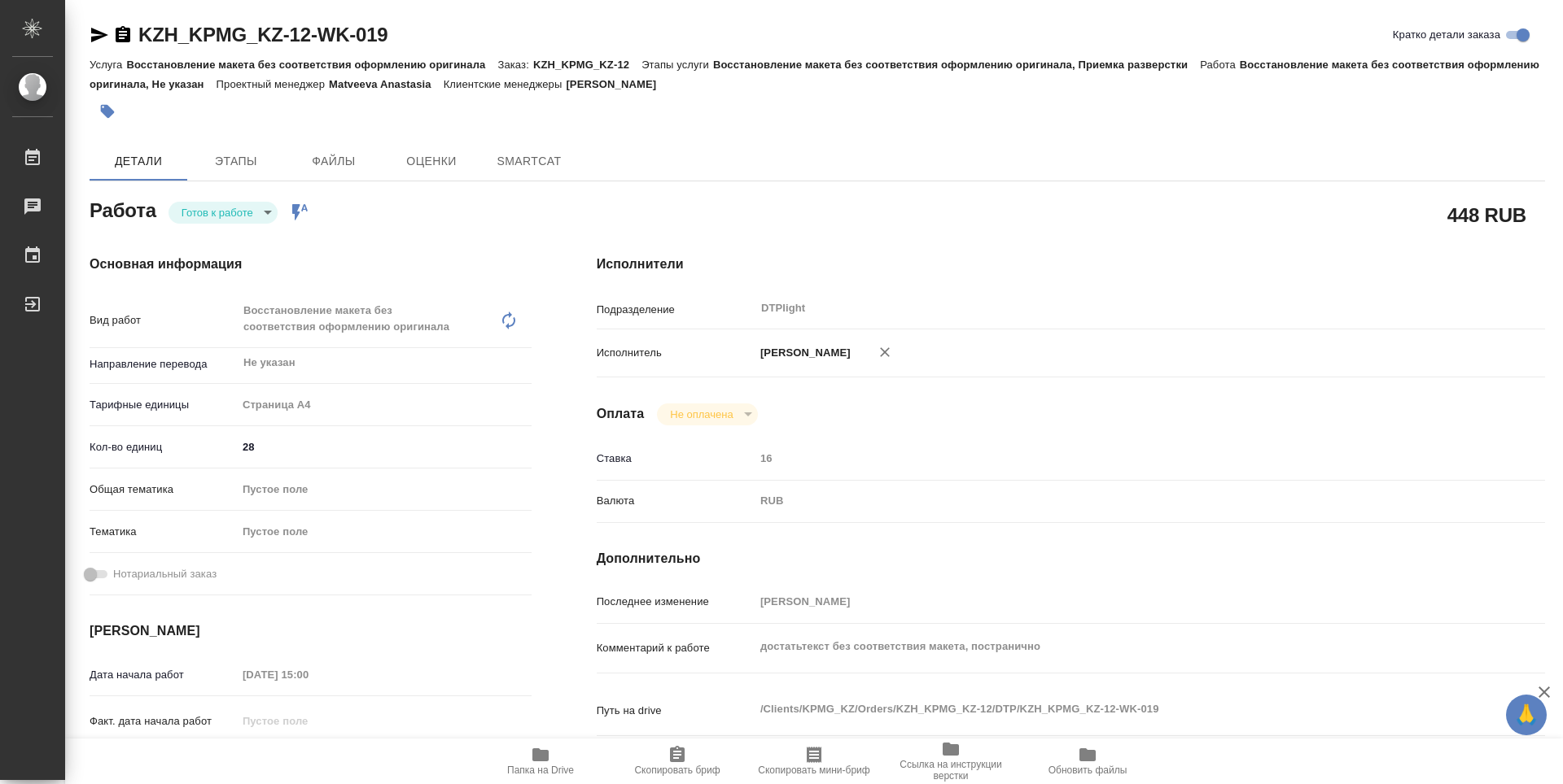
type textarea "x"
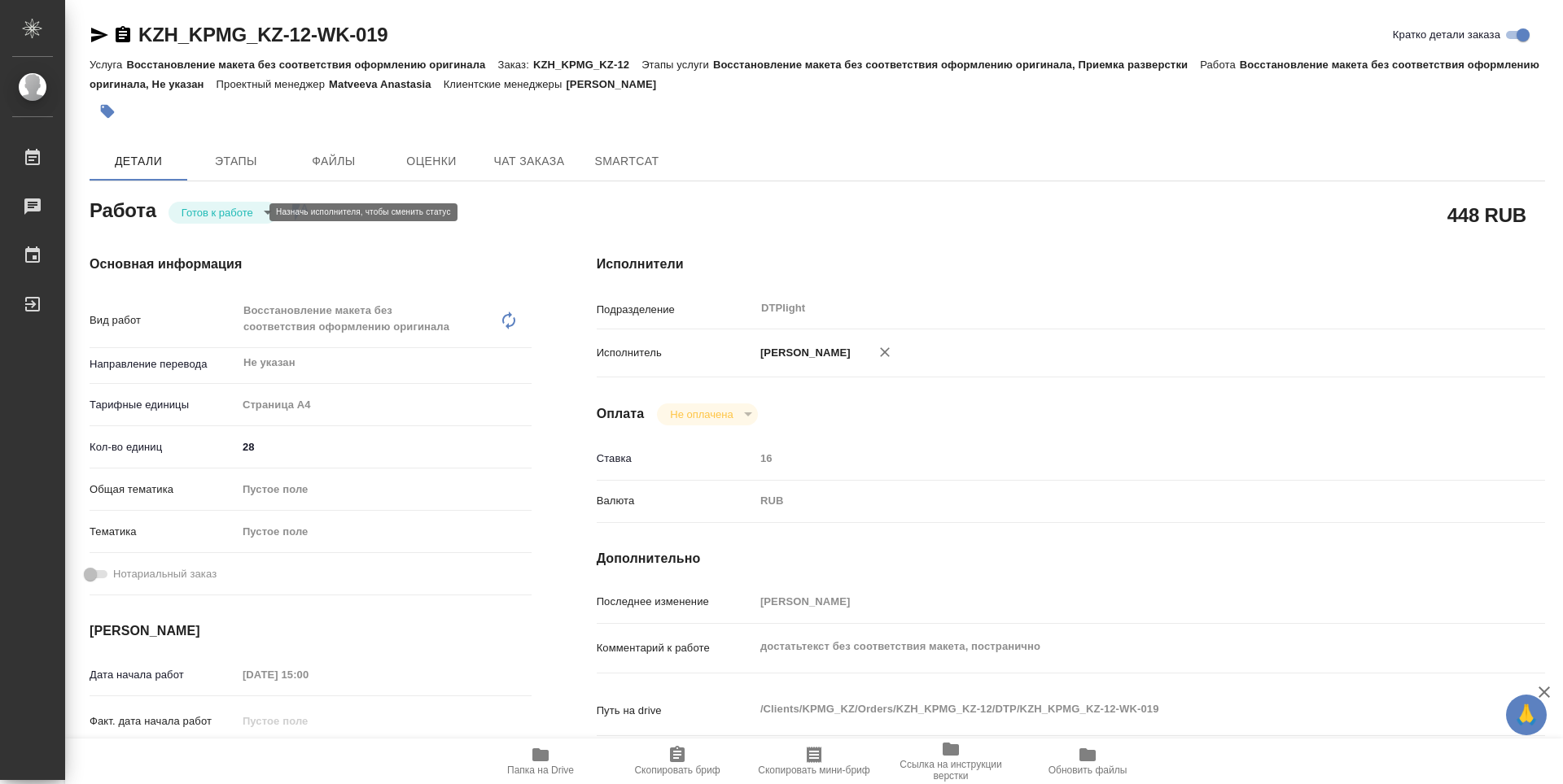
click at [253, 212] on body "🙏 .cls-1 fill:#fff; AWATERA Guselnikov Roman Работы Чаты График Выйти KZH_KPMG_…" at bounding box center [781, 392] width 1563 height 784
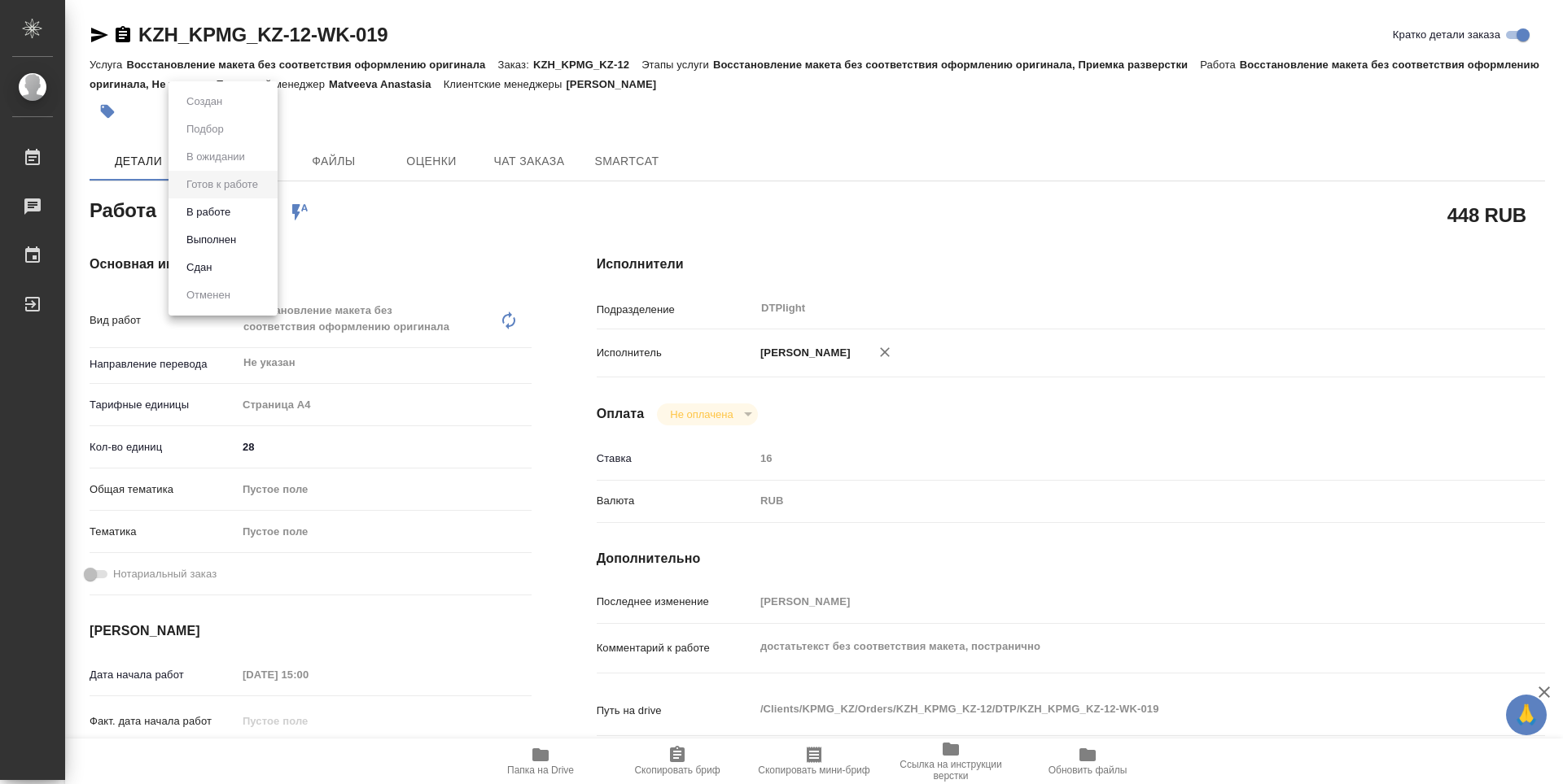
type textarea "x"
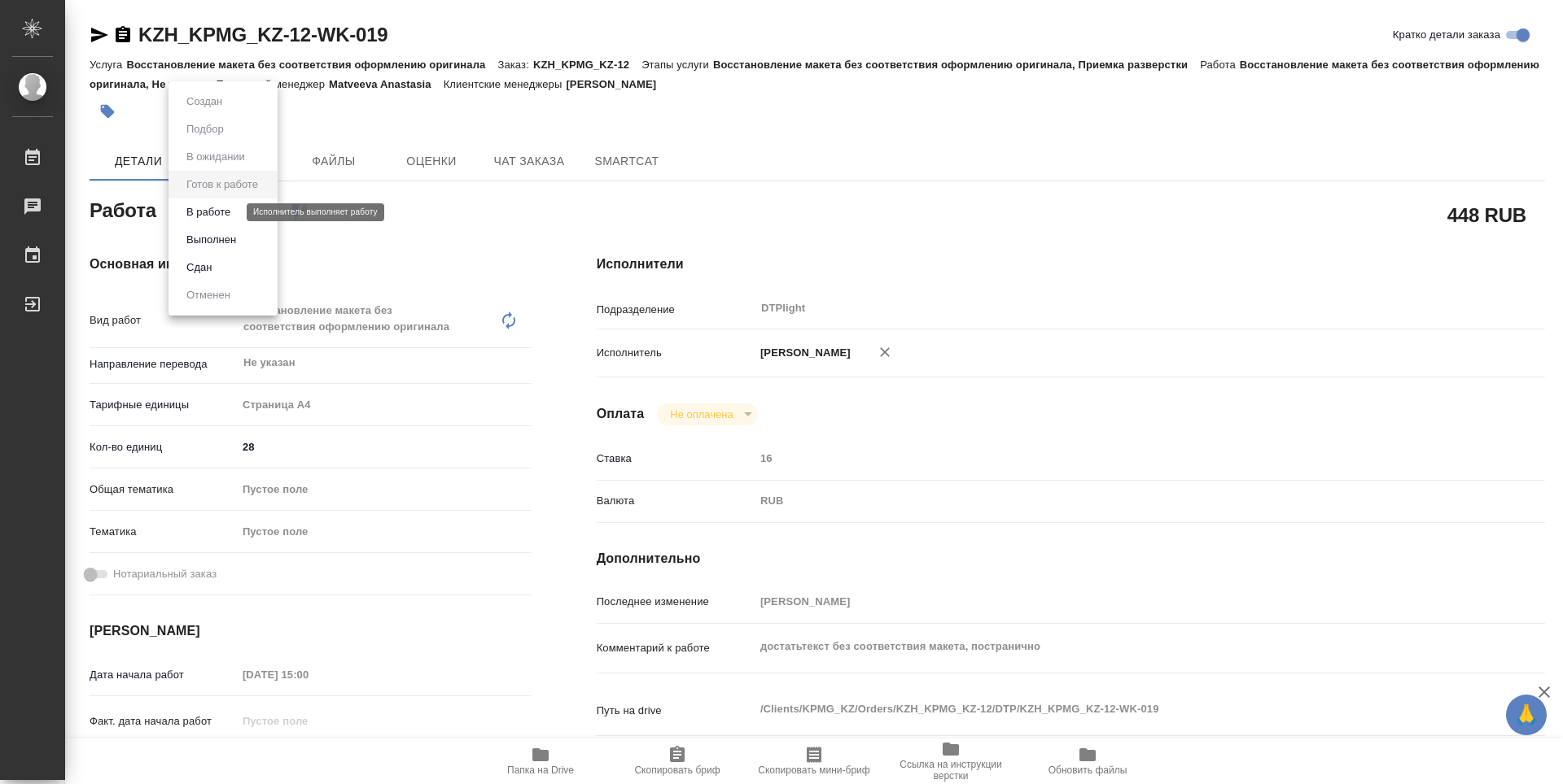
click at [218, 207] on button "В работе" at bounding box center [208, 212] width 54 height 18
type textarea "x"
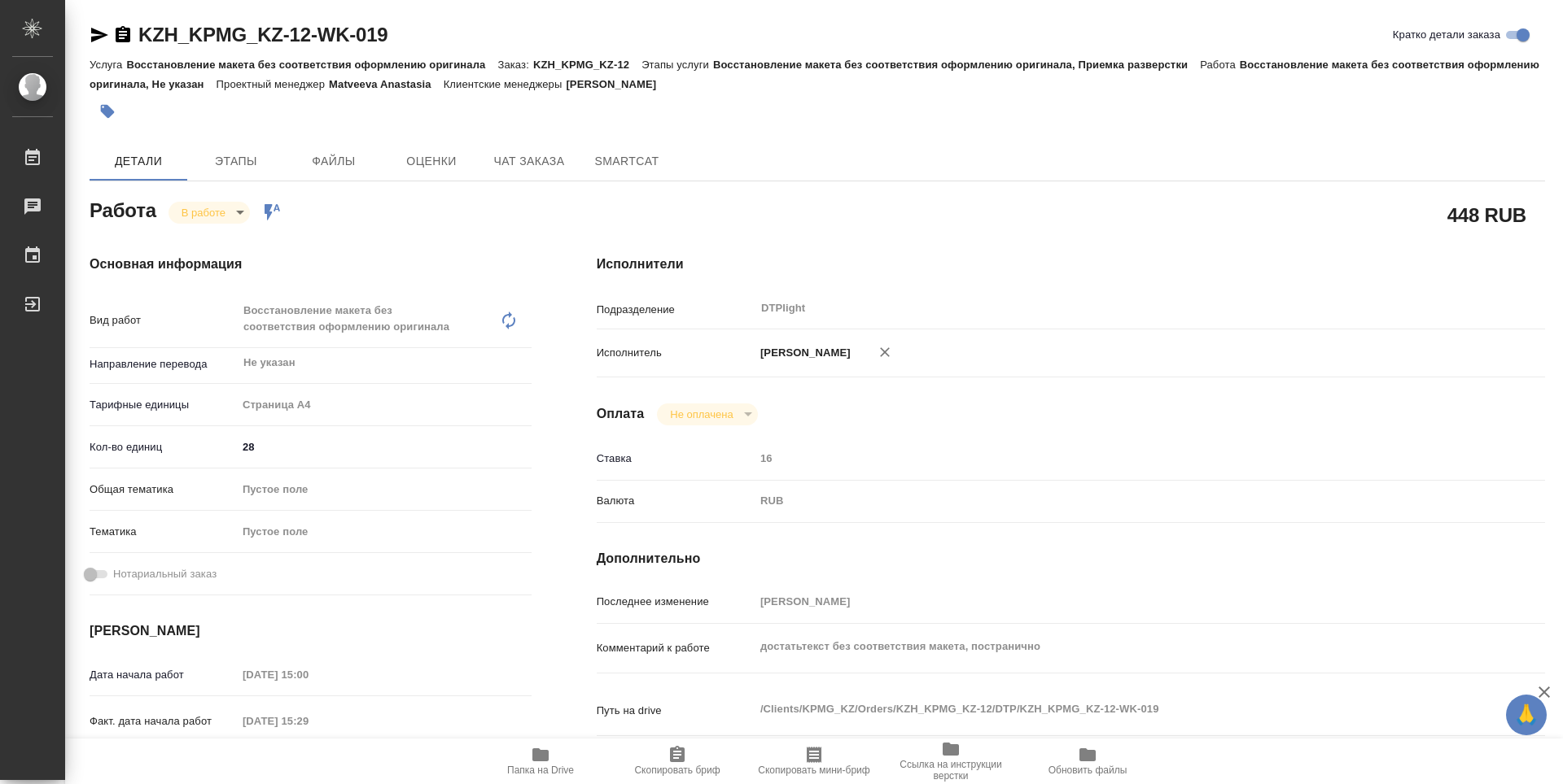
type textarea "x"
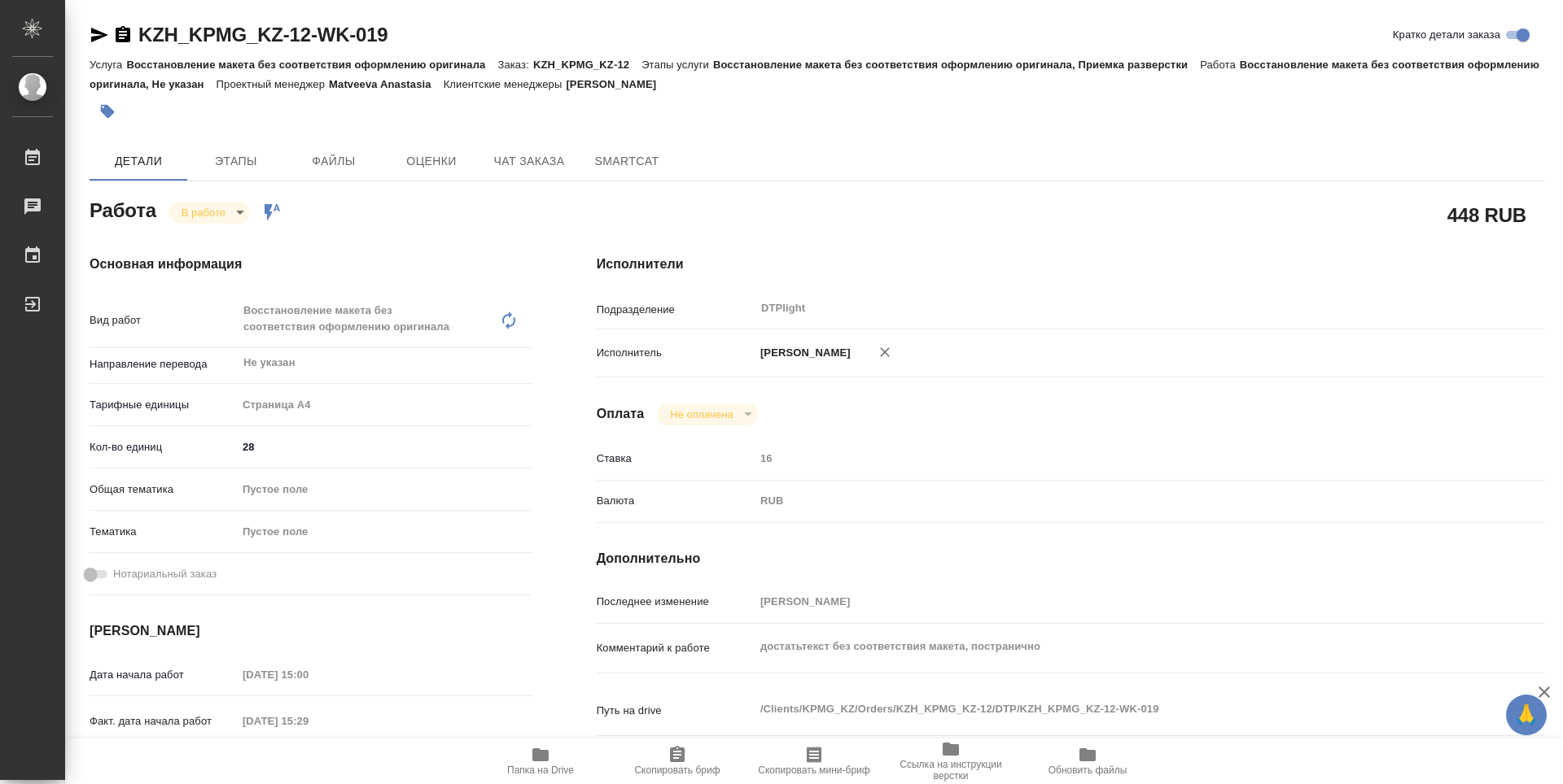
type textarea "x"
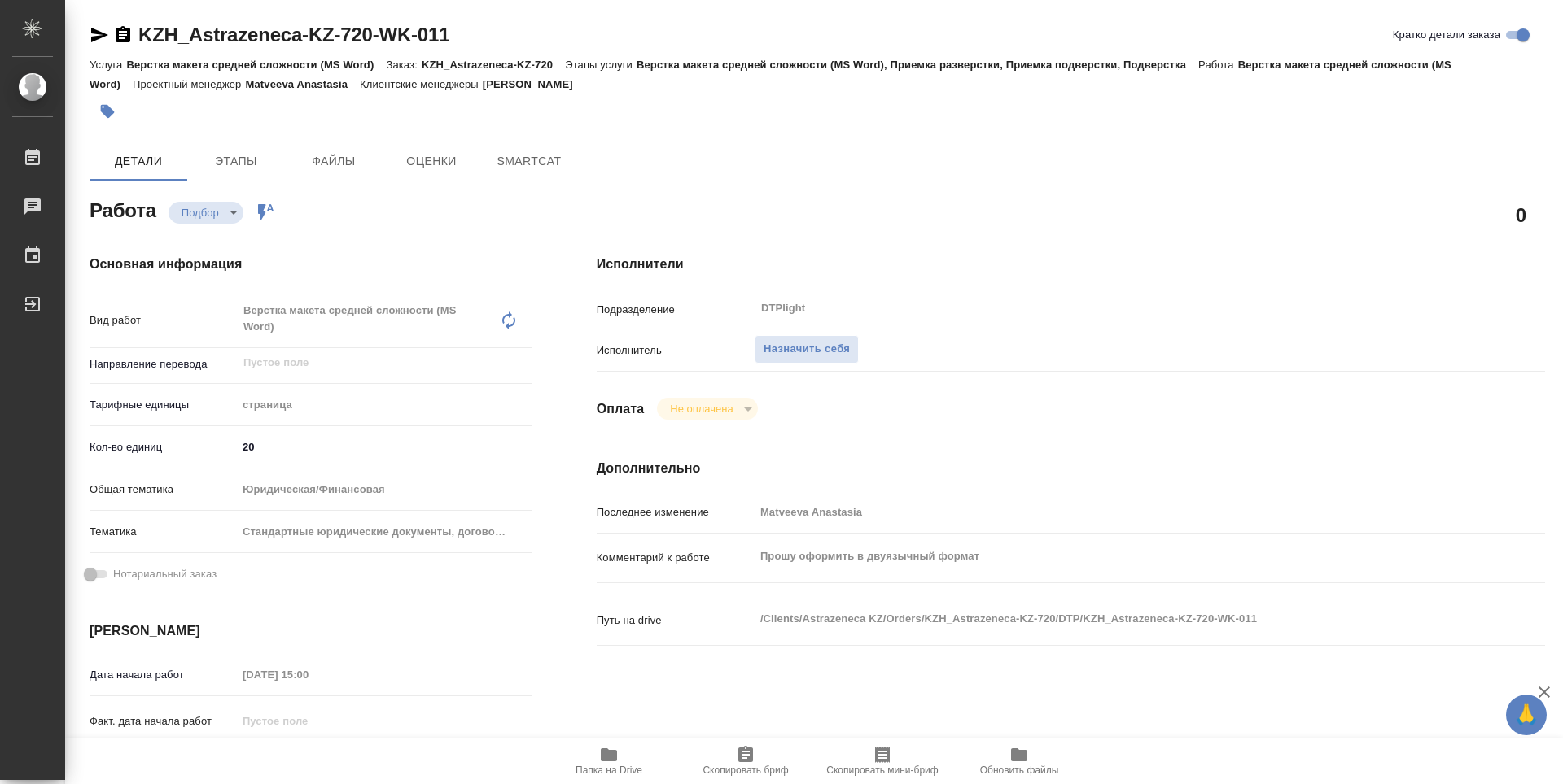
type textarea "x"
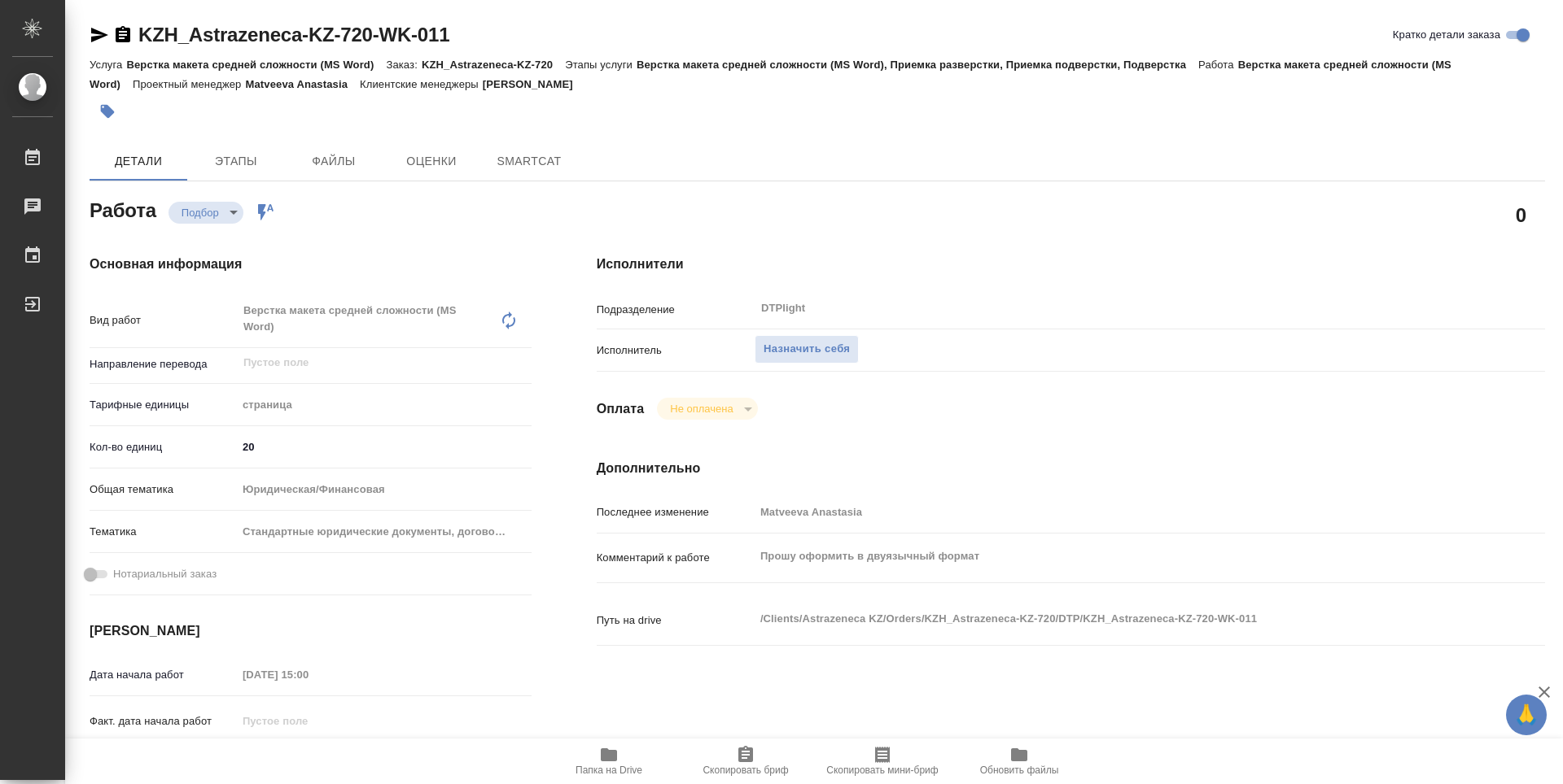
type textarea "x"
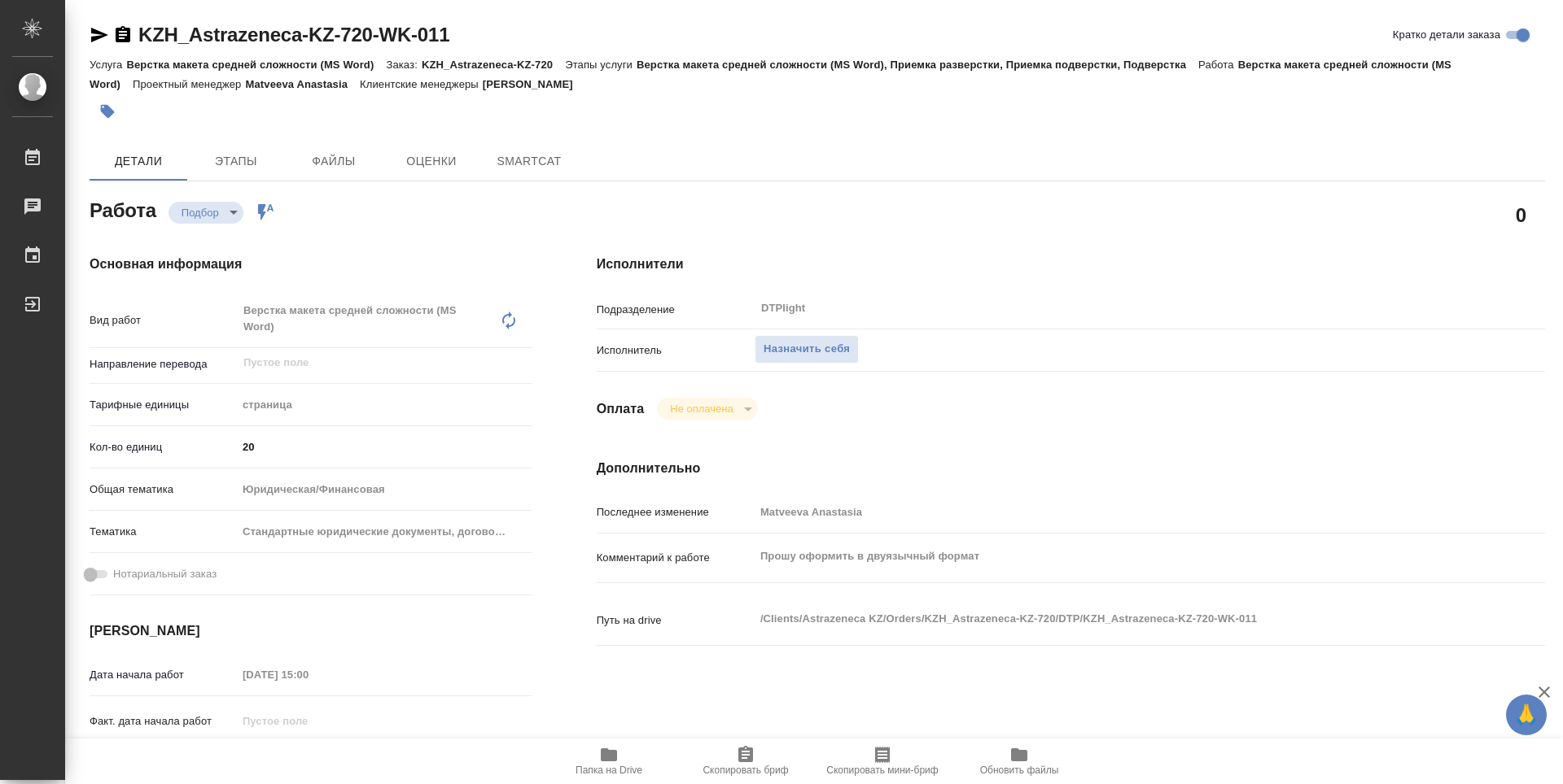
type textarea "x"
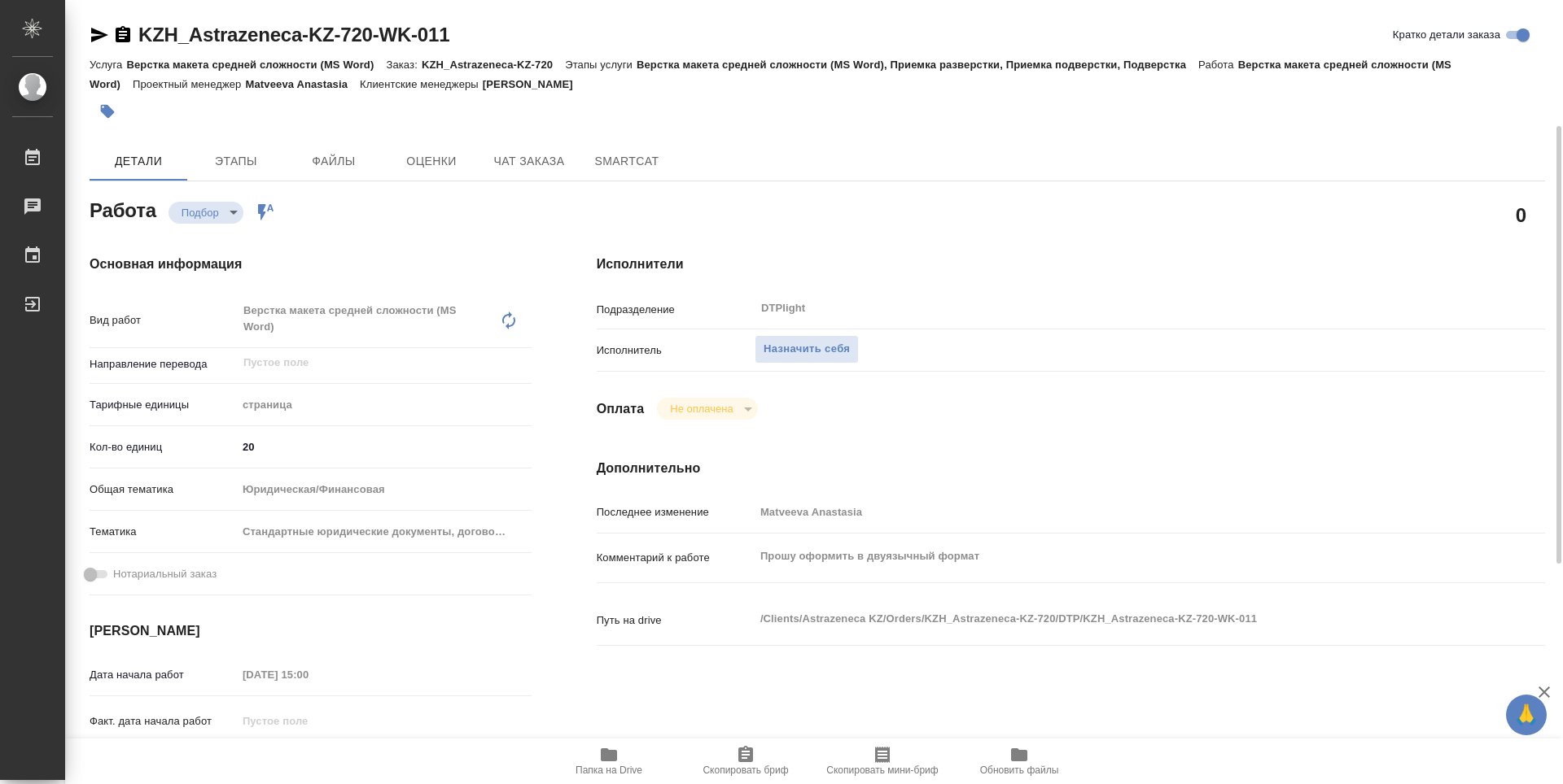
scroll to position [244, 0]
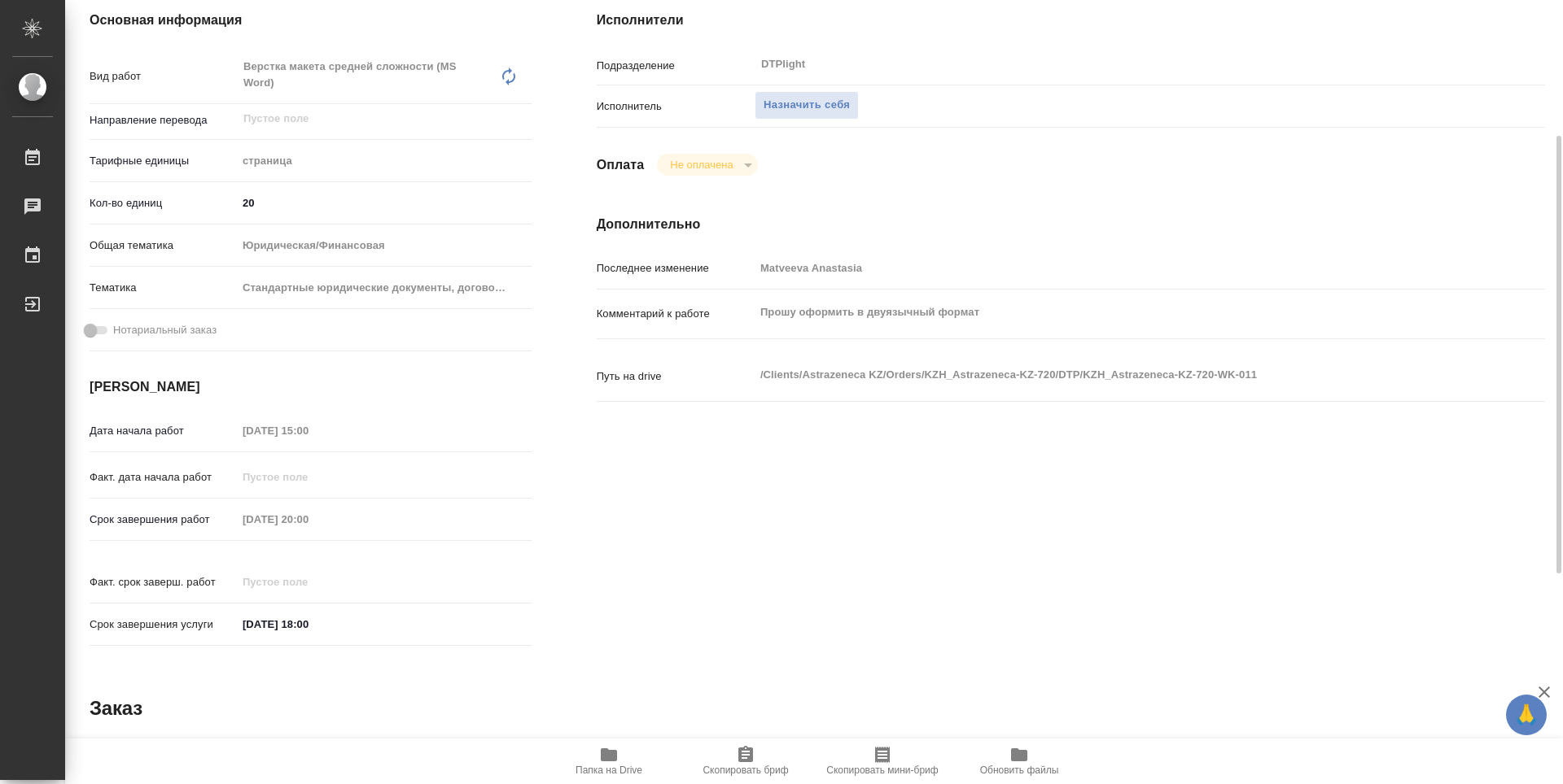
type textarea "x"
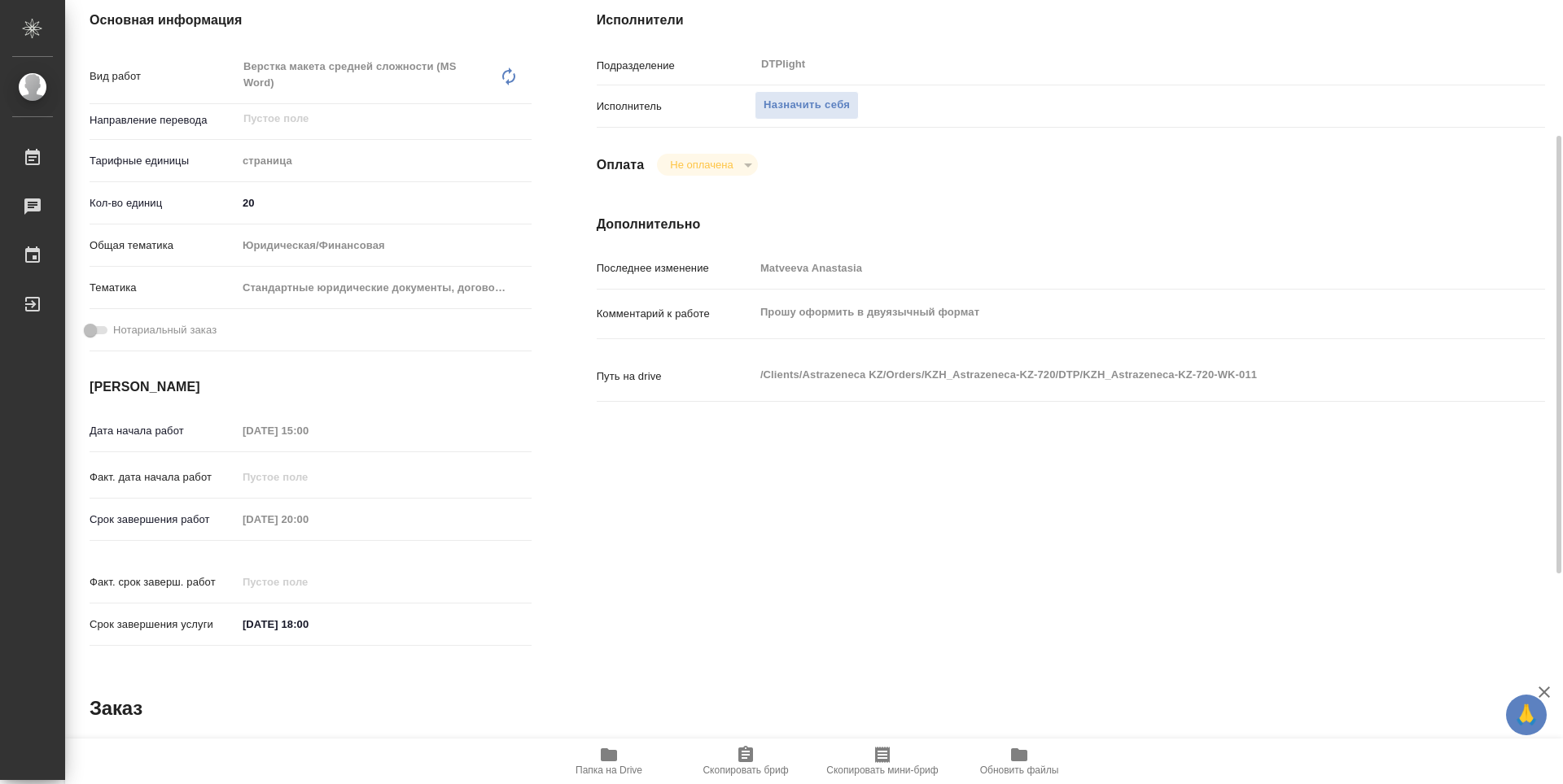
click at [605, 771] on span "Папка на Drive" at bounding box center [608, 771] width 67 height 12
type textarea "x"
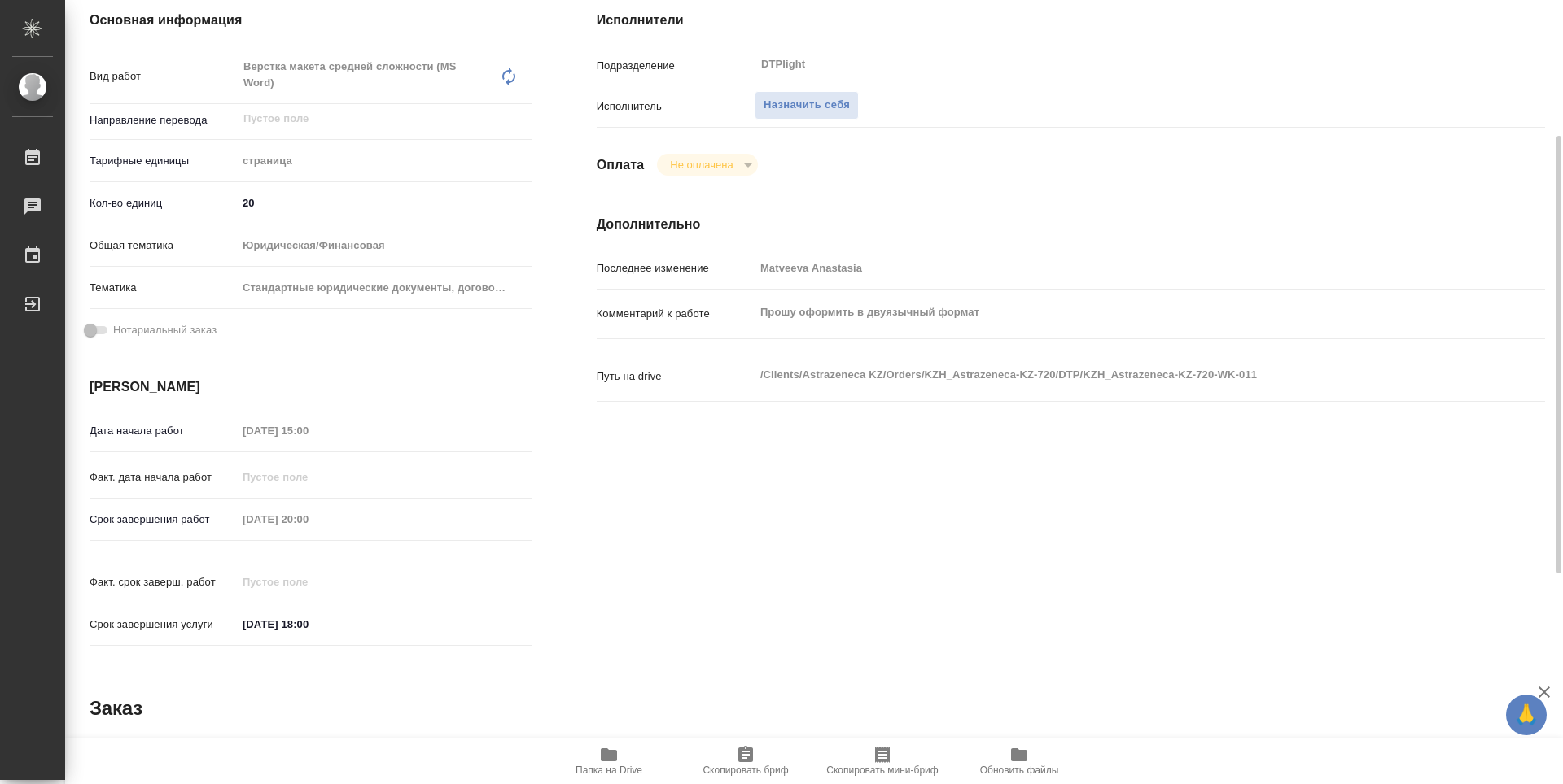
type textarea "x"
click at [799, 112] on span "Назначить себя" at bounding box center [807, 105] width 86 height 19
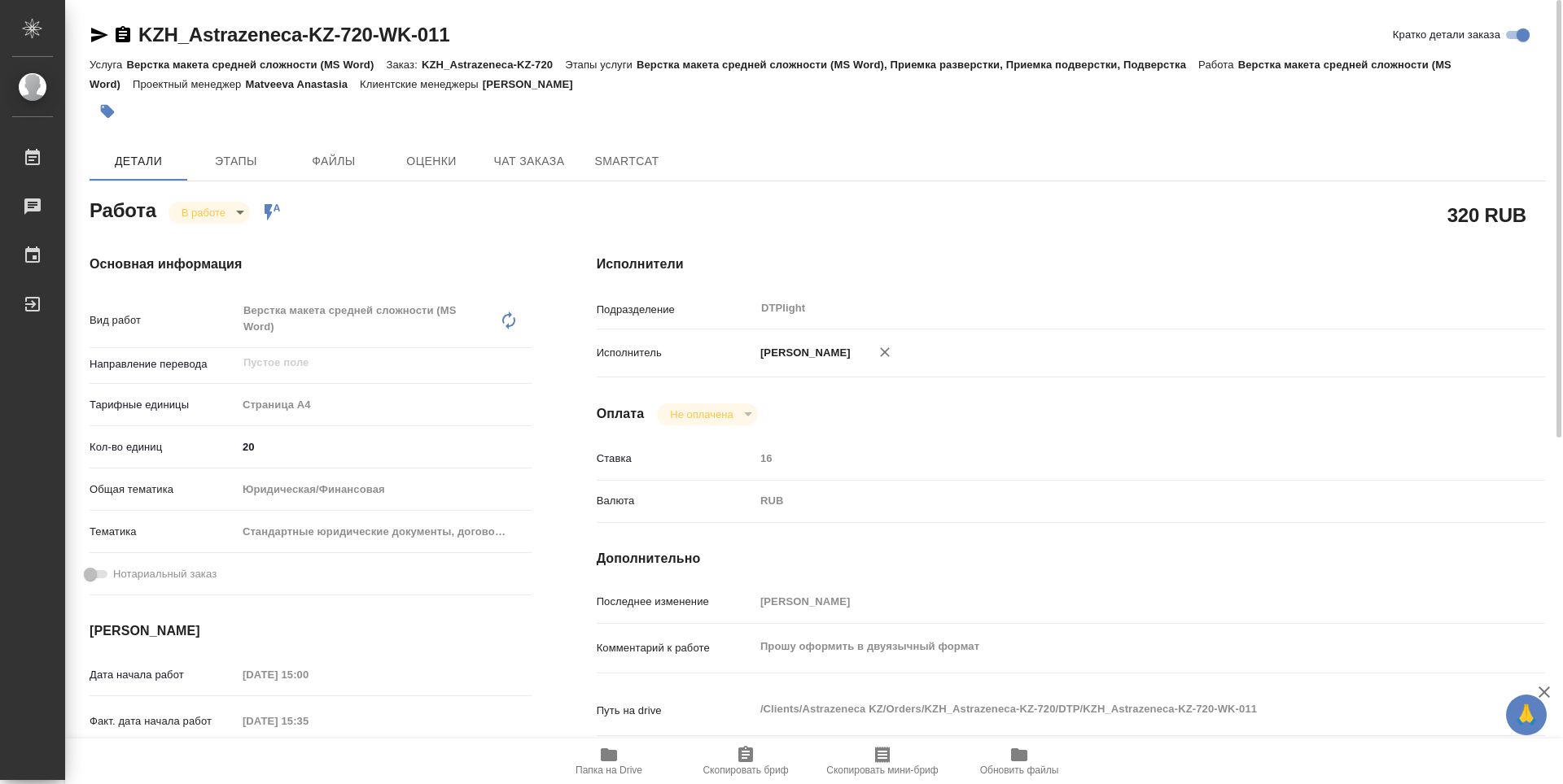
click at [631, 756] on span "Папка на Drive" at bounding box center [609, 760] width 117 height 31
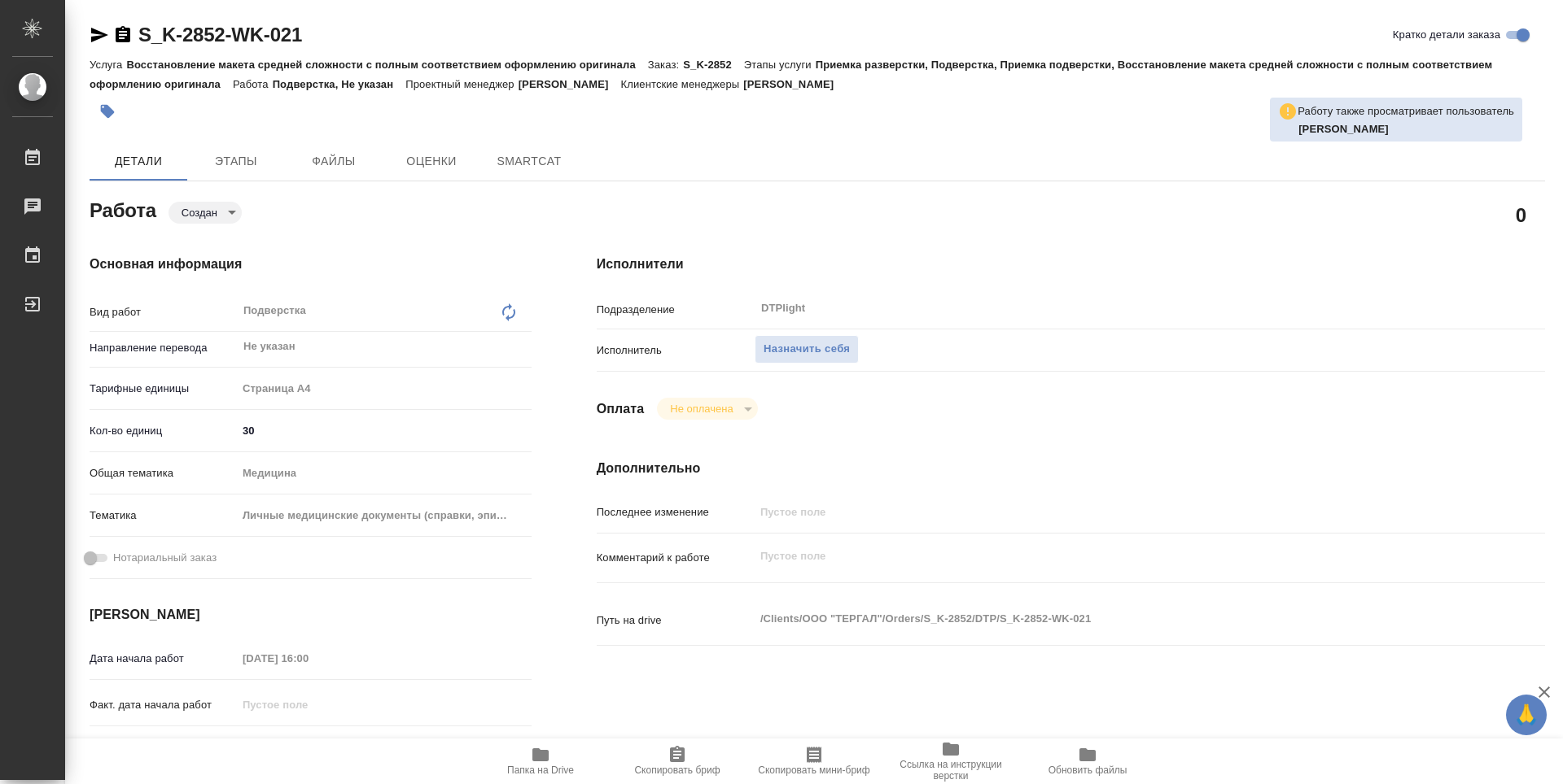
type textarea "x"
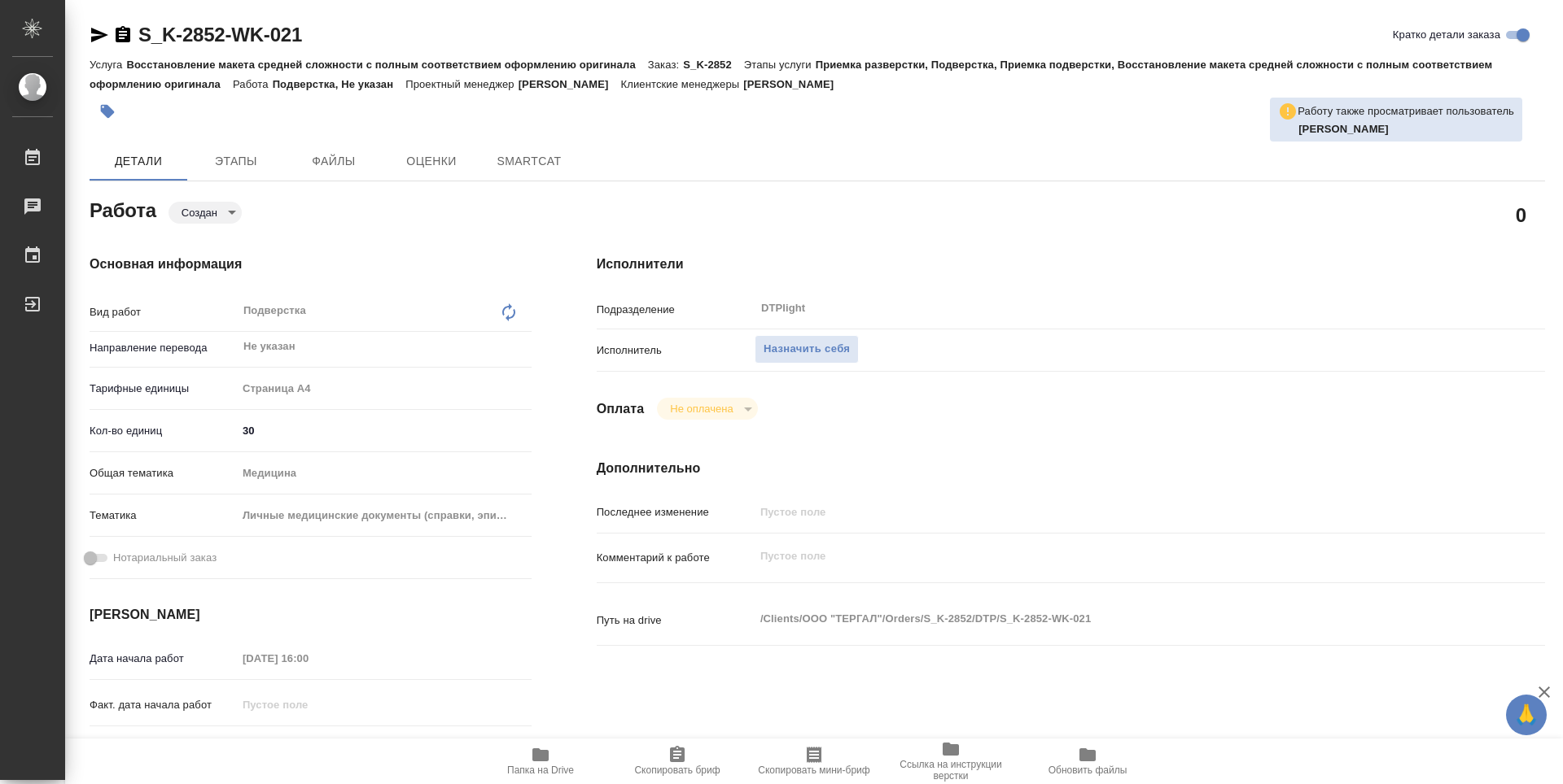
type textarea "x"
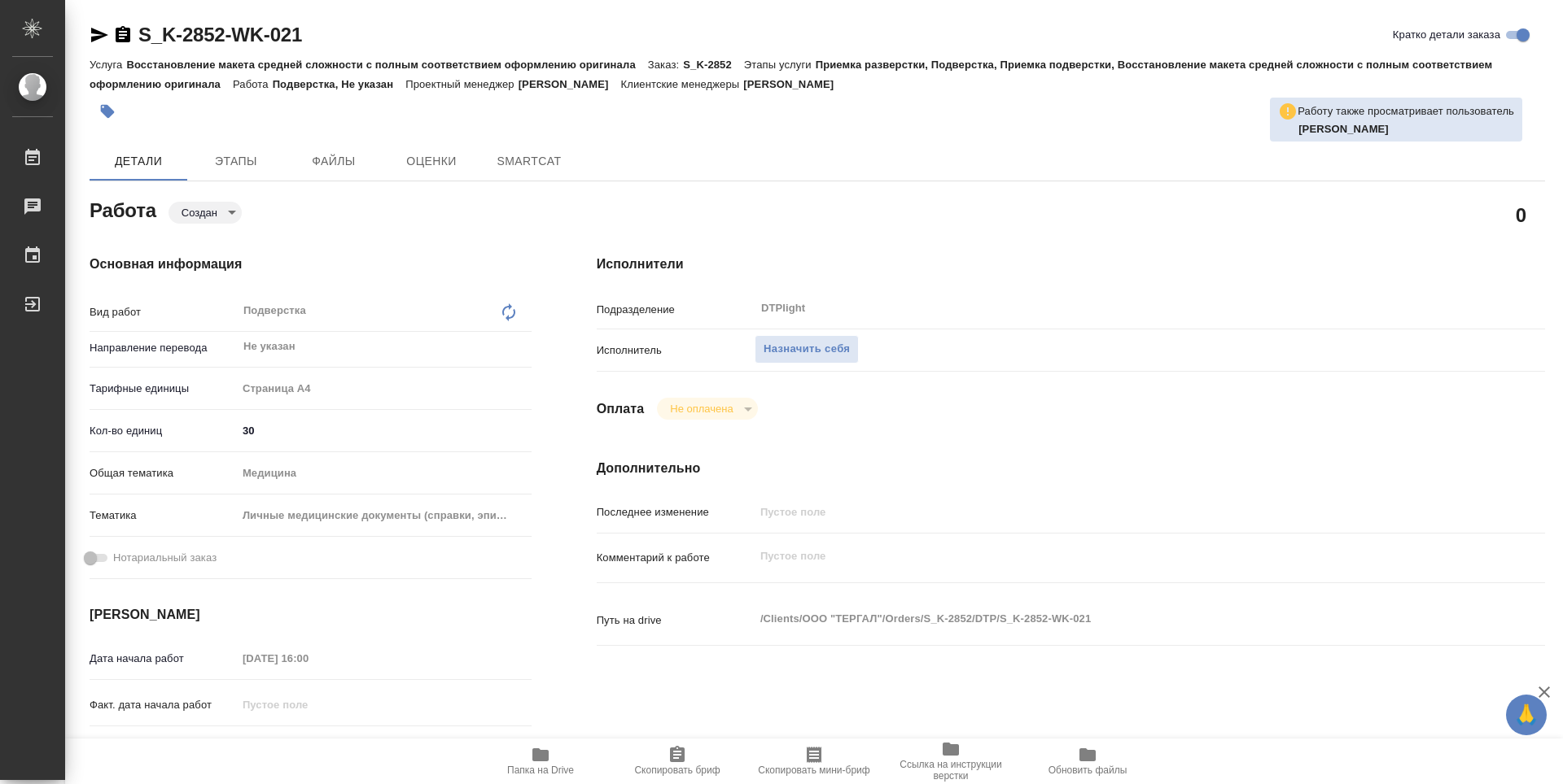
type textarea "x"
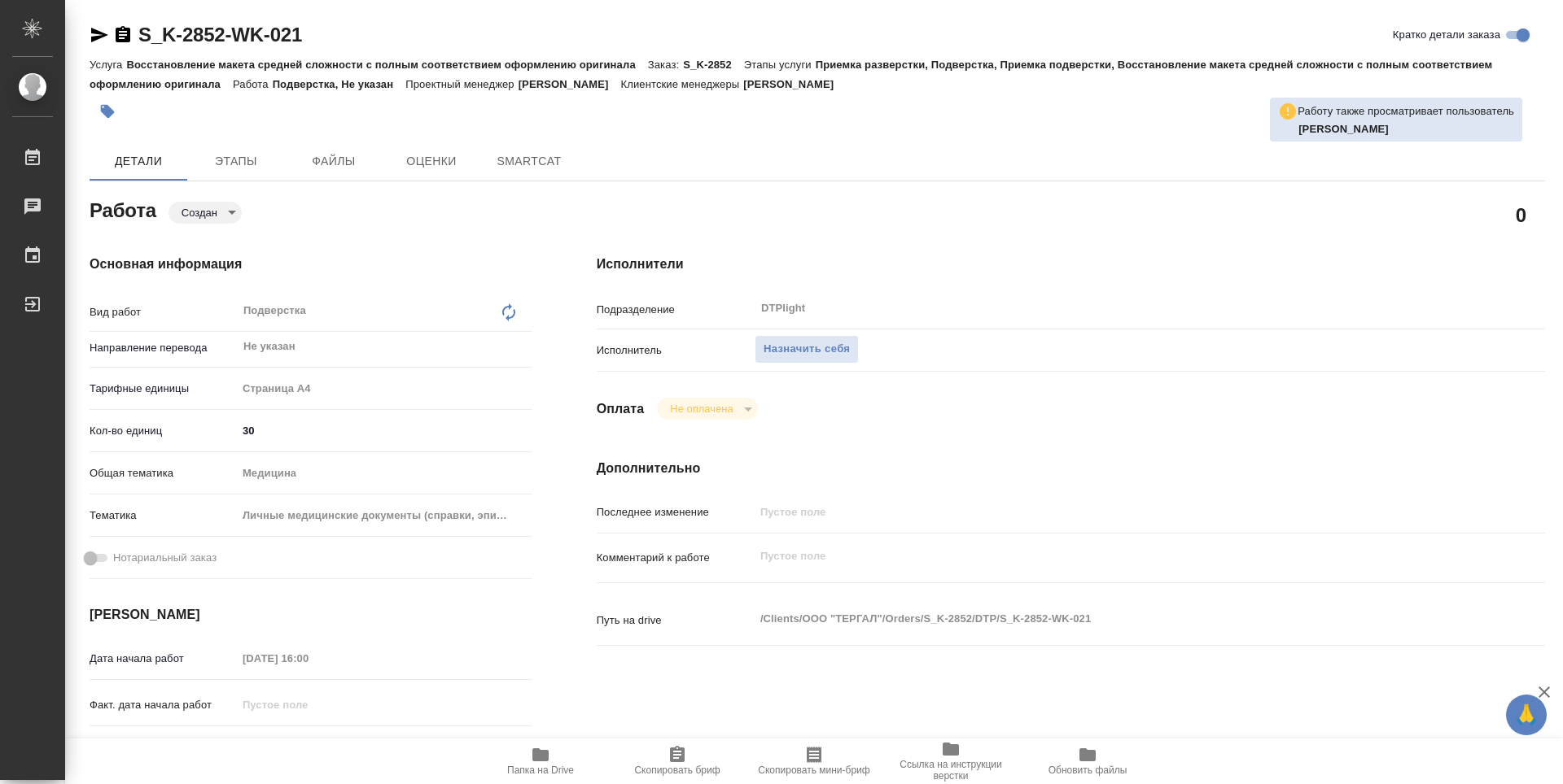
type textarea "x"
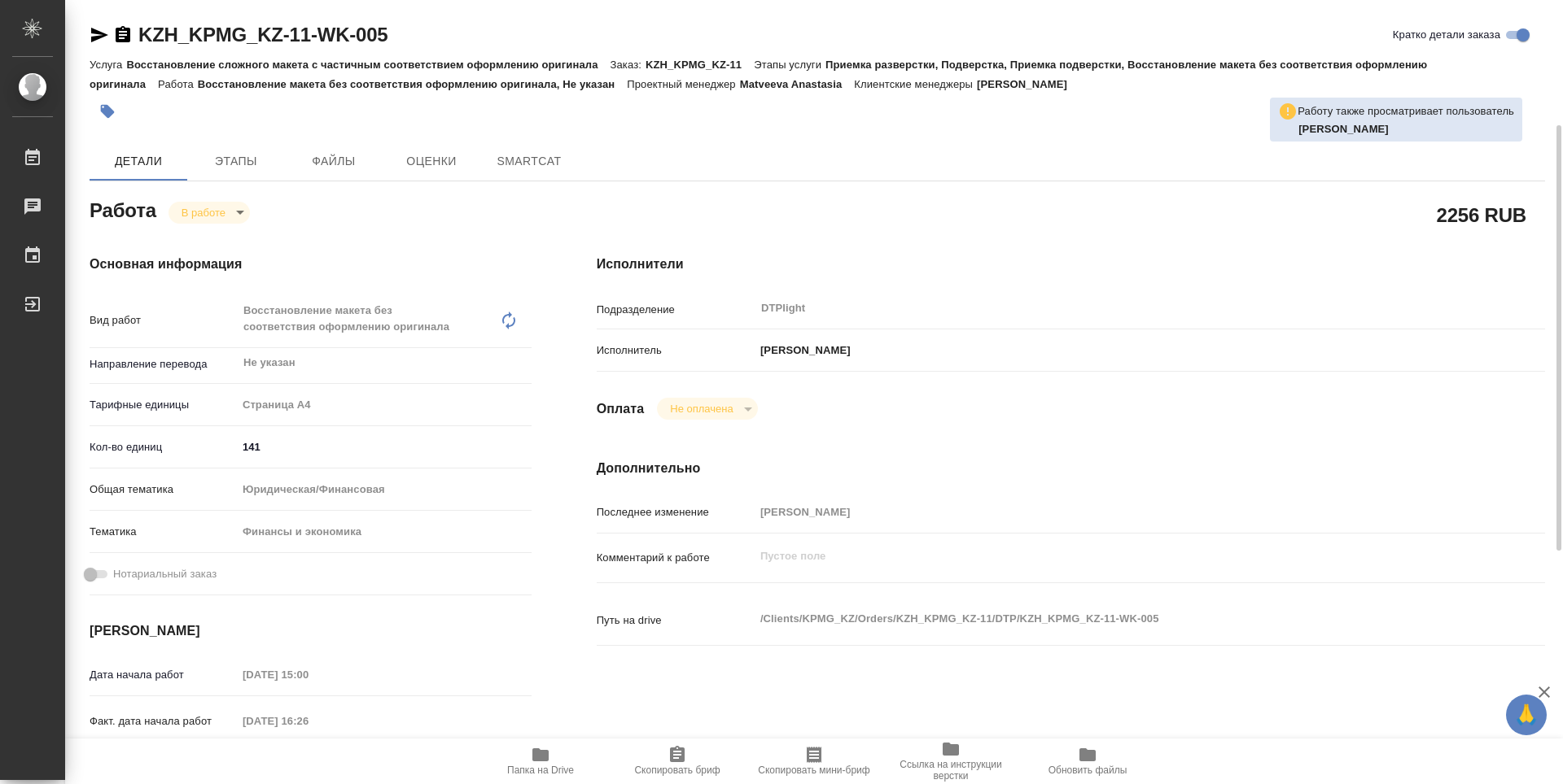
scroll to position [81, 0]
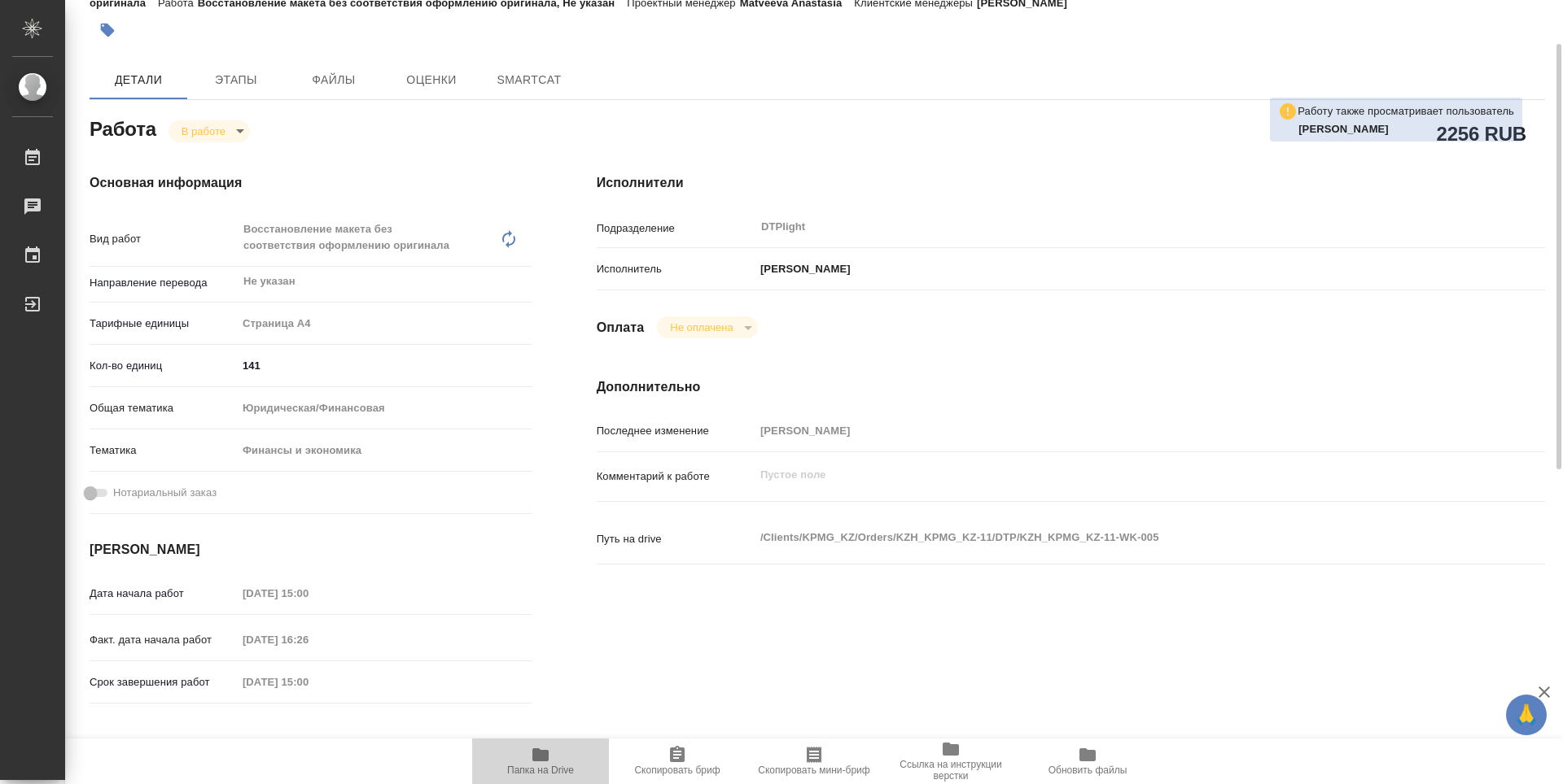
click at [530, 760] on span "Папка на Drive" at bounding box center [541, 760] width 117 height 31
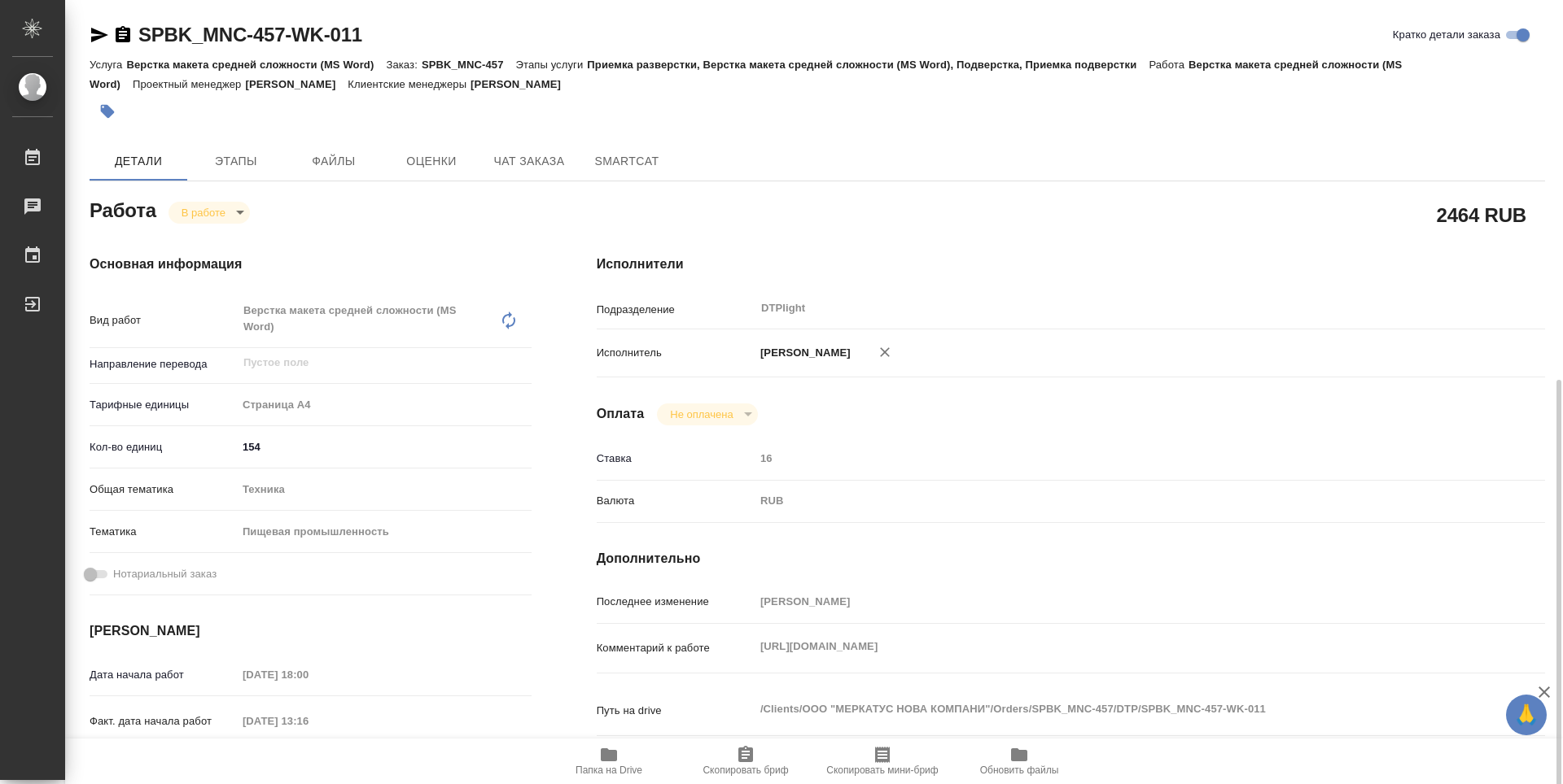
scroll to position [244, 0]
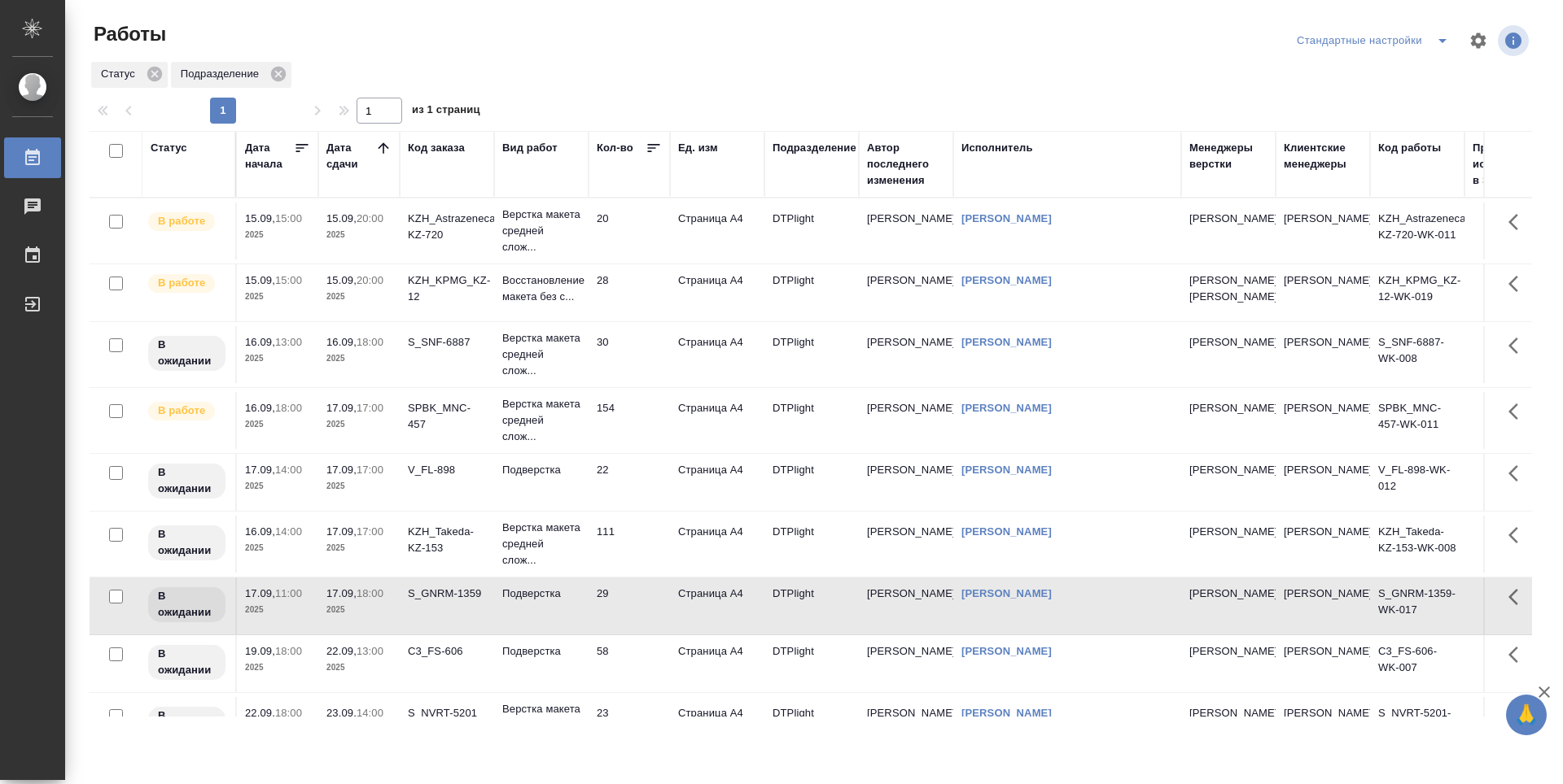
click at [626, 321] on td "28" at bounding box center [629, 292] width 81 height 57
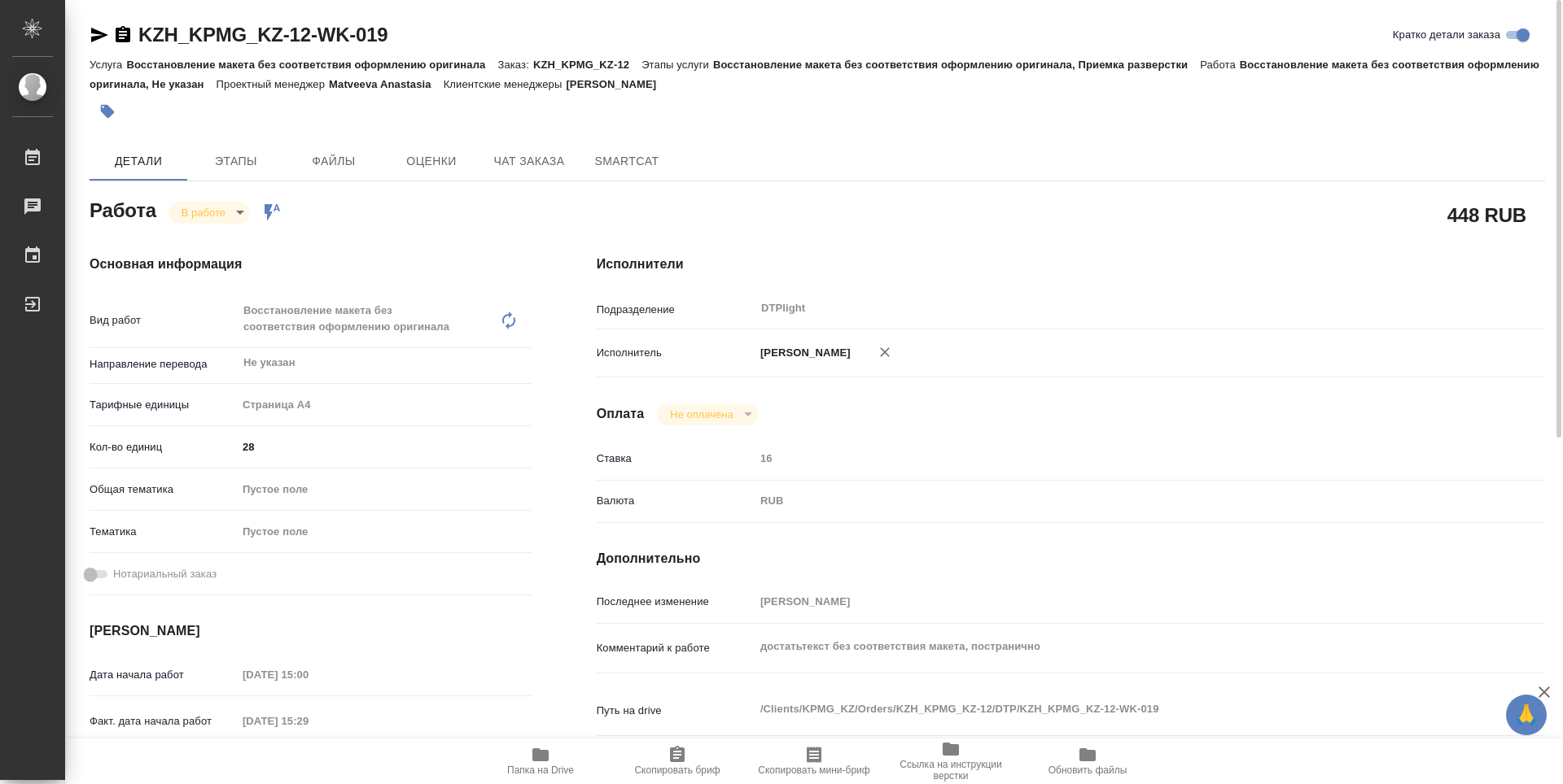
click at [551, 764] on span "Папка на Drive" at bounding box center [541, 760] width 117 height 31
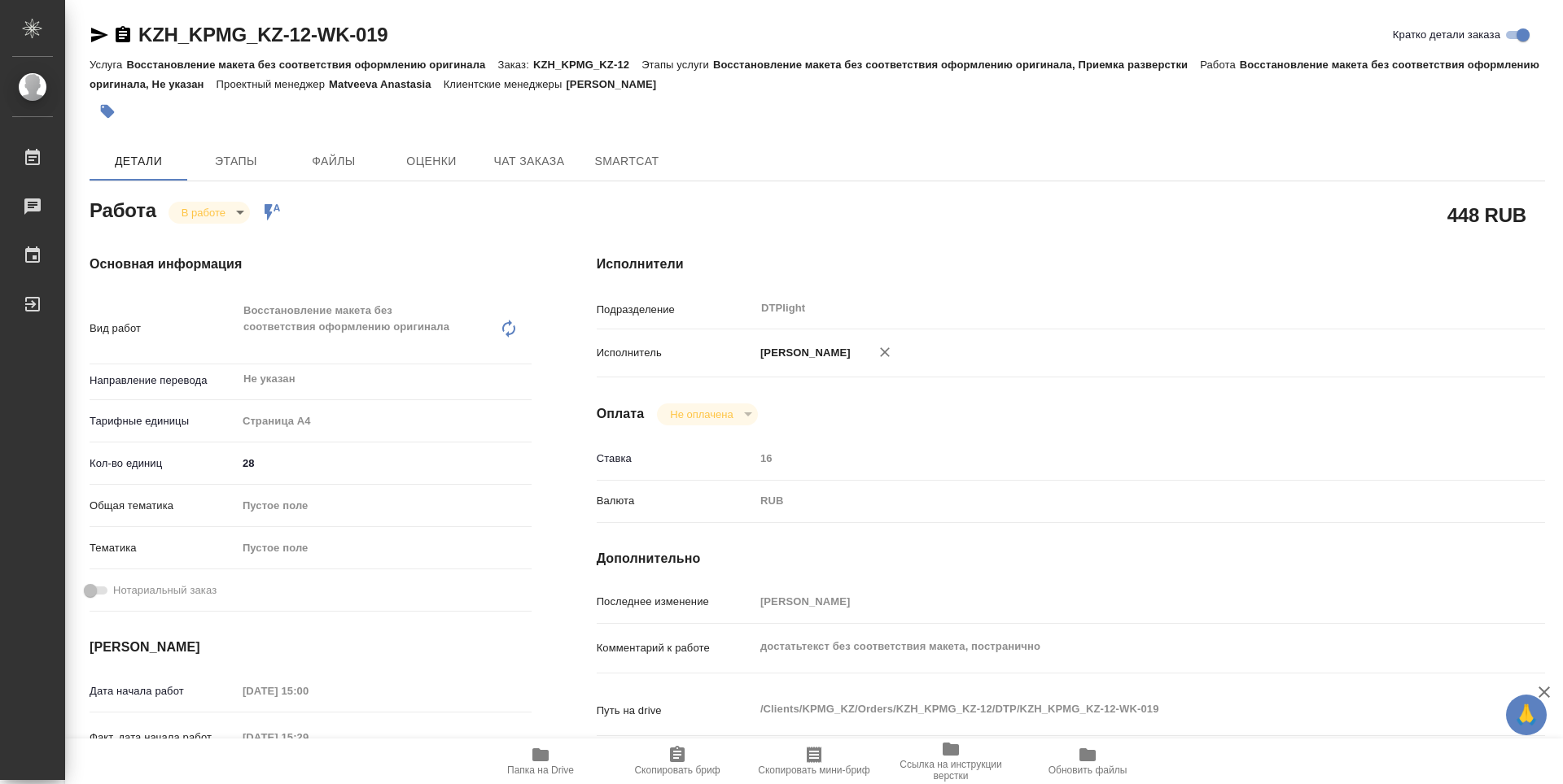
click at [122, 31] on icon "button" at bounding box center [123, 36] width 20 height 20
